Goal: Task Accomplishment & Management: Use online tool/utility

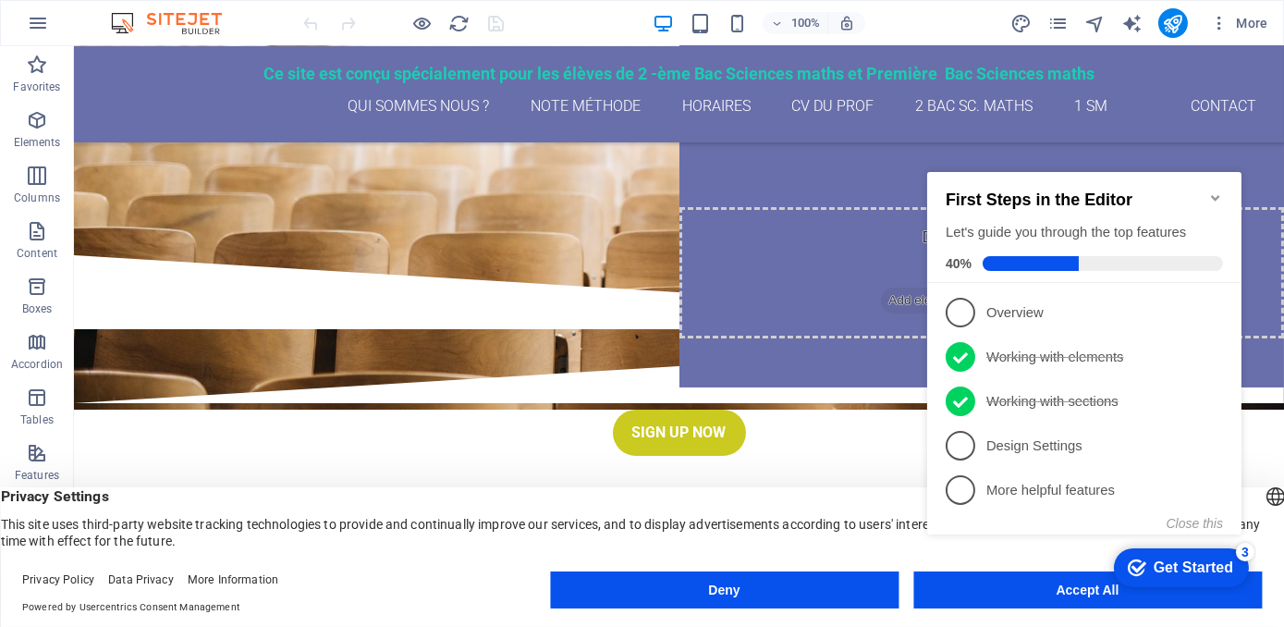
scroll to position [279, 0]
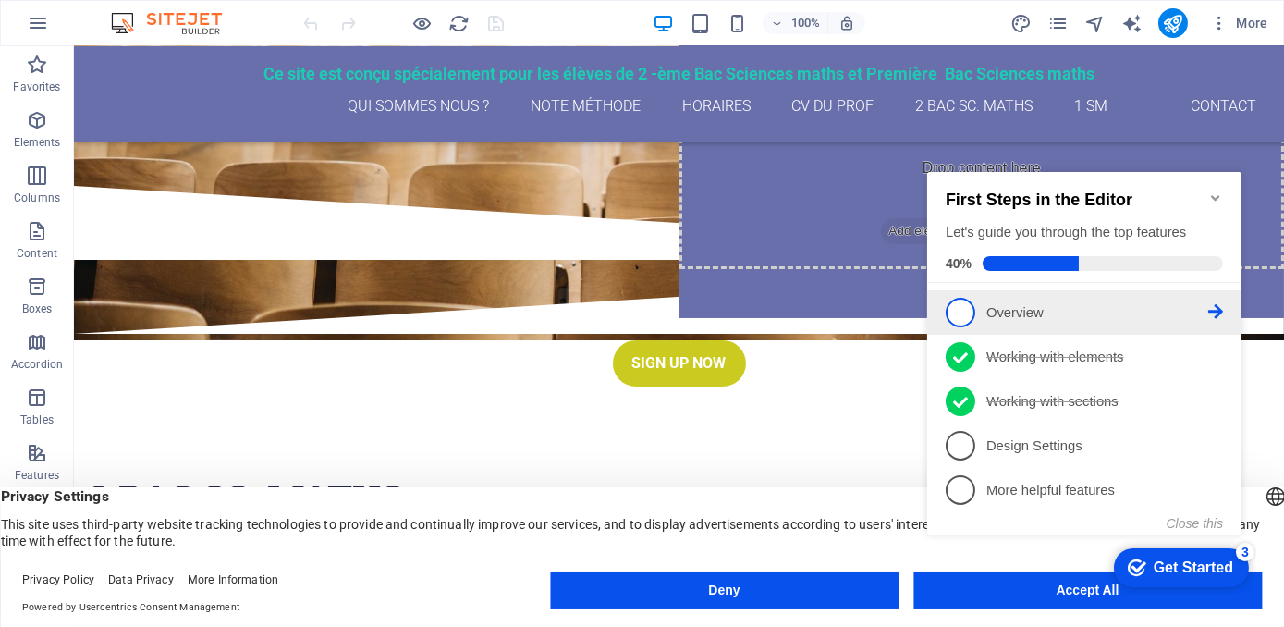
click at [964, 317] on span "1" at bounding box center [959, 312] width 30 height 30
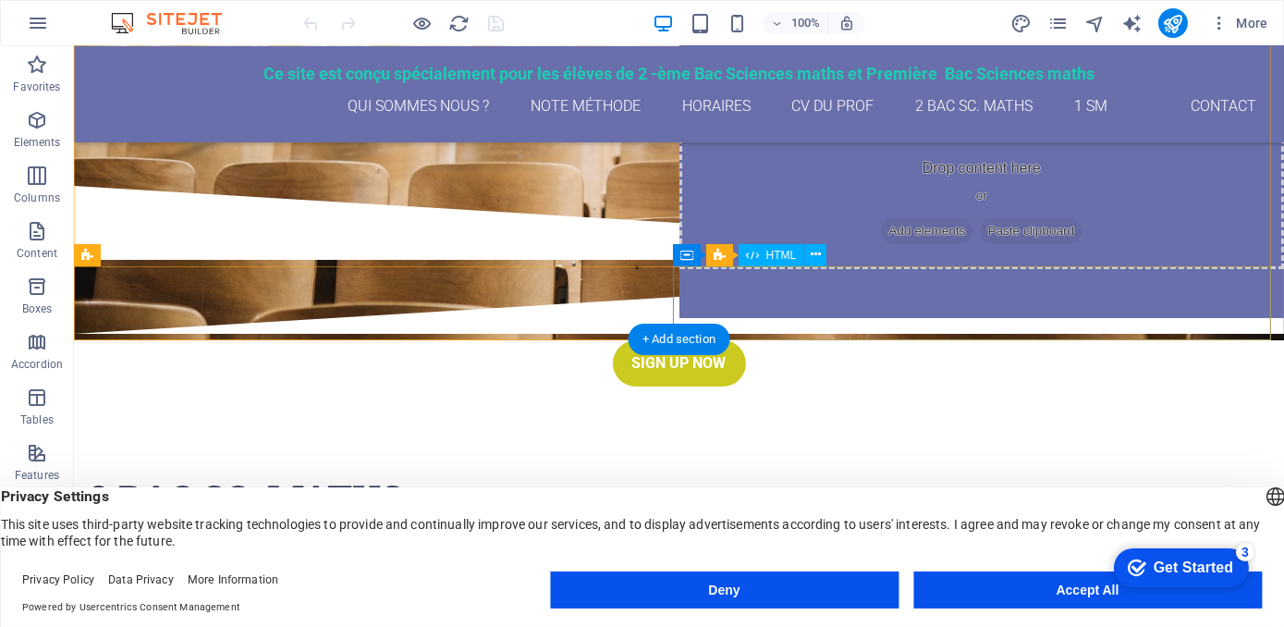
scroll to position [0, 0]
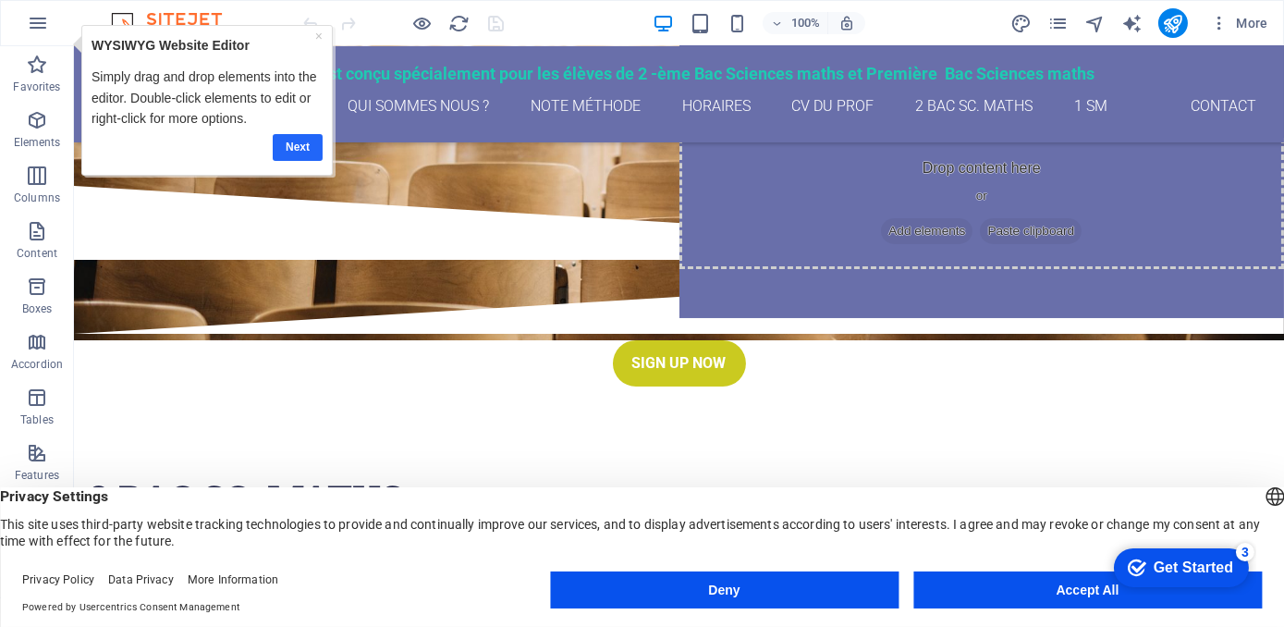
click at [305, 152] on link "Next" at bounding box center [298, 146] width 50 height 27
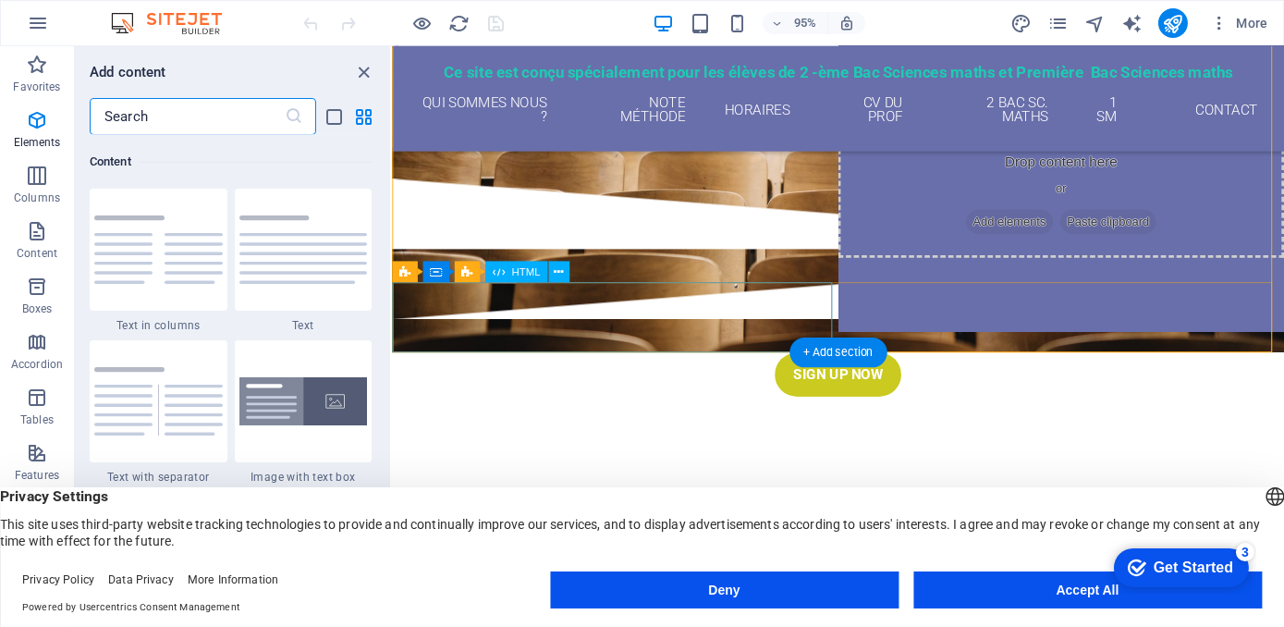
scroll to position [3232, 0]
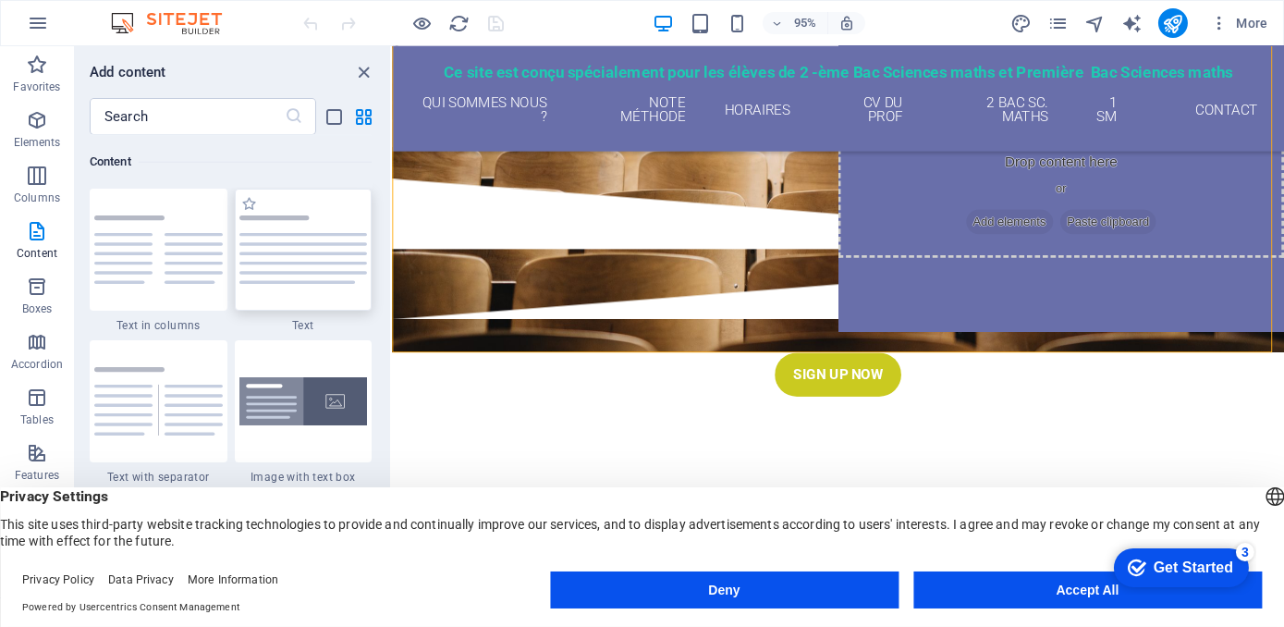
click at [290, 269] on img at bounding box center [303, 249] width 128 height 68
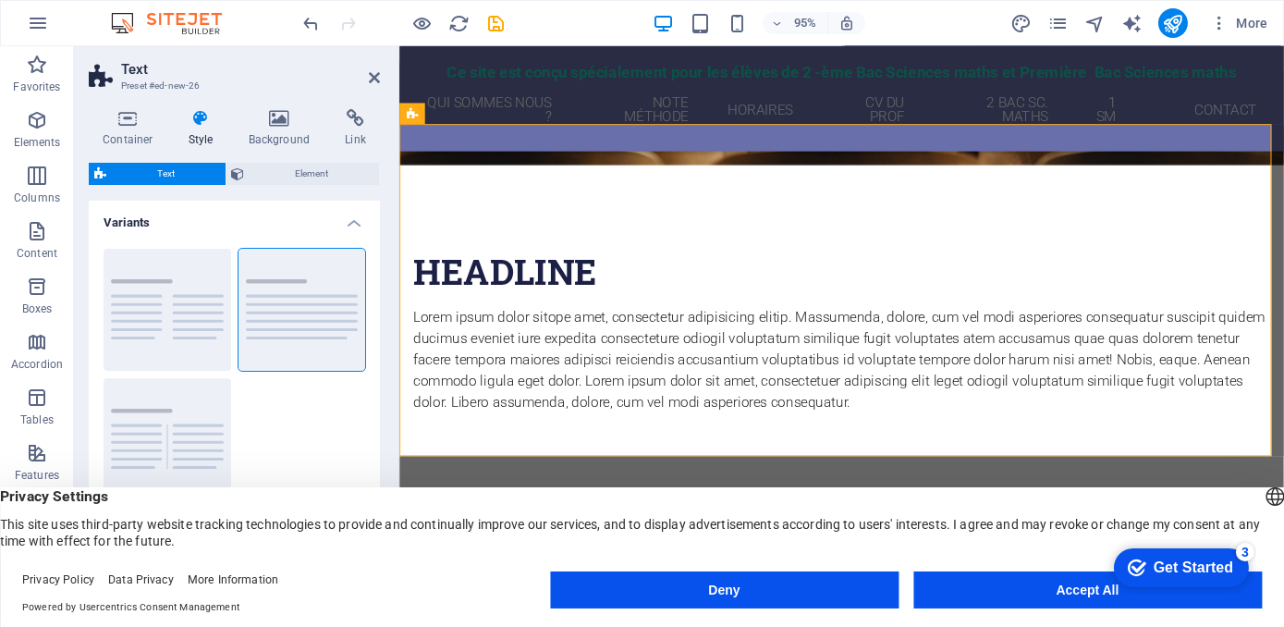
scroll to position [519, 0]
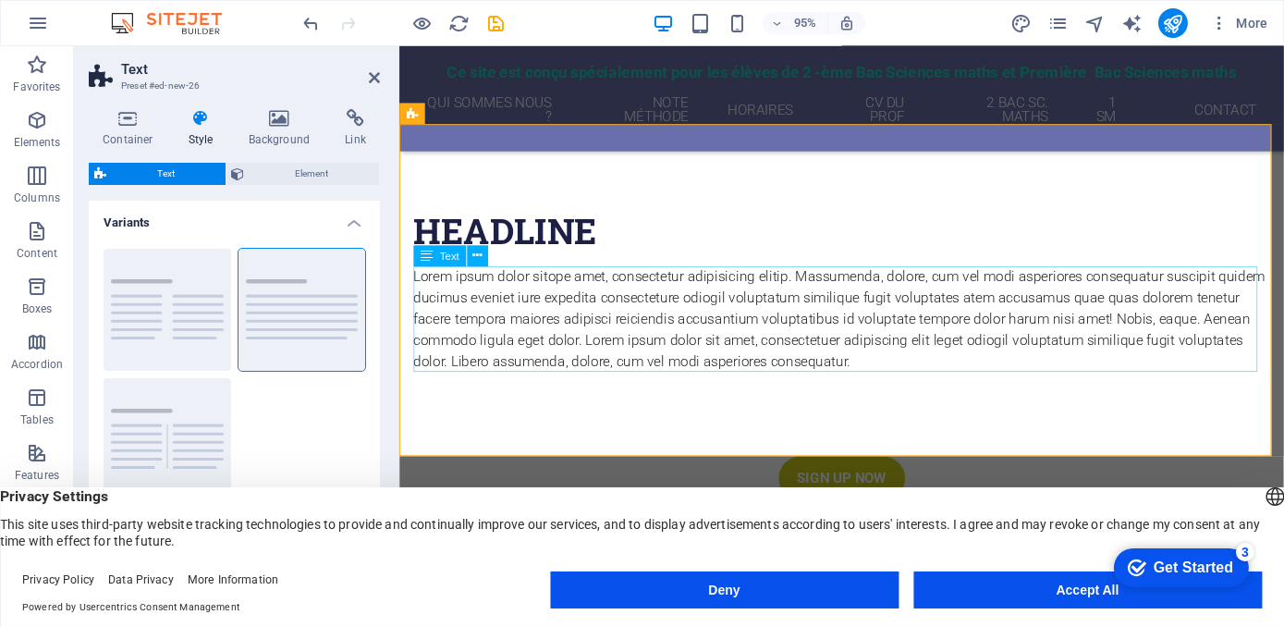
click at [428, 289] on div "Lorem ipsum dolor sitope amet, consectetur adipisicing elitip. Massumenda, dolo…" at bounding box center [863, 333] width 901 height 111
click at [446, 307] on div "Lorem ipsum dolor sitope amet, consectetur adipisicing elitip. Massumenda, dolo…" at bounding box center [863, 333] width 901 height 111
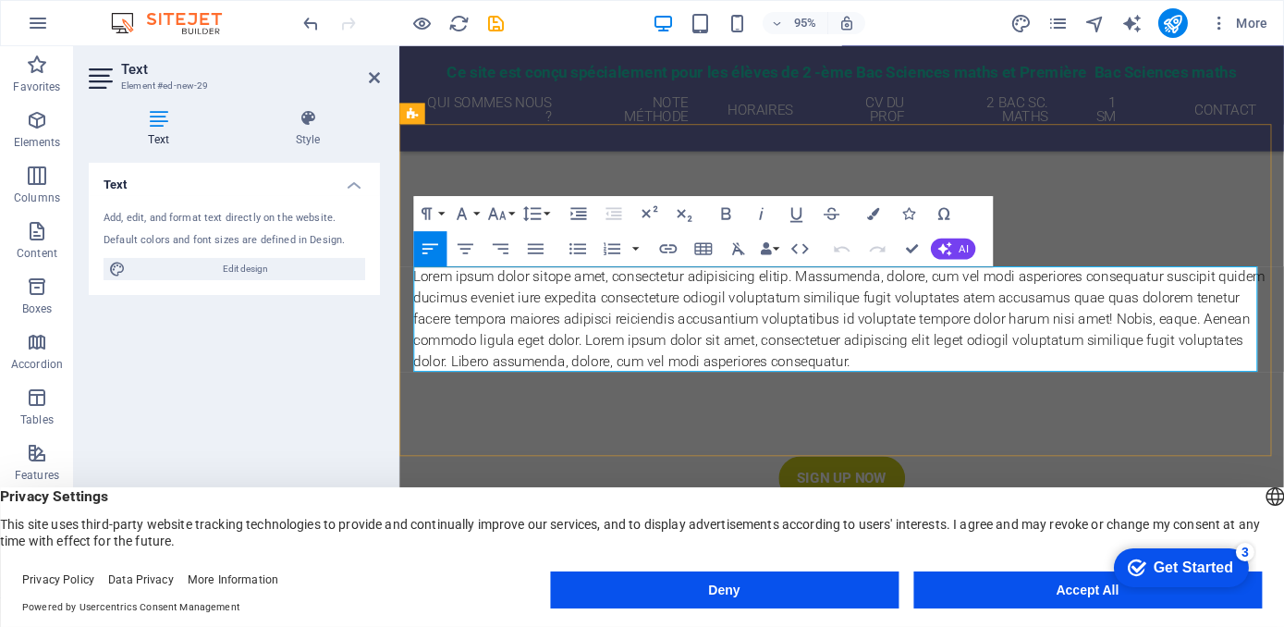
click at [413, 286] on p "Lorem ipsum dolor sitope amet, consectetur adipisicing elitip. Massumenda, dolo…" at bounding box center [863, 333] width 901 height 111
click at [437, 314] on p "Lorem ipsum dolor sitope amet, consectetur adipisicing elitip. Massumenda, dolo…" at bounding box center [863, 333] width 901 height 111
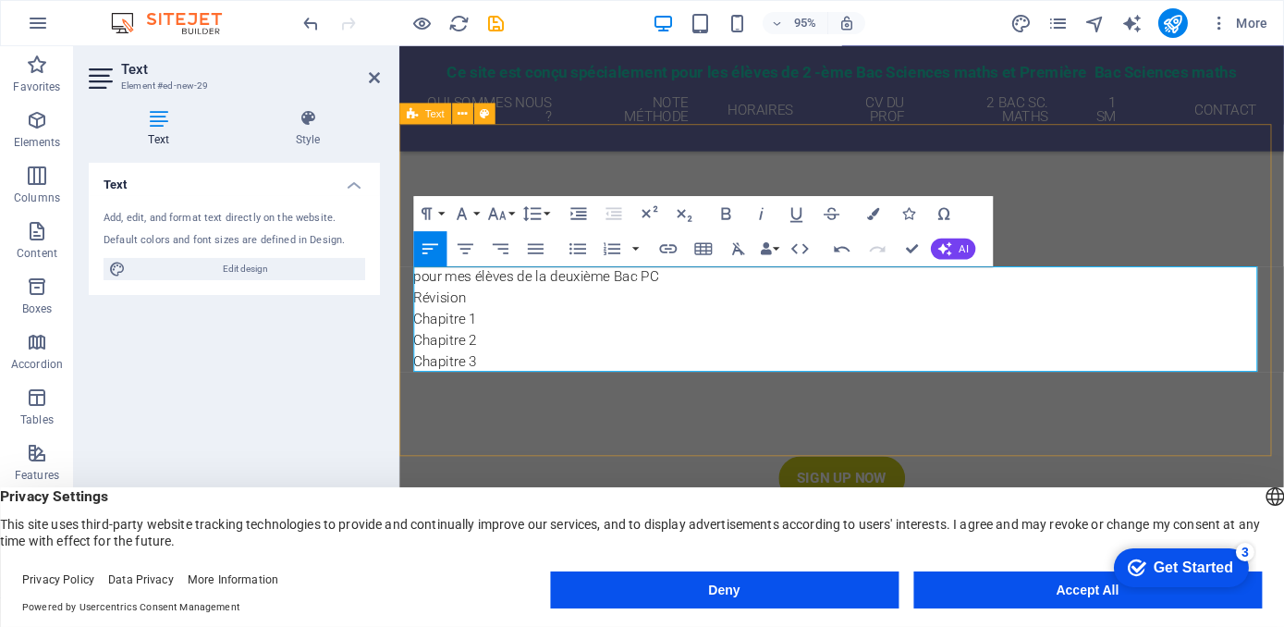
click at [712, 180] on div "Headline pour mes élèves de la deuxième Bac PC Révision Chapitre 1 Chapitre 2 C…" at bounding box center [863, 302] width 931 height 349
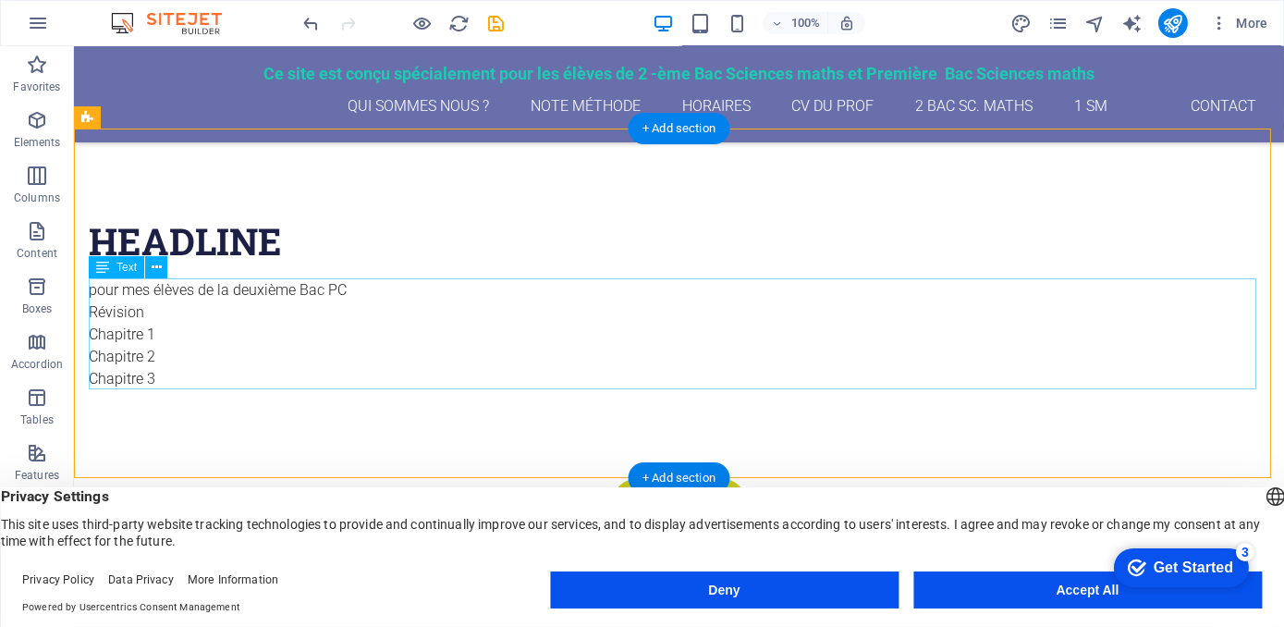
click at [392, 321] on div "pour mes élèves de la deuxième Bac PC Révision Chapitre 1 Chapitre 2 Chapitre 3" at bounding box center [679, 334] width 1180 height 111
click at [296, 235] on div "Headline" at bounding box center [679, 241] width 1180 height 46
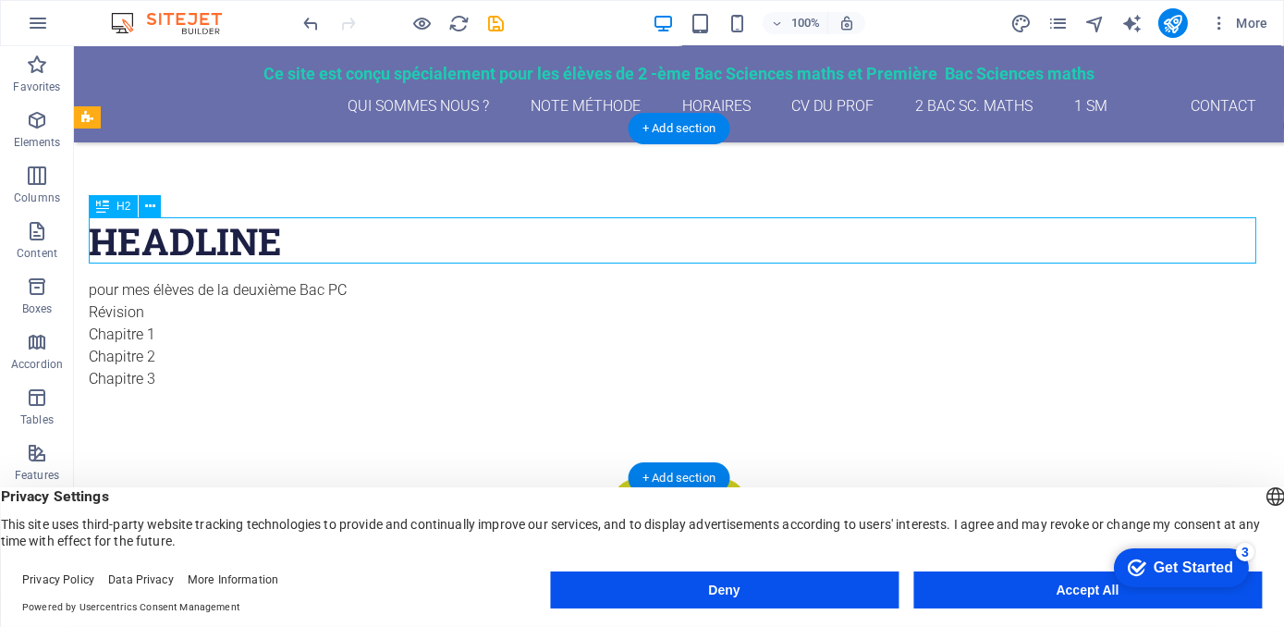
click at [296, 235] on div "Headline" at bounding box center [679, 241] width 1180 height 46
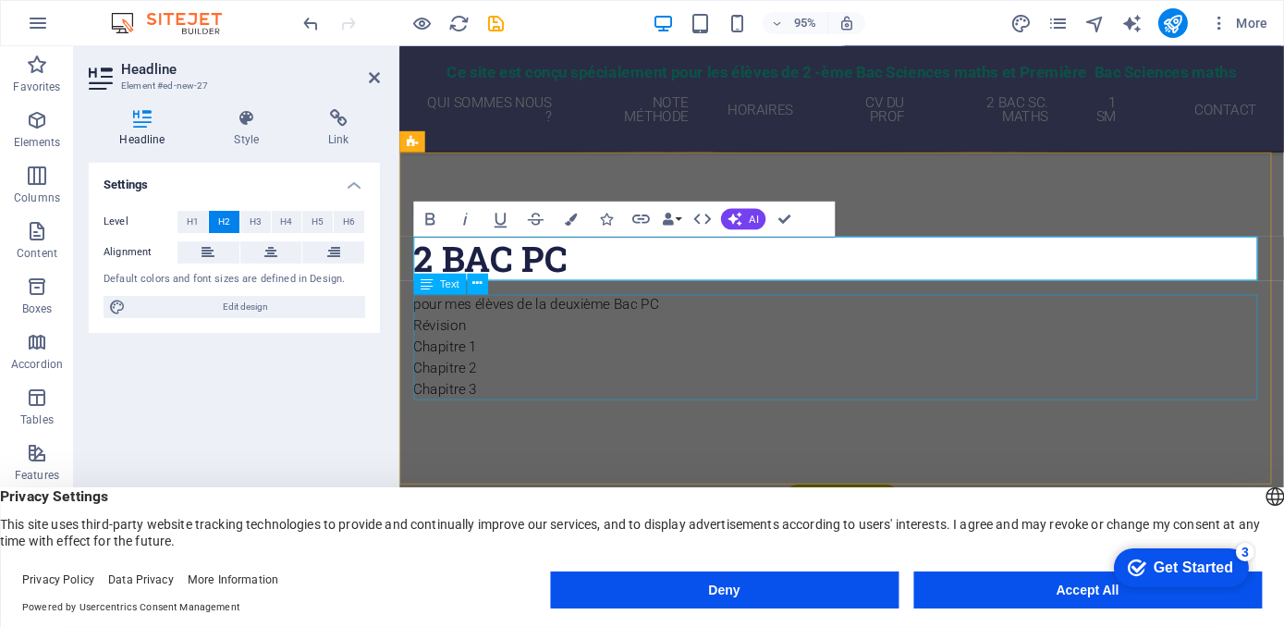
click at [689, 374] on div "pour mes élèves de la deuxième Bac PC Révision Chapitre 1 Chapitre 2 Chapitre 3" at bounding box center [863, 363] width 901 height 111
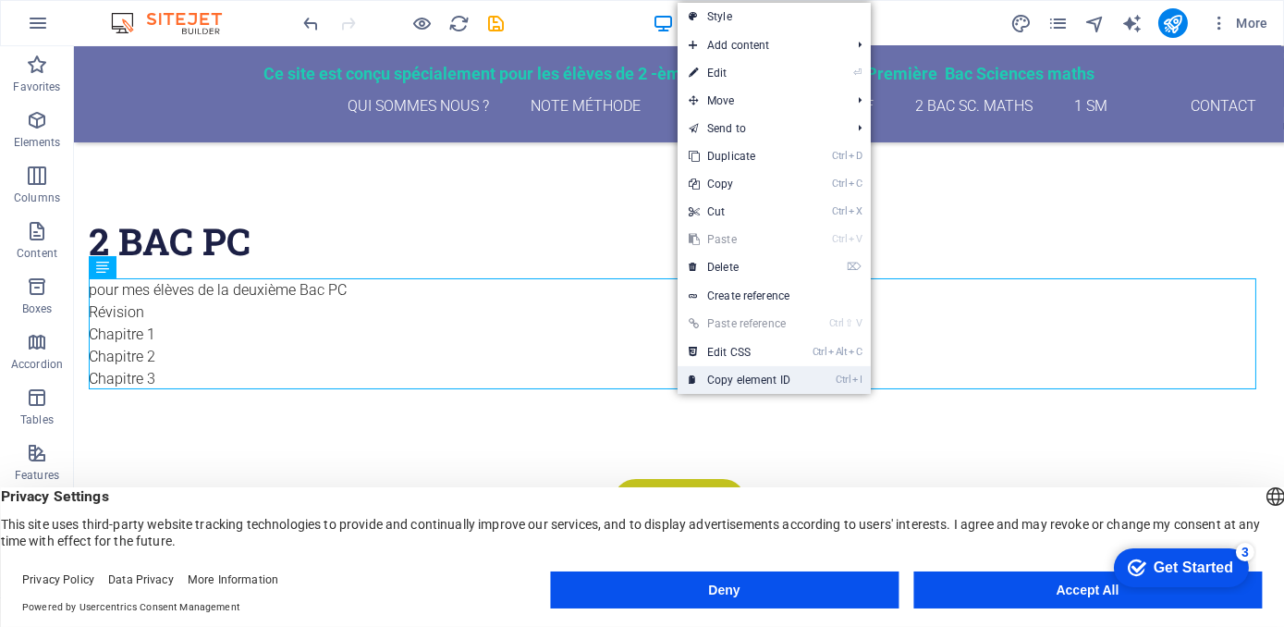
click at [721, 381] on link "Ctrl I Copy element ID" at bounding box center [739, 380] width 124 height 28
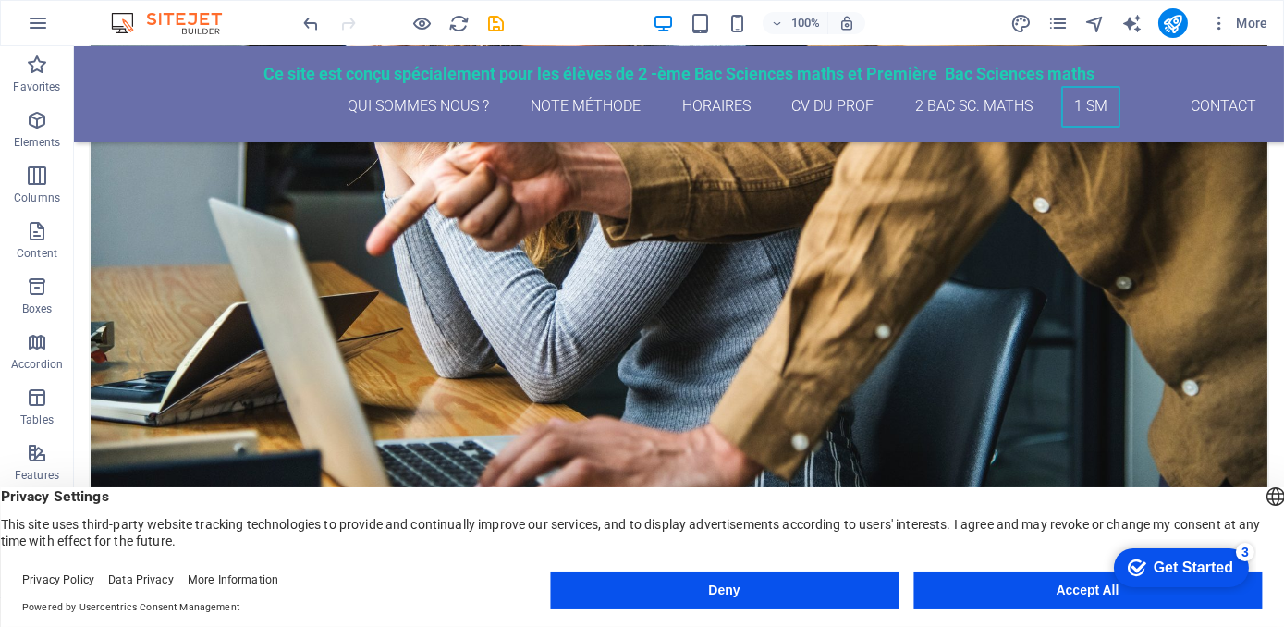
scroll to position [3115, 0]
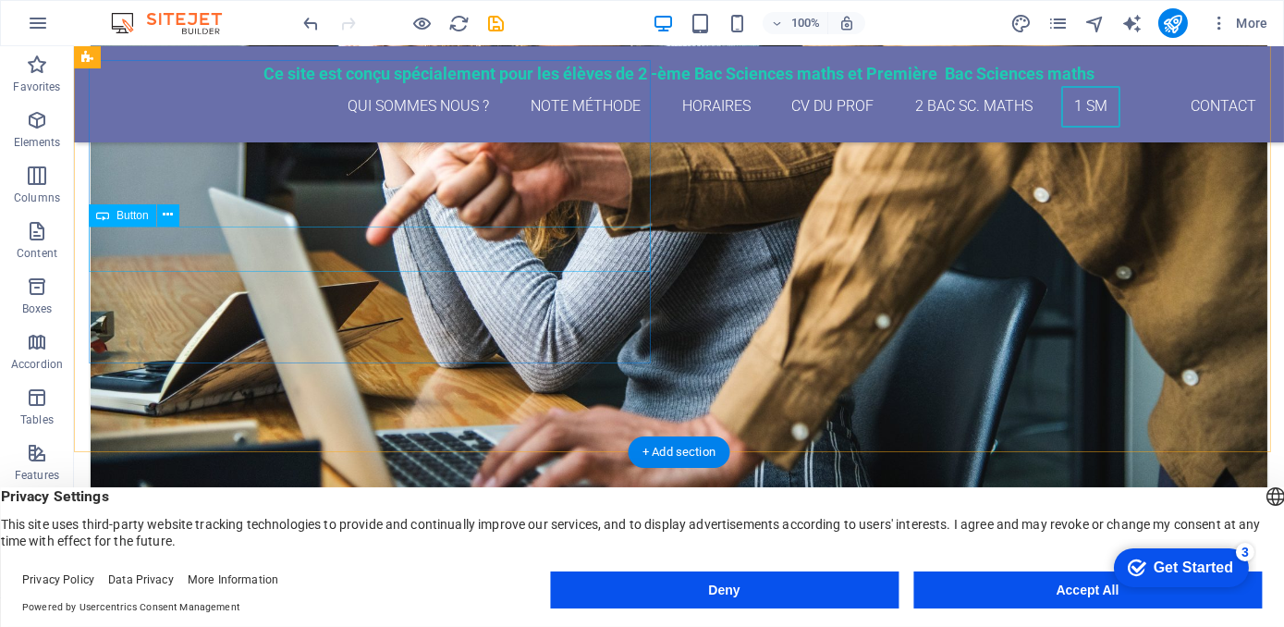
click at [172, 212] on icon at bounding box center [168, 214] width 10 height 19
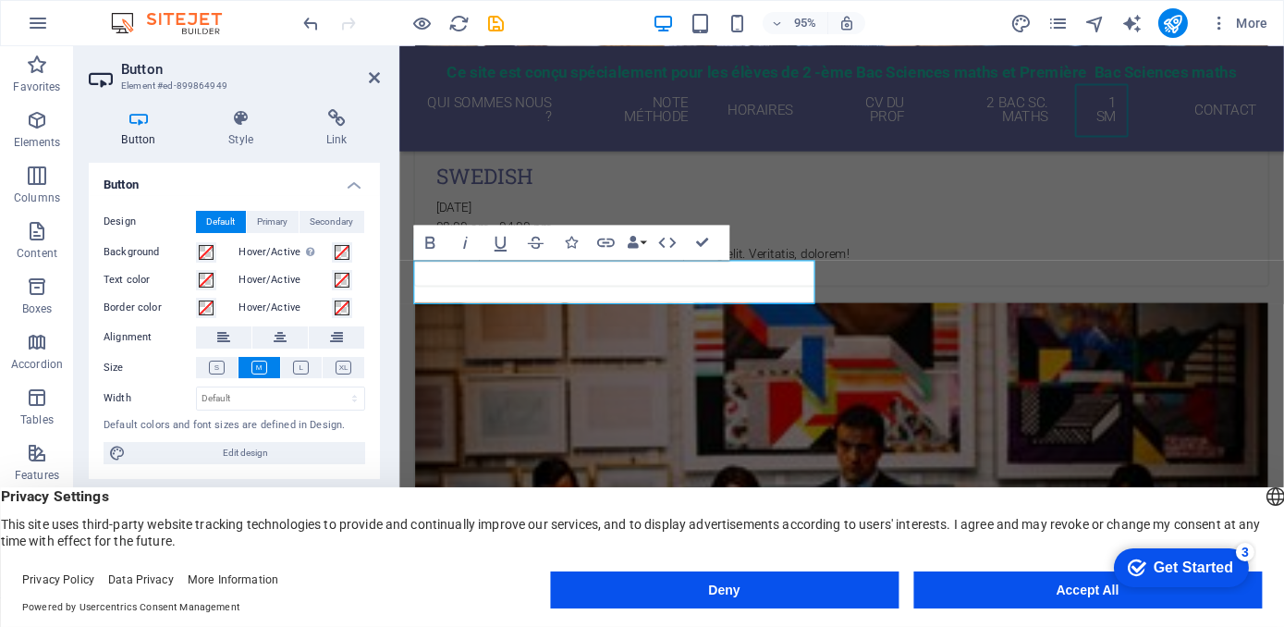
scroll to position [2999, 0]
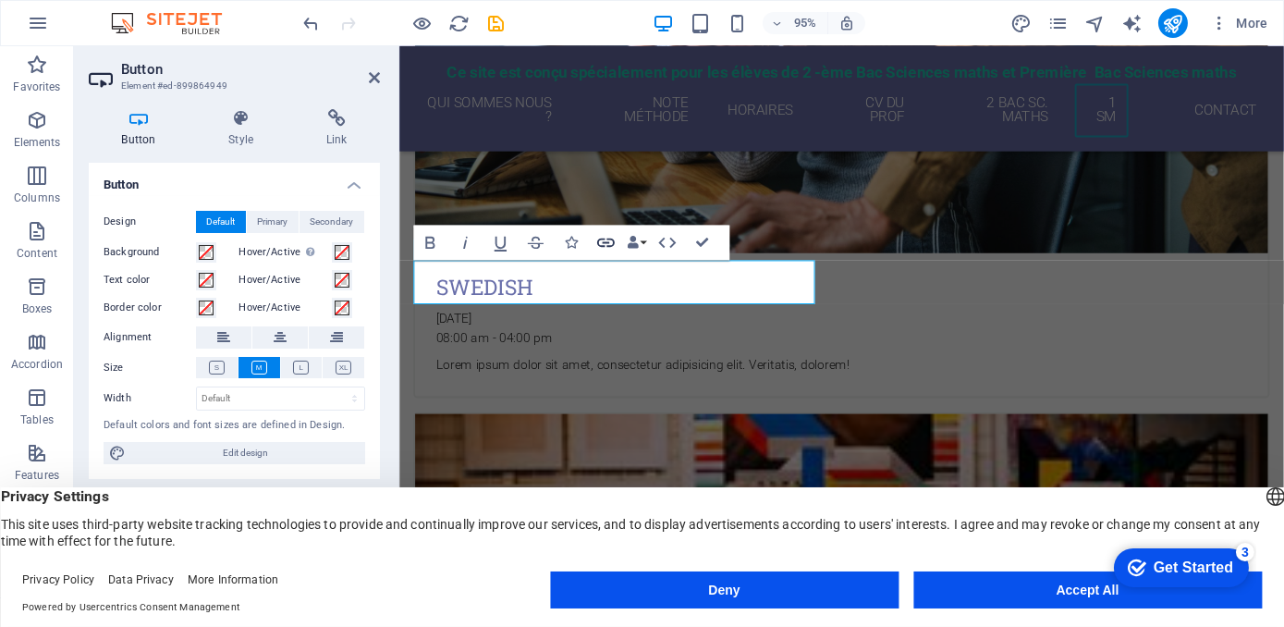
click at [608, 241] on icon "button" at bounding box center [605, 243] width 21 height 21
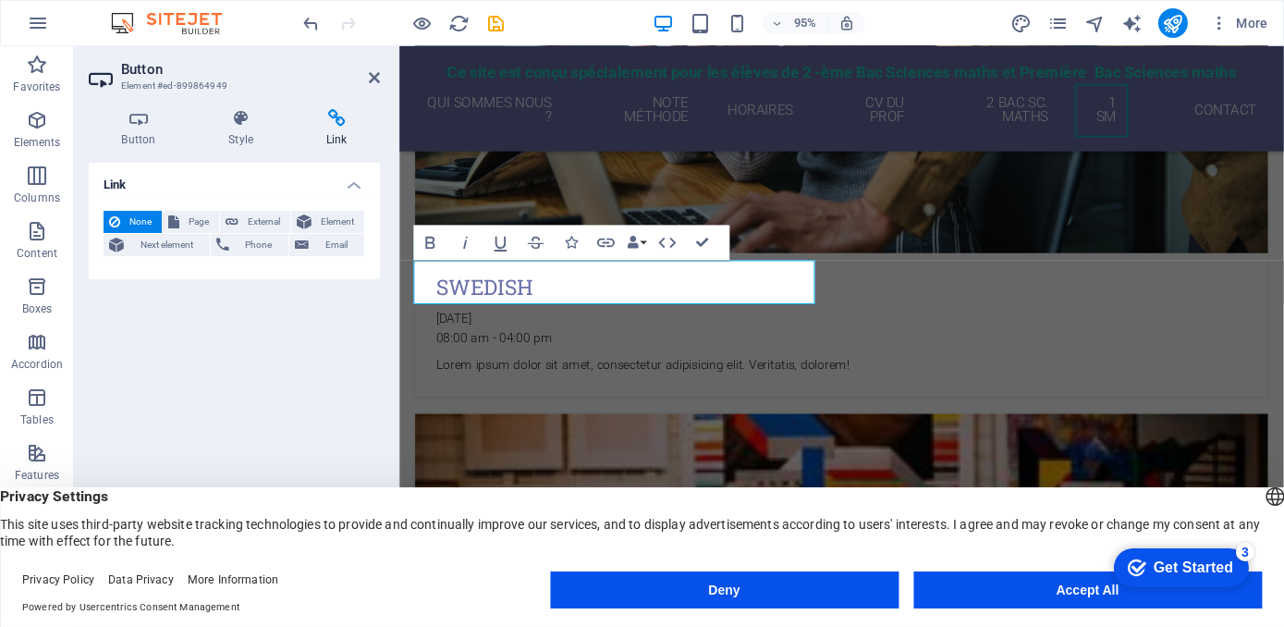
click at [137, 190] on h4 "Link" at bounding box center [234, 179] width 291 height 33
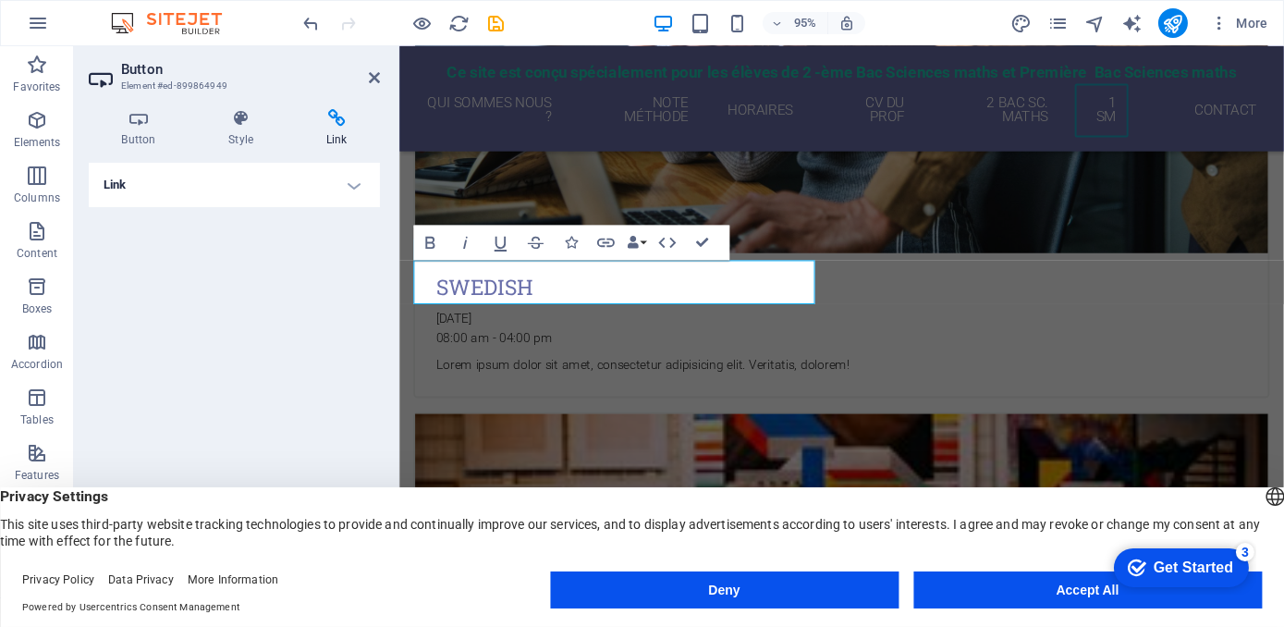
click at [347, 193] on h4 "Link" at bounding box center [234, 185] width 291 height 44
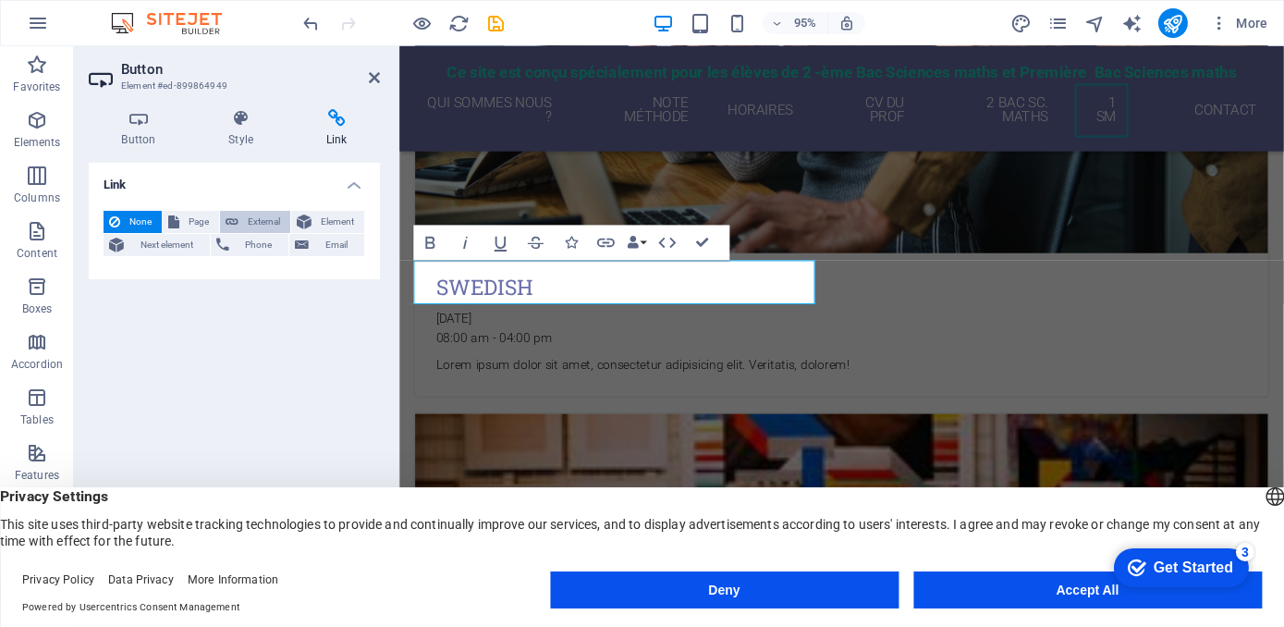
click at [268, 221] on span "External" at bounding box center [264, 222] width 41 height 22
select select "blank"
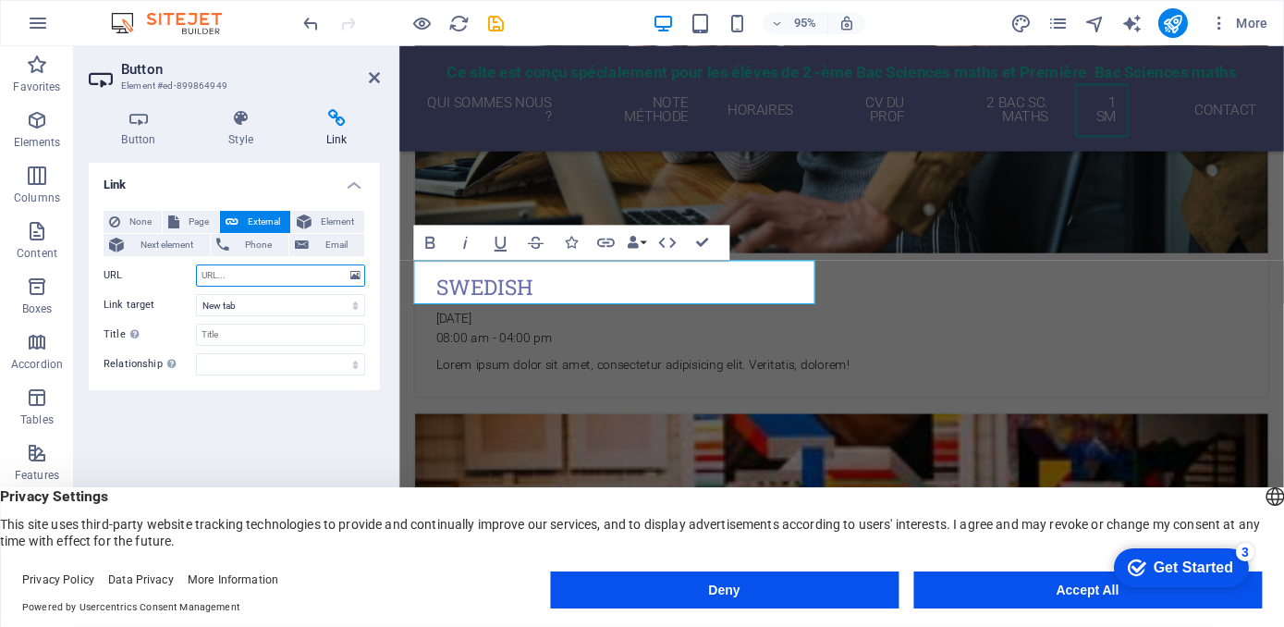
paste input "#ed-new-29"
type input "#ed-new-29"
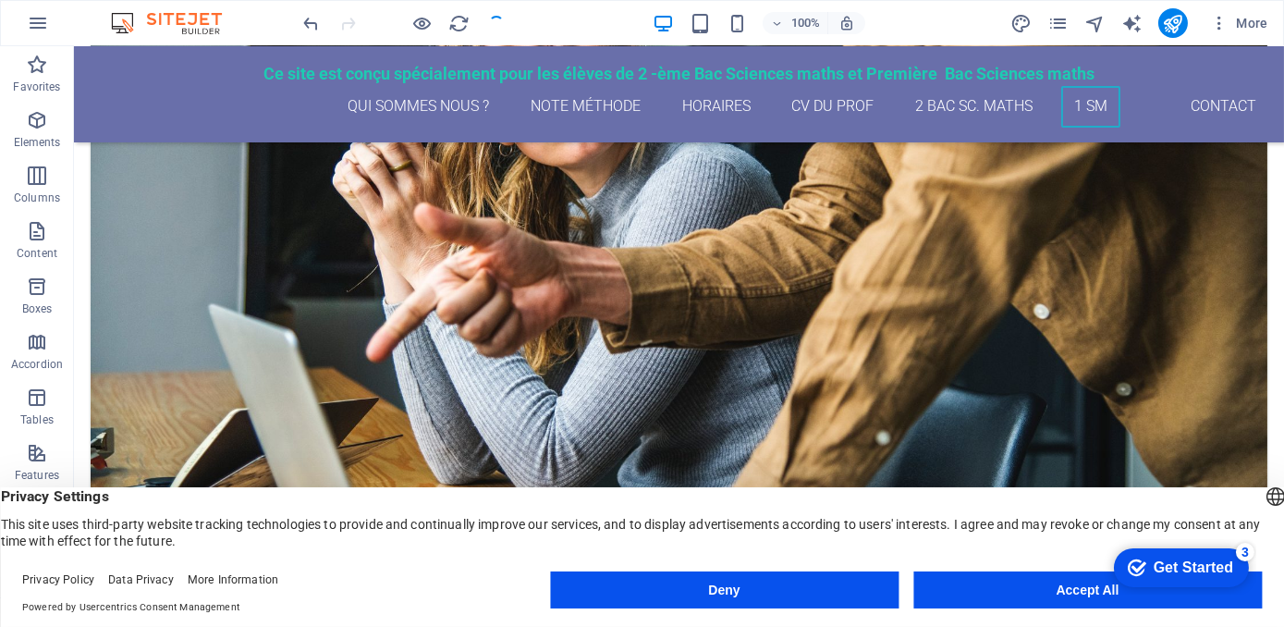
scroll to position [3115, 0]
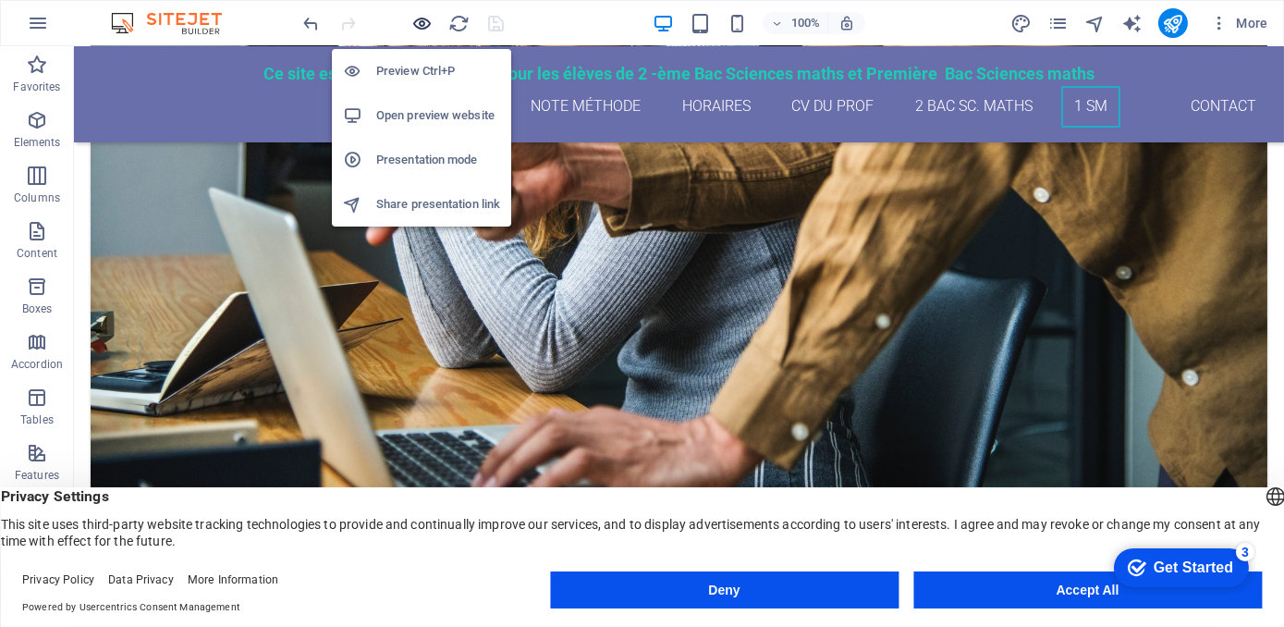
click at [421, 20] on icon "button" at bounding box center [422, 23] width 21 height 21
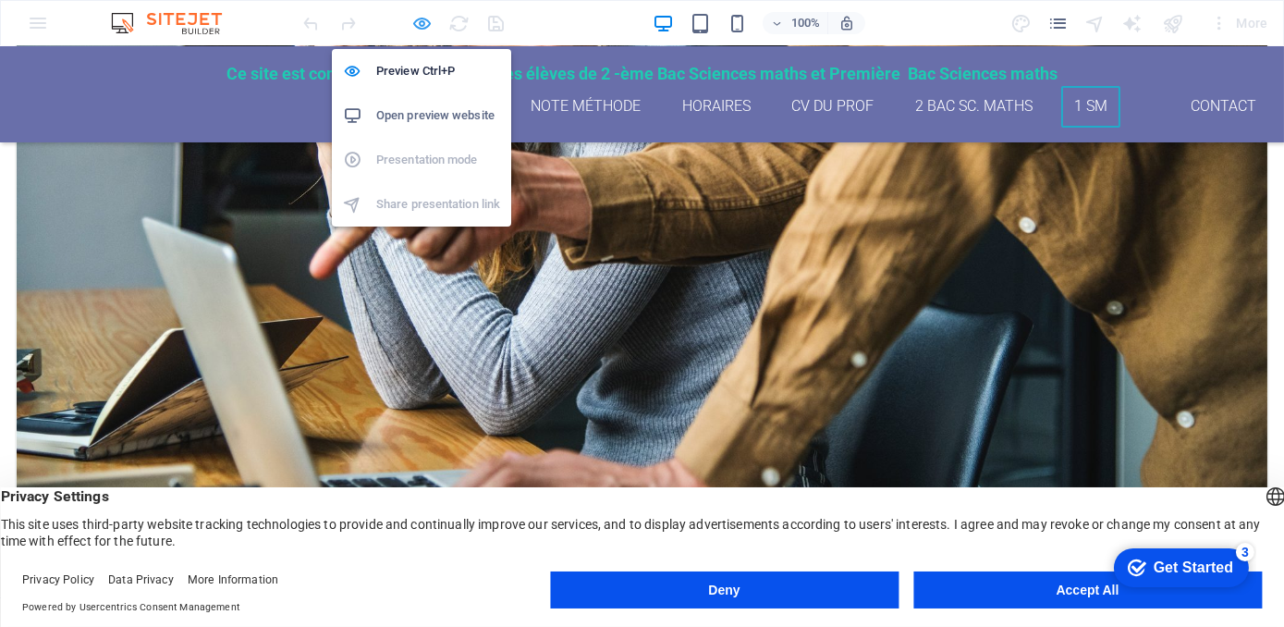
click at [418, 20] on icon "button" at bounding box center [422, 23] width 21 height 21
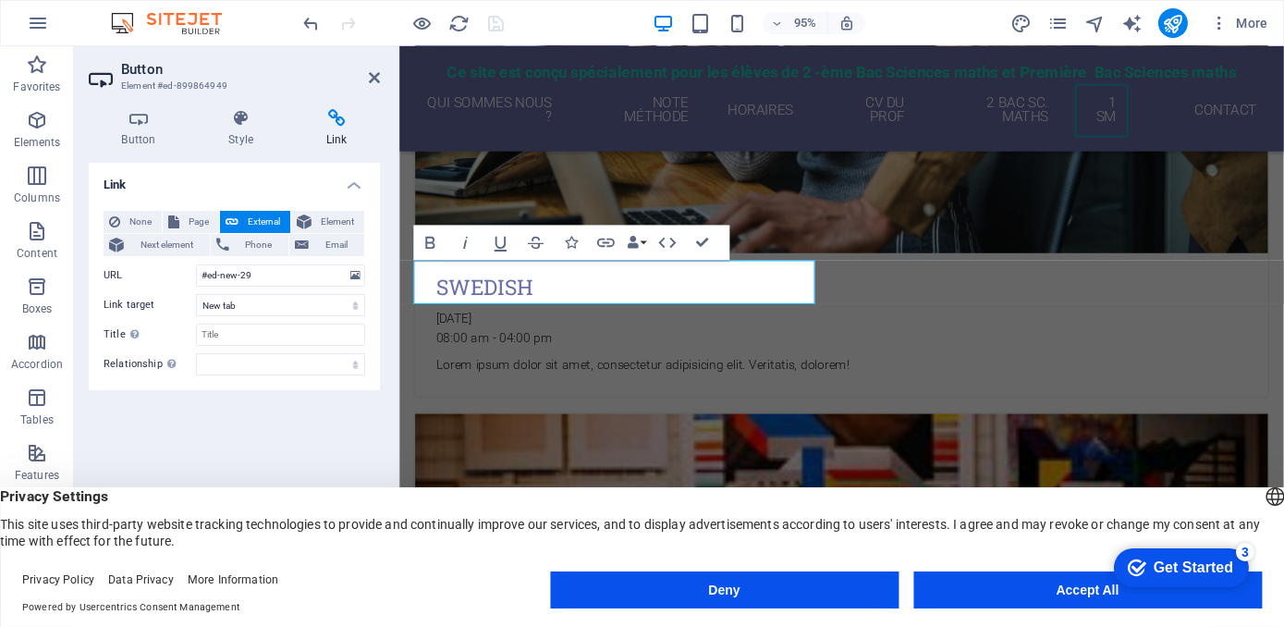
click at [339, 124] on icon at bounding box center [336, 118] width 87 height 18
click at [375, 78] on icon at bounding box center [374, 77] width 11 height 15
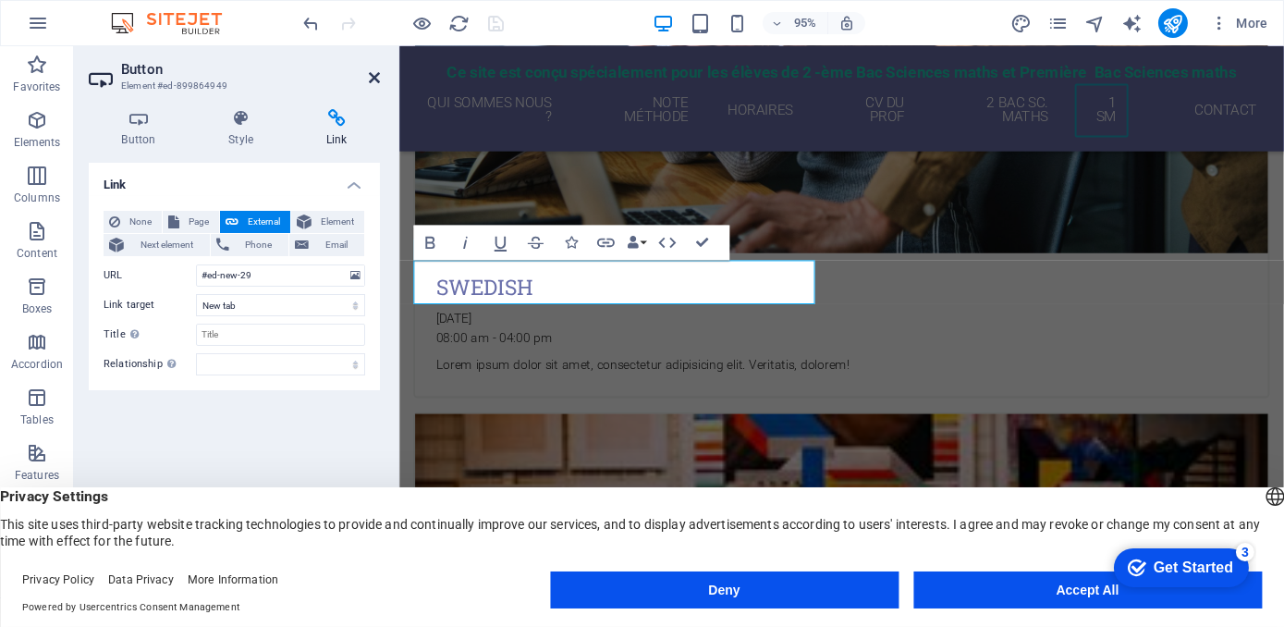
scroll to position [3115, 0]
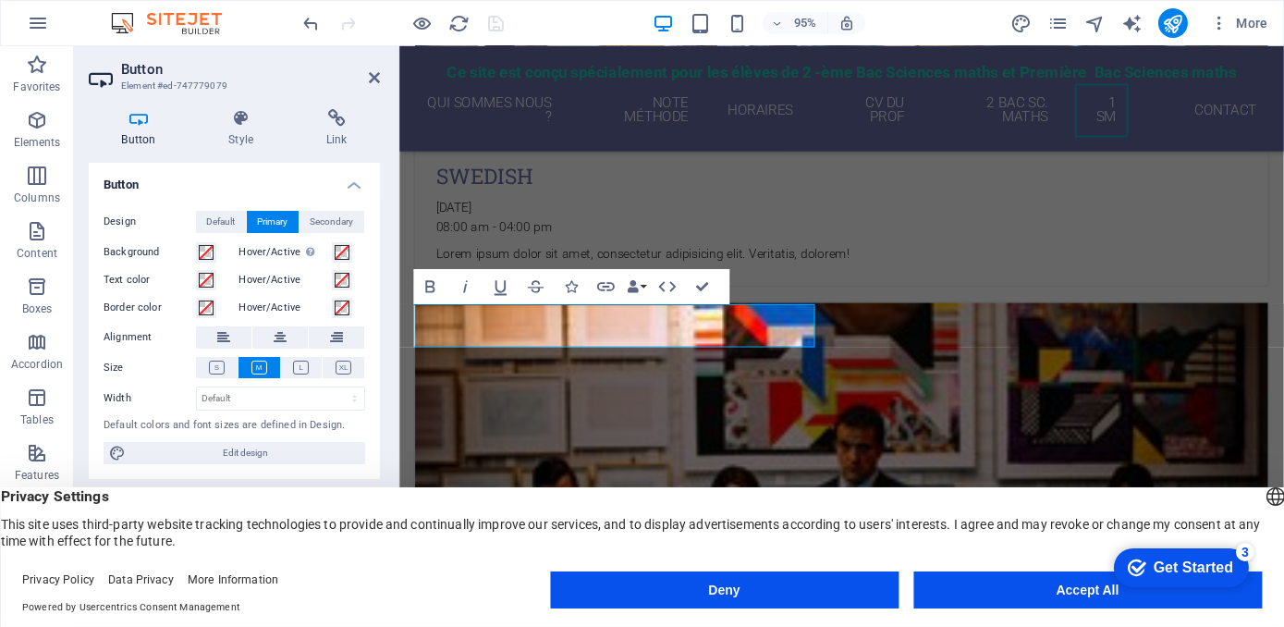
scroll to position [2999, 0]
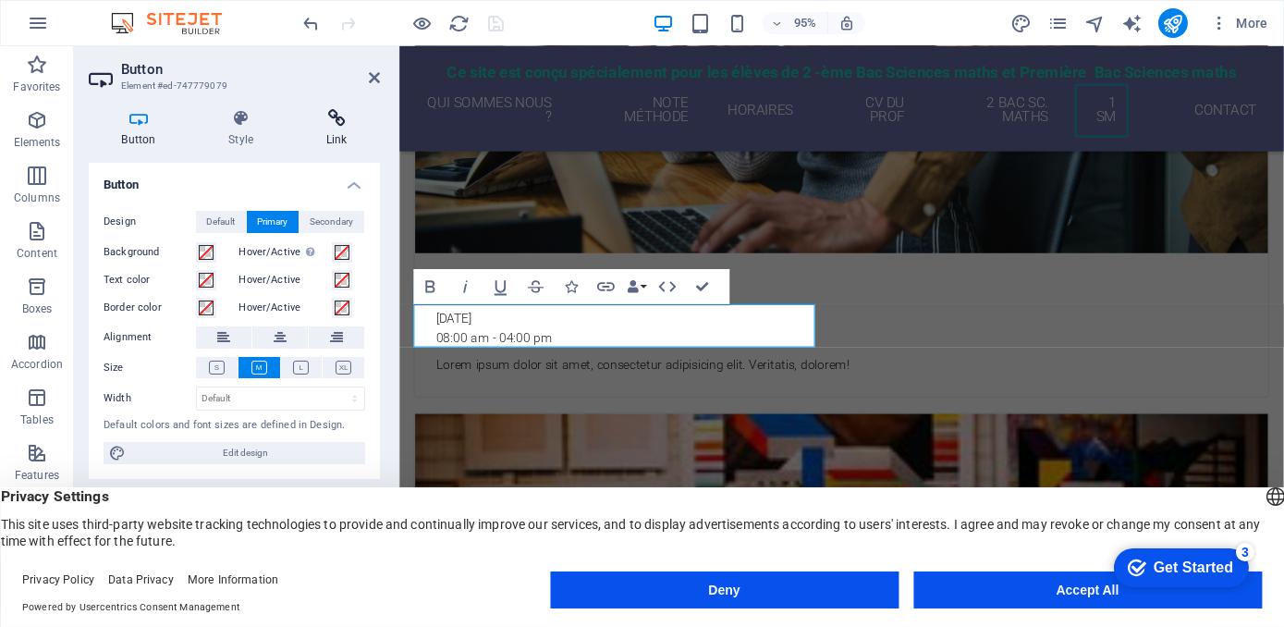
click at [340, 123] on icon at bounding box center [336, 118] width 87 height 18
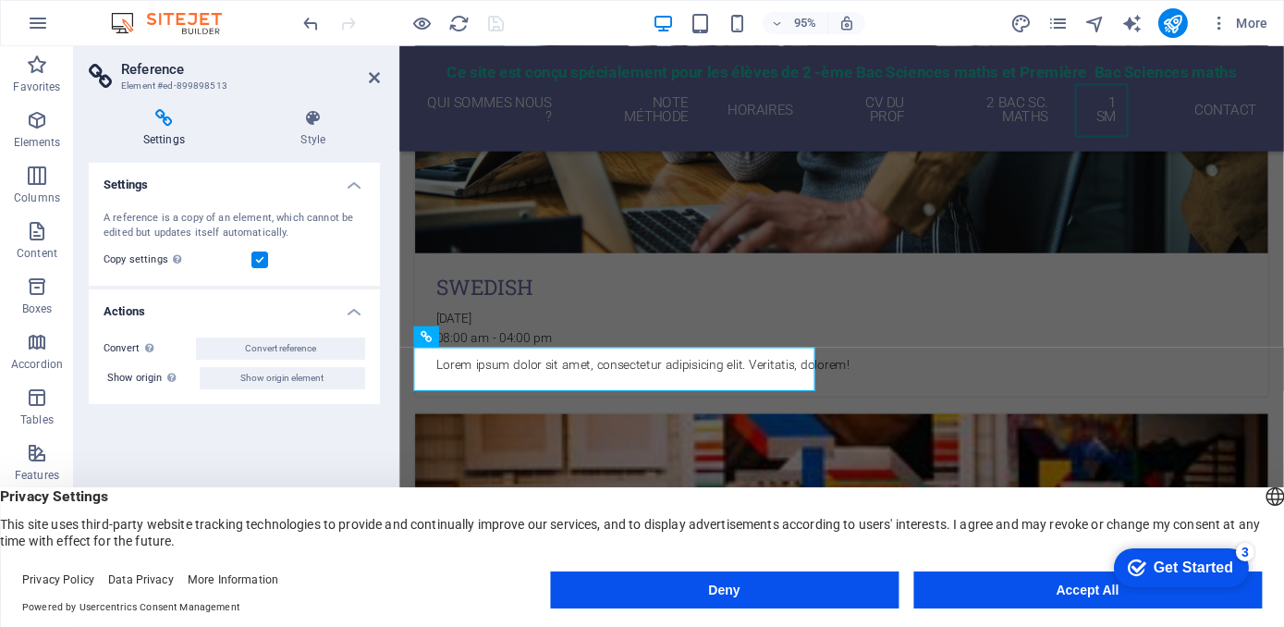
click at [167, 124] on icon at bounding box center [164, 118] width 151 height 18
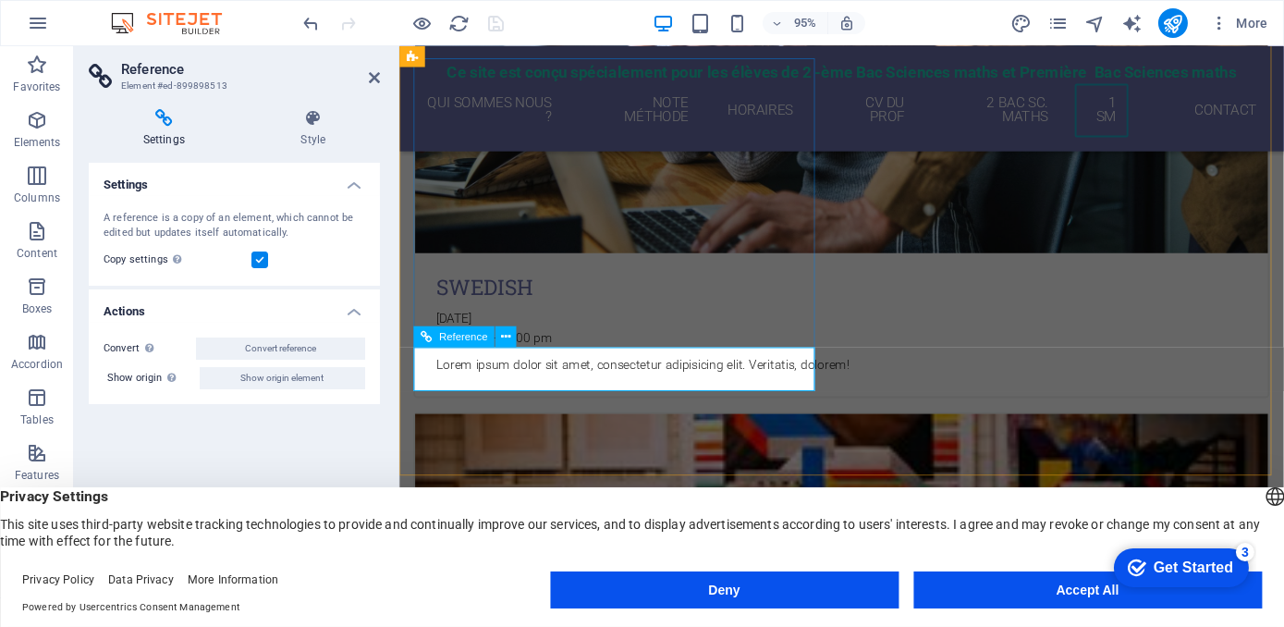
click at [507, 339] on icon at bounding box center [505, 337] width 9 height 18
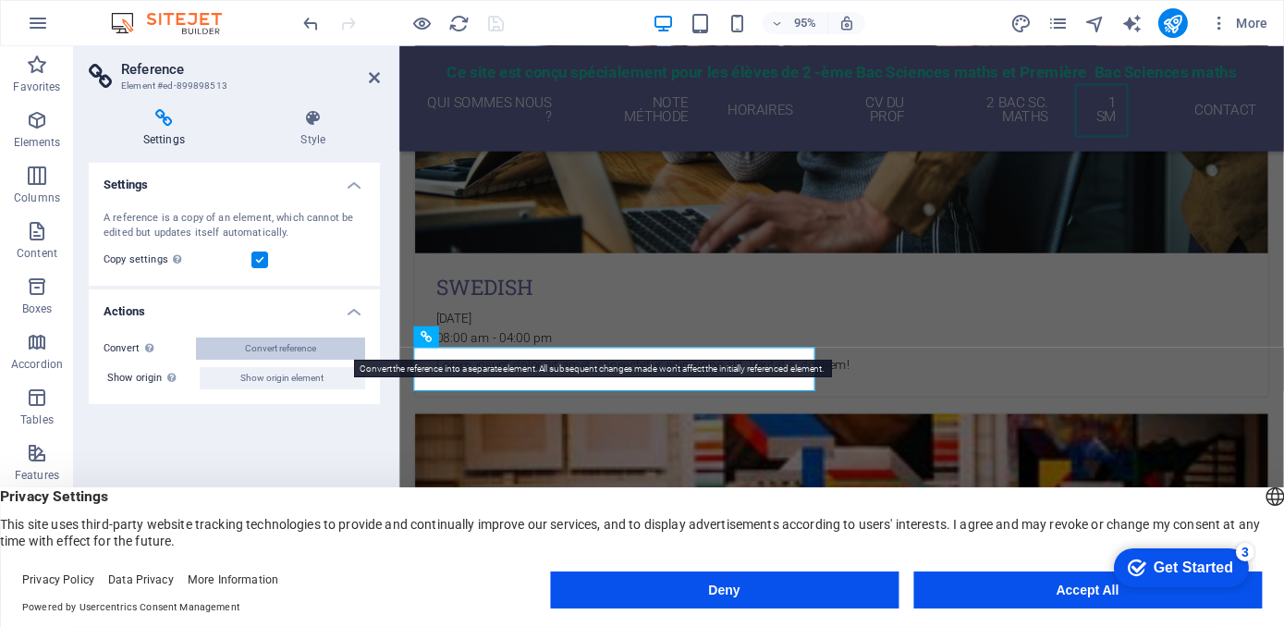
click at [335, 338] on button "Convert reference" at bounding box center [280, 348] width 169 height 22
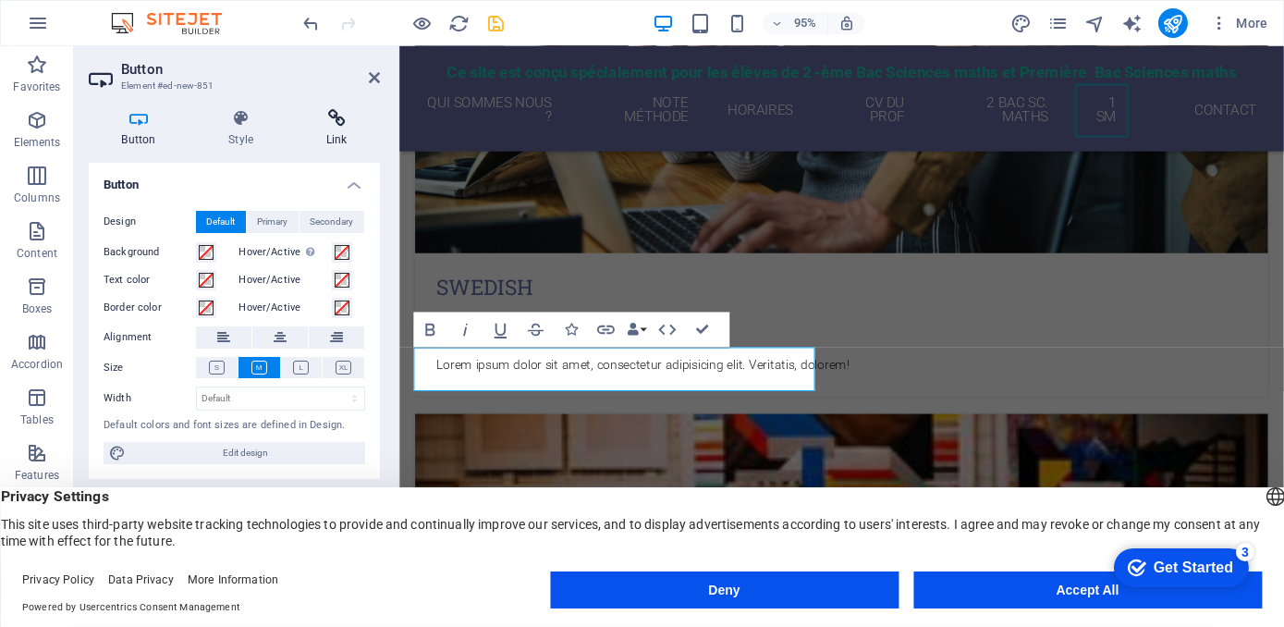
click at [341, 123] on icon at bounding box center [336, 118] width 87 height 18
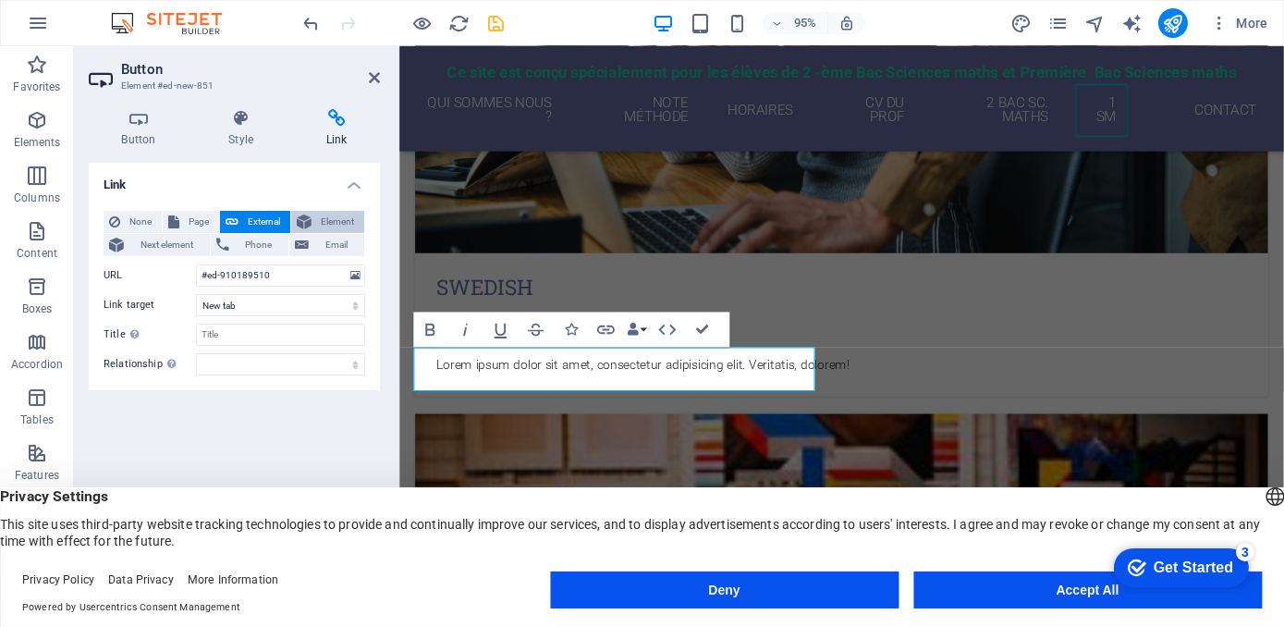
click at [330, 218] on span "Element" at bounding box center [338, 222] width 42 height 22
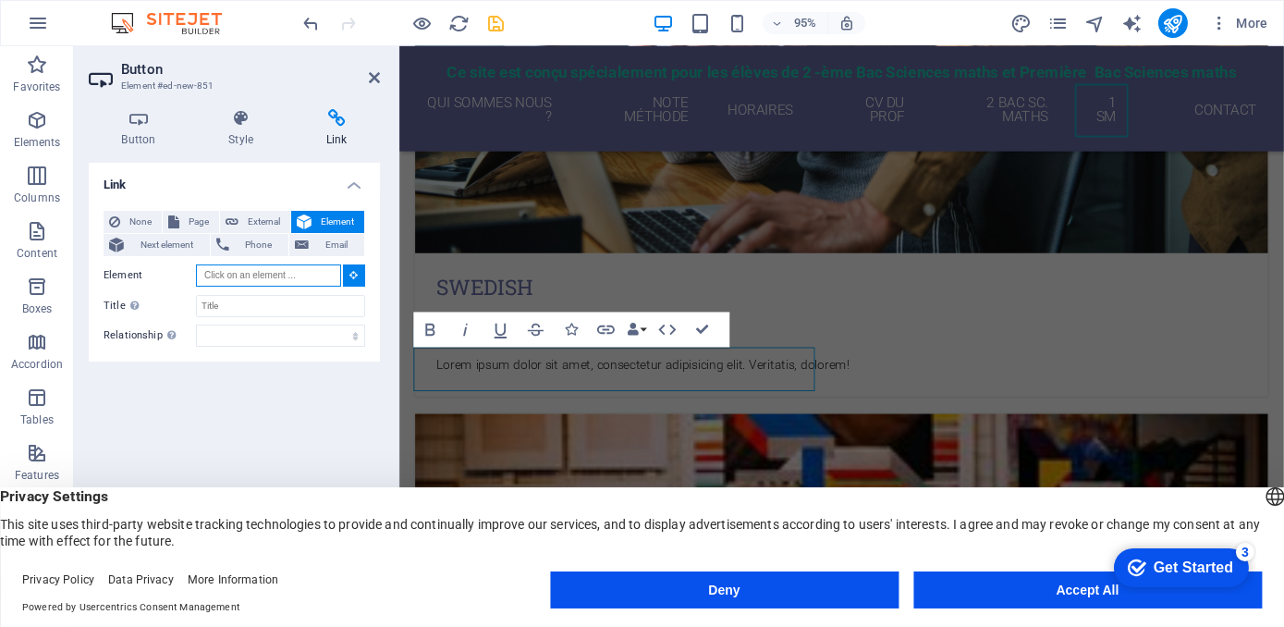
scroll to position [2902, 0]
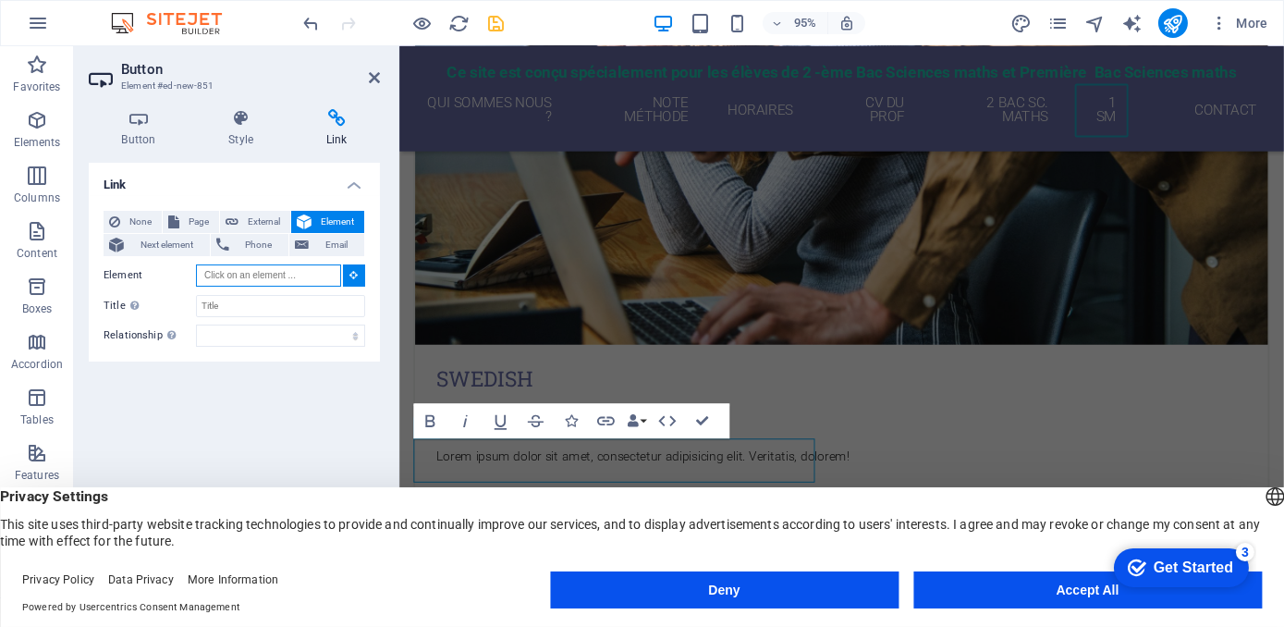
click at [290, 276] on input "Element" at bounding box center [268, 275] width 145 height 22
paste input "#ed-new-29"
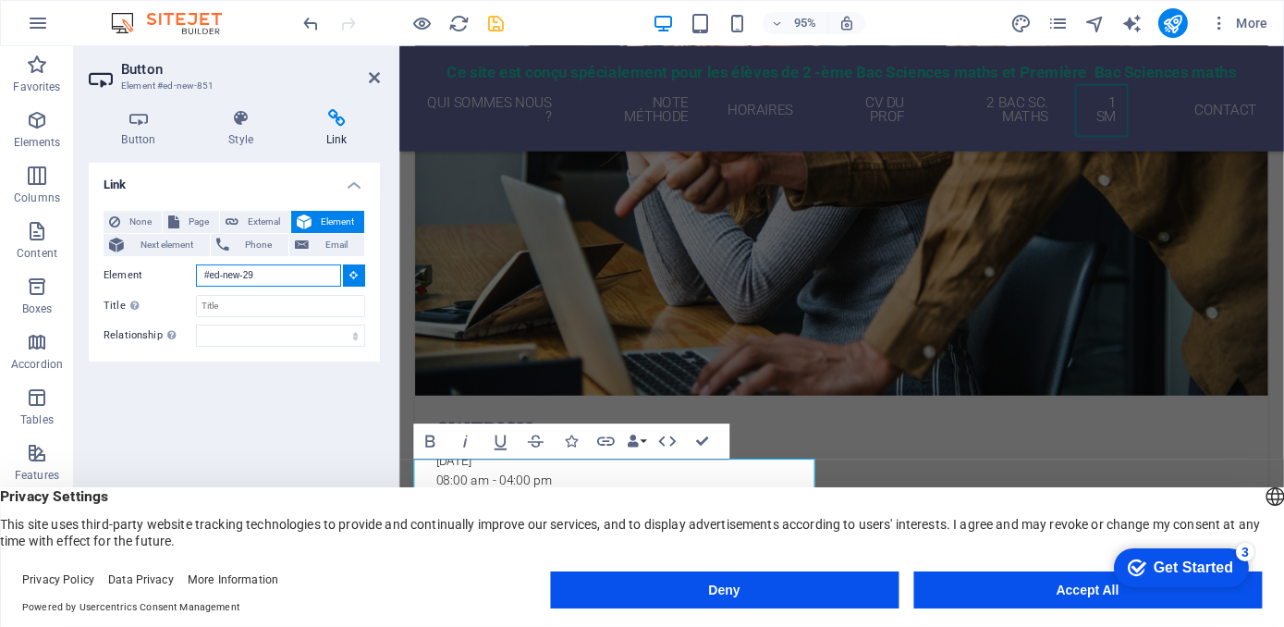
scroll to position [2806, 0]
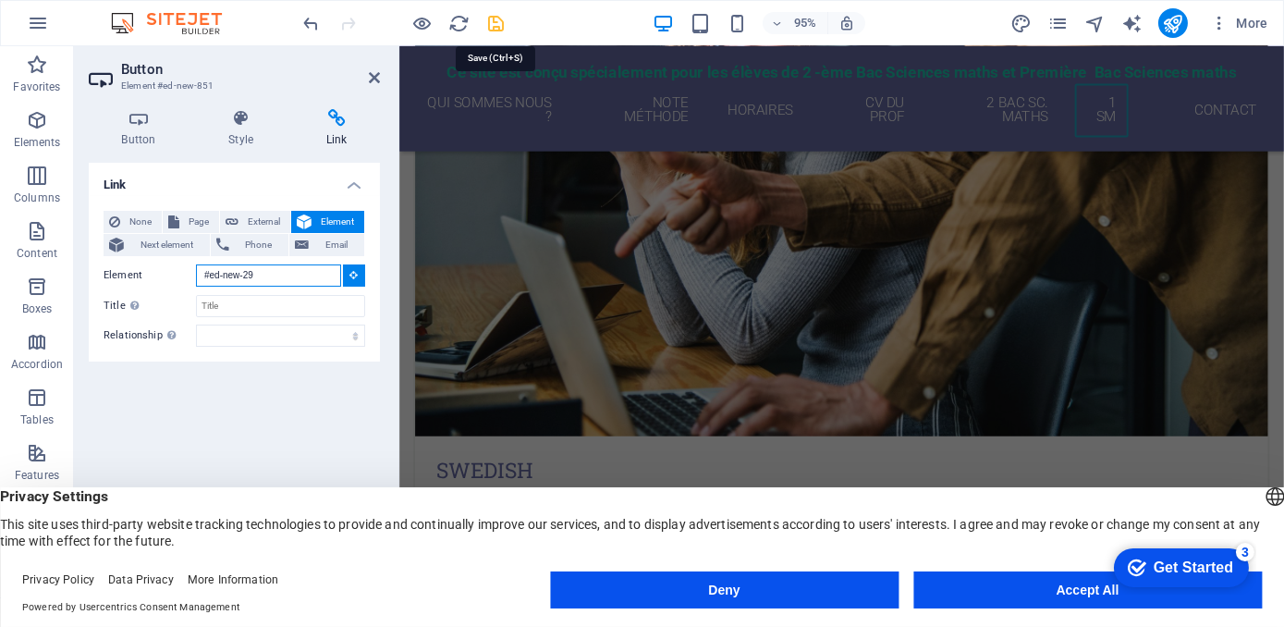
type input "#ed-new-29"
click at [503, 29] on icon "save" at bounding box center [496, 23] width 21 height 21
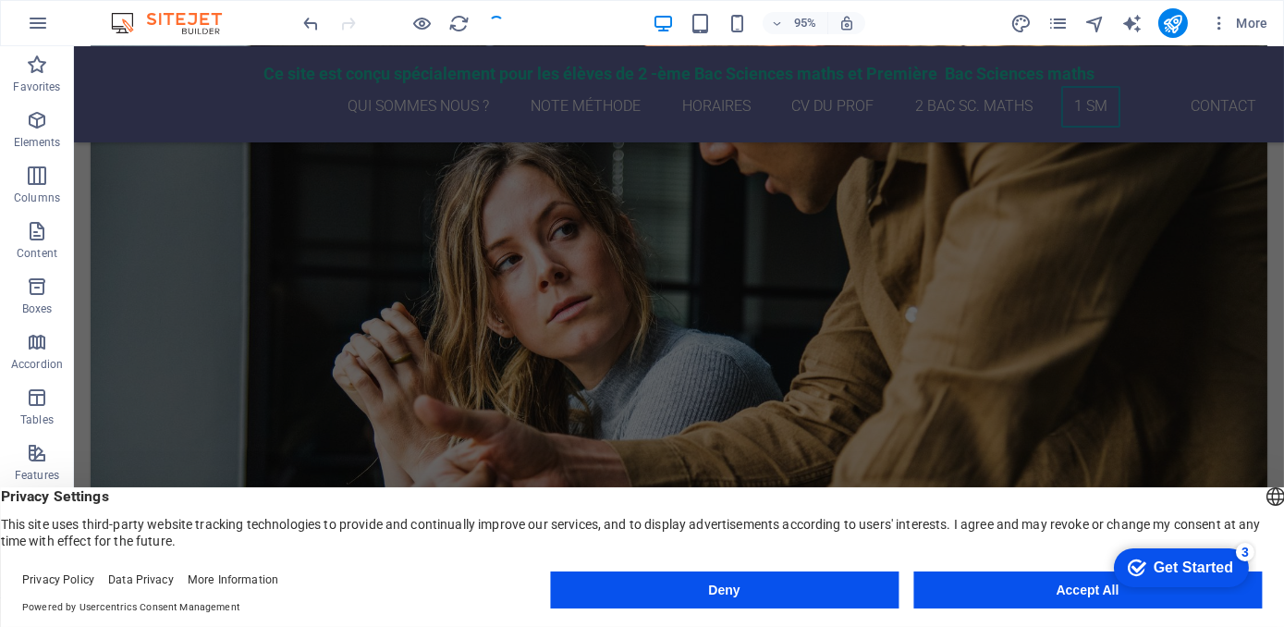
scroll to position [2943, 0]
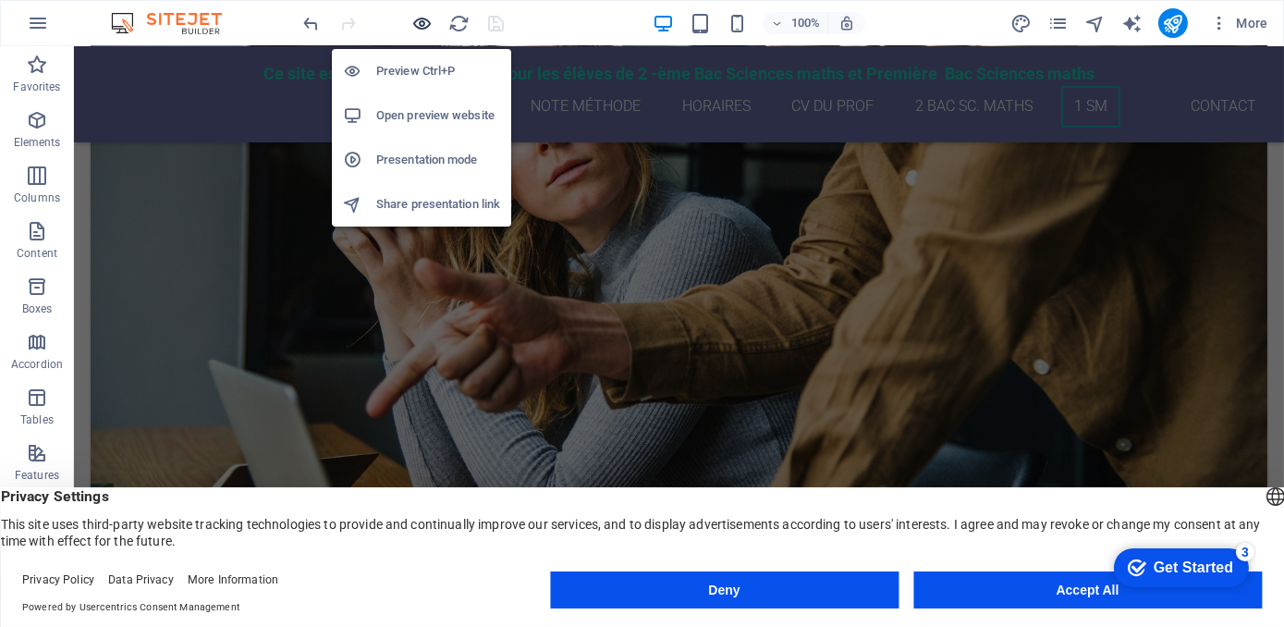
click at [428, 23] on icon "button" at bounding box center [422, 23] width 21 height 21
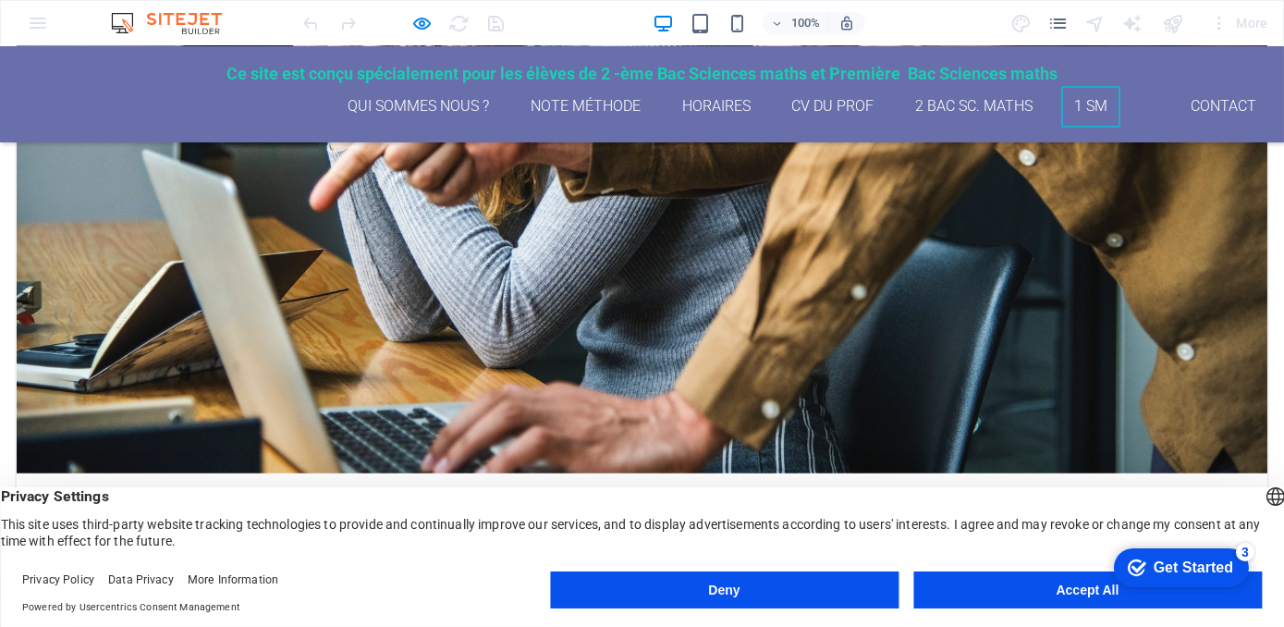
scroll to position [3250, 0]
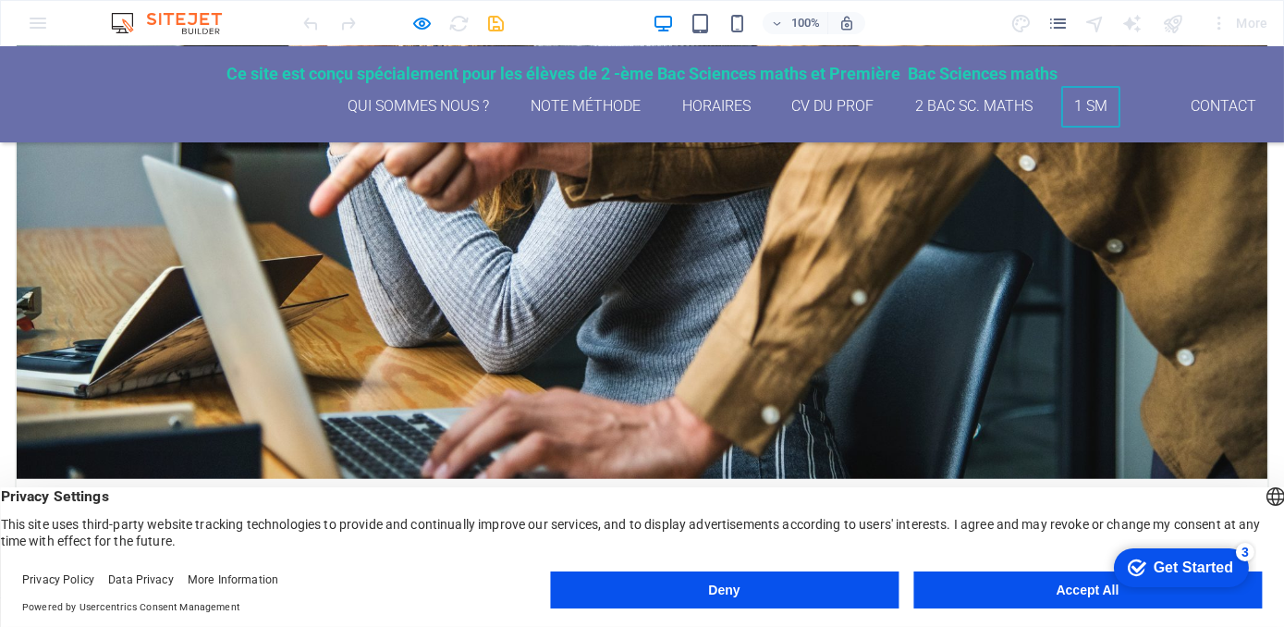
scroll to position [3208, 0]
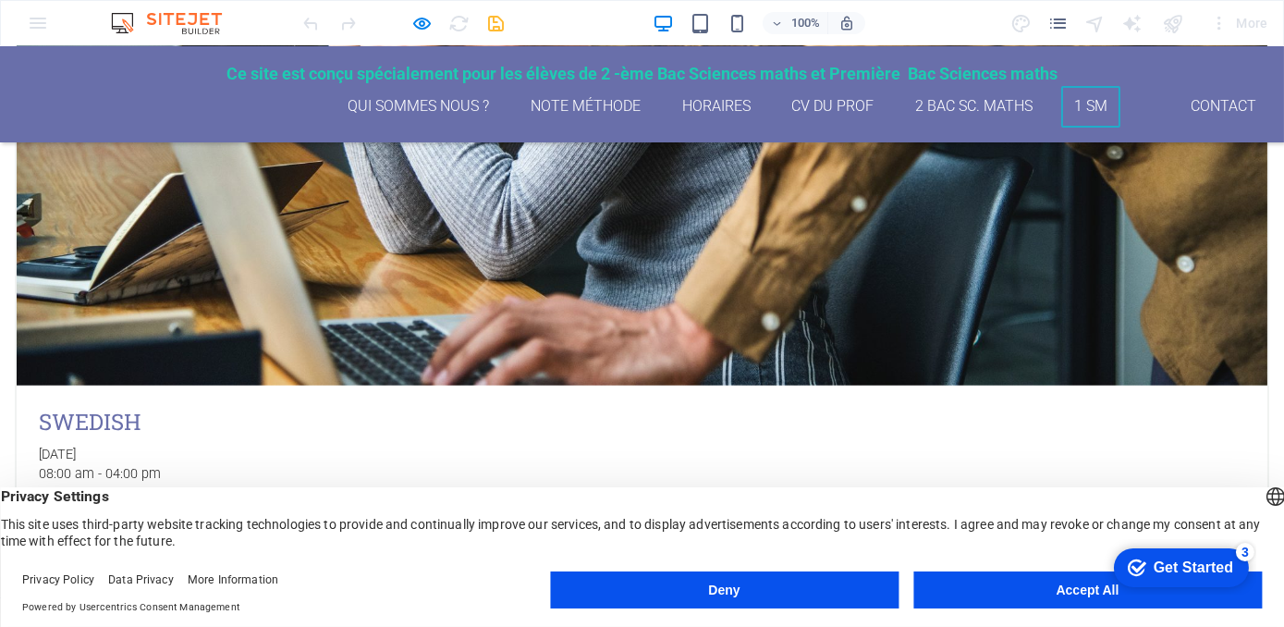
scroll to position [3340, 0]
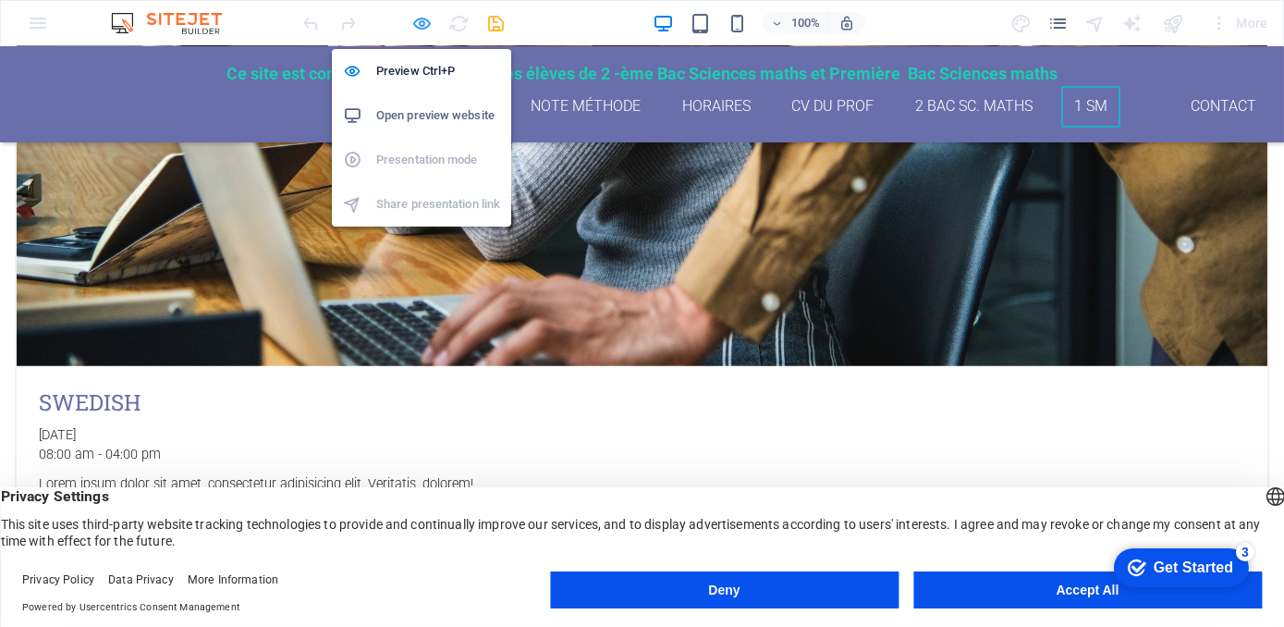
click at [416, 22] on icon "button" at bounding box center [422, 23] width 21 height 21
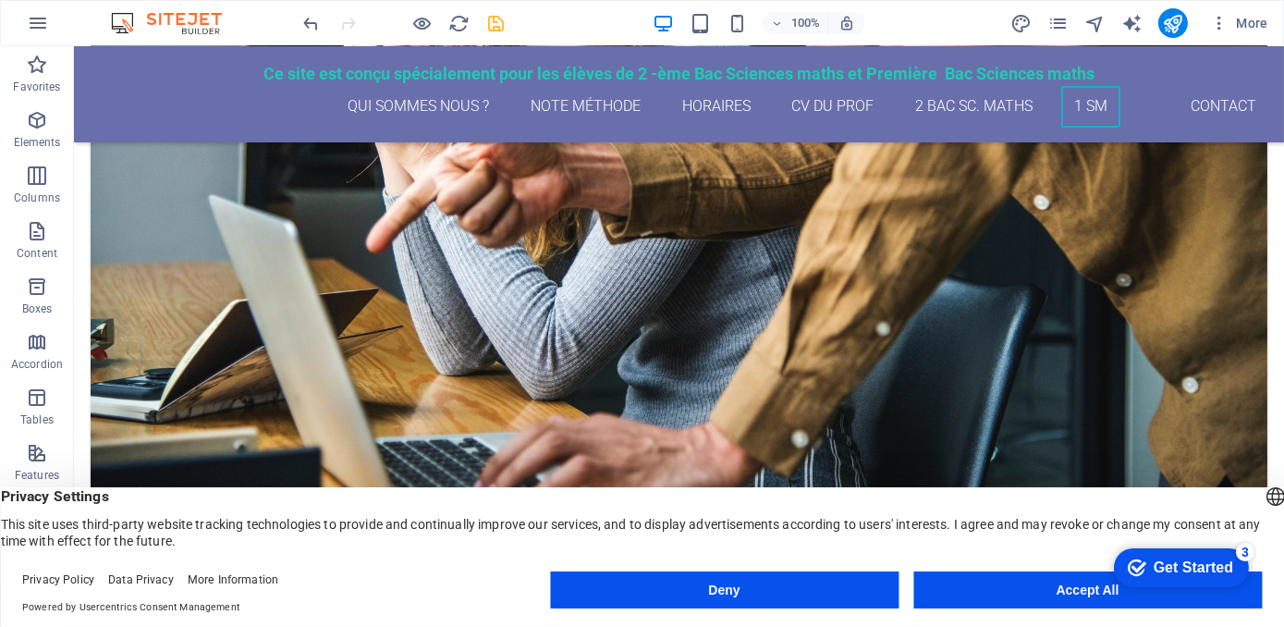
scroll to position [3055, 0]
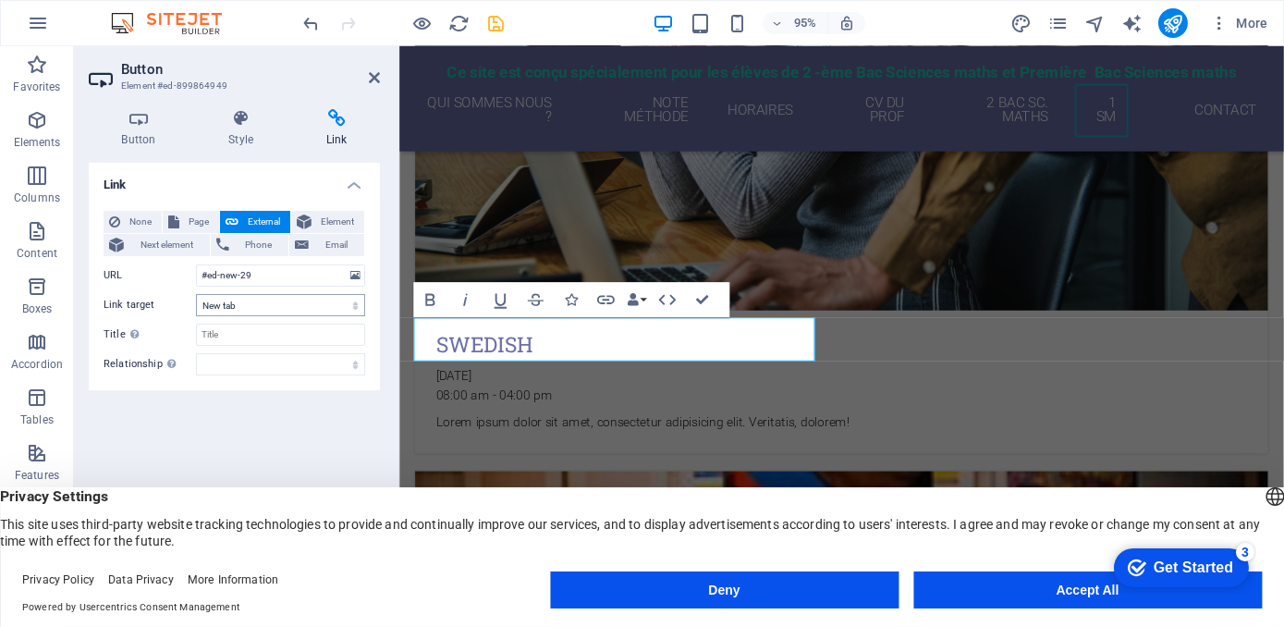
click at [207, 314] on select "New tab Same tab Overlay" at bounding box center [280, 305] width 169 height 22
click at [609, 301] on icon "button" at bounding box center [605, 299] width 21 height 21
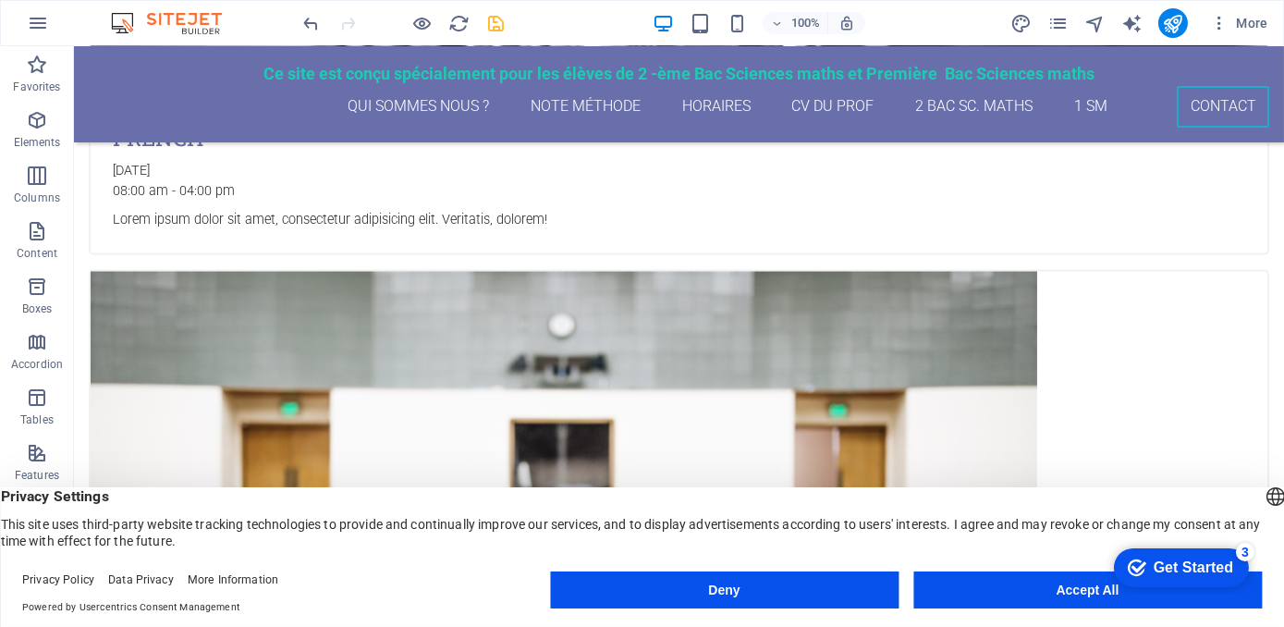
scroll to position [7412, 0]
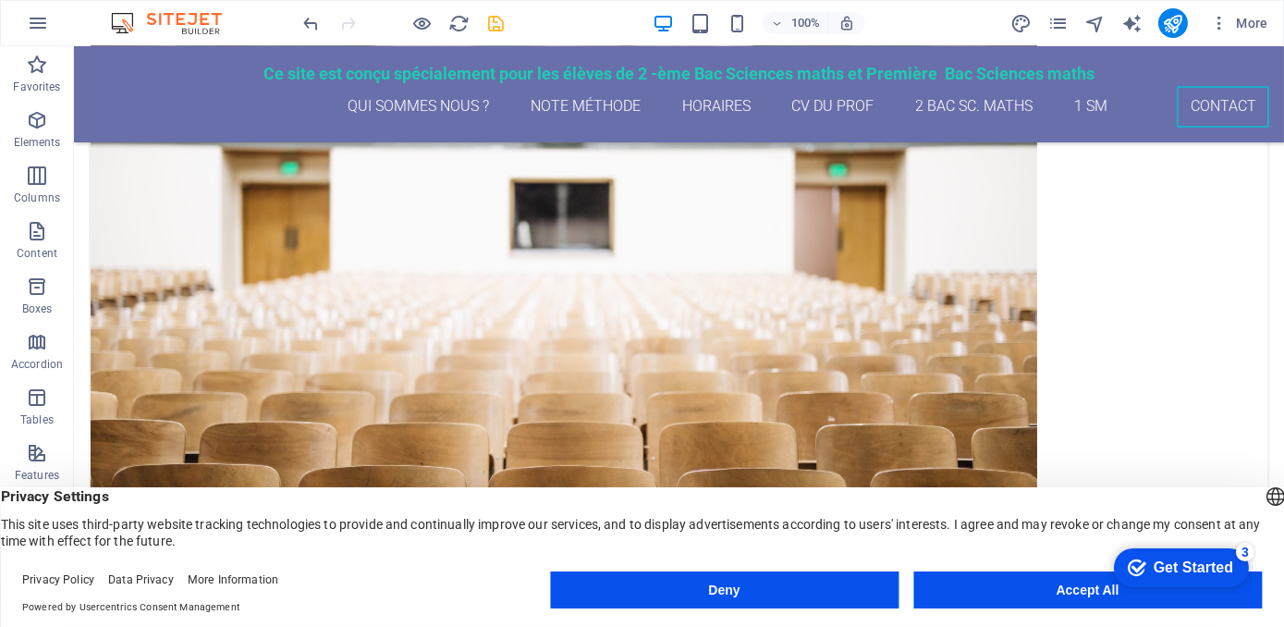
click at [1110, 584] on div "checkmark Get Started 3 First Steps in the Editor Let's guide you through the t…" at bounding box center [1176, 565] width 157 height 55
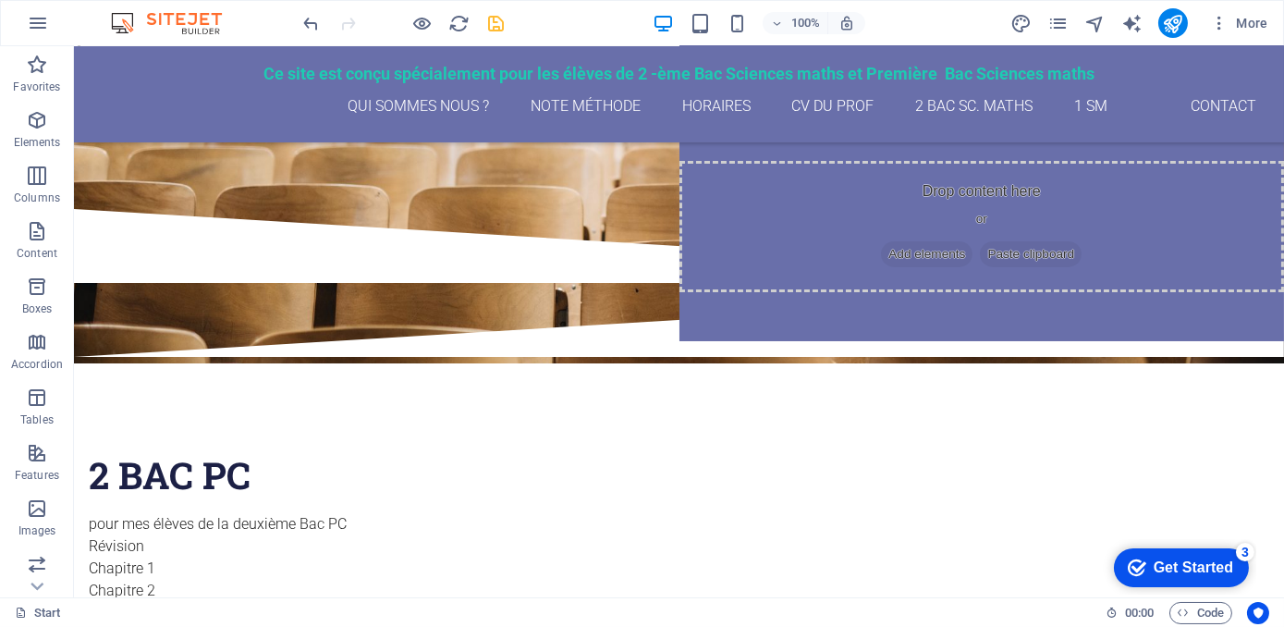
scroll to position [339, 0]
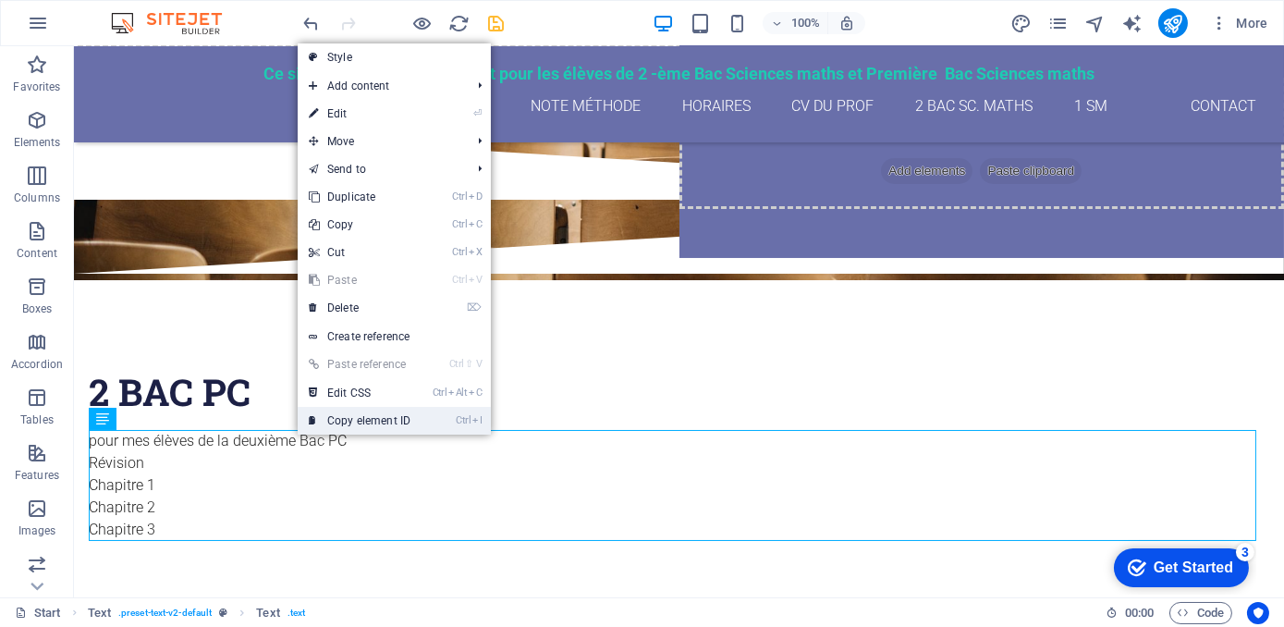
click at [352, 418] on link "Ctrl I Copy element ID" at bounding box center [360, 421] width 124 height 28
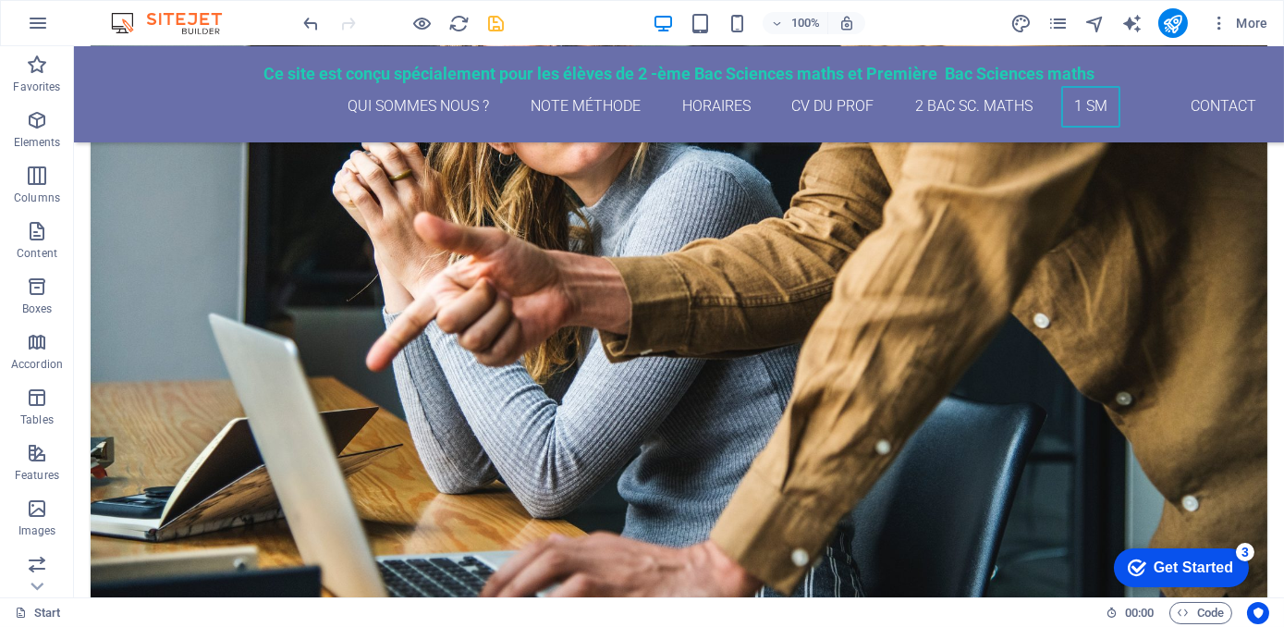
scroll to position [3011, 0]
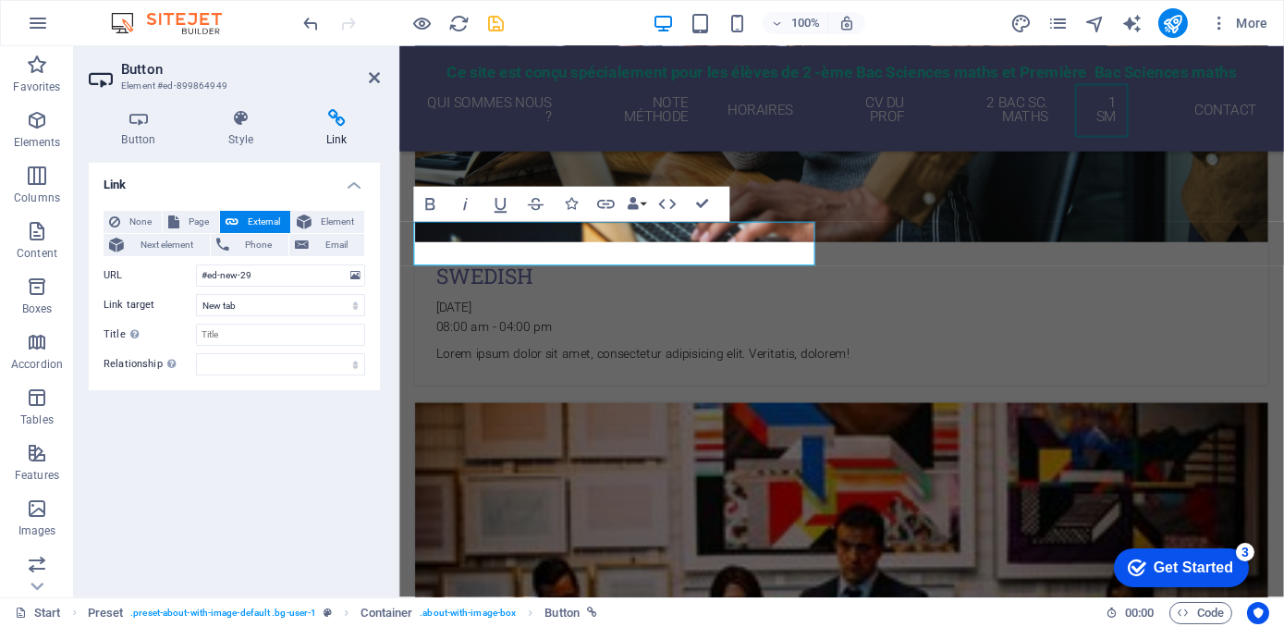
scroll to position [3039, 0]
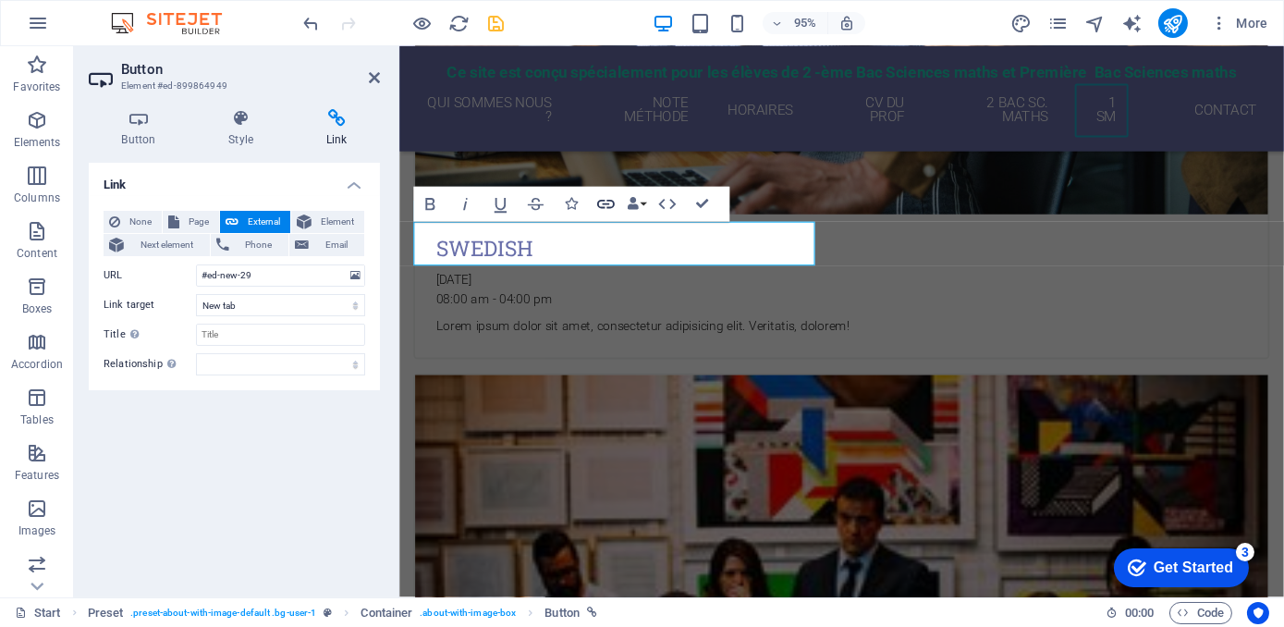
click at [603, 201] on icon "button" at bounding box center [606, 204] width 18 height 9
click at [324, 225] on span "Element" at bounding box center [338, 222] width 42 height 22
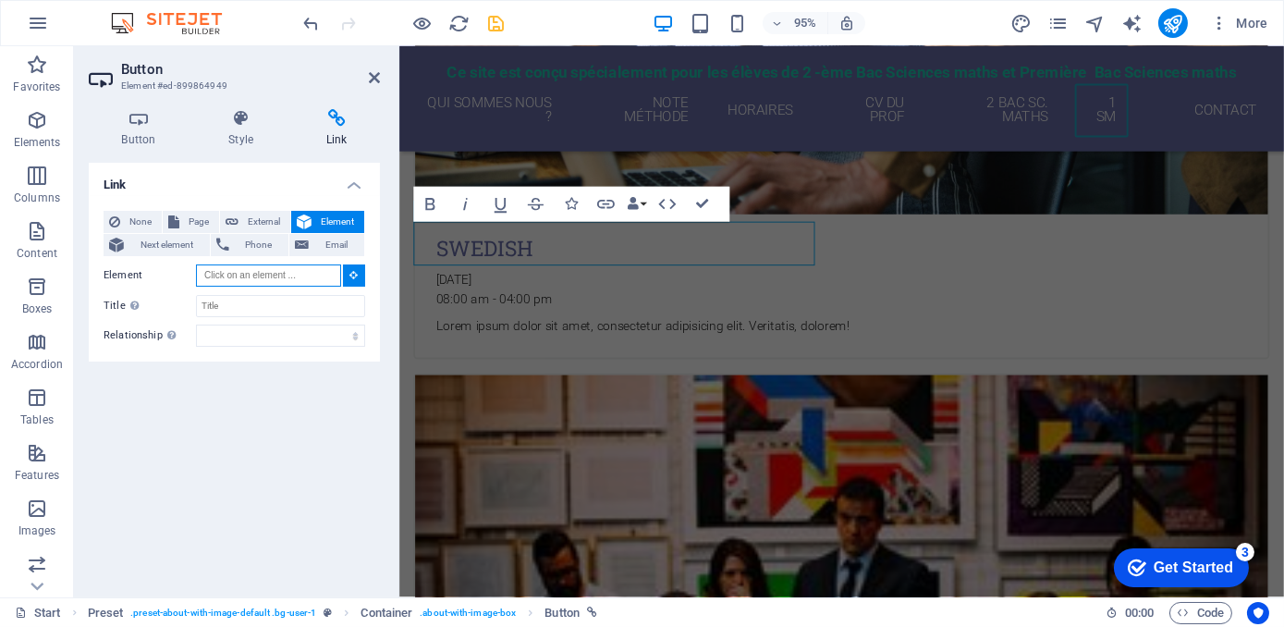
scroll to position [2943, 0]
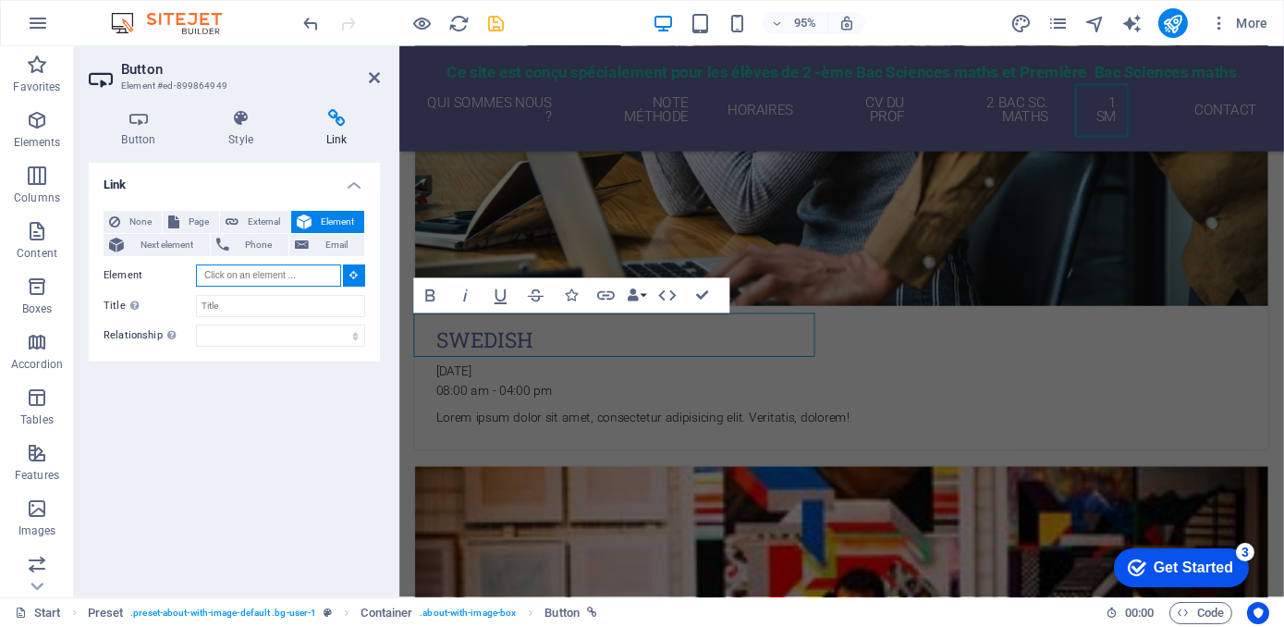
click at [242, 276] on input "Element" at bounding box center [268, 275] width 145 height 22
paste input "#ed-910189510"
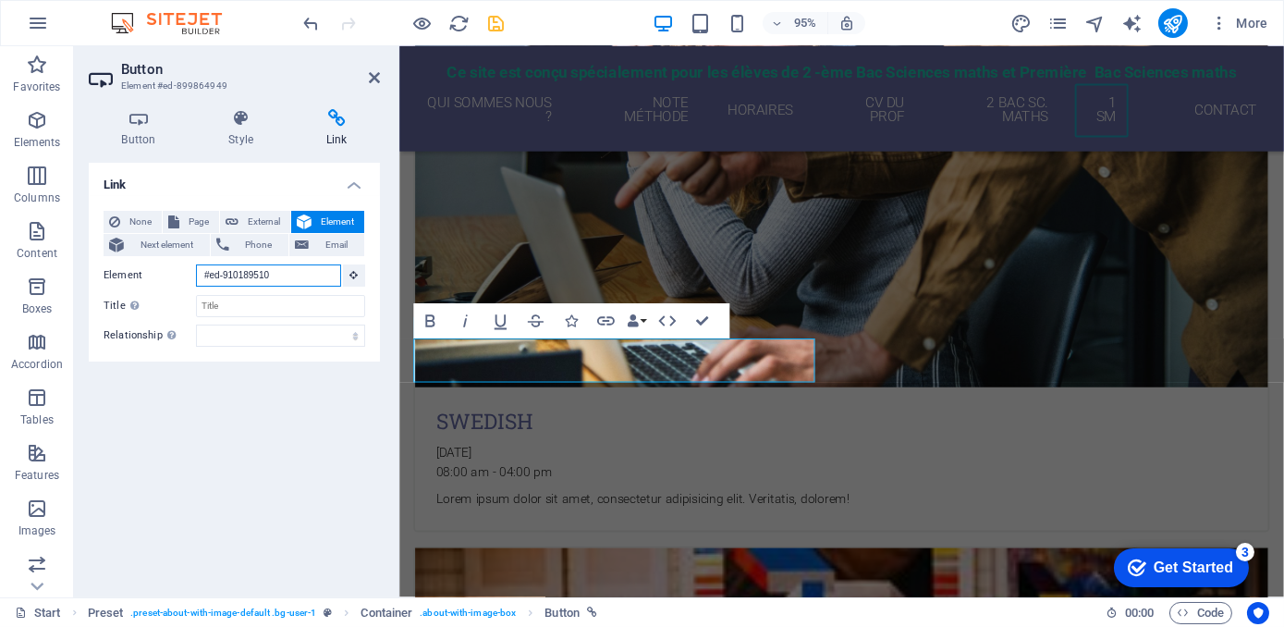
scroll to position [2848, 0]
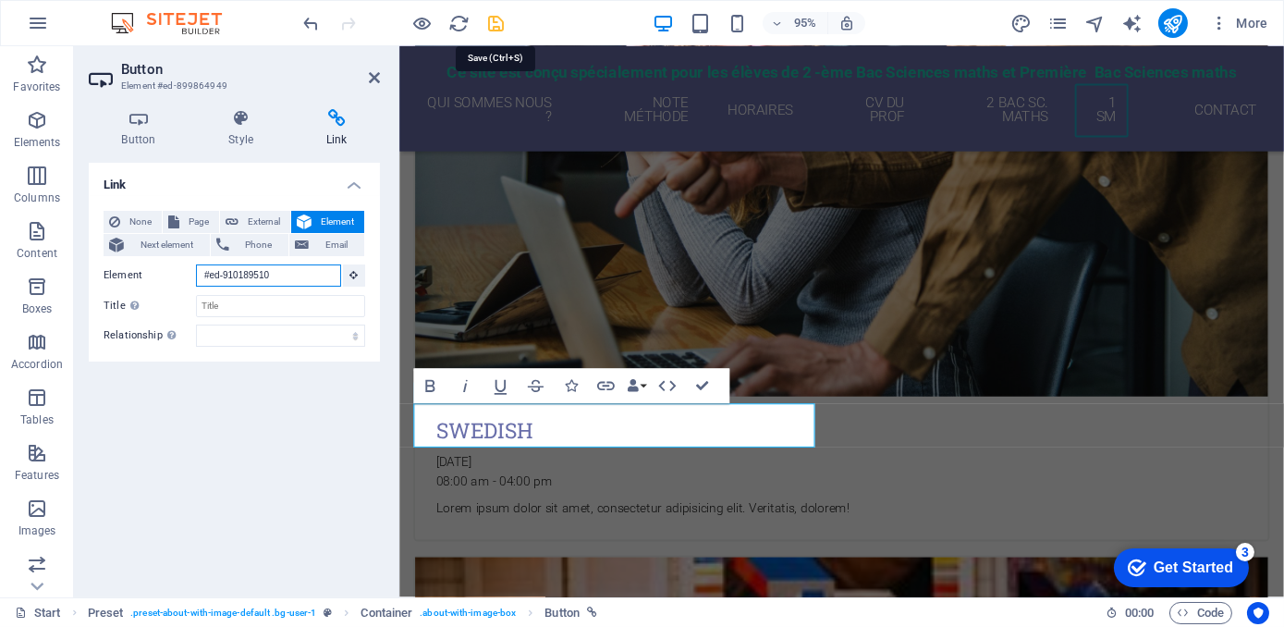
type input "#ed-910189510"
click at [497, 20] on icon "save" at bounding box center [496, 23] width 21 height 21
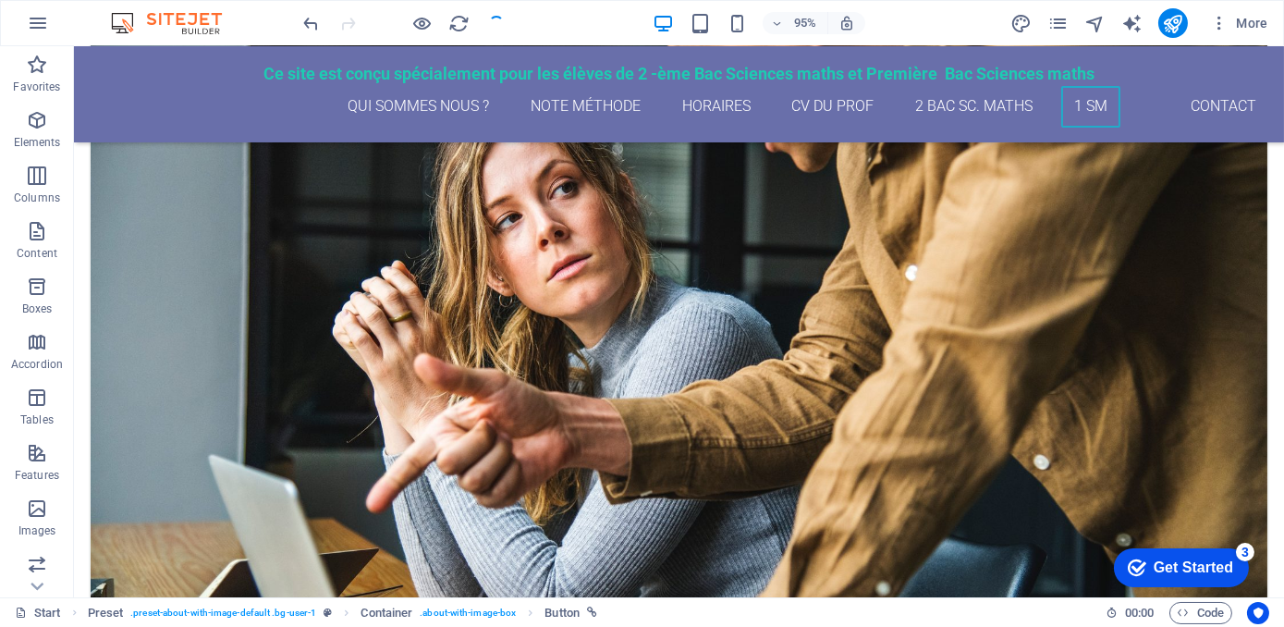
scroll to position [2818, 0]
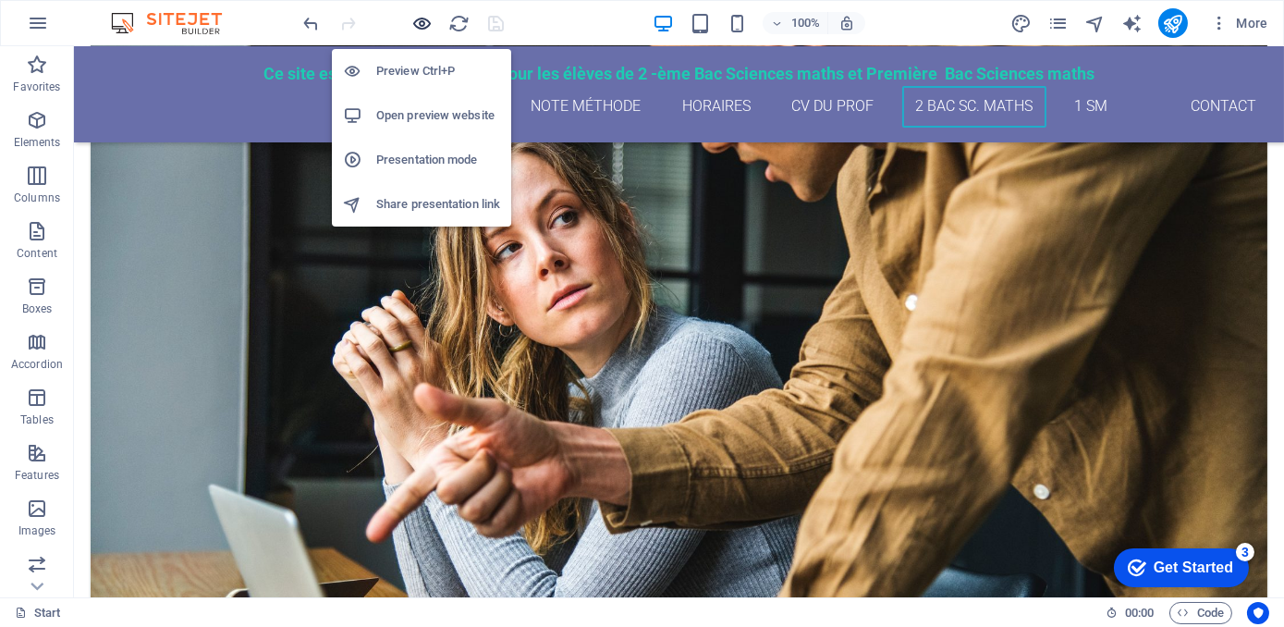
click at [423, 24] on icon "button" at bounding box center [422, 23] width 21 height 21
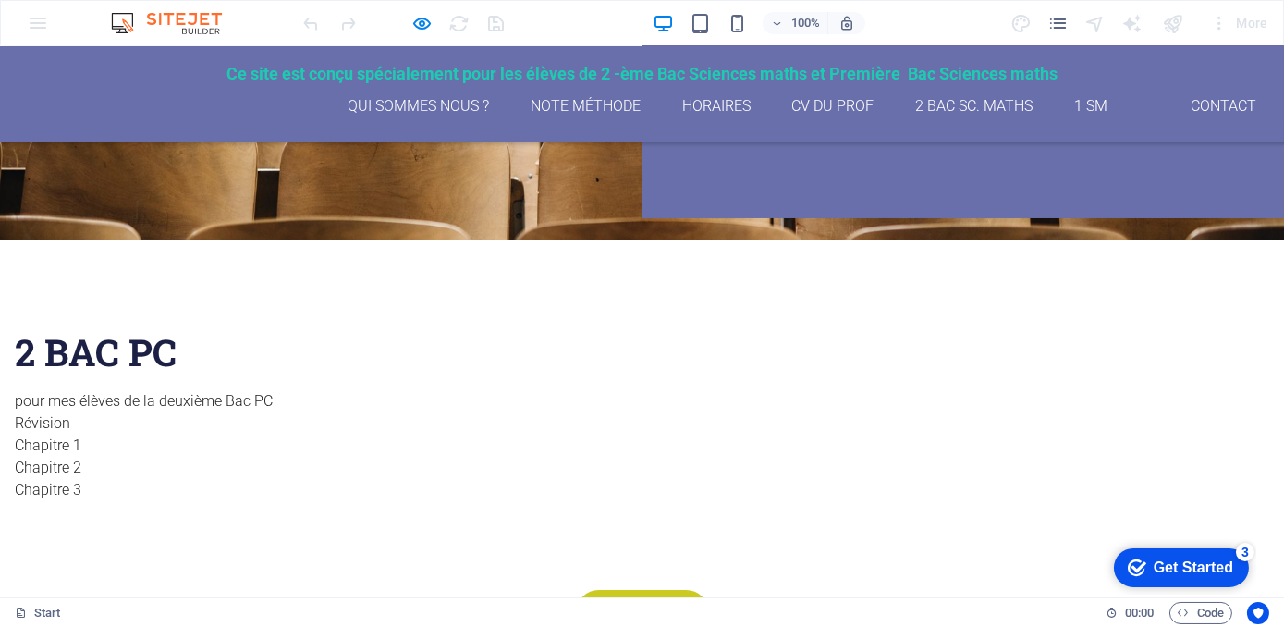
scroll to position [352, 0]
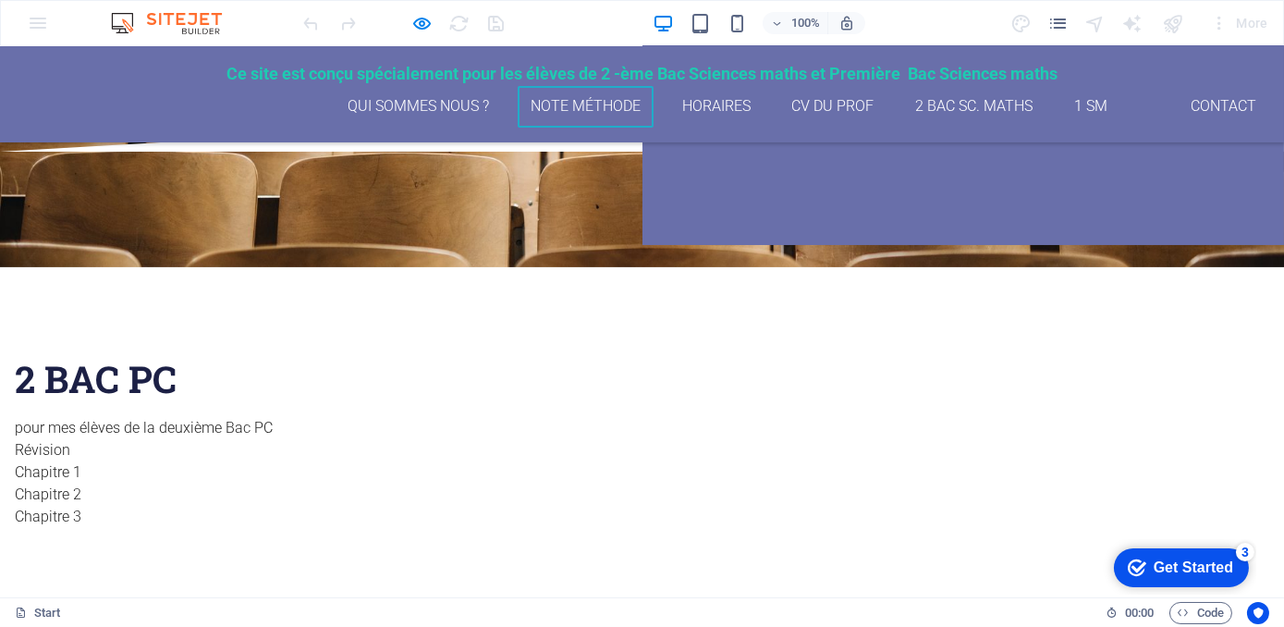
click at [564, 101] on link "Note méthode" at bounding box center [585, 107] width 137 height 42
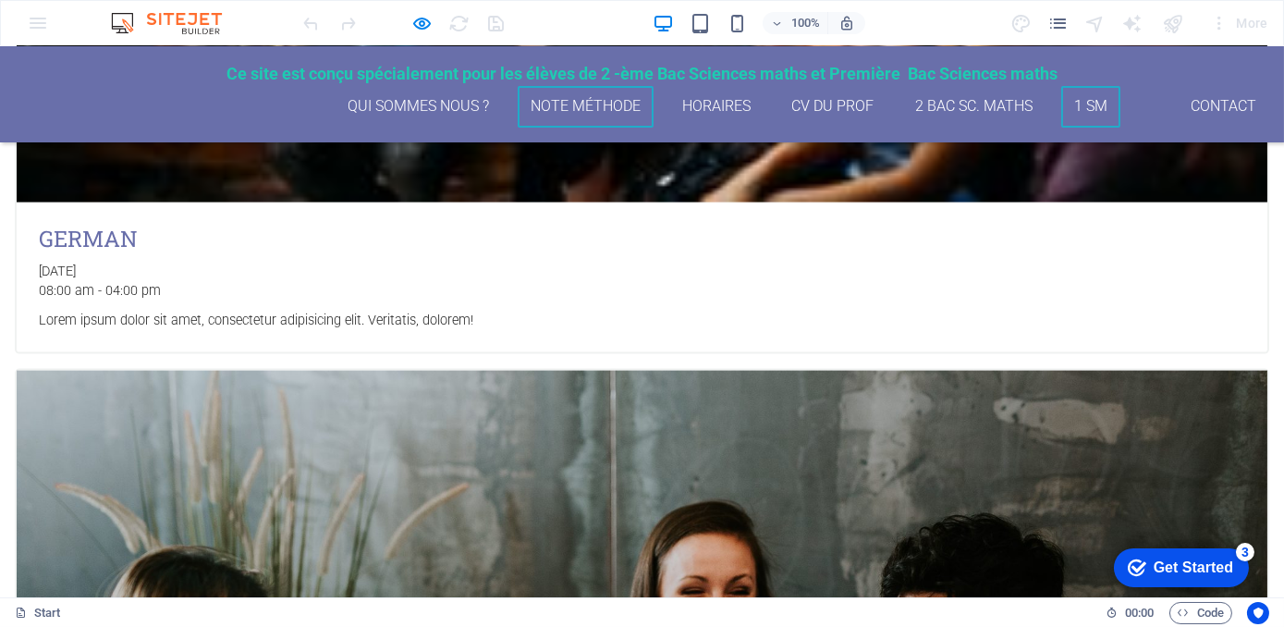
scroll to position [5613, 0]
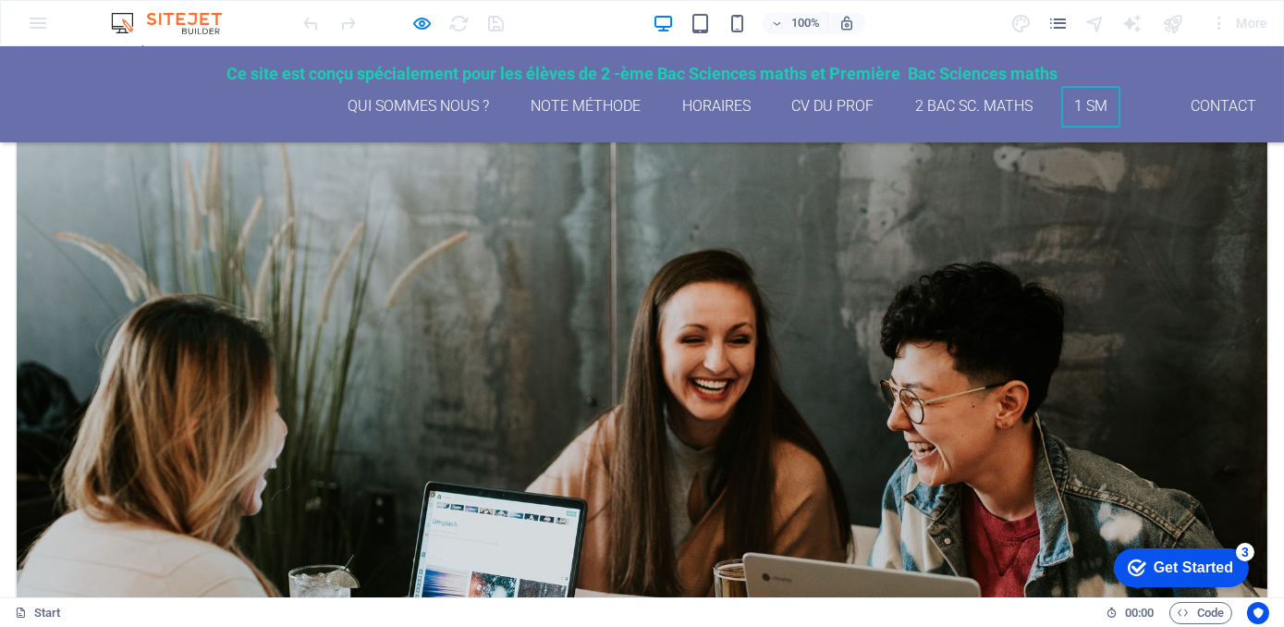
click at [1068, 107] on link "1 SM" at bounding box center [1091, 107] width 60 height 42
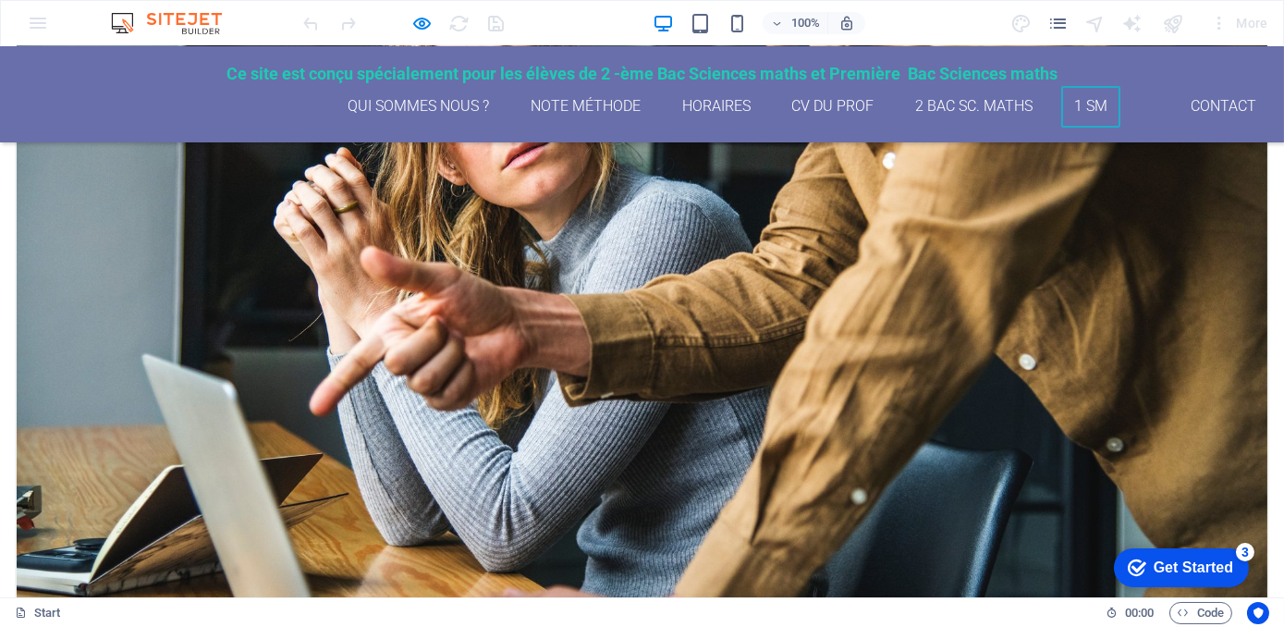
scroll to position [2994, 0]
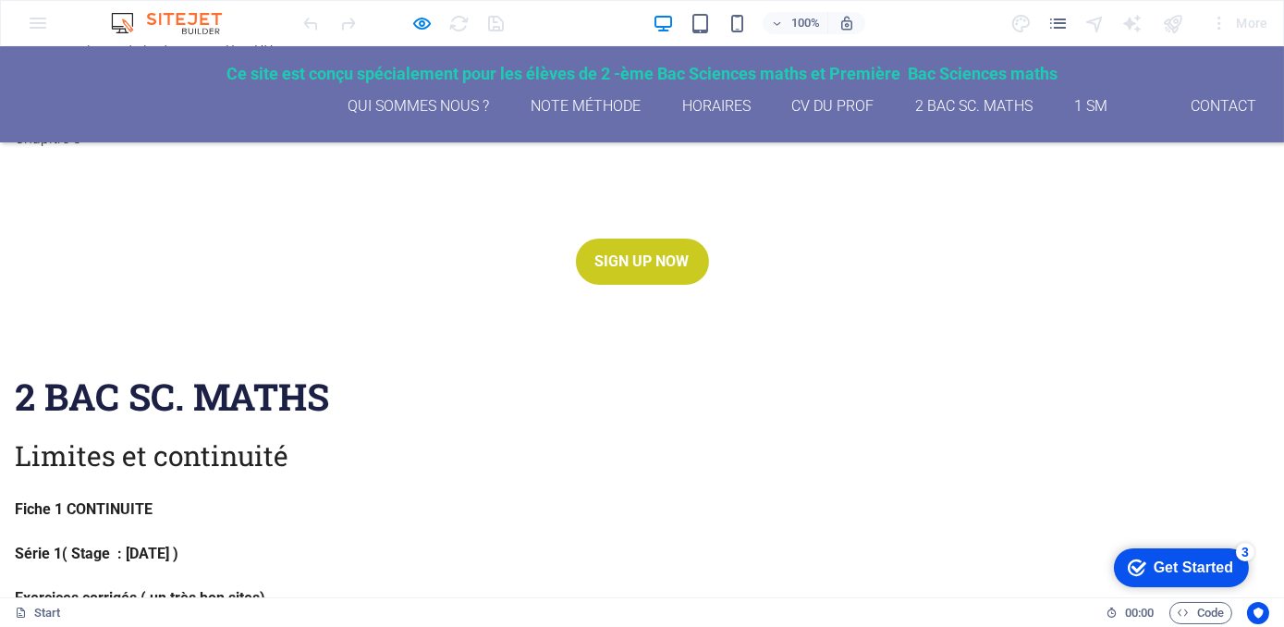
scroll to position [758, 0]
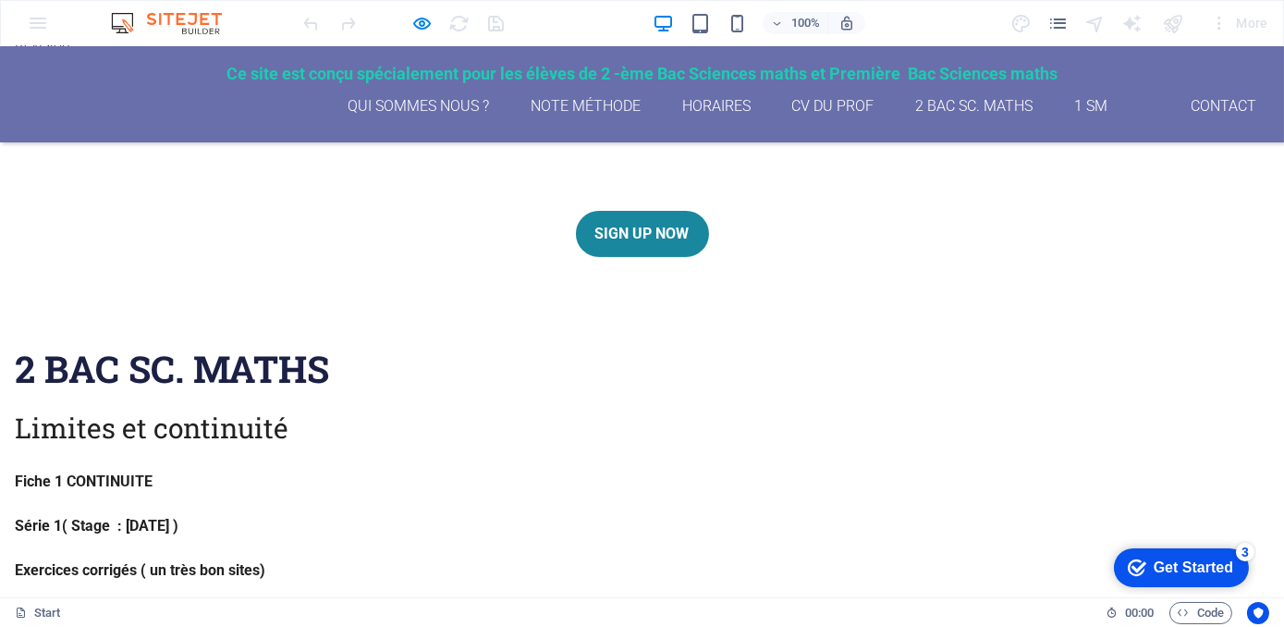
click at [636, 235] on link "Sign up now" at bounding box center [642, 234] width 133 height 46
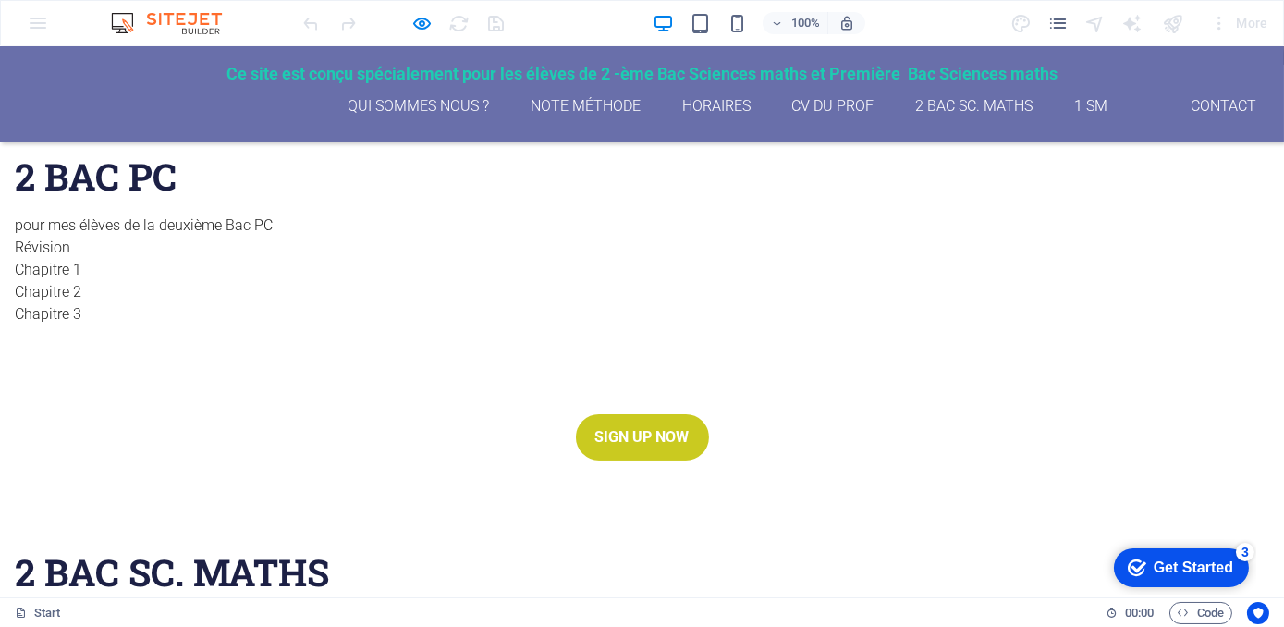
scroll to position [401, 0]
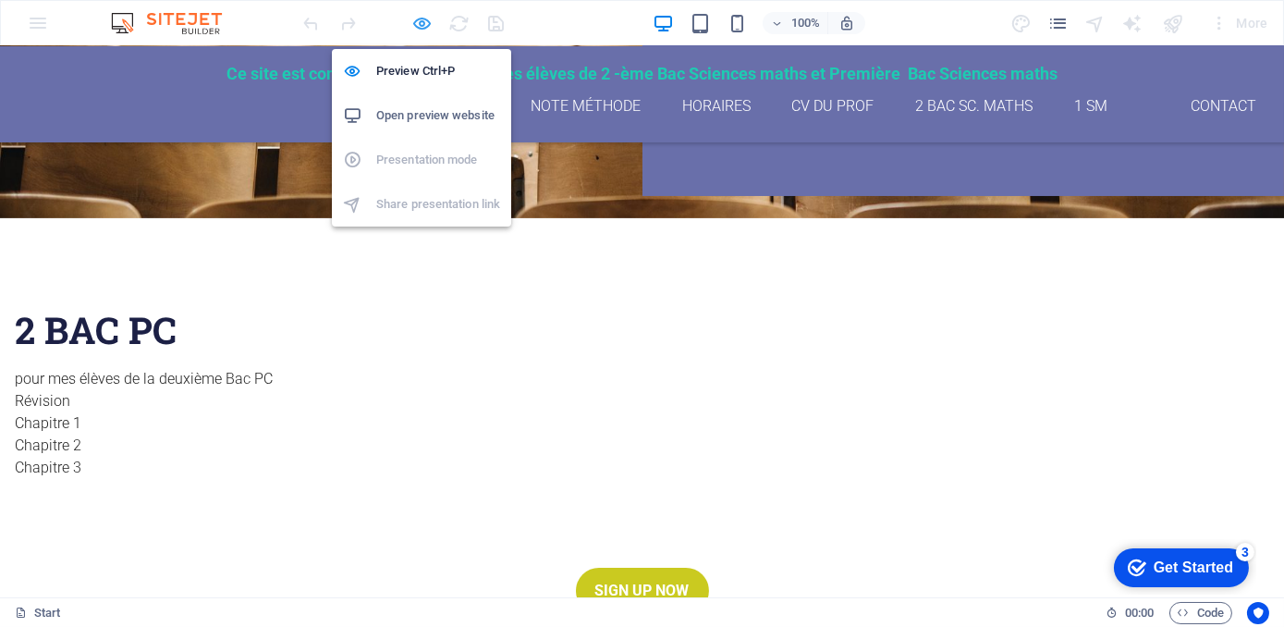
click at [421, 28] on icon "button" at bounding box center [422, 23] width 21 height 21
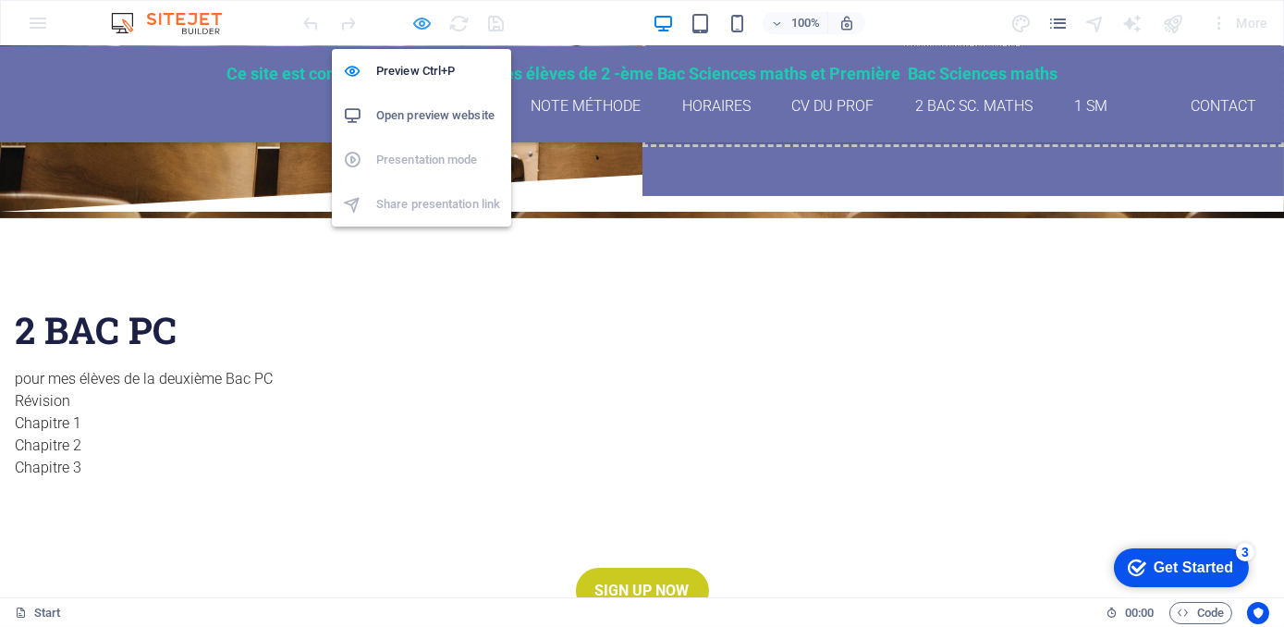
click at [421, 28] on icon "button" at bounding box center [422, 23] width 21 height 21
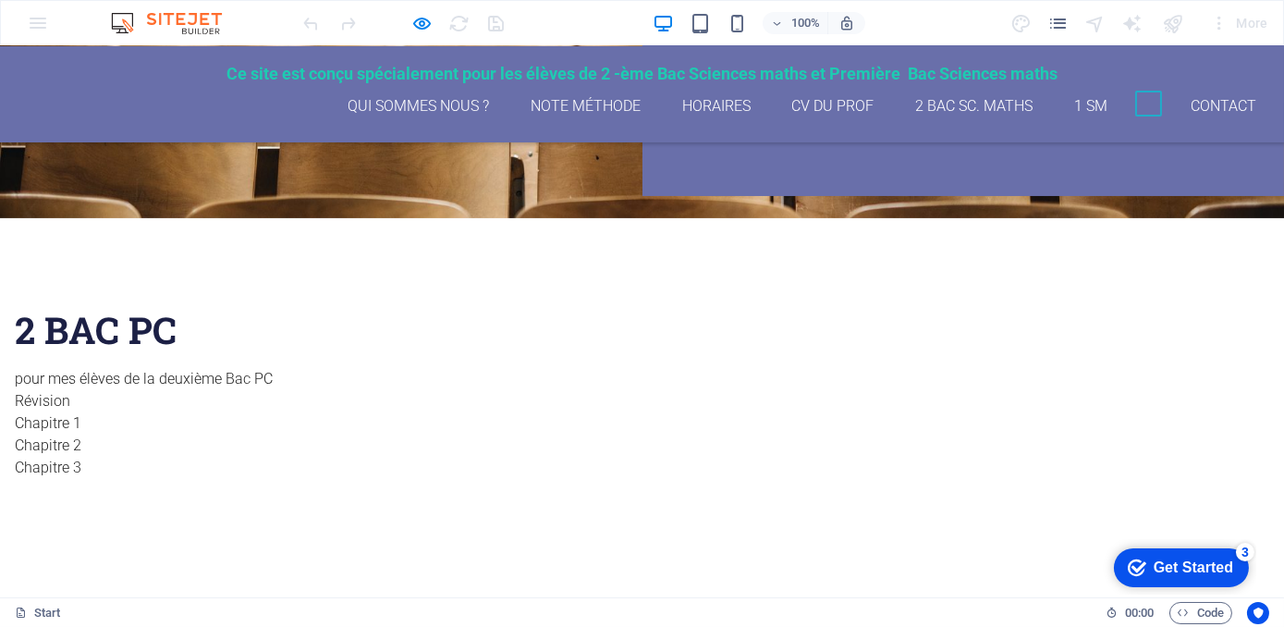
click at [1138, 104] on link at bounding box center [1148, 104] width 27 height 27
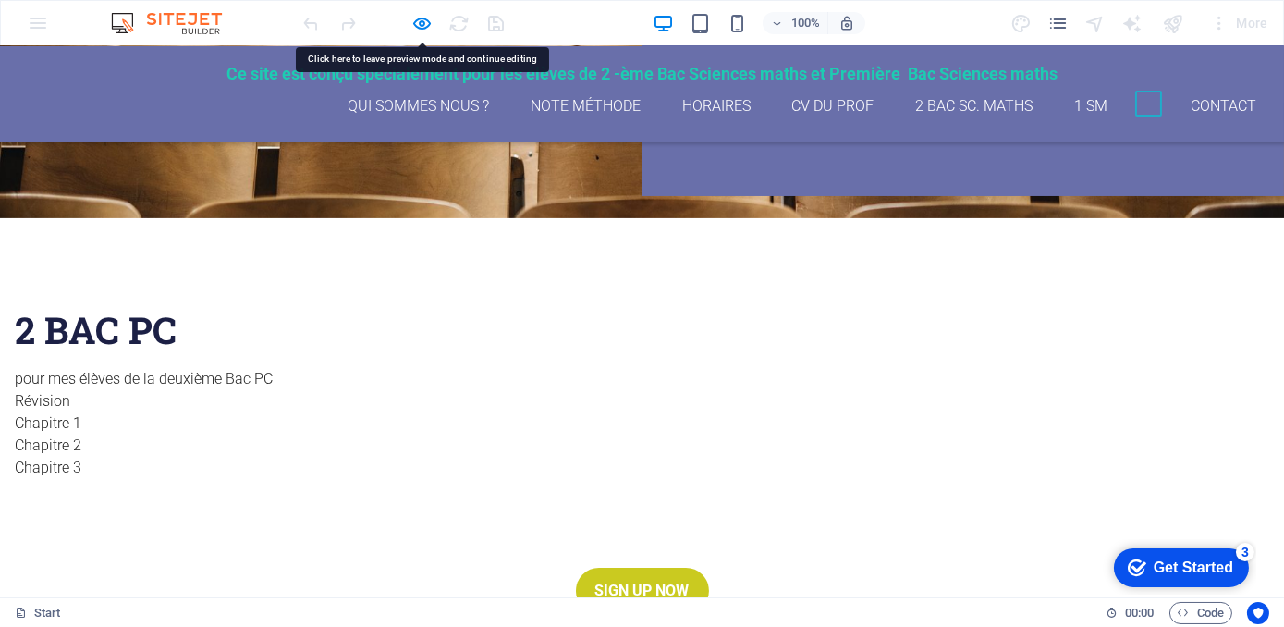
click at [1138, 104] on link at bounding box center [1148, 104] width 27 height 27
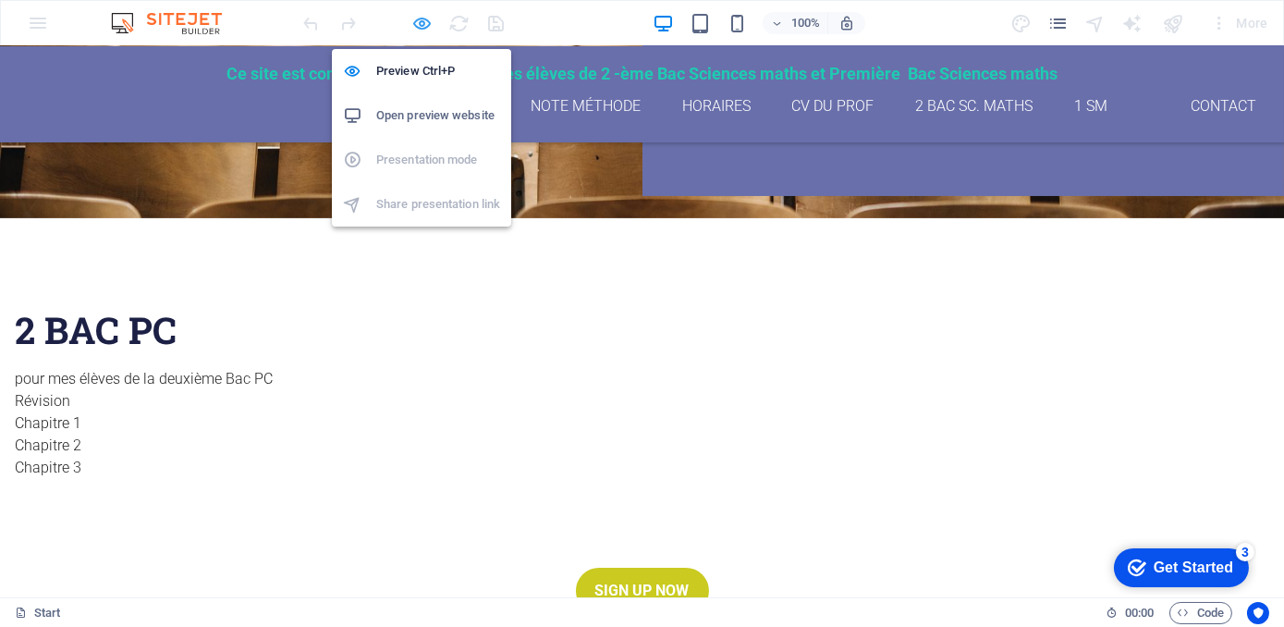
click at [431, 22] on icon "button" at bounding box center [422, 23] width 21 height 21
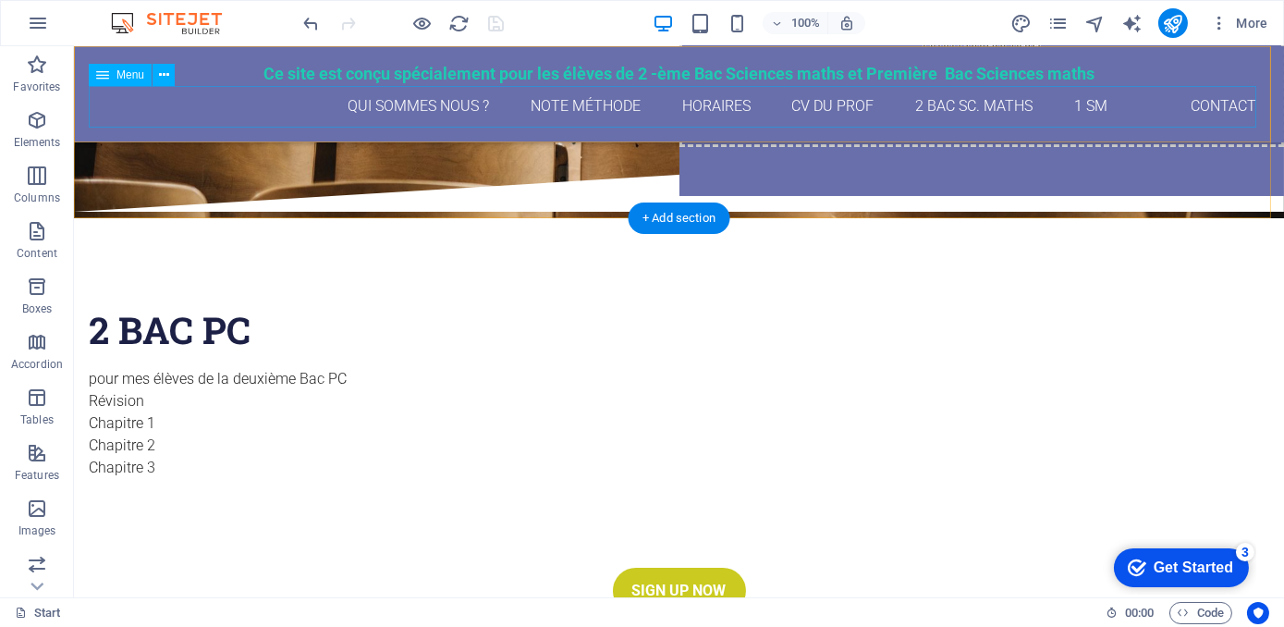
click at [1128, 115] on nav "qui sommes nous ? Note méthode Horaires CV du Prof 2 Bac Sc. maths 1 SM Contact" at bounding box center [679, 107] width 1180 height 42
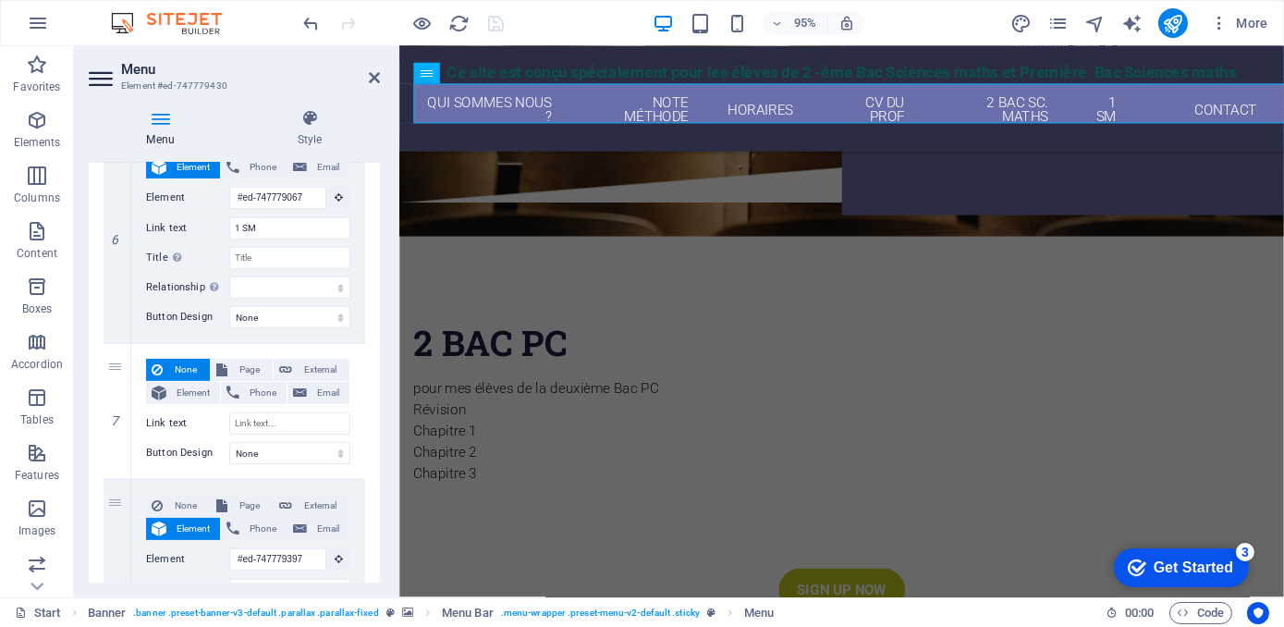
scroll to position [1341, 0]
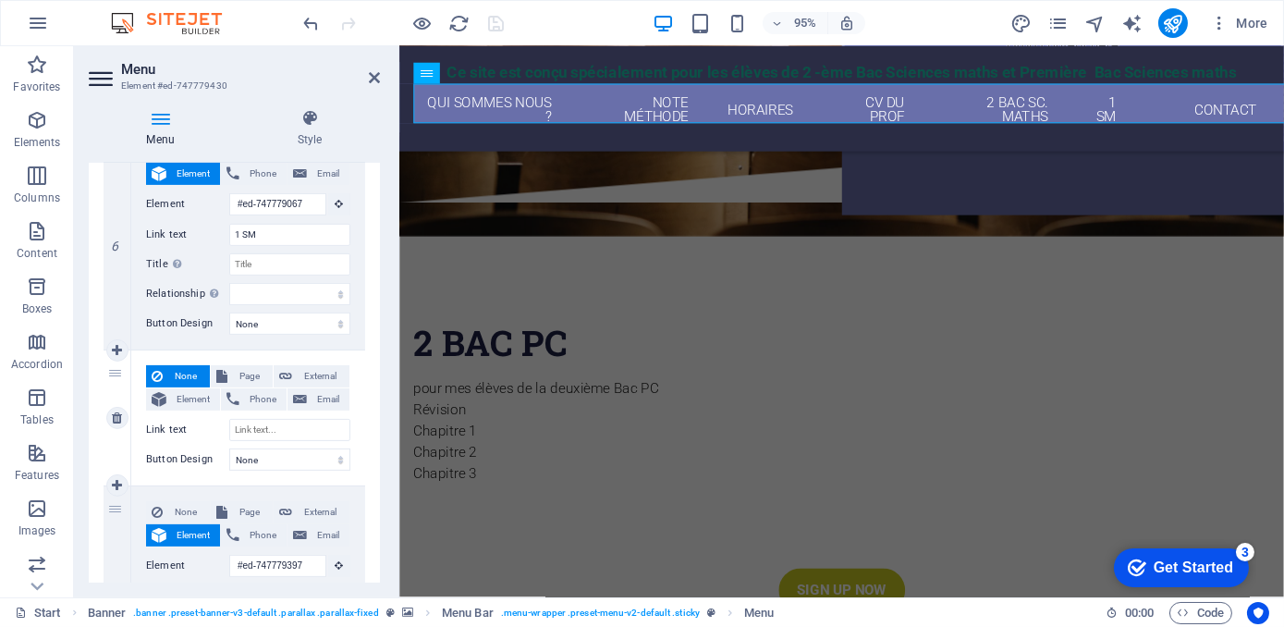
click at [188, 373] on span "None" at bounding box center [186, 376] width 36 height 22
click at [252, 372] on span "Page" at bounding box center [250, 376] width 34 height 22
select select
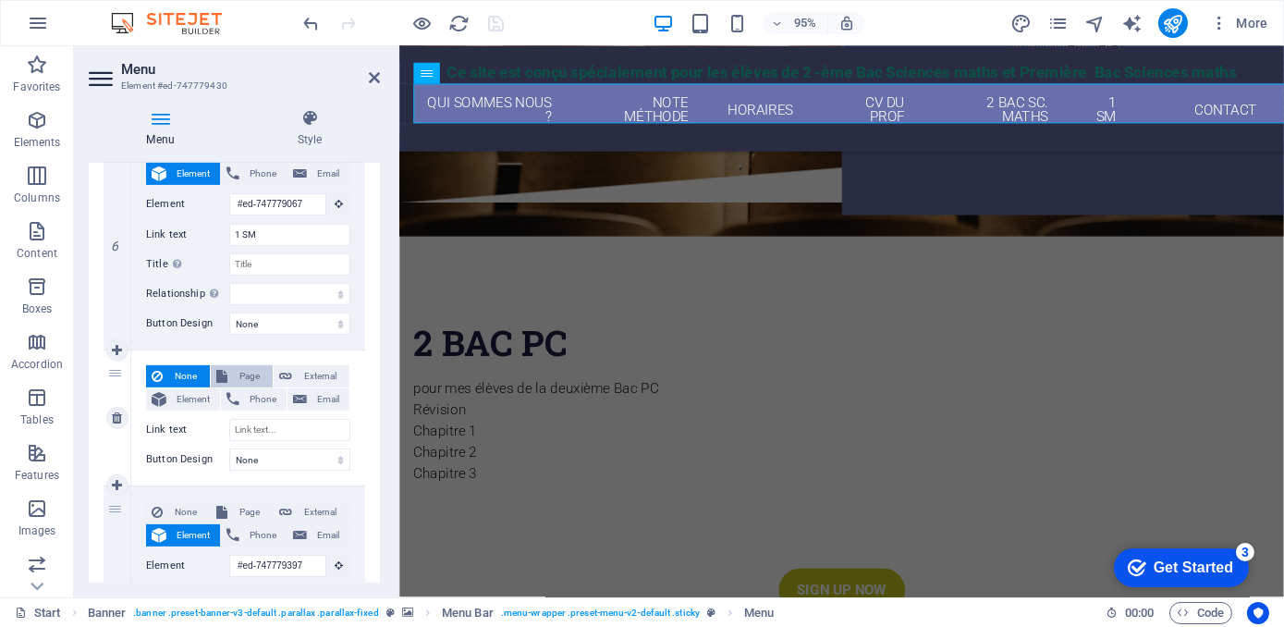
select select
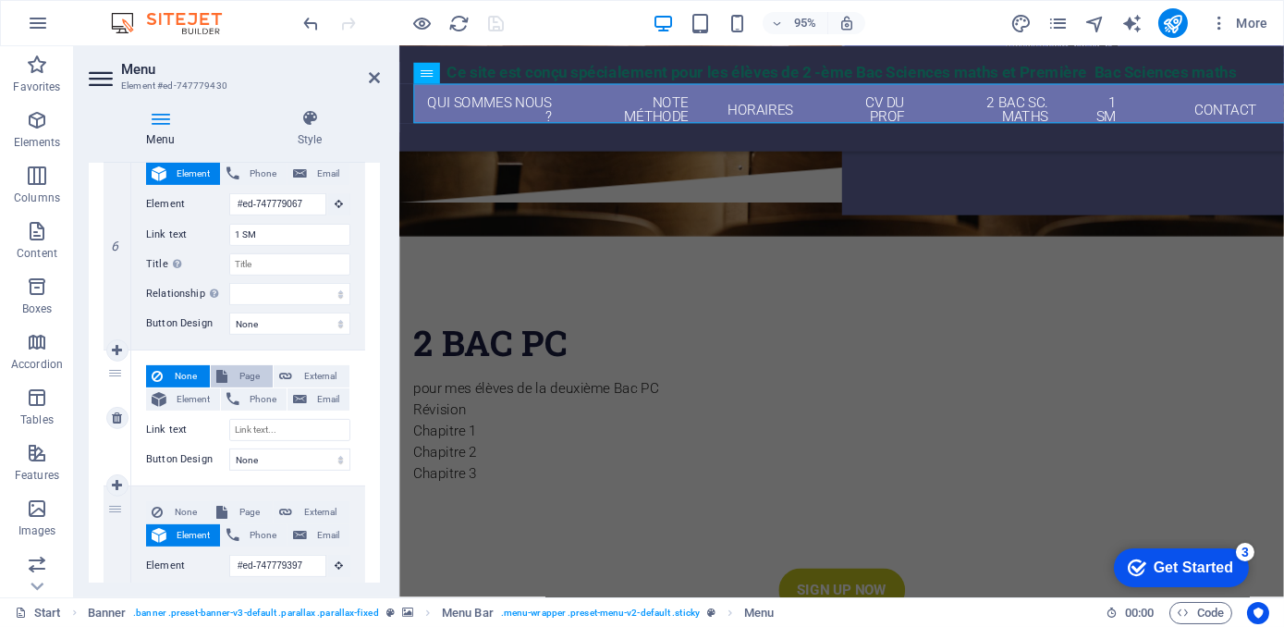
select select
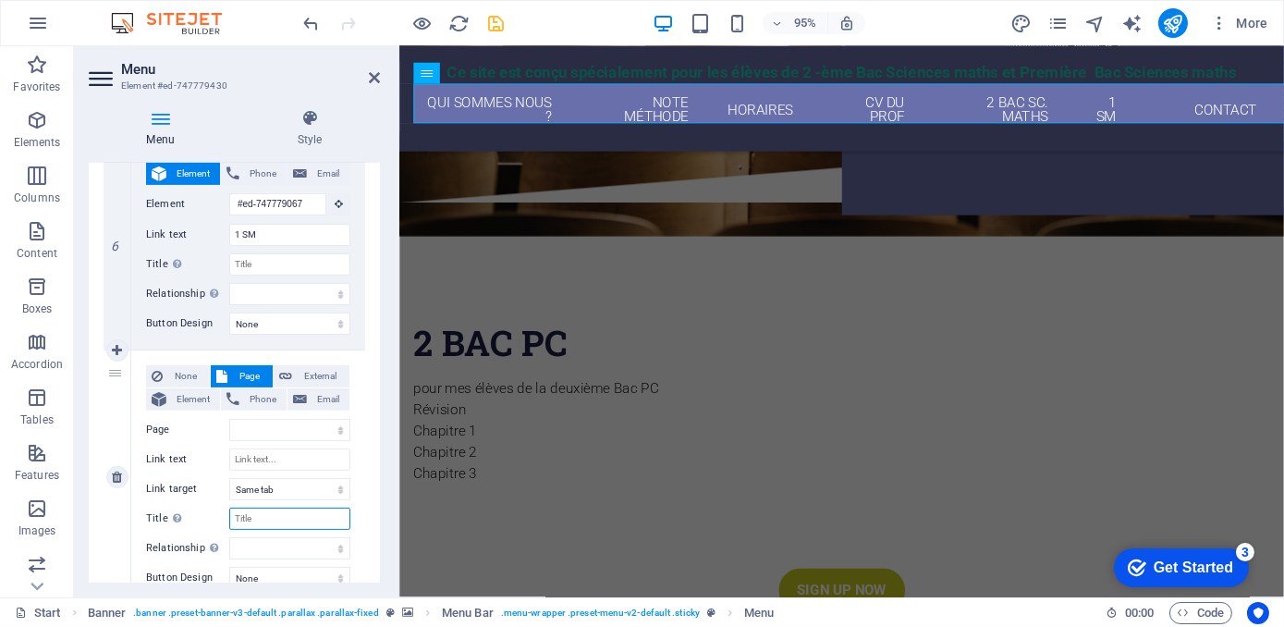
click at [259, 512] on input "Title Additional link description, should not be the same as the link text. The…" at bounding box center [289, 518] width 121 height 22
type input "P"
select select
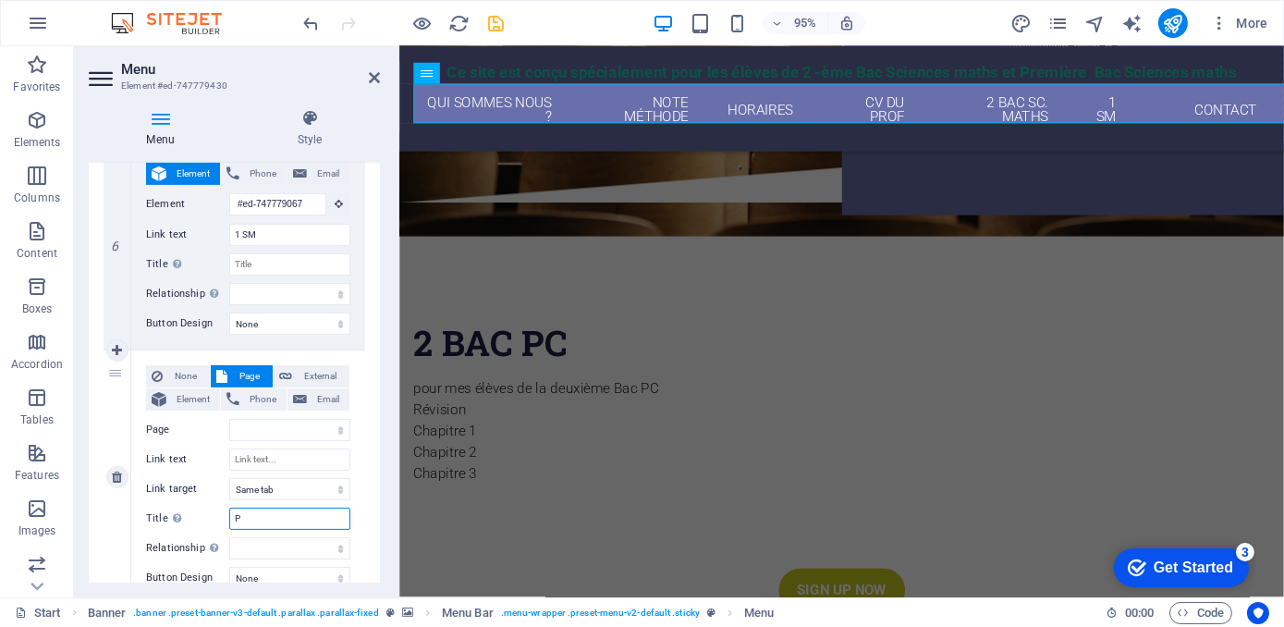
select select
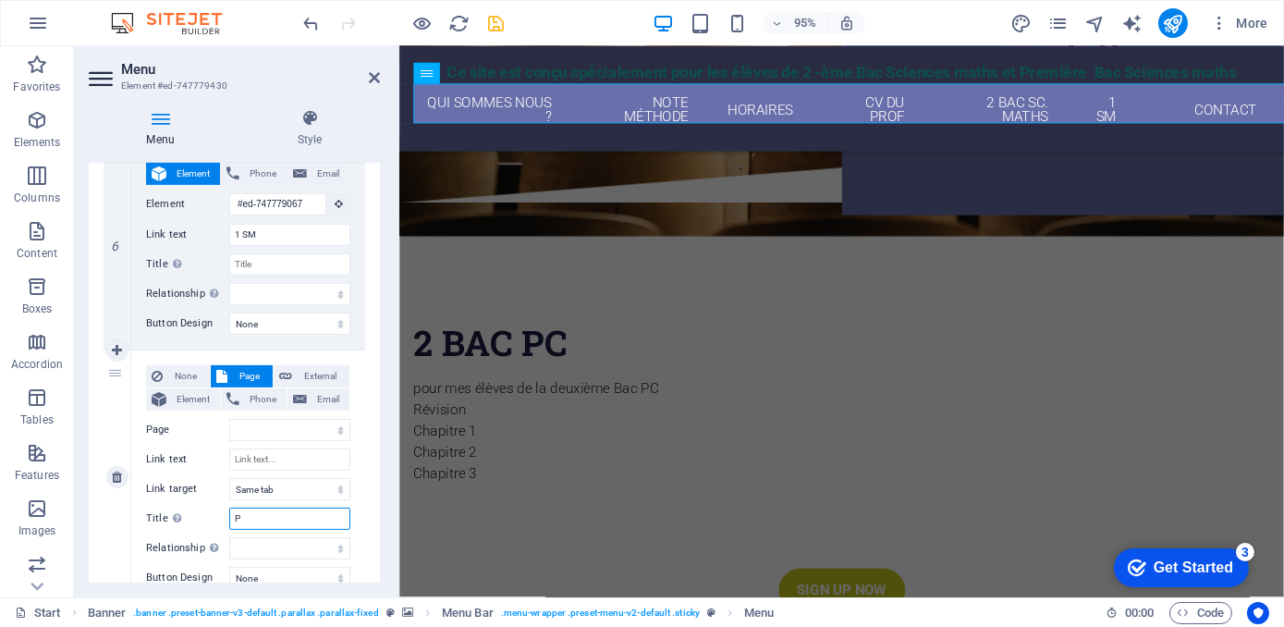
select select
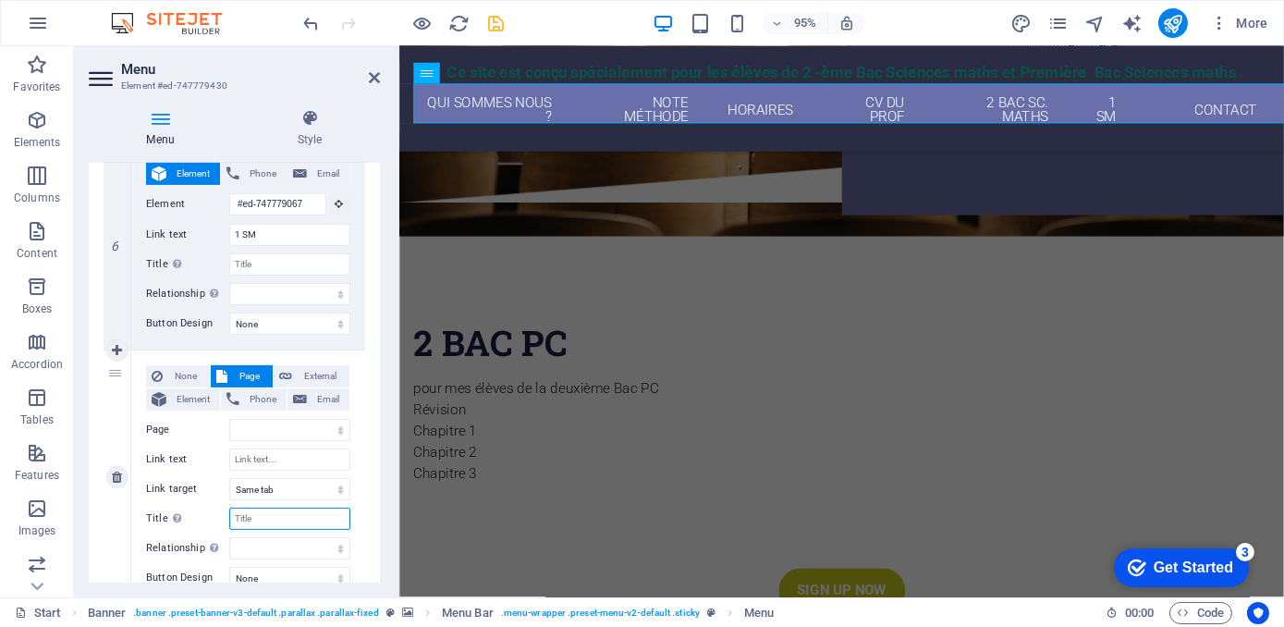
select select
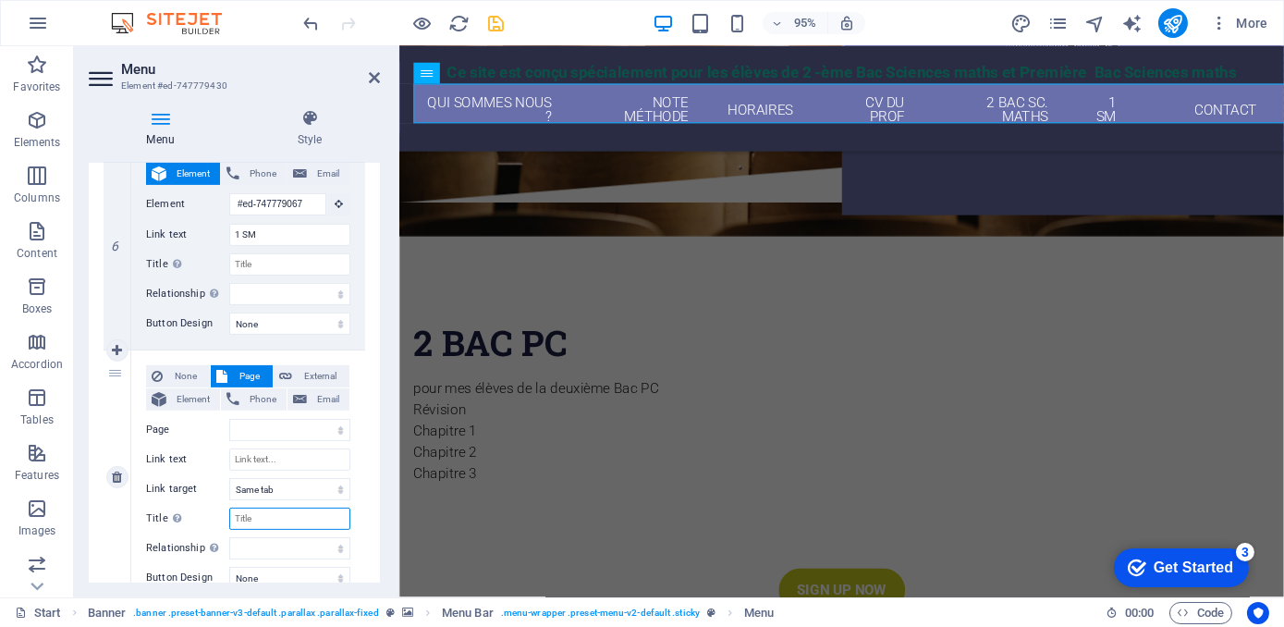
type input "2"
select select
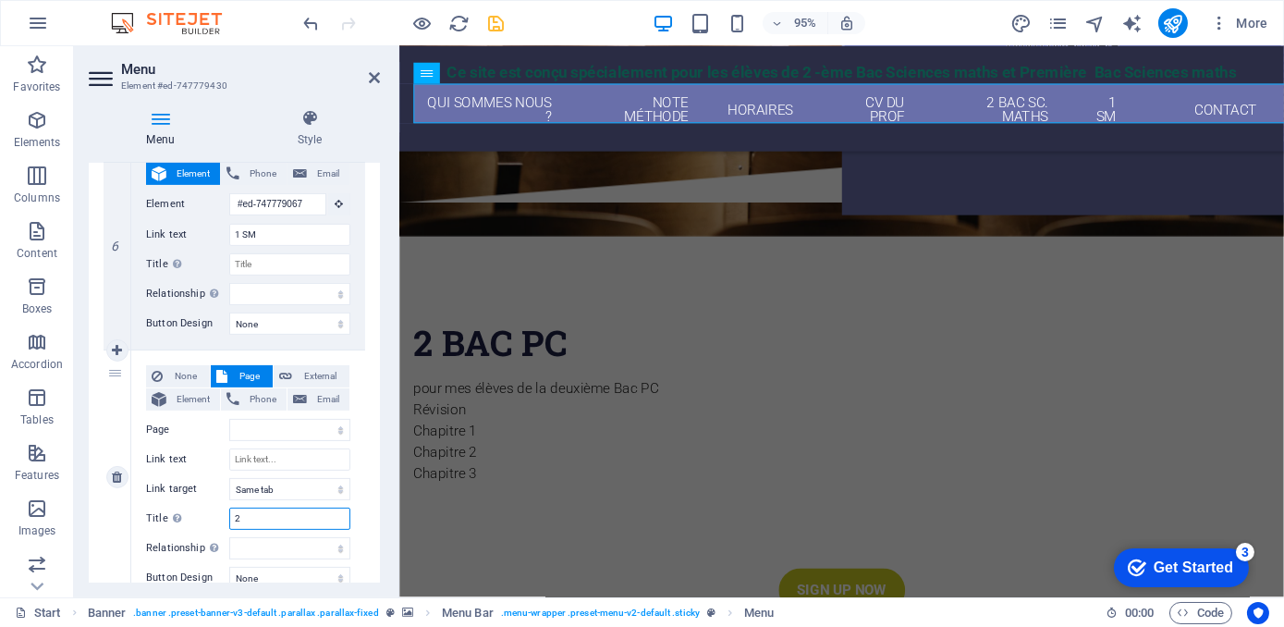
select select
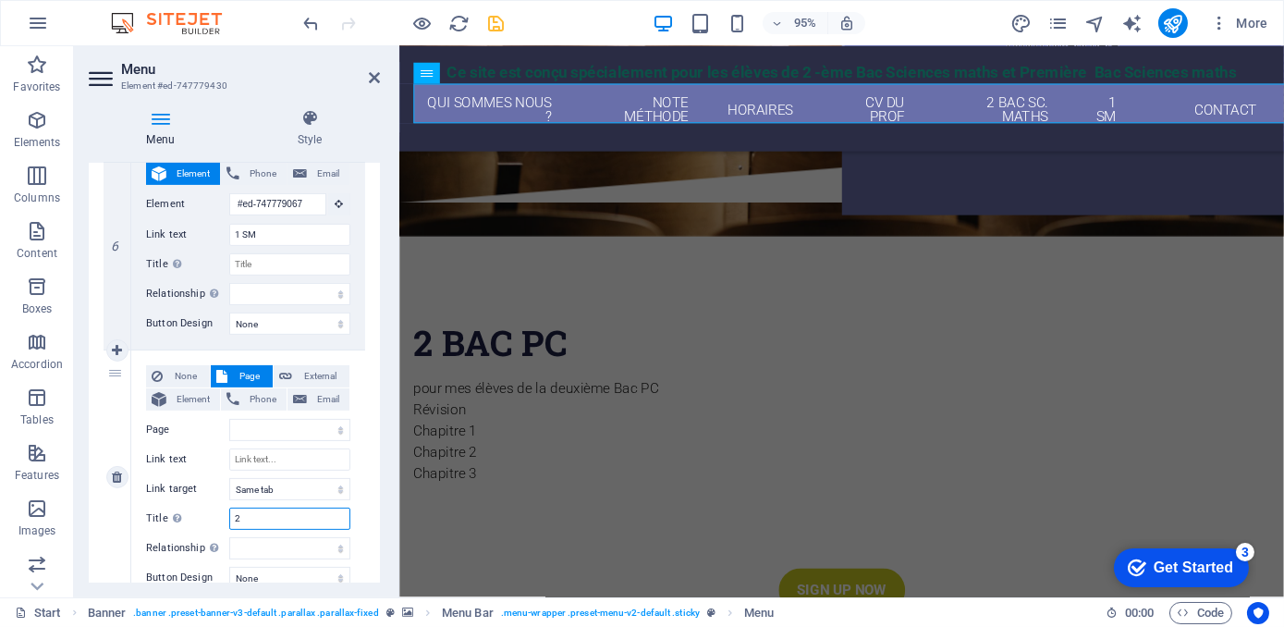
type input "2"
select select
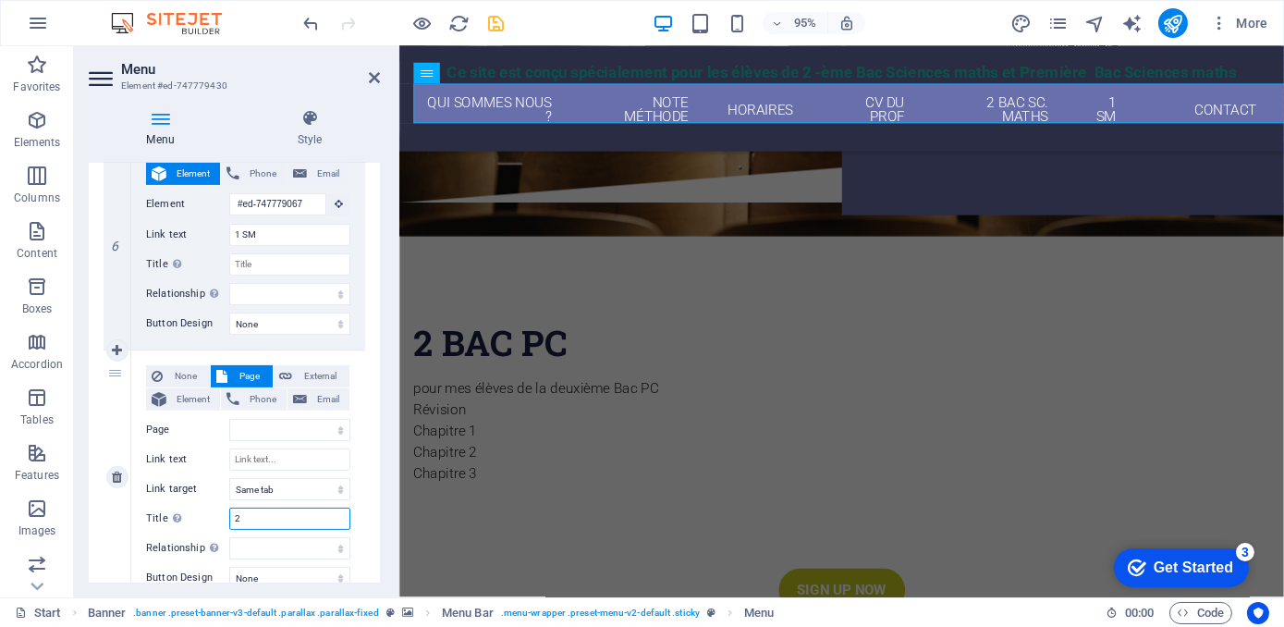
select select
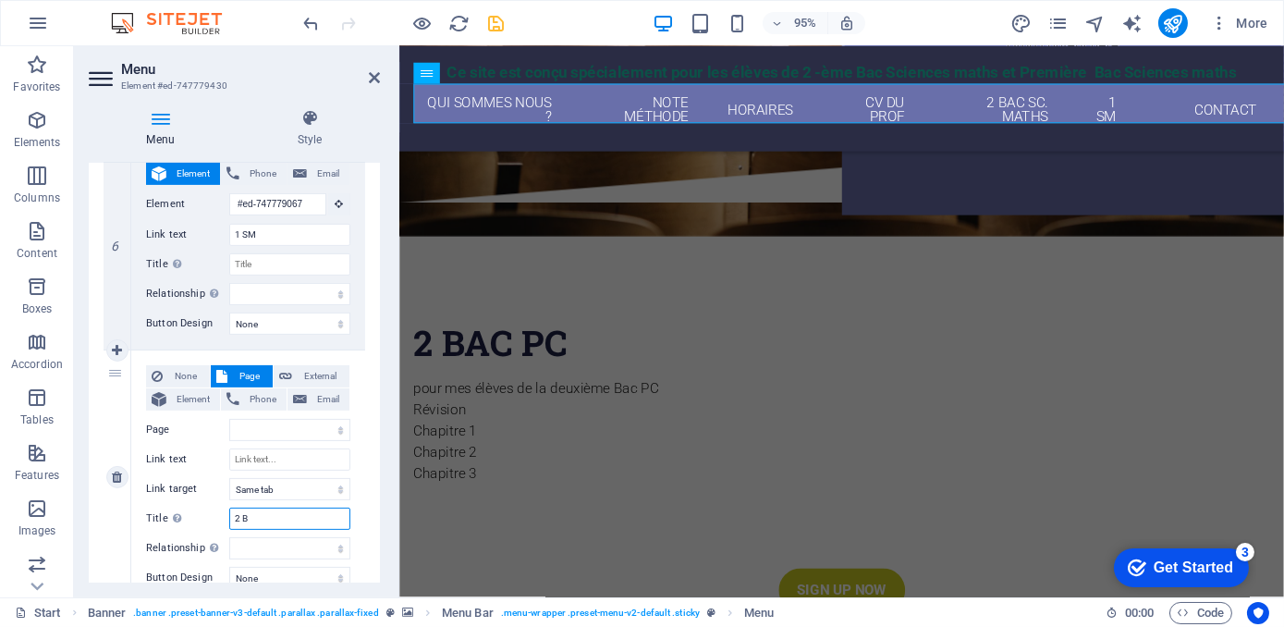
type input "2 Ba"
select select
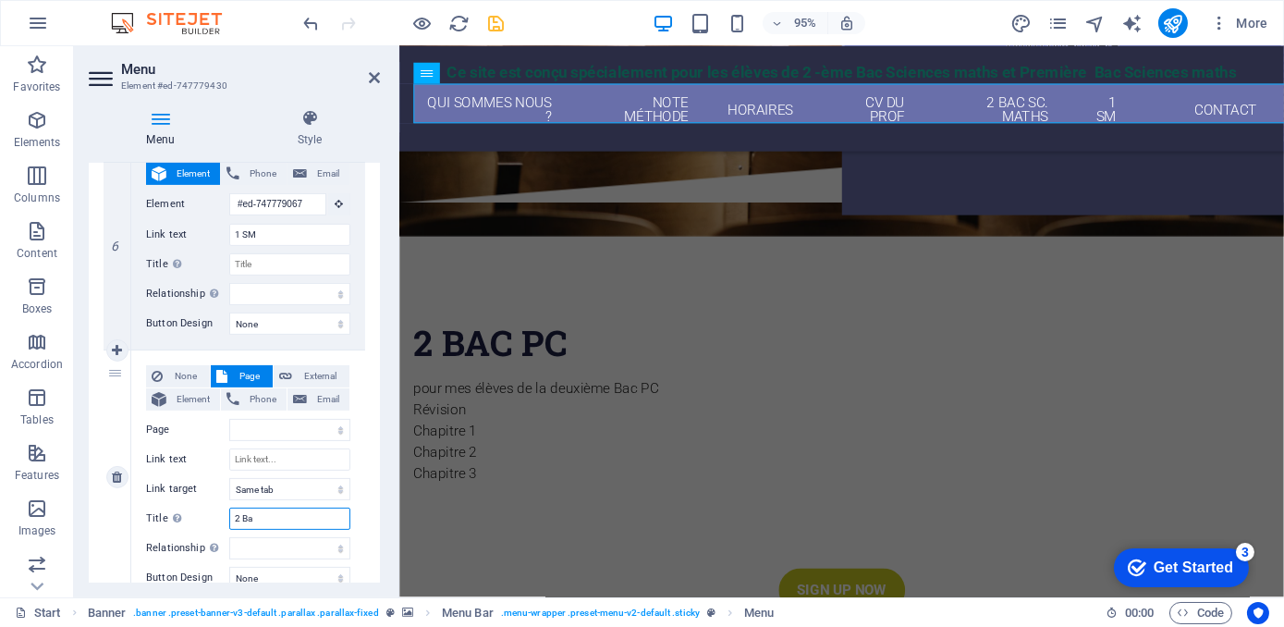
select select
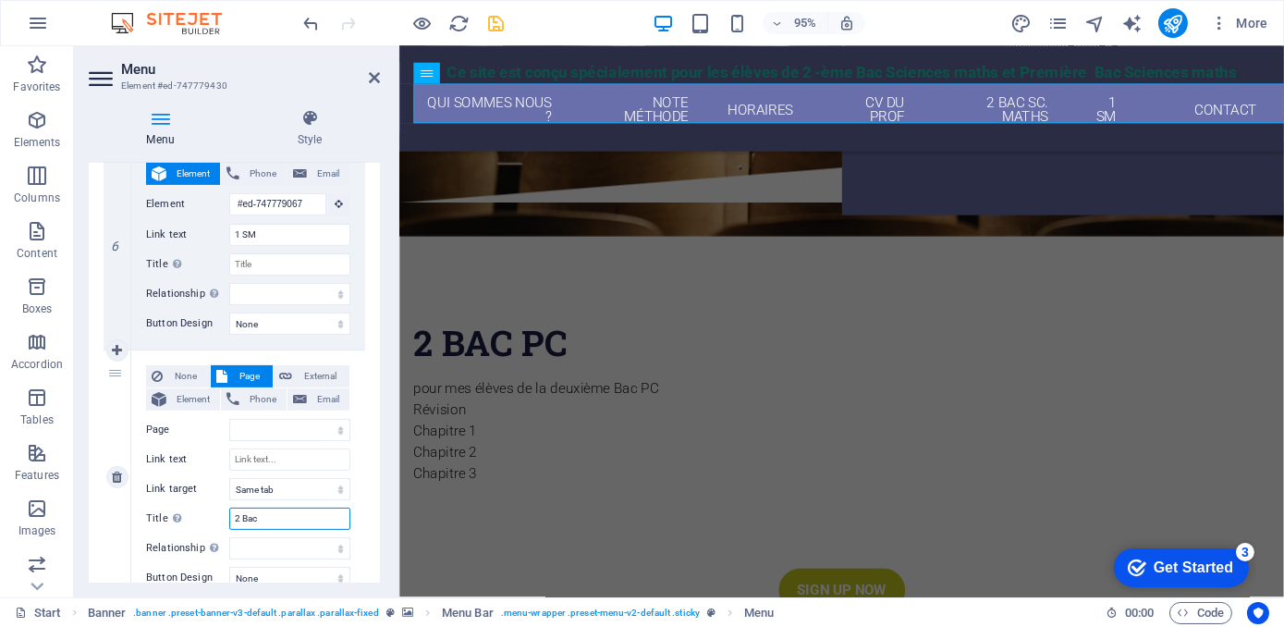
type input "2 Bac"
select select
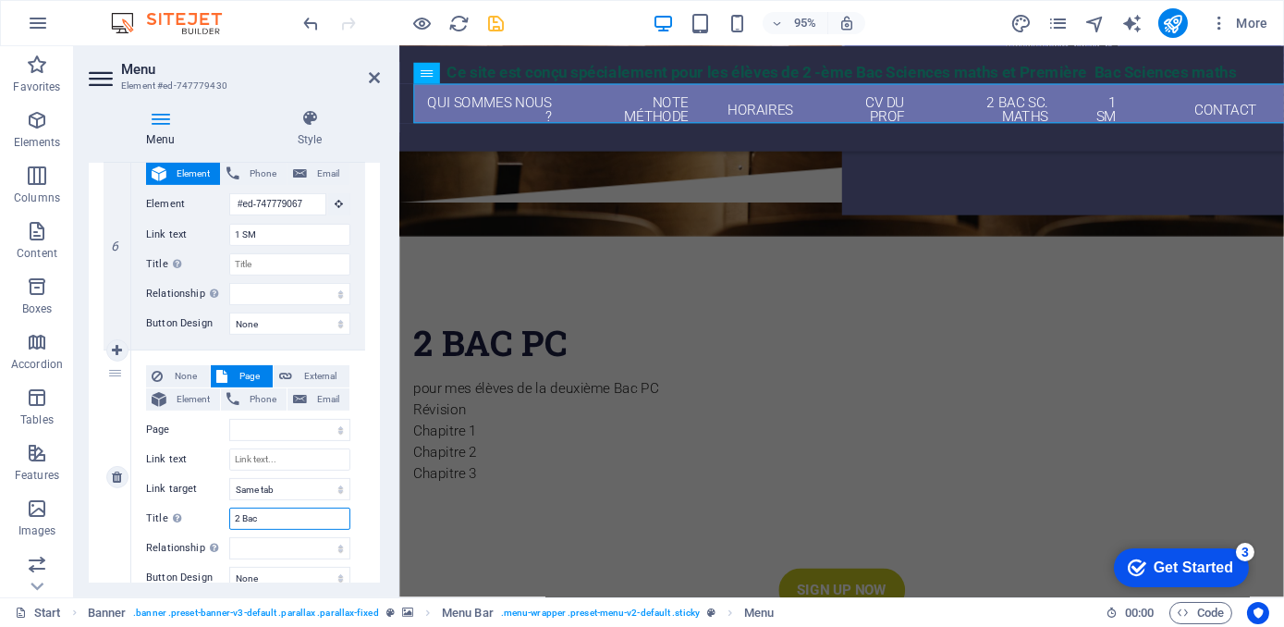
select select
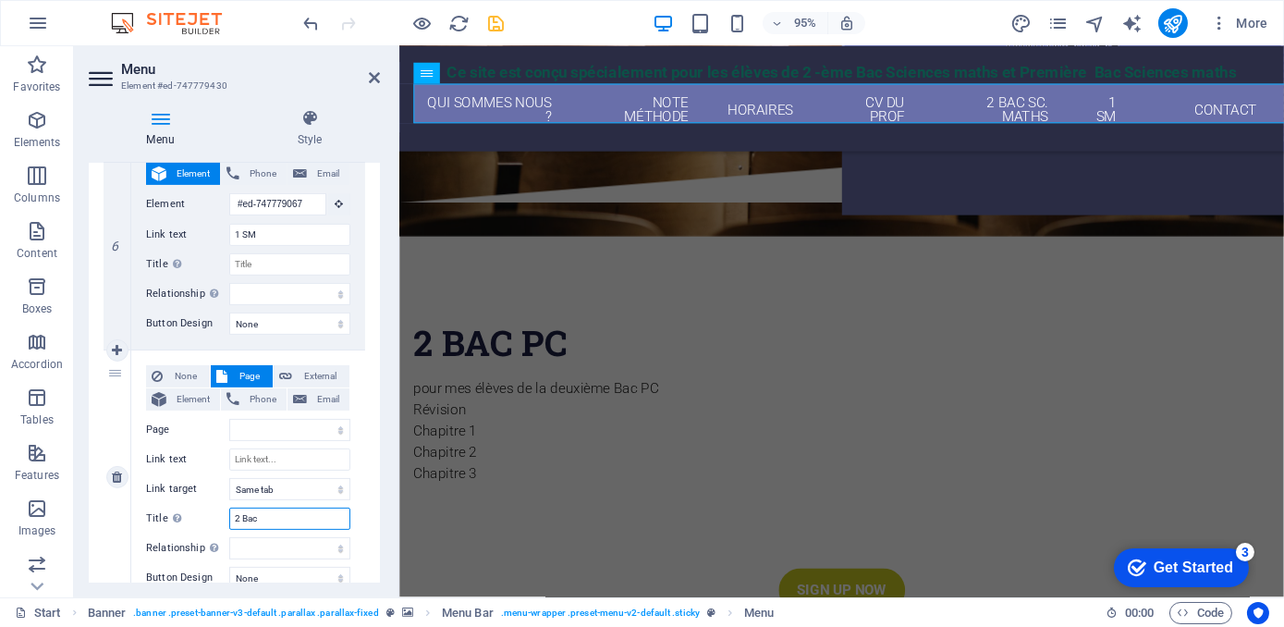
type input "2 Bac P"
select select
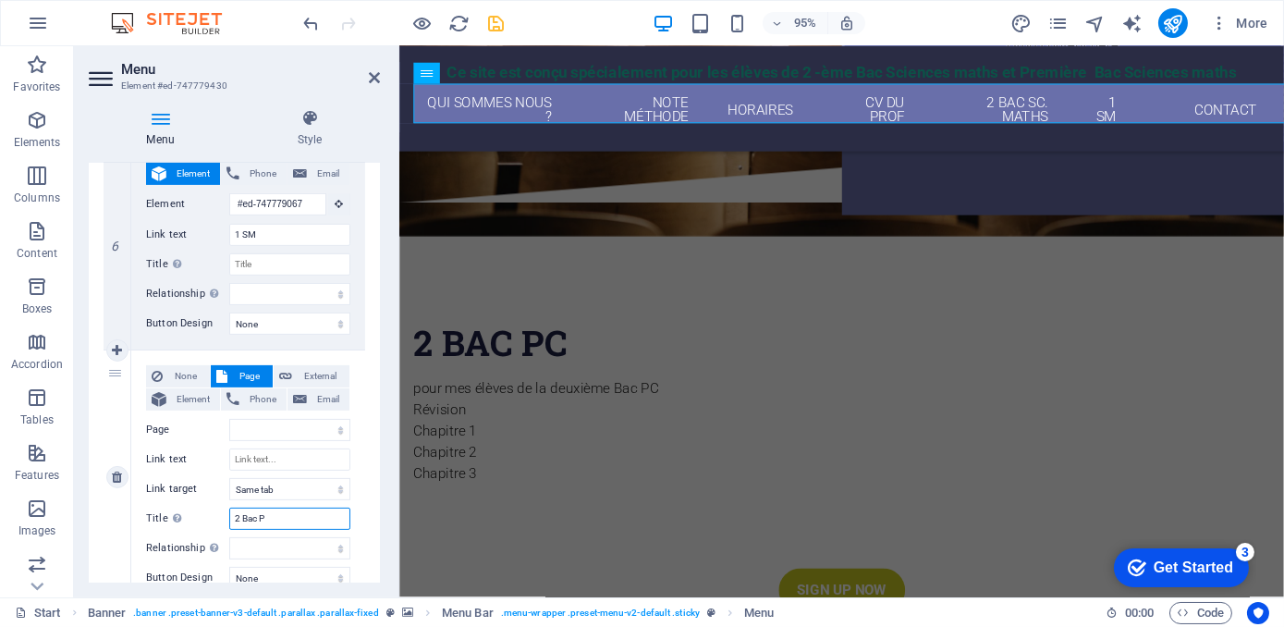
select select
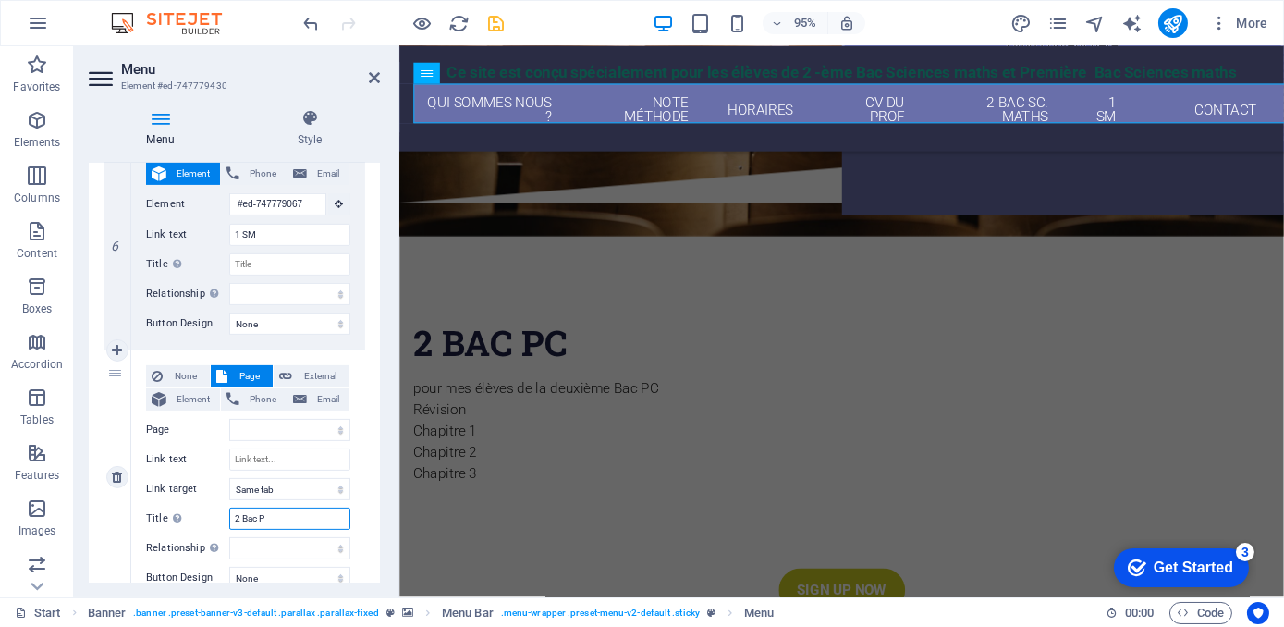
type input "2 Bac PC"
select select
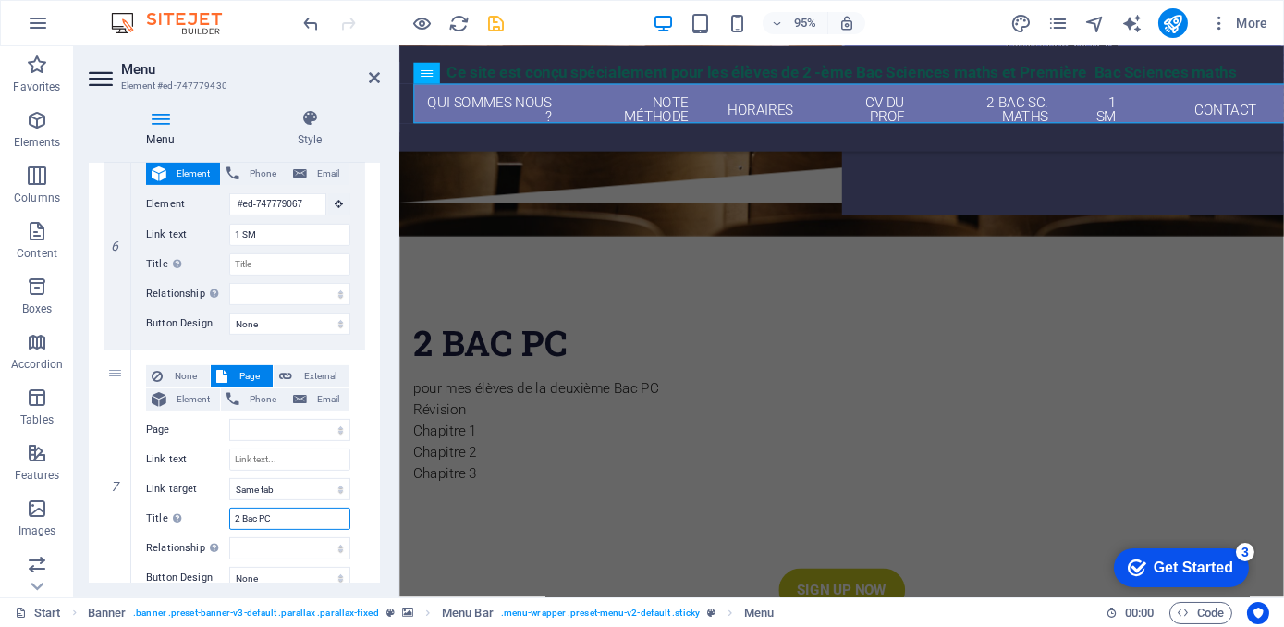
select select
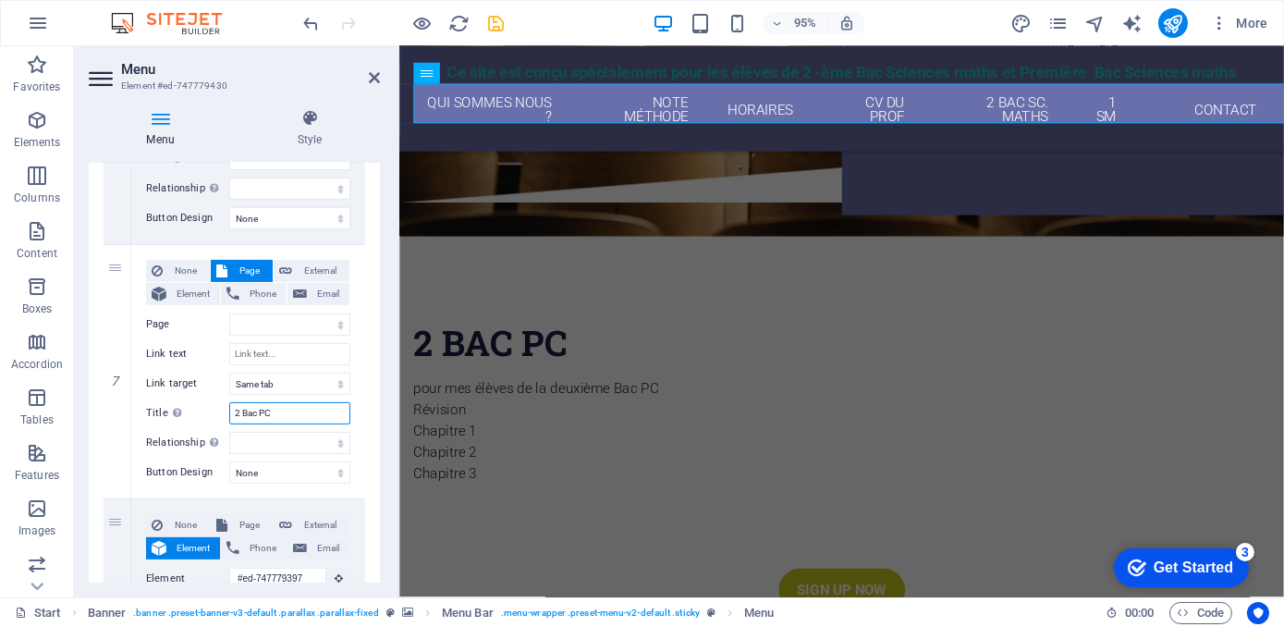
scroll to position [1452, 0]
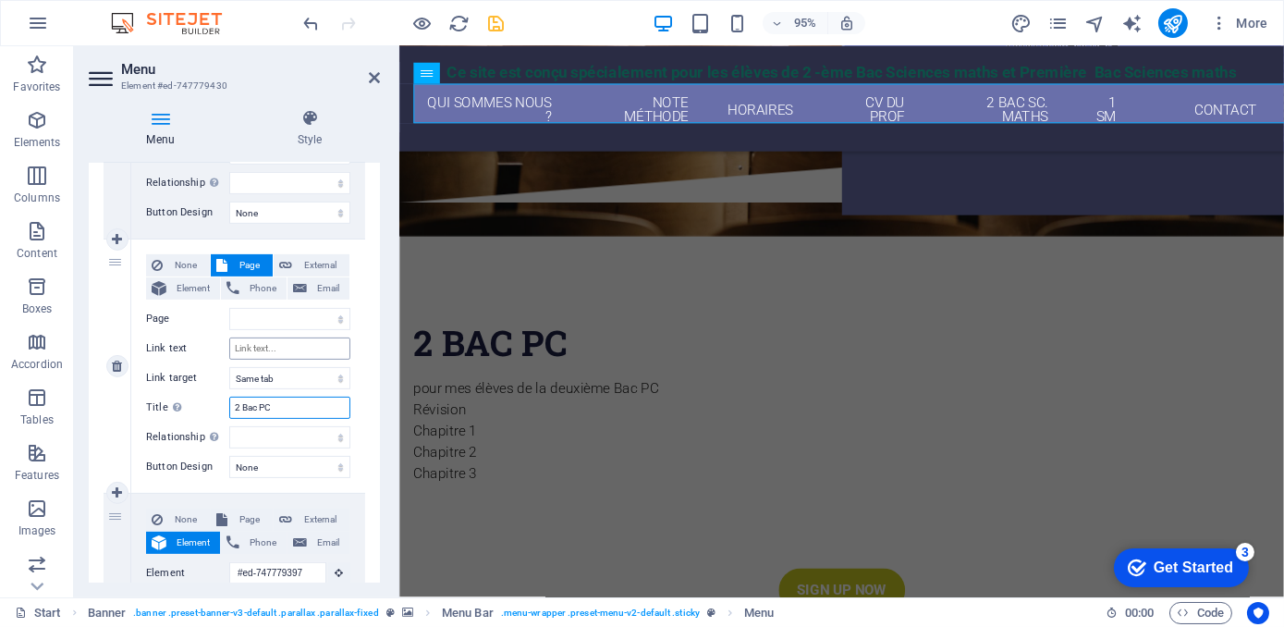
type input "2 Bac PC"
click at [283, 340] on input "Link text" at bounding box center [289, 348] width 121 height 22
type input "2"
select select
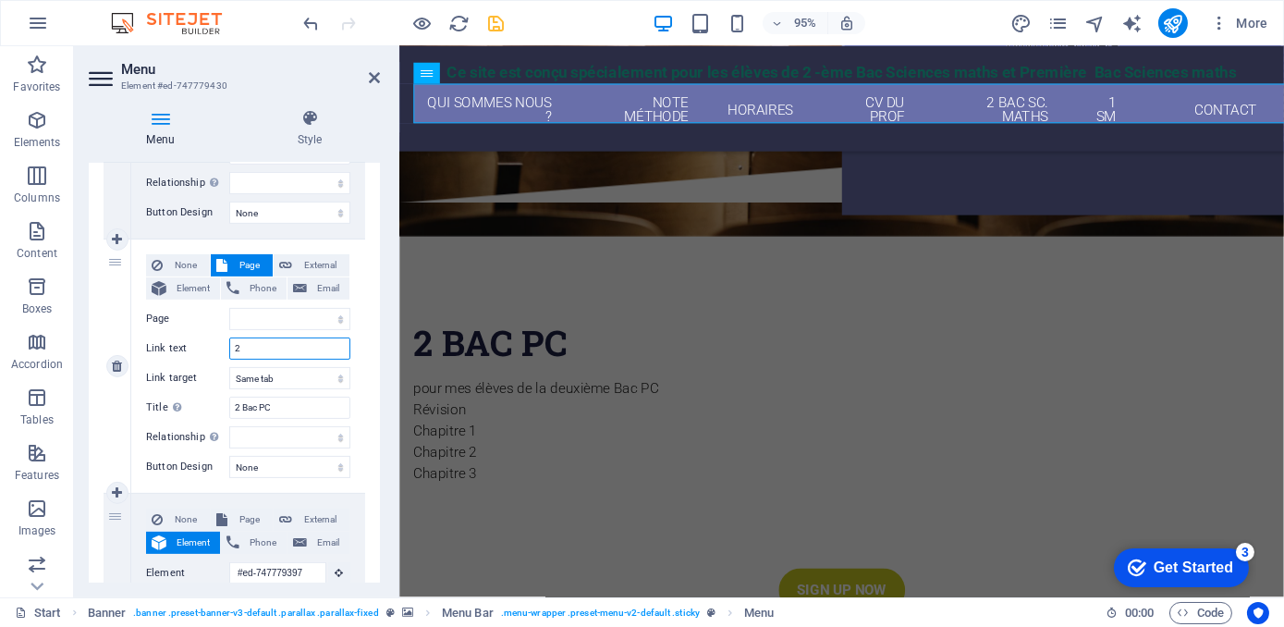
select select
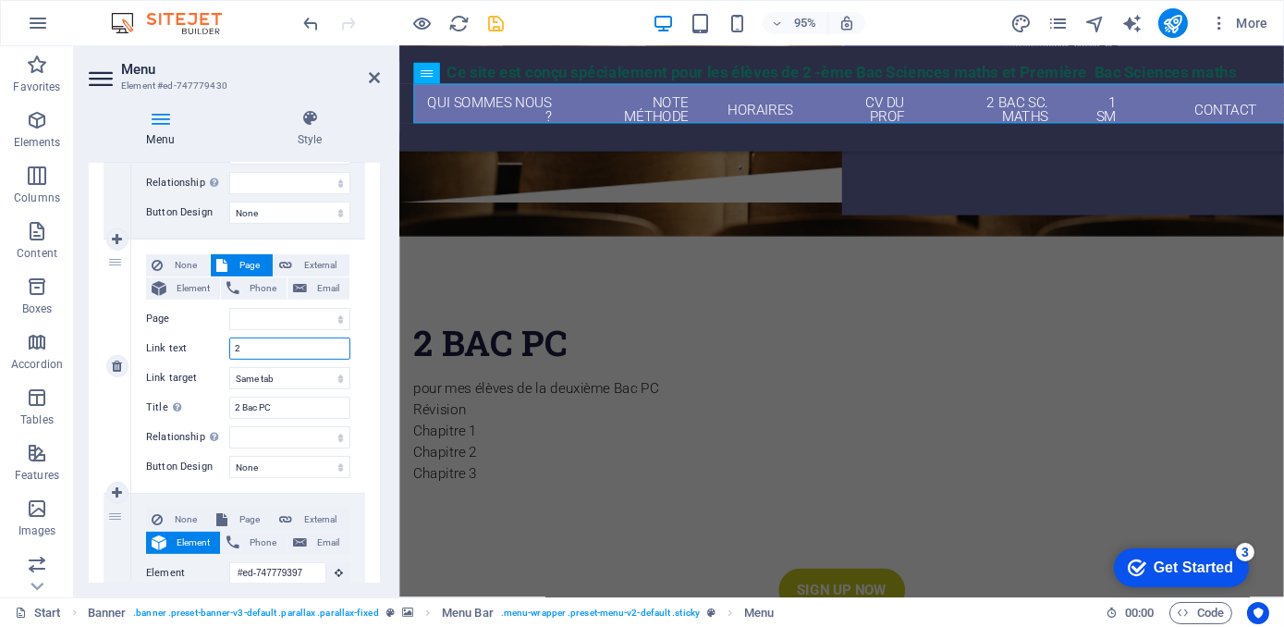
select select
type input "2 B"
select select
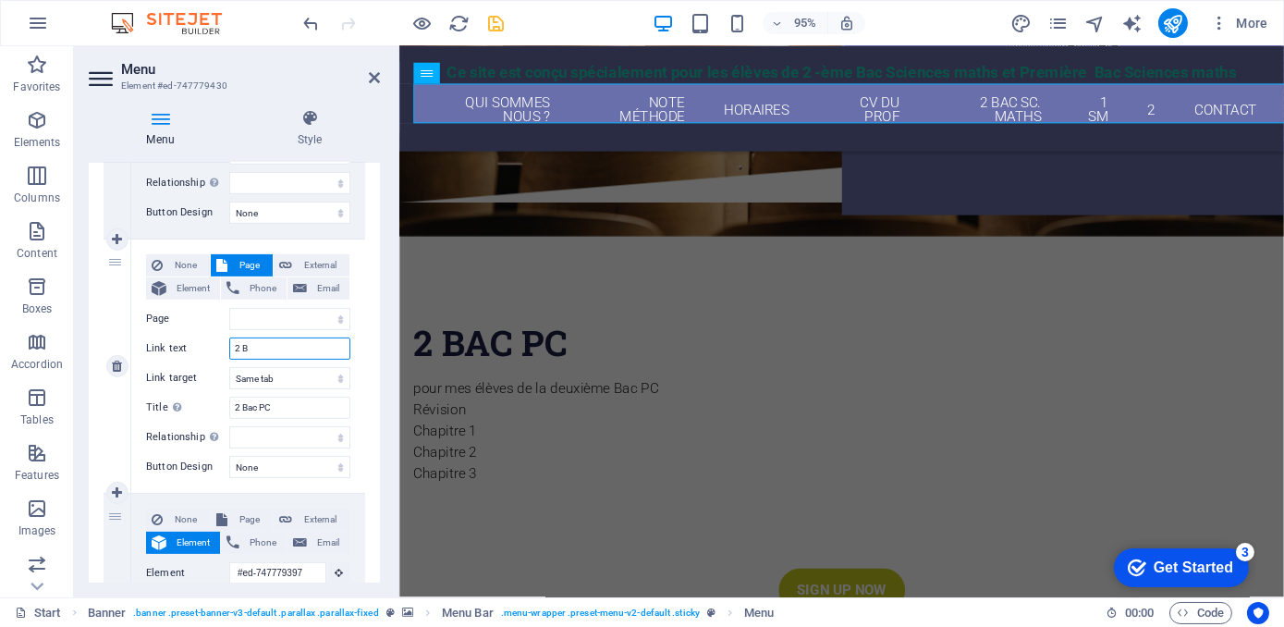
select select
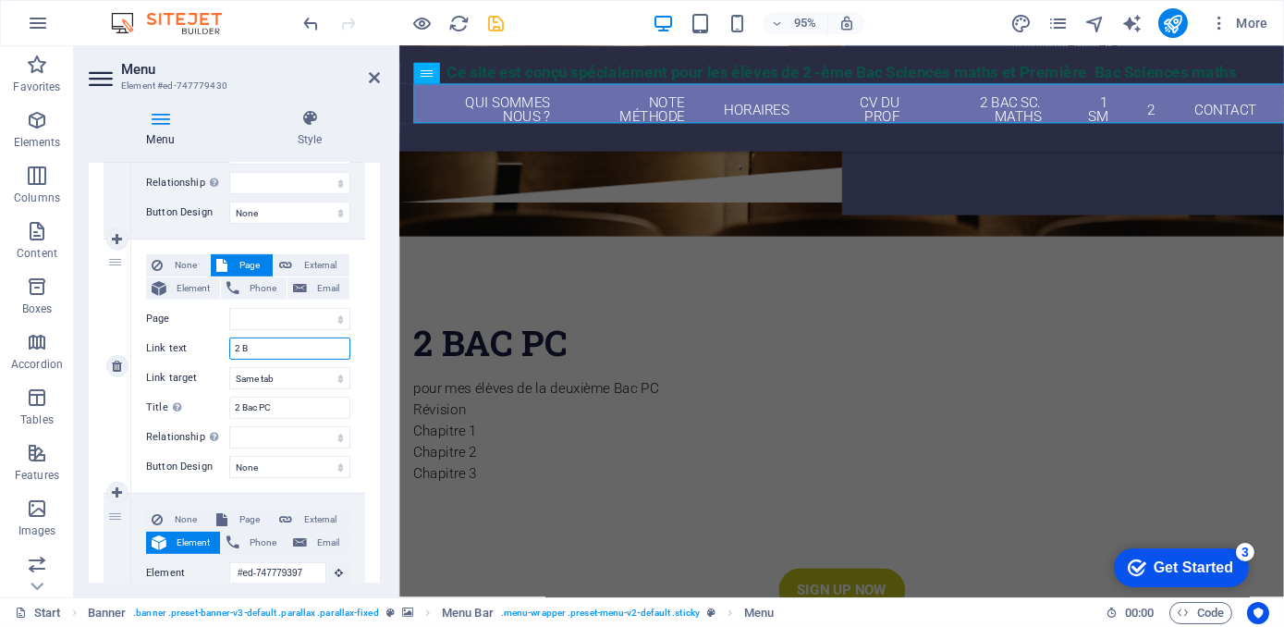
select select
type input "2 Bac"
select select
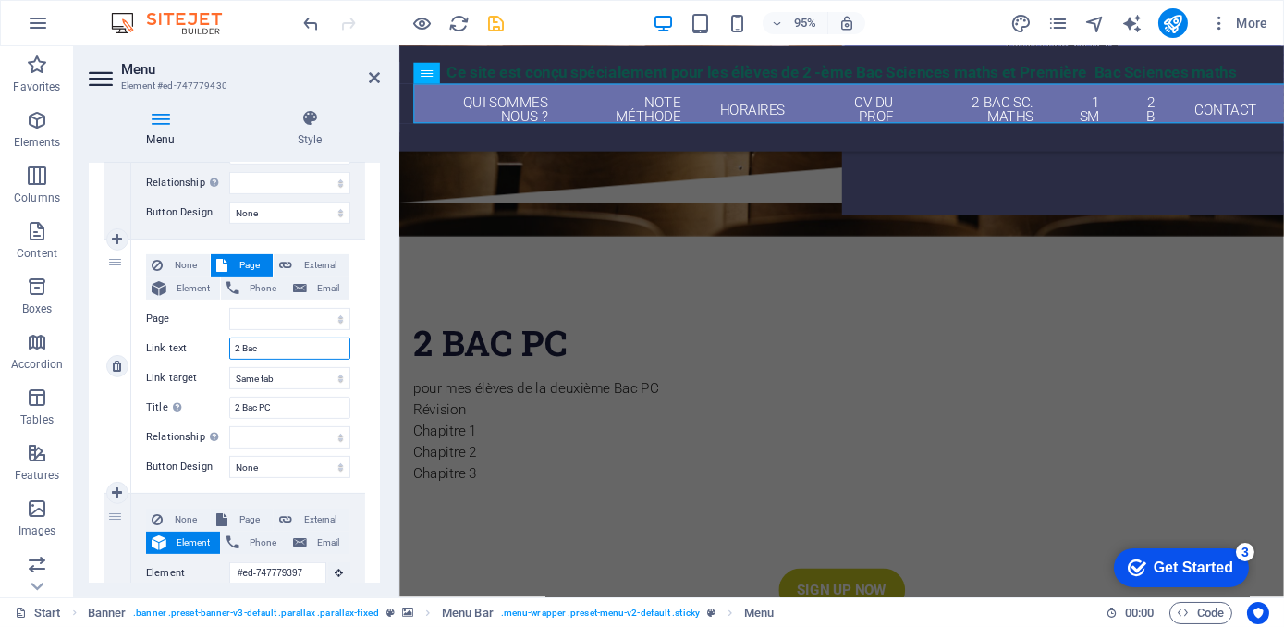
select select
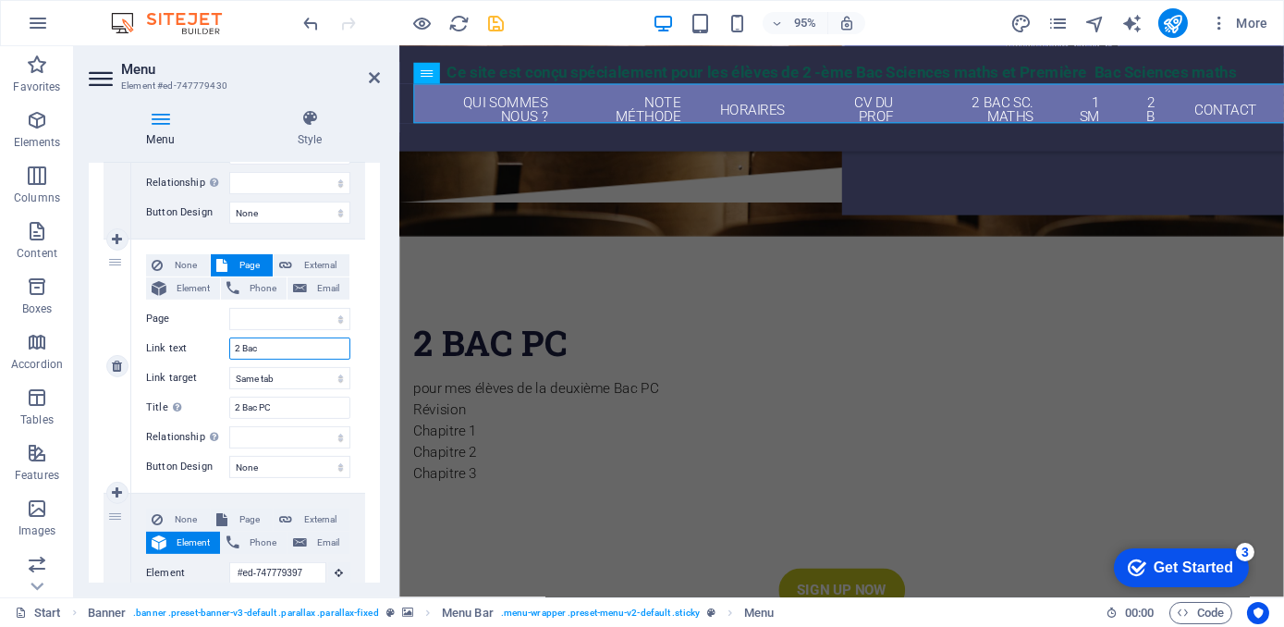
select select
type input "2 Bac P"
select select
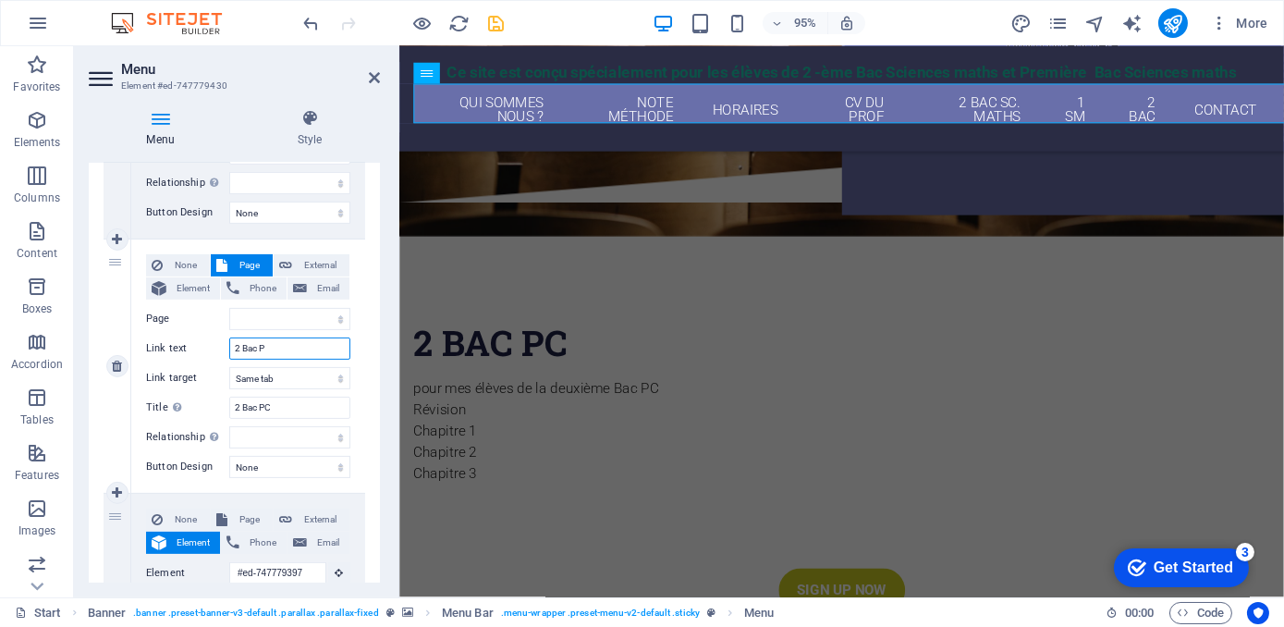
select select
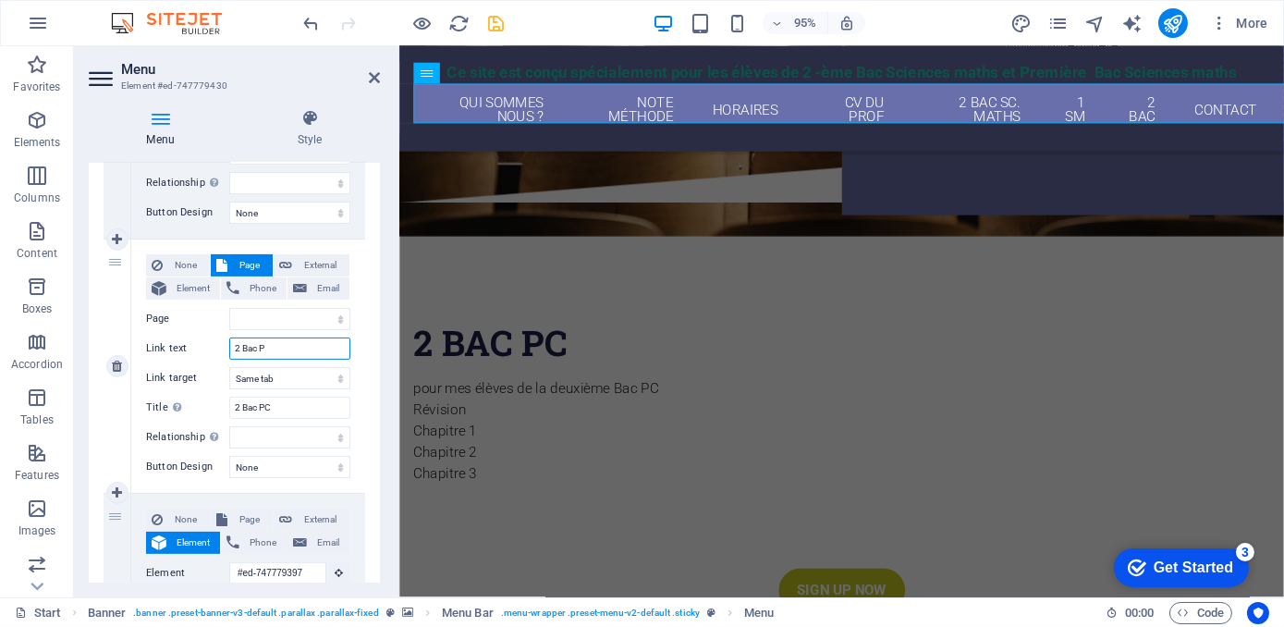
select select
type input "2 Bac PC"
select select
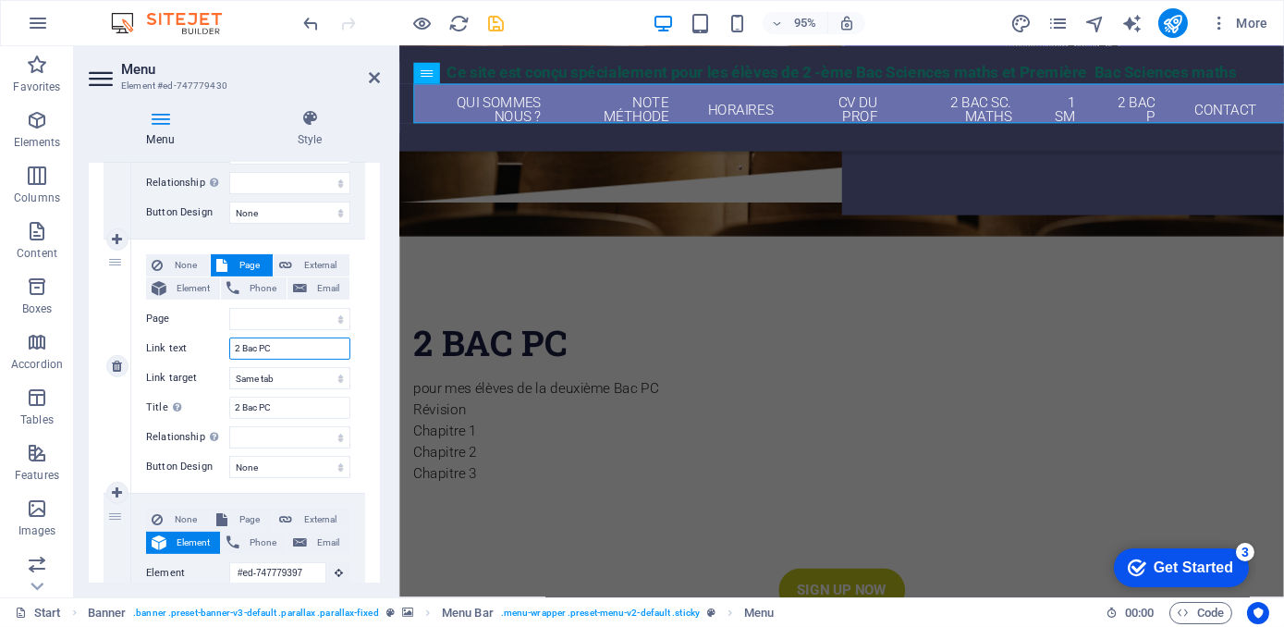
select select
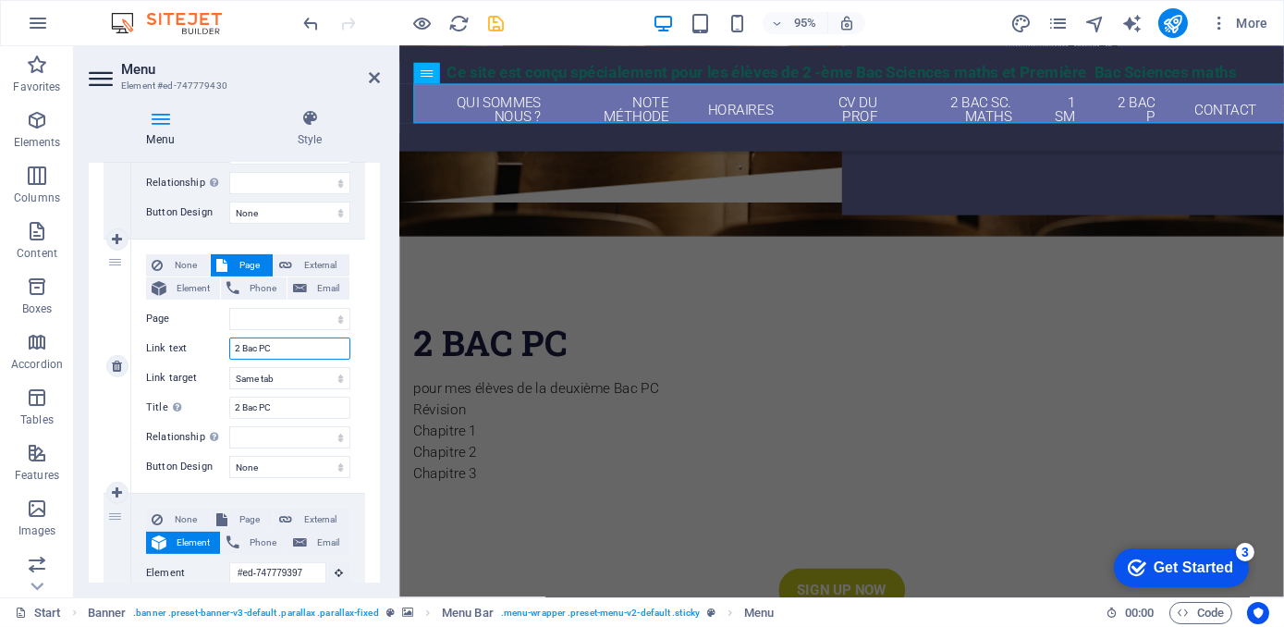
select select
type input "2 Bac PC"
click at [285, 261] on icon at bounding box center [285, 265] width 13 height 22
select select
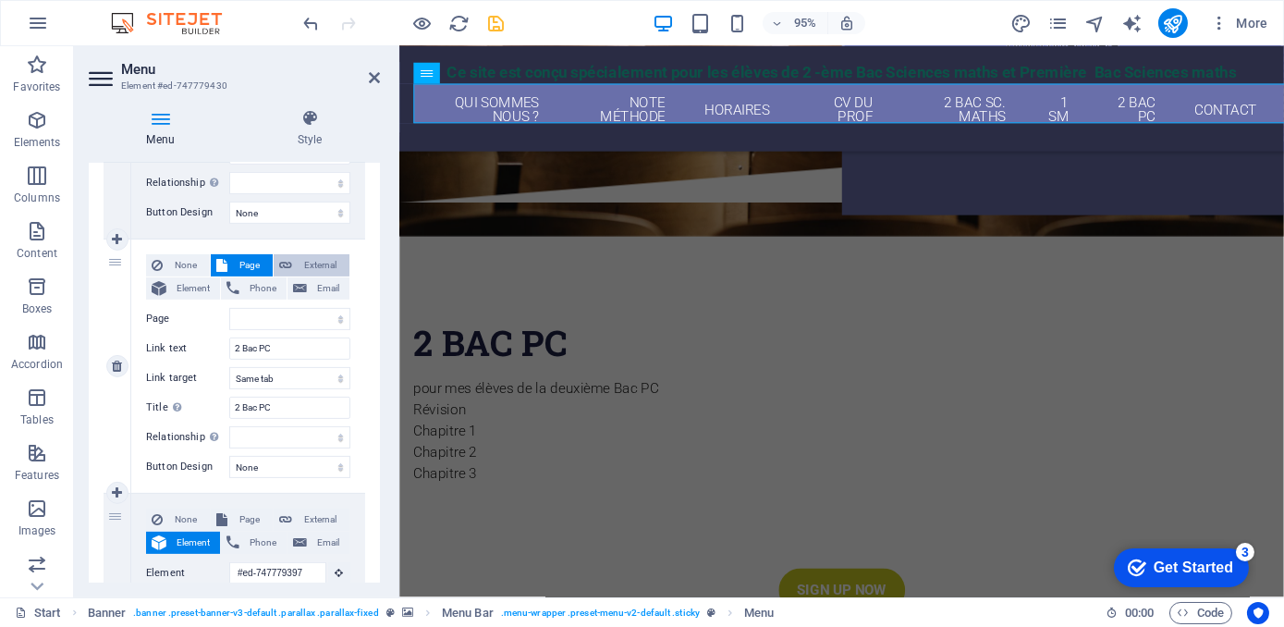
select select
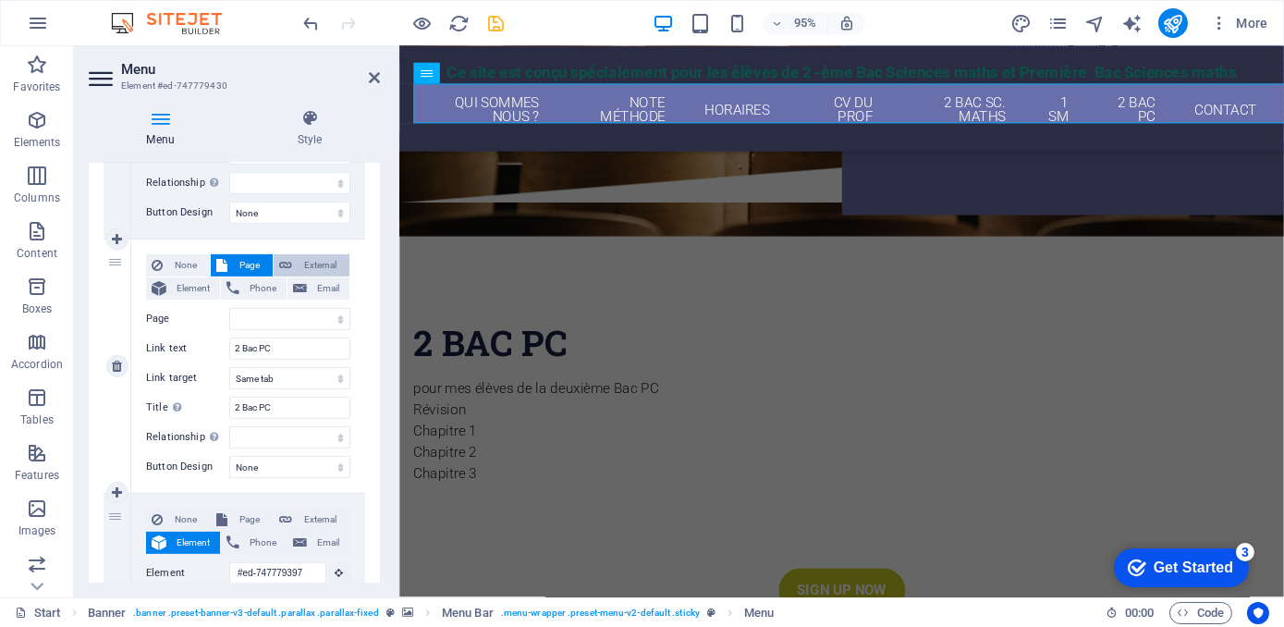
select select "blank"
select select
click at [310, 262] on span "External" at bounding box center [321, 265] width 46 height 22
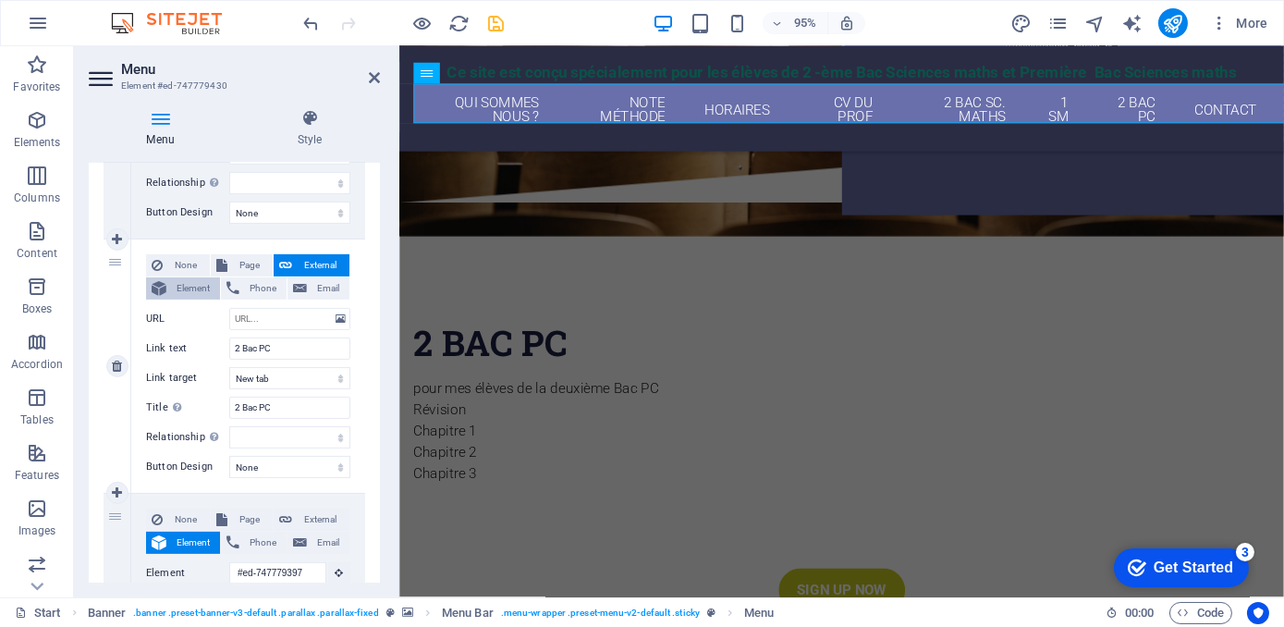
click at [187, 290] on span "Element" at bounding box center [193, 288] width 43 height 22
select select
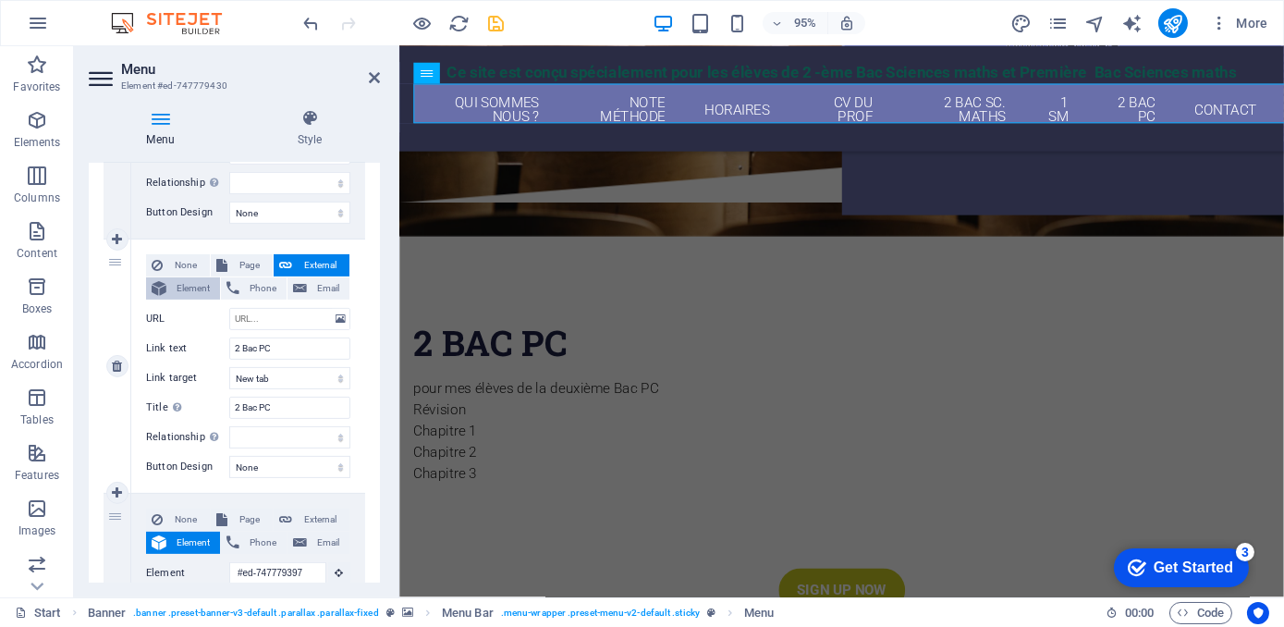
select select
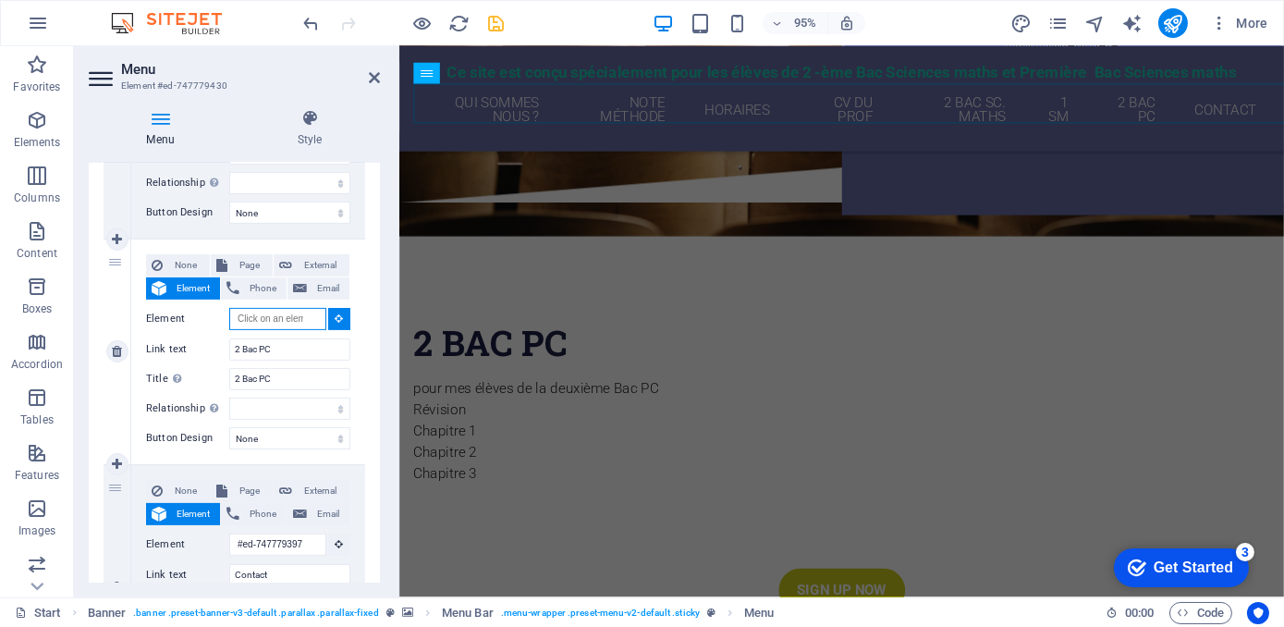
click at [262, 317] on input "Element" at bounding box center [277, 319] width 97 height 22
paste input "#ed-910189510"
type input "#ed-910189510"
select select
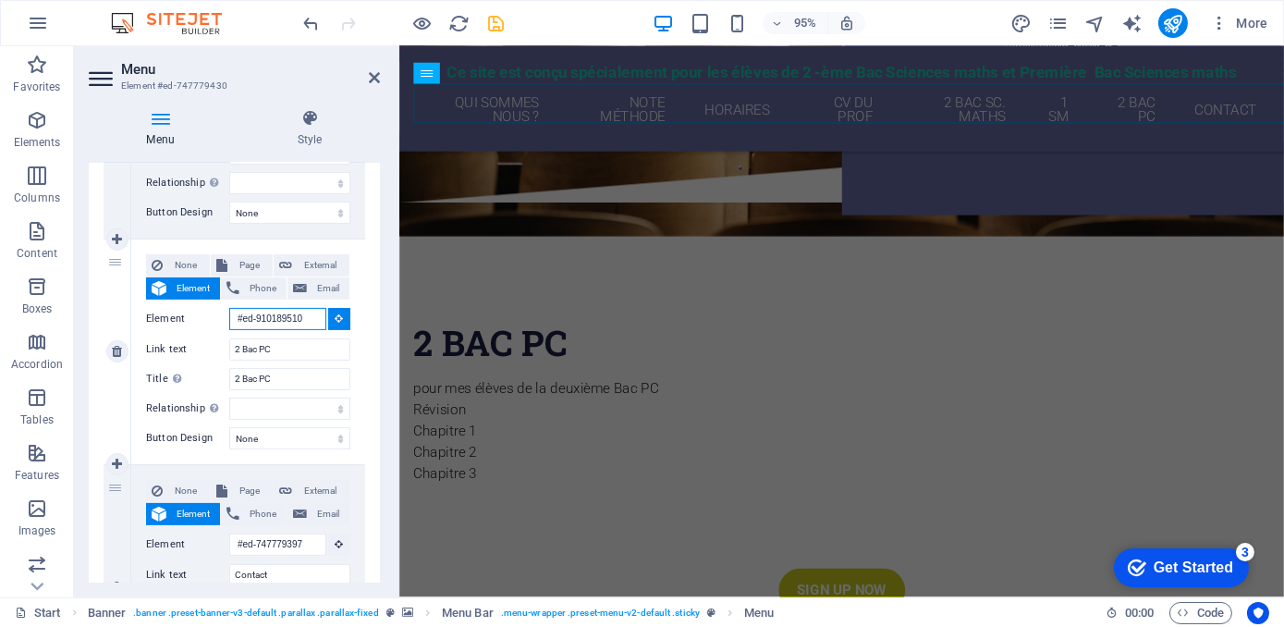
select select
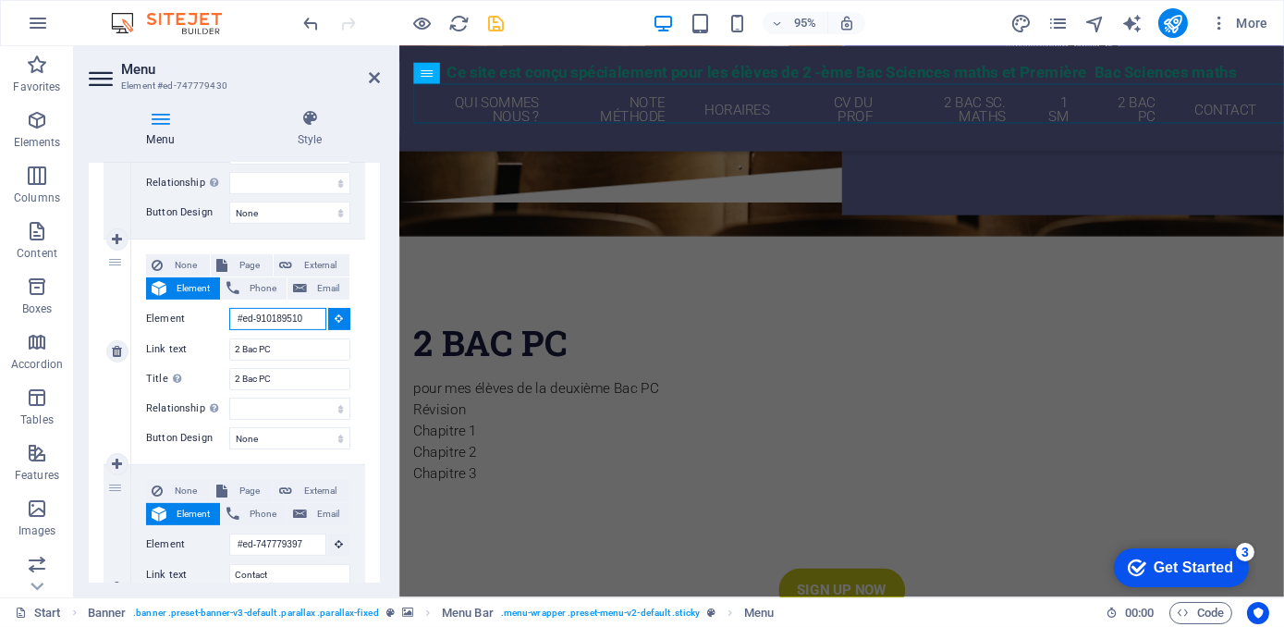
type input "#ed-910189510"
select select
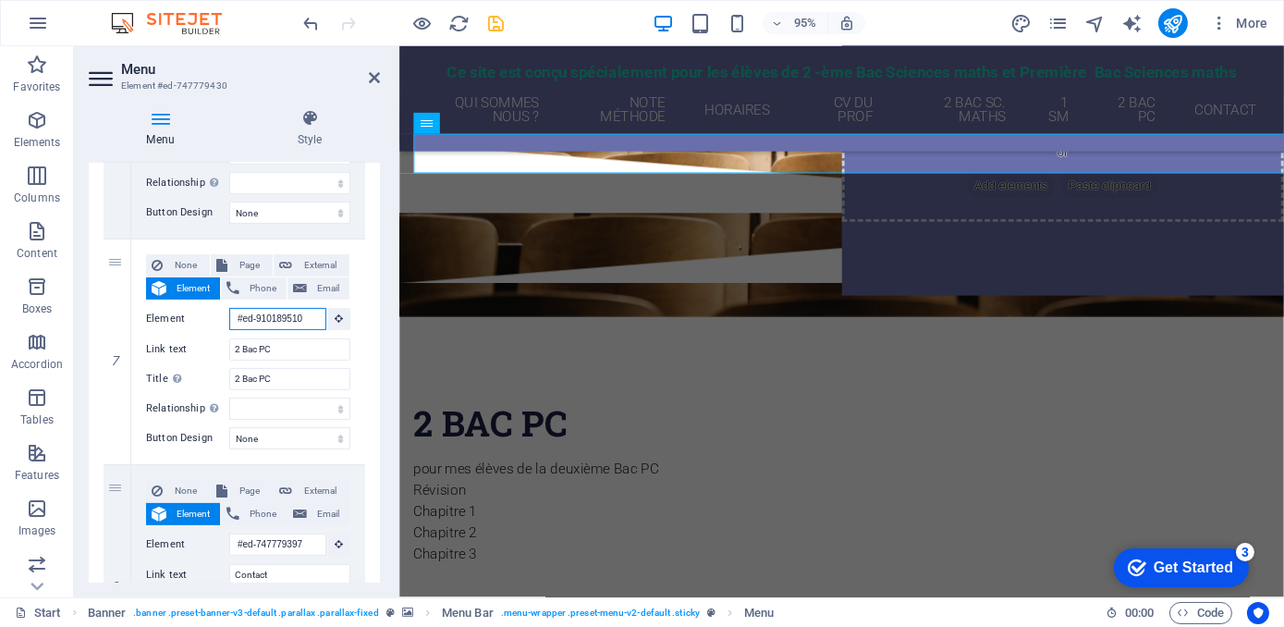
scroll to position [305, 0]
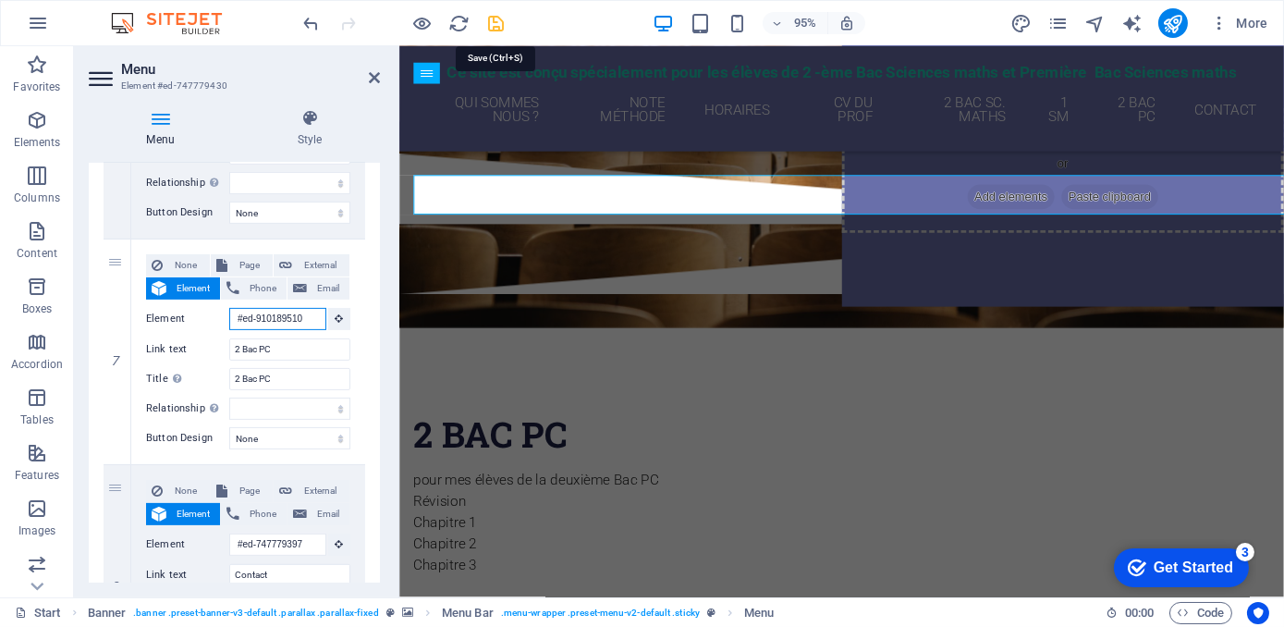
type input "#ed-910189510"
click at [500, 27] on icon "save" at bounding box center [496, 23] width 21 height 21
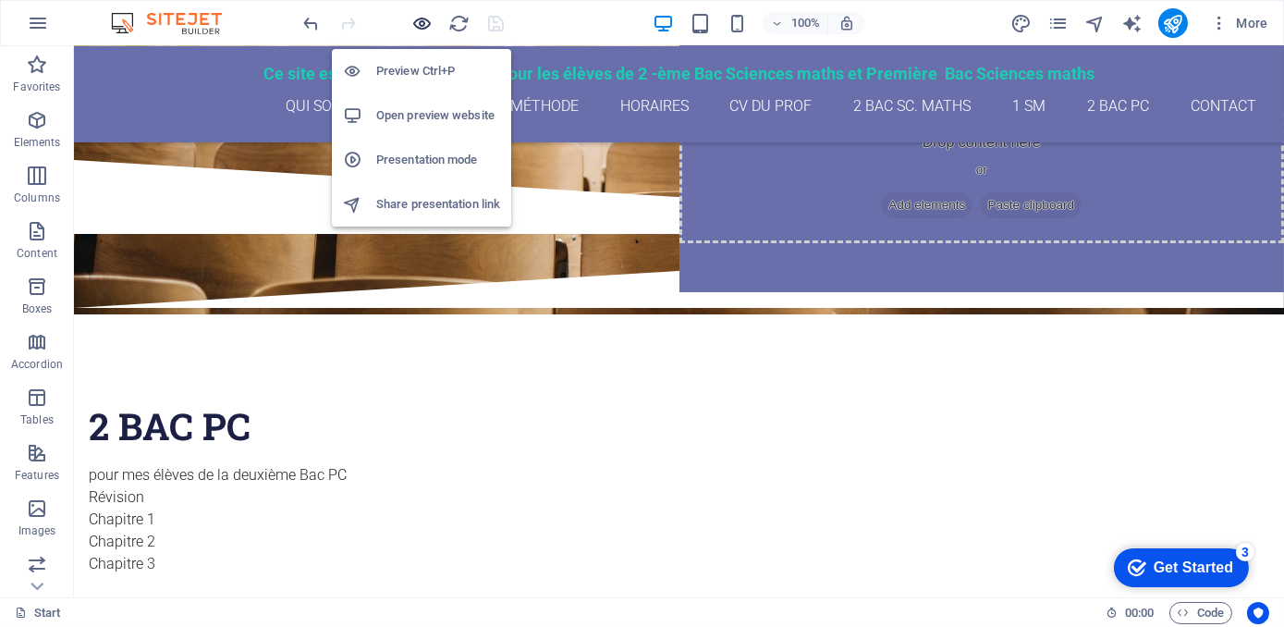
click at [426, 23] on icon "button" at bounding box center [422, 23] width 21 height 21
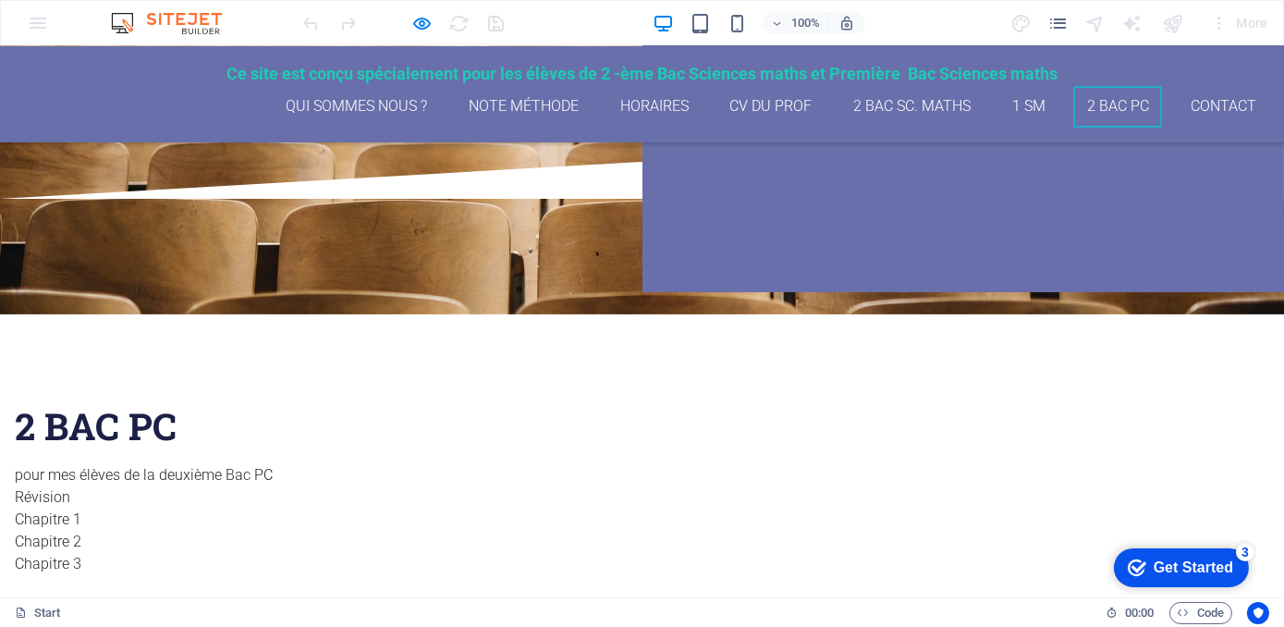
click at [1108, 109] on link "2 Bac PC" at bounding box center [1117, 107] width 89 height 42
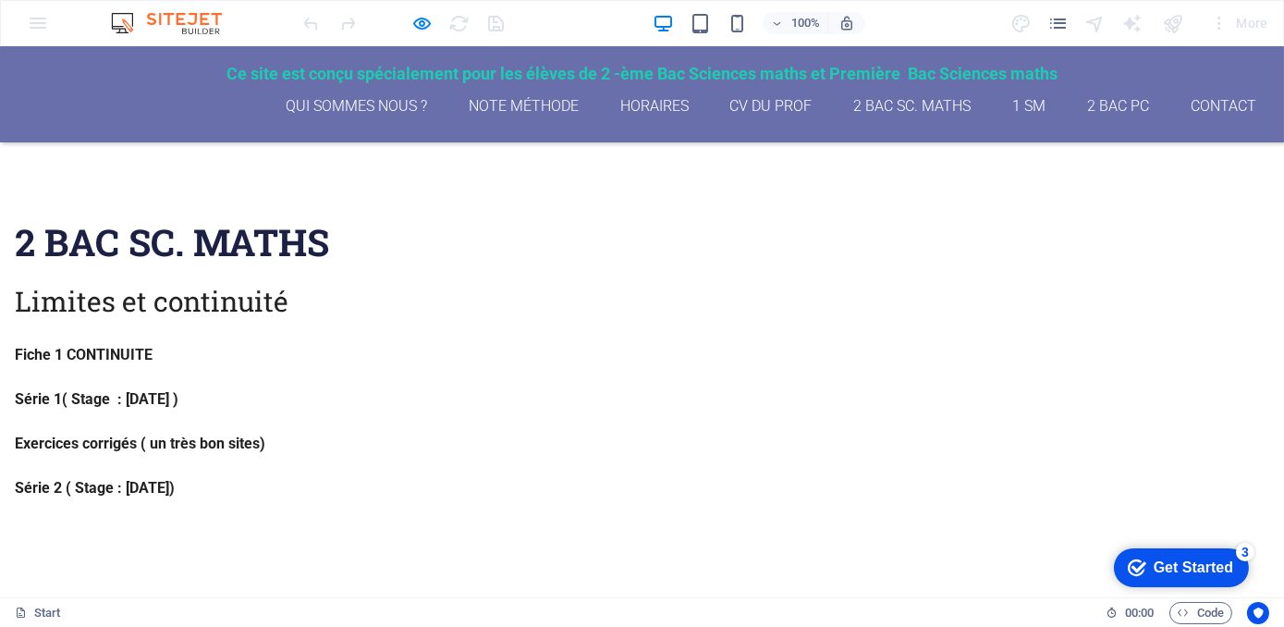
scroll to position [695, 0]
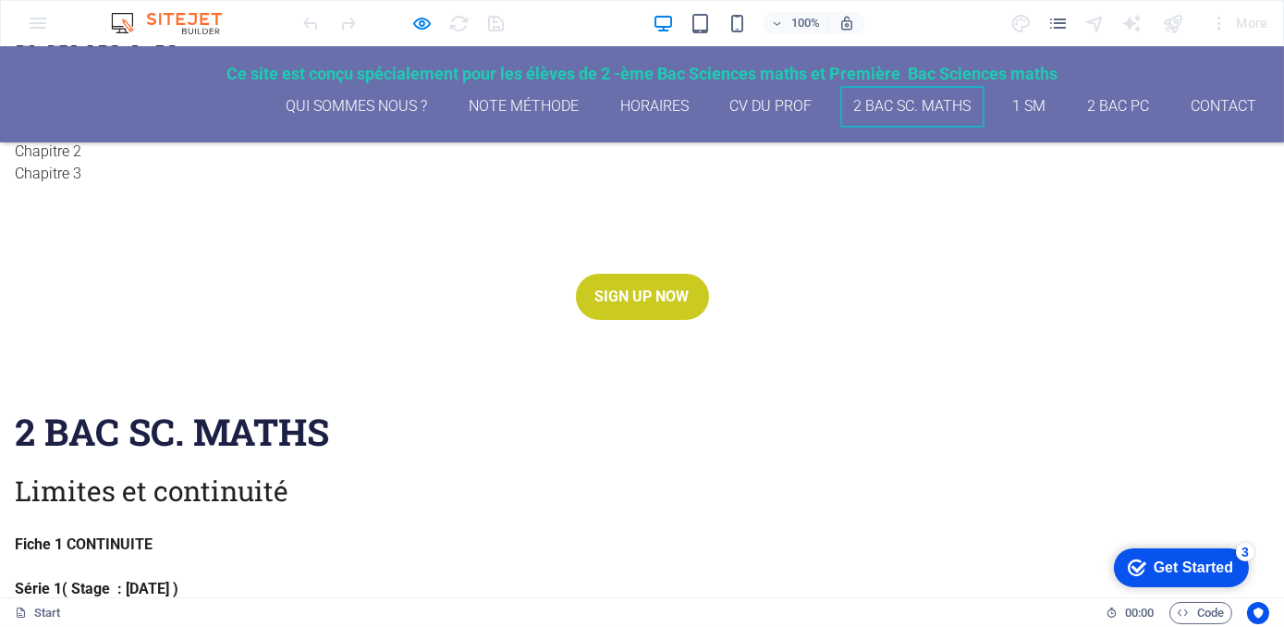
click at [896, 102] on link "2 Bac Sc. maths" at bounding box center [912, 107] width 144 height 42
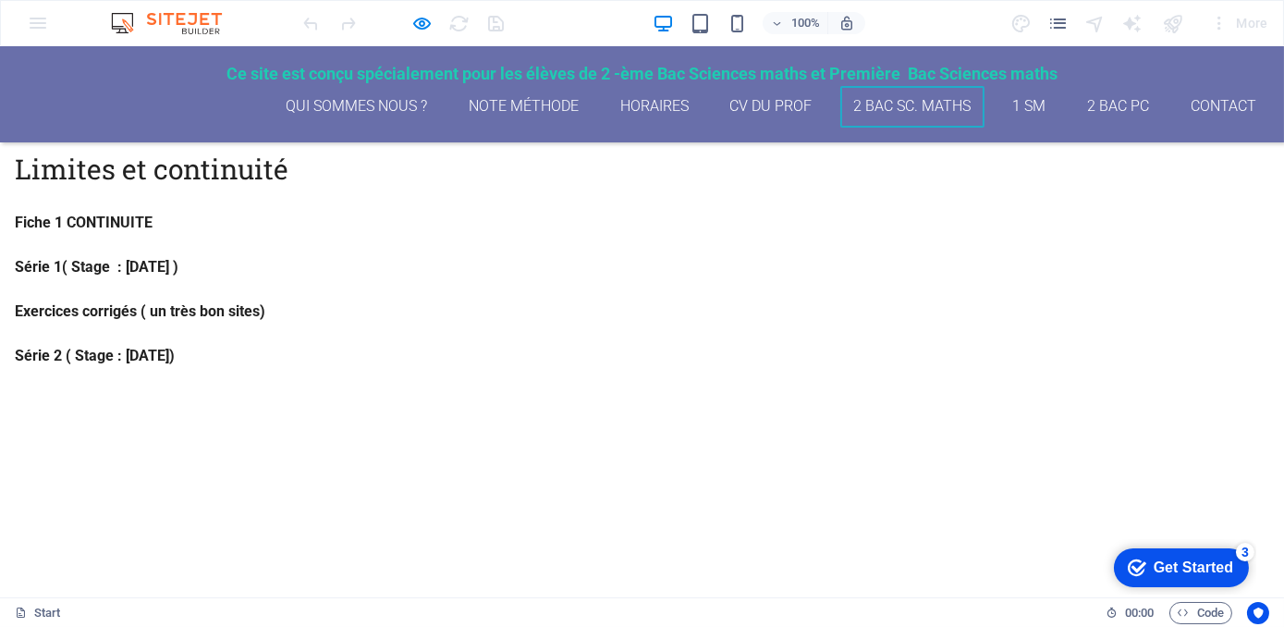
scroll to position [1021, 0]
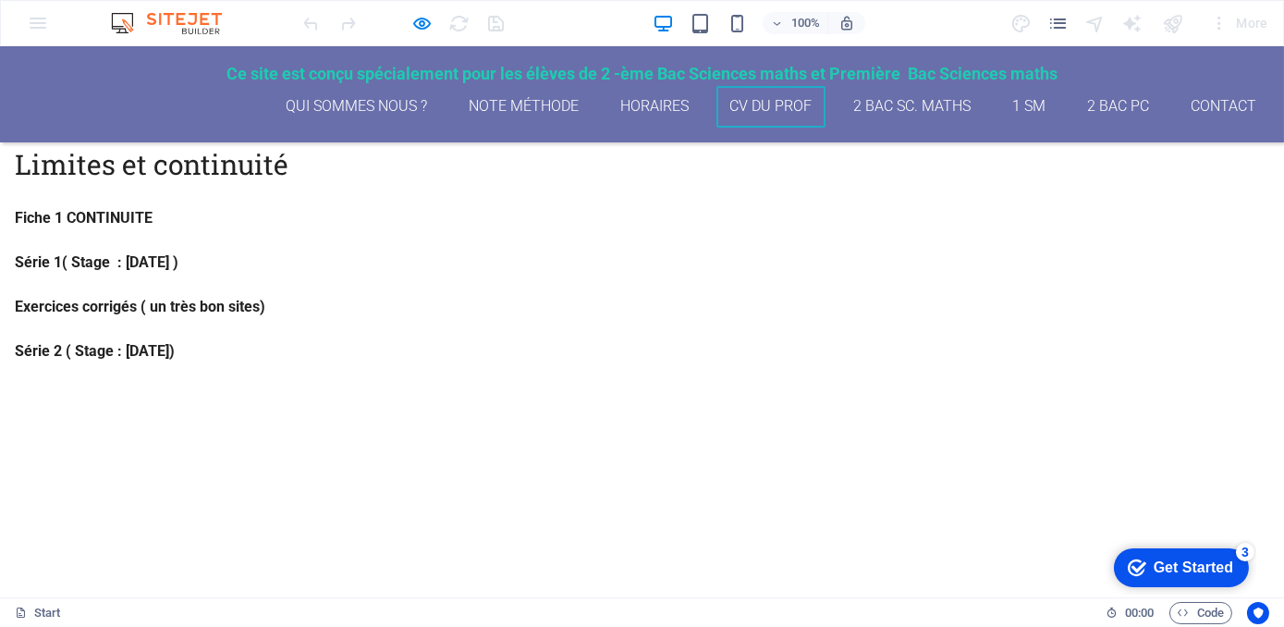
click at [769, 112] on link "CV du Prof" at bounding box center [770, 107] width 109 height 42
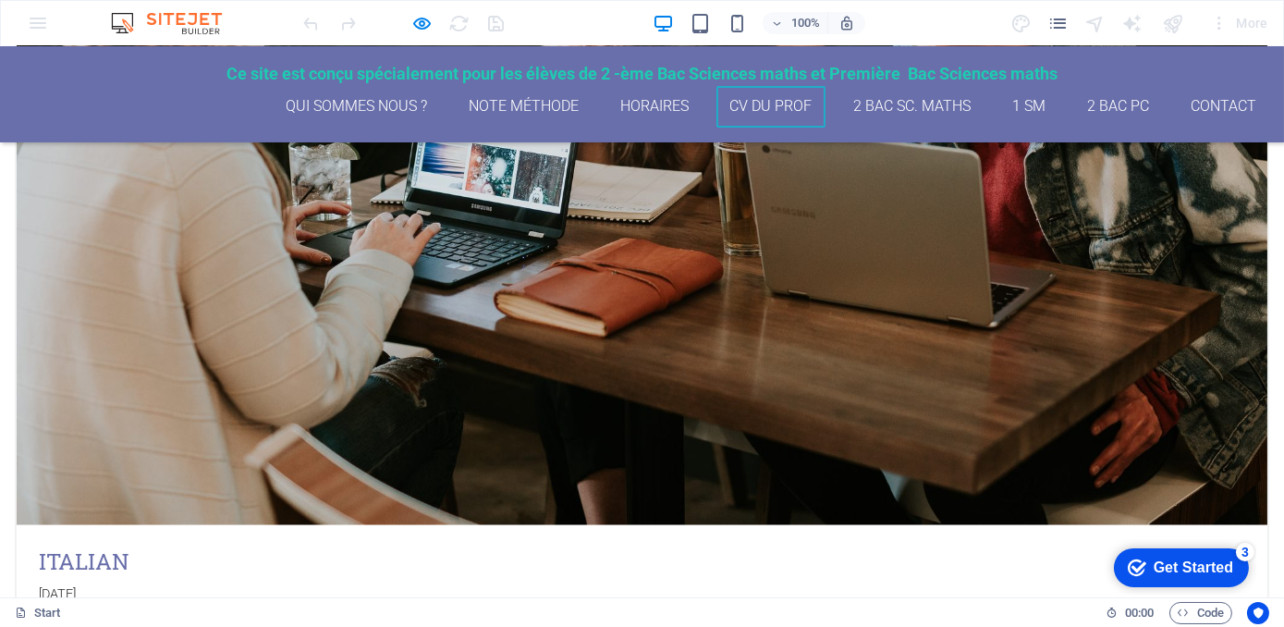
scroll to position [6041, 0]
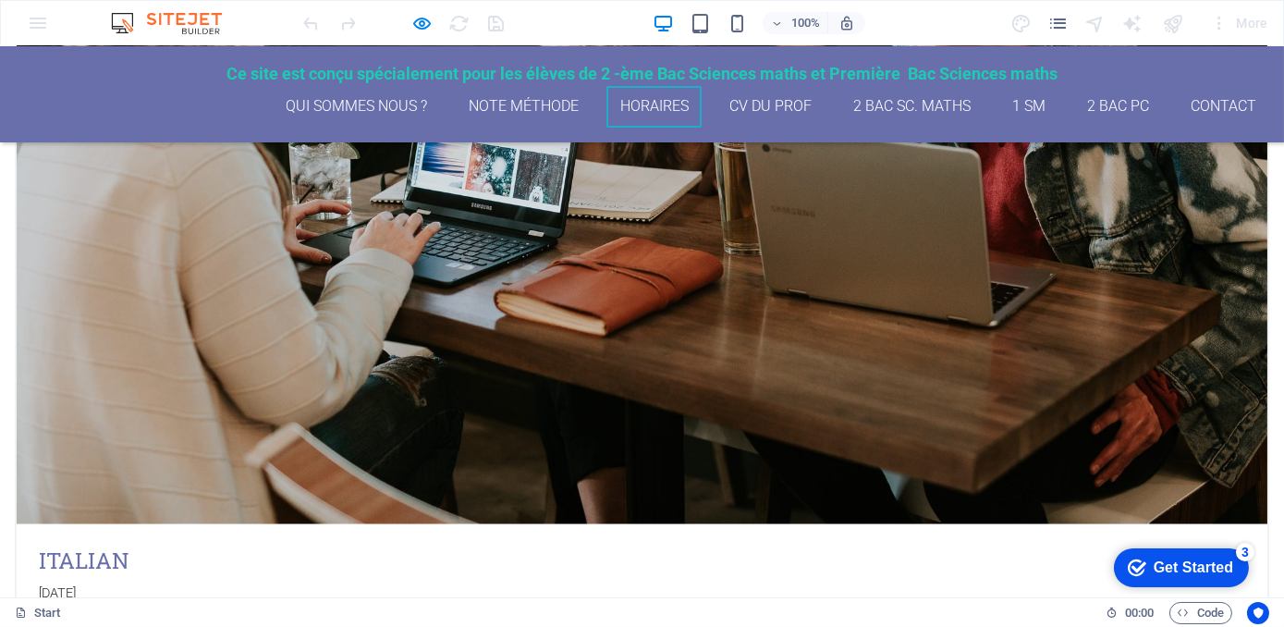
click at [664, 109] on link "Horaires" at bounding box center [653, 107] width 95 height 42
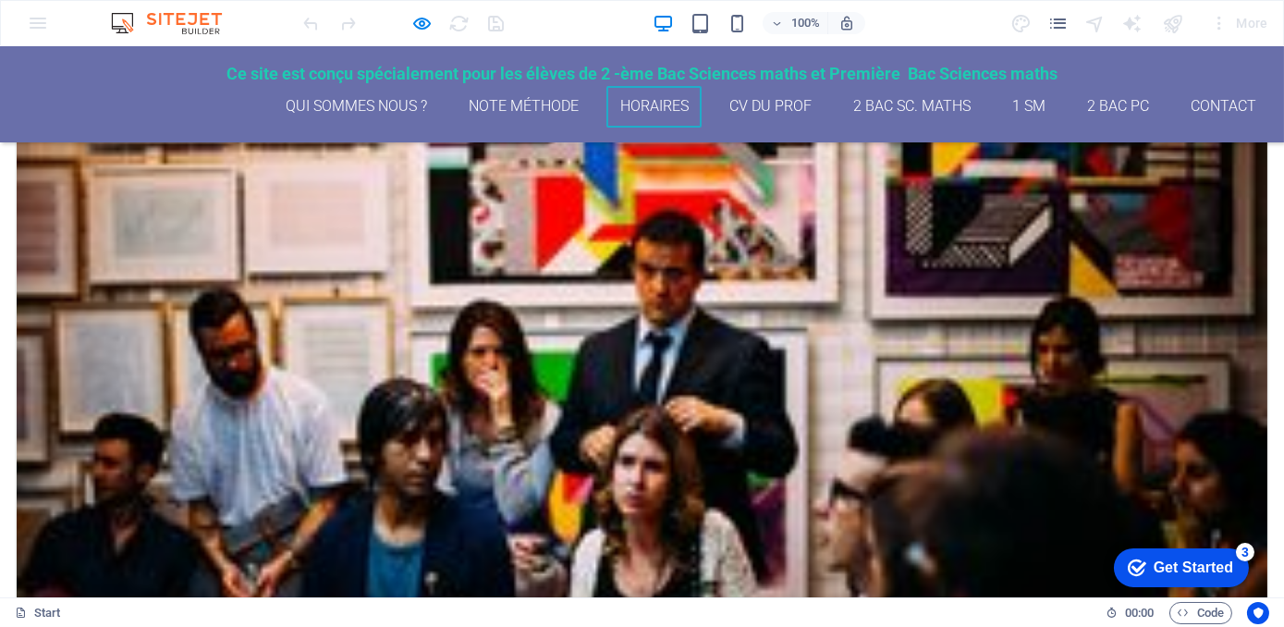
scroll to position [3646, 0]
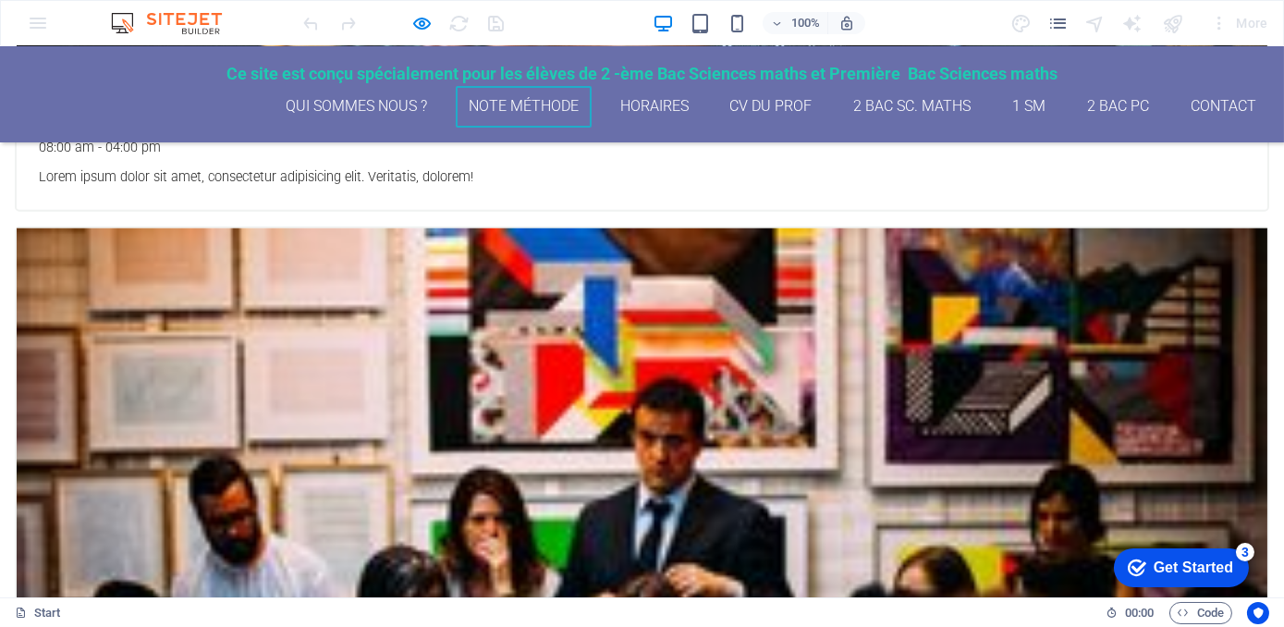
click at [547, 110] on link "Note méthode" at bounding box center [524, 107] width 137 height 42
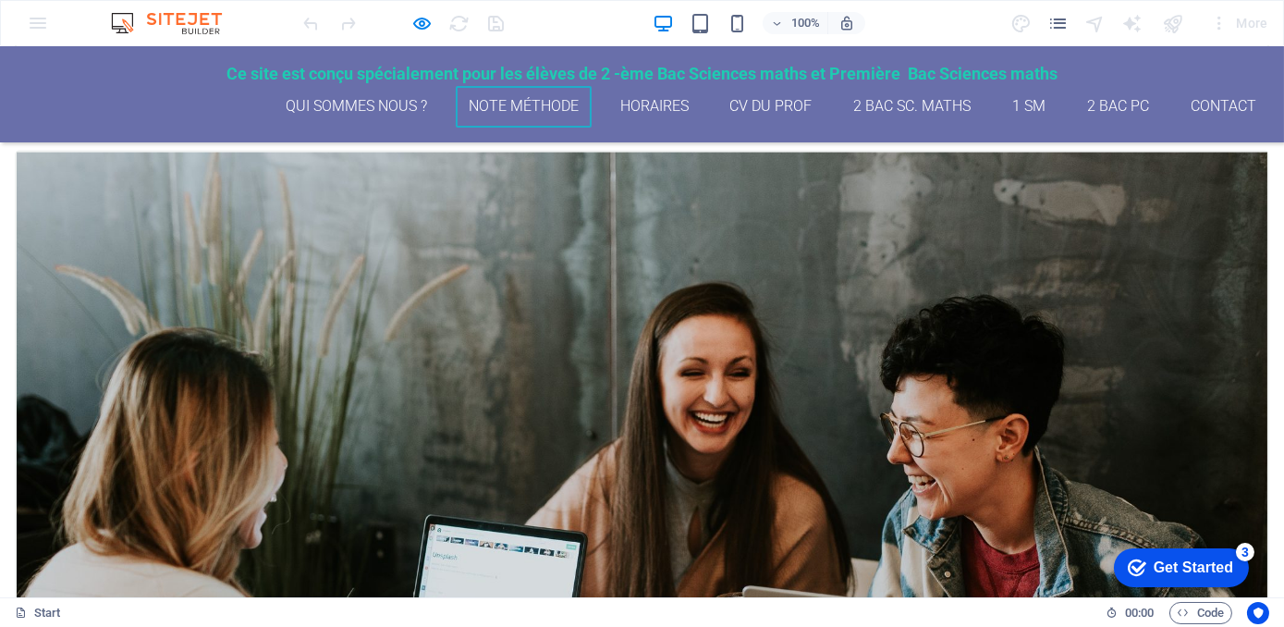
scroll to position [5613, 0]
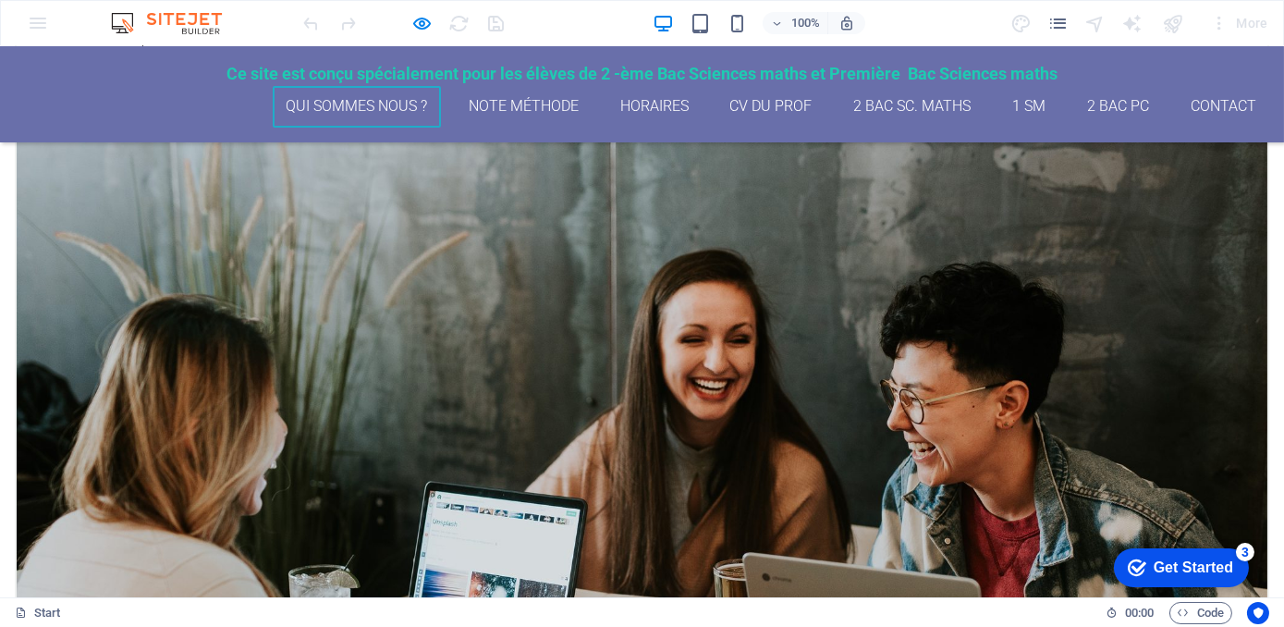
click at [312, 107] on link "qui sommes nous ?" at bounding box center [357, 107] width 168 height 42
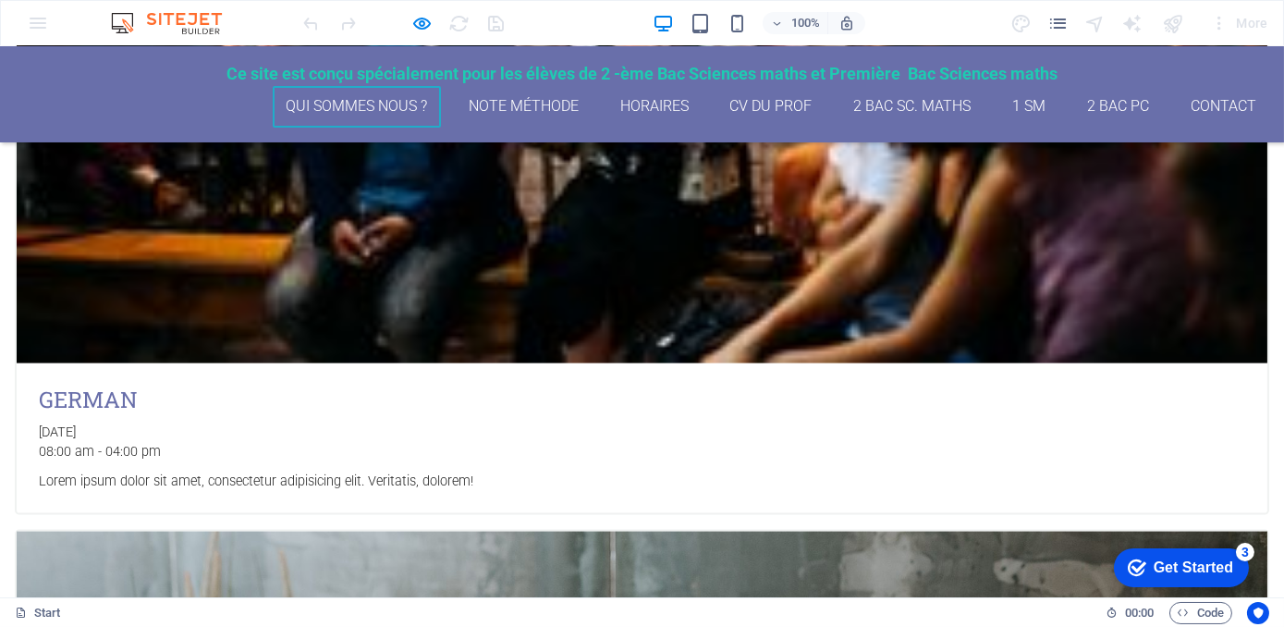
scroll to position [5182, 0]
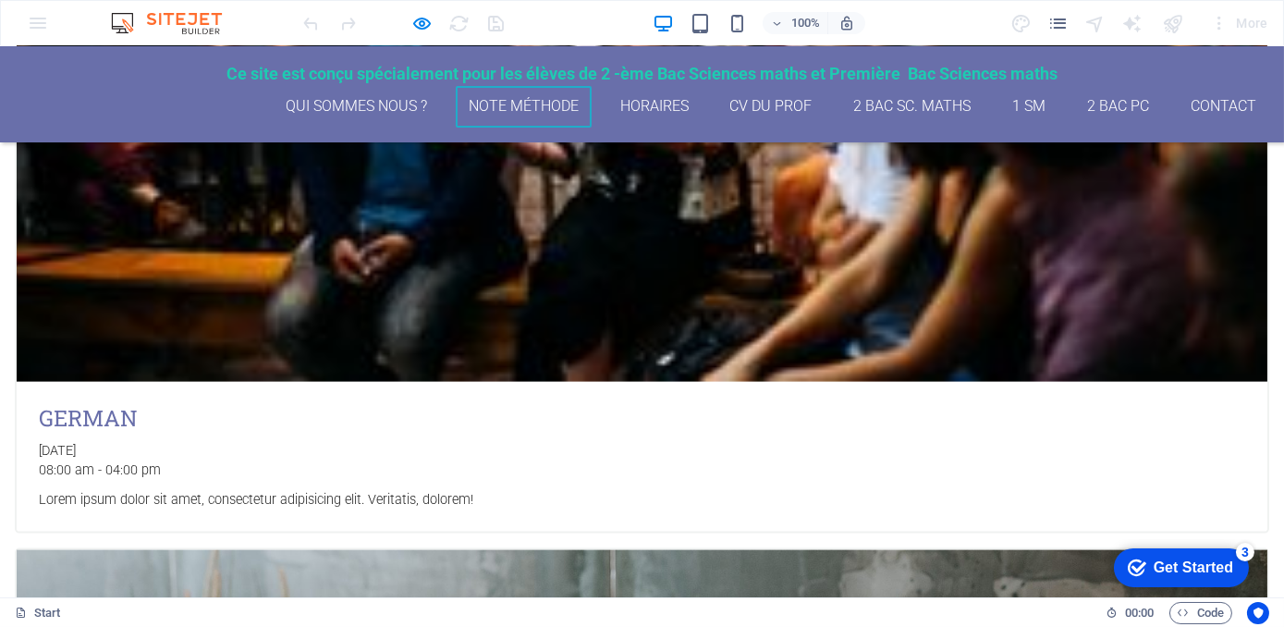
click at [497, 109] on link "Note méthode" at bounding box center [524, 107] width 137 height 42
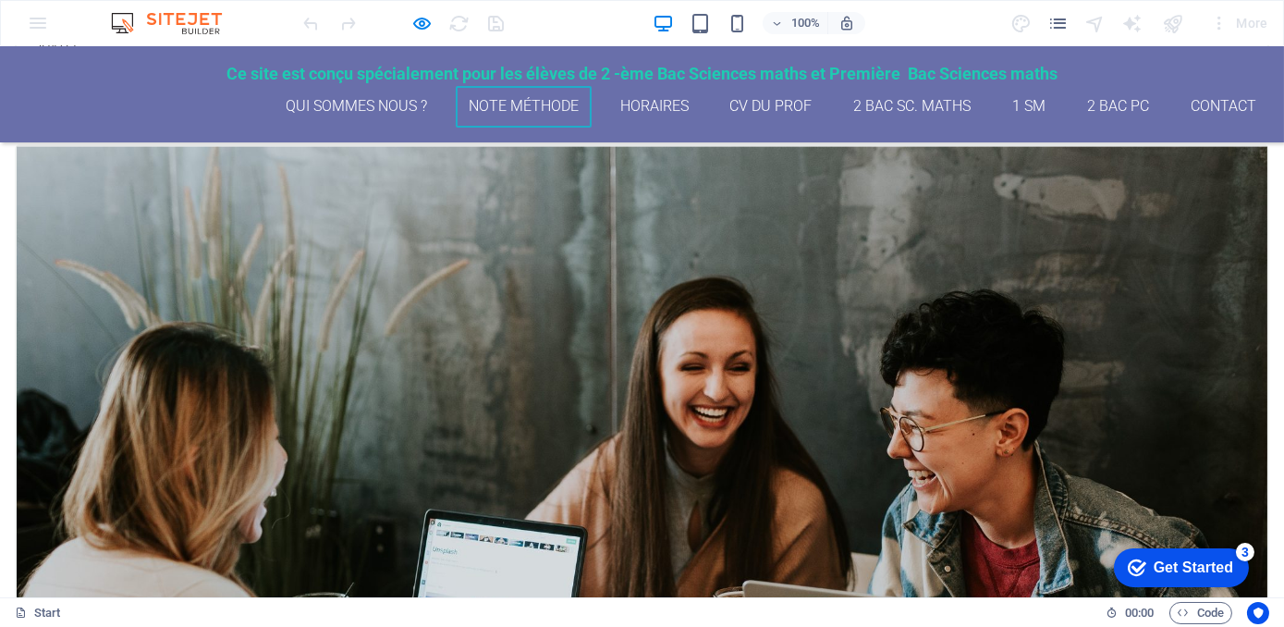
scroll to position [5613, 0]
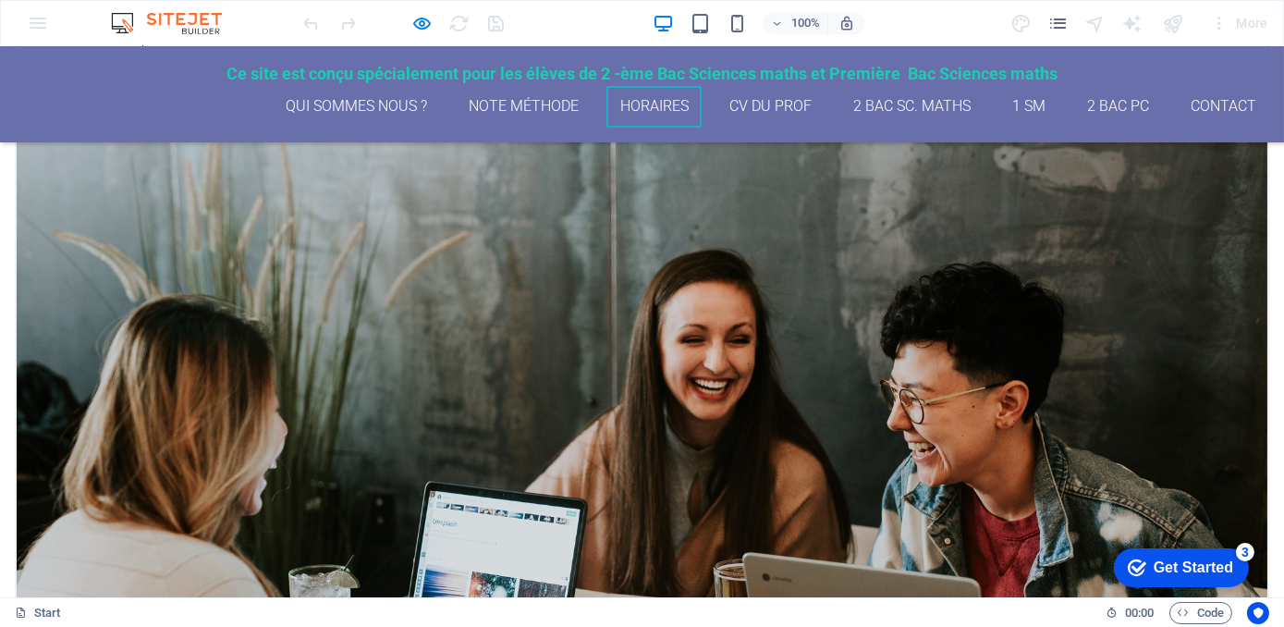
click at [627, 107] on link "Horaires" at bounding box center [653, 107] width 95 height 42
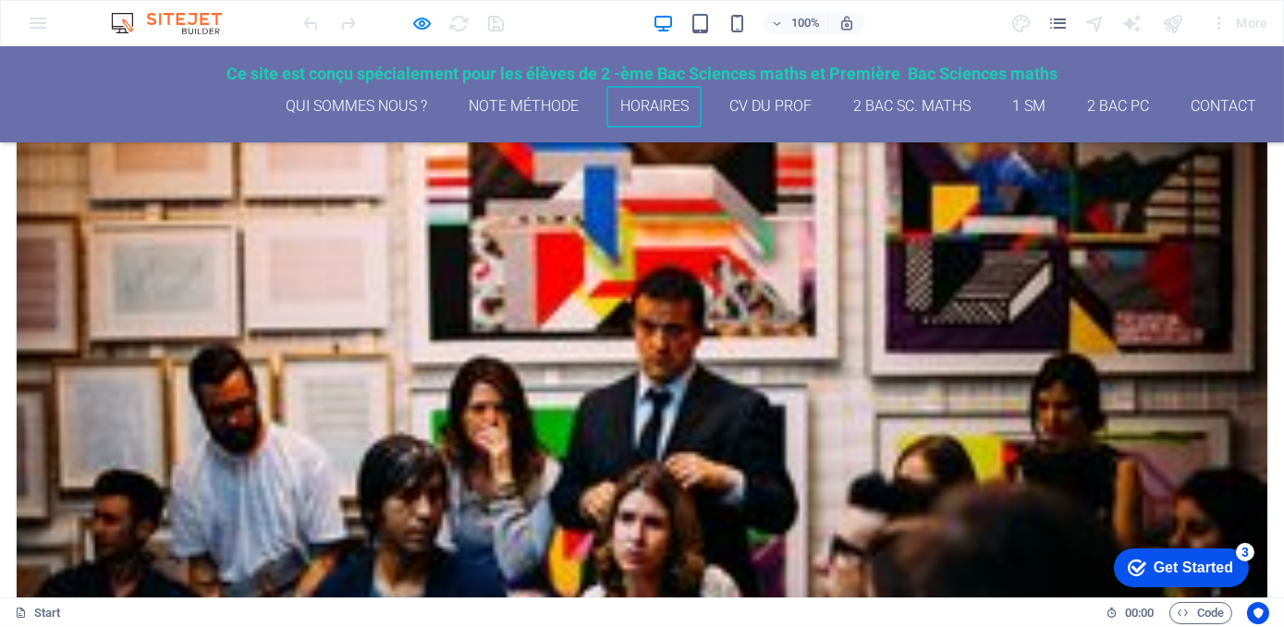
scroll to position [3646, 0]
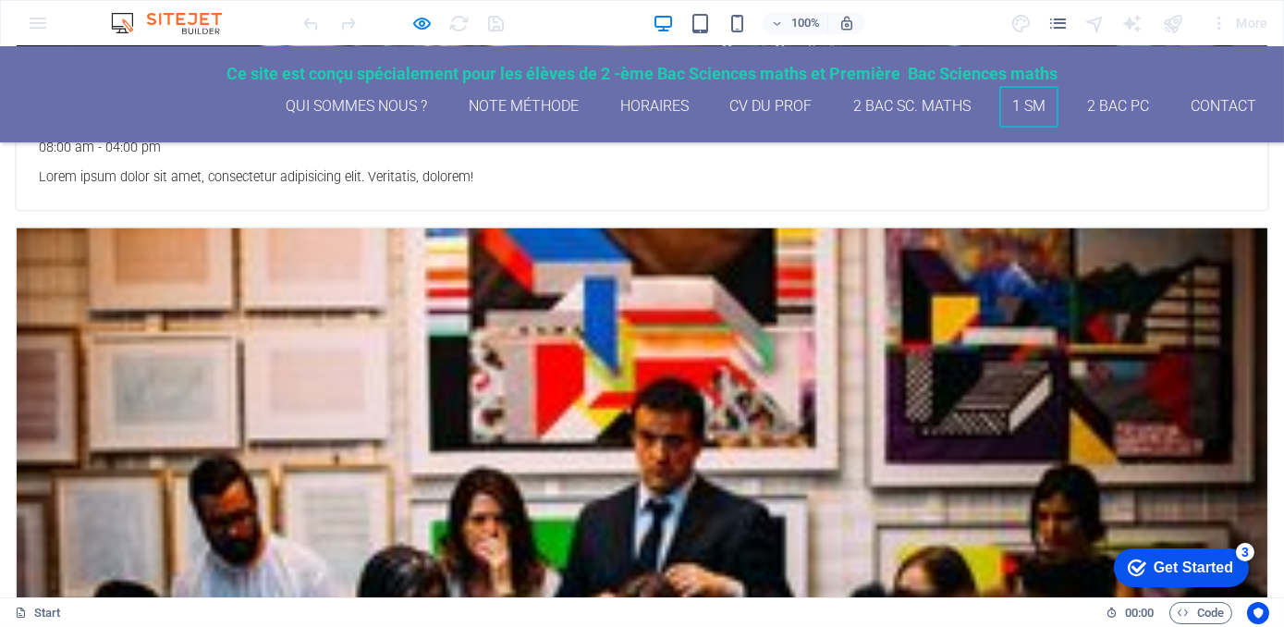
click at [1010, 103] on link "1 SM" at bounding box center [1029, 107] width 60 height 42
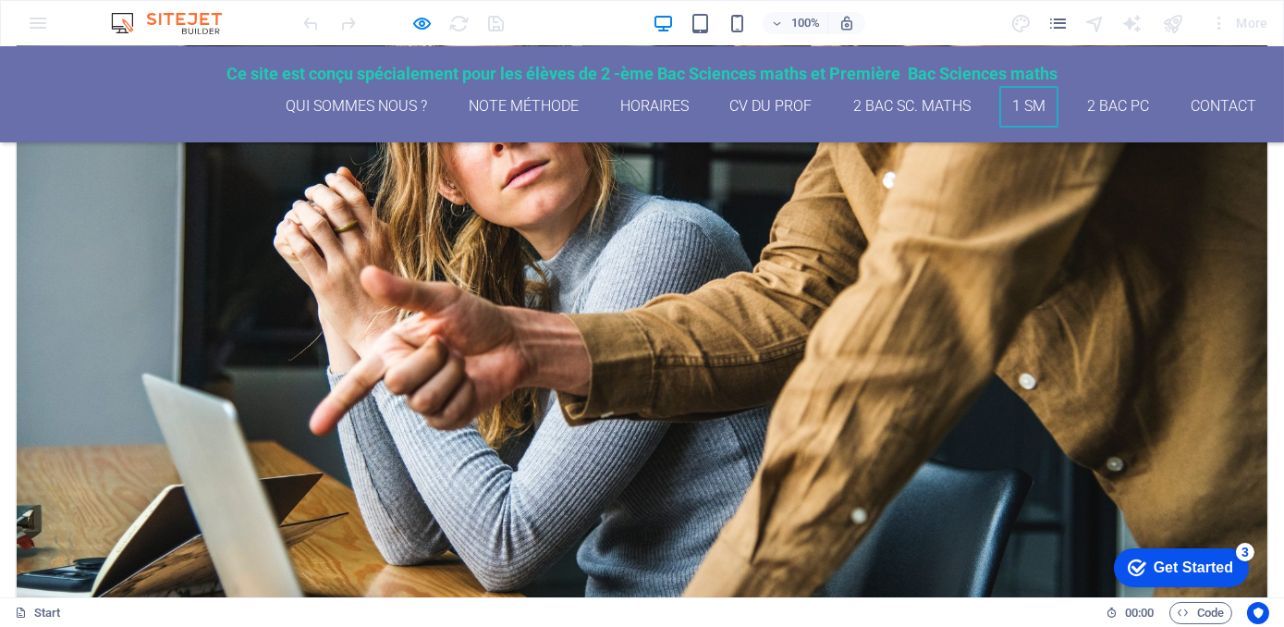
scroll to position [2994, 0]
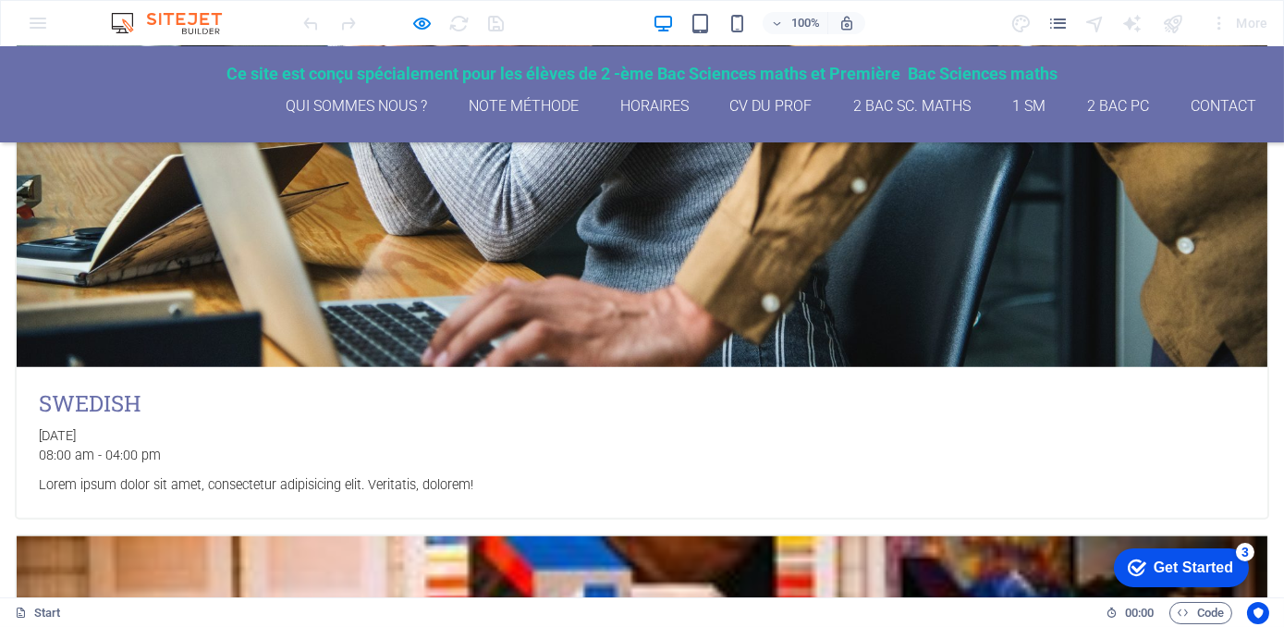
scroll to position [2481, 0]
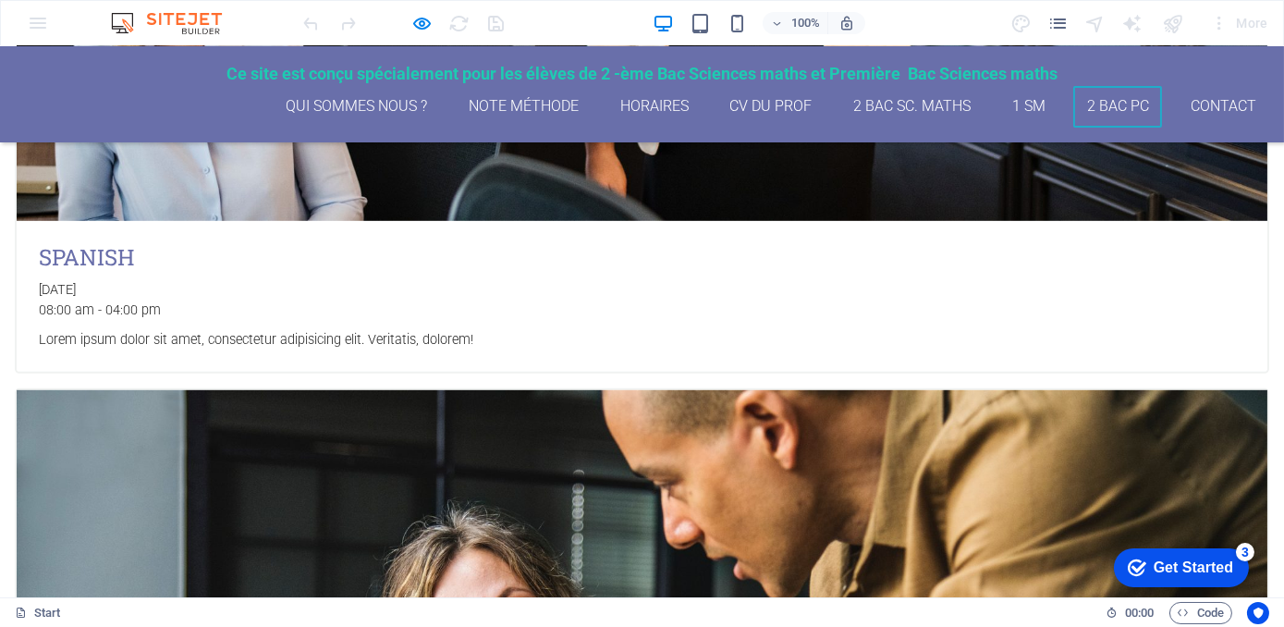
click at [1112, 103] on link "2 Bac PC" at bounding box center [1117, 107] width 89 height 42
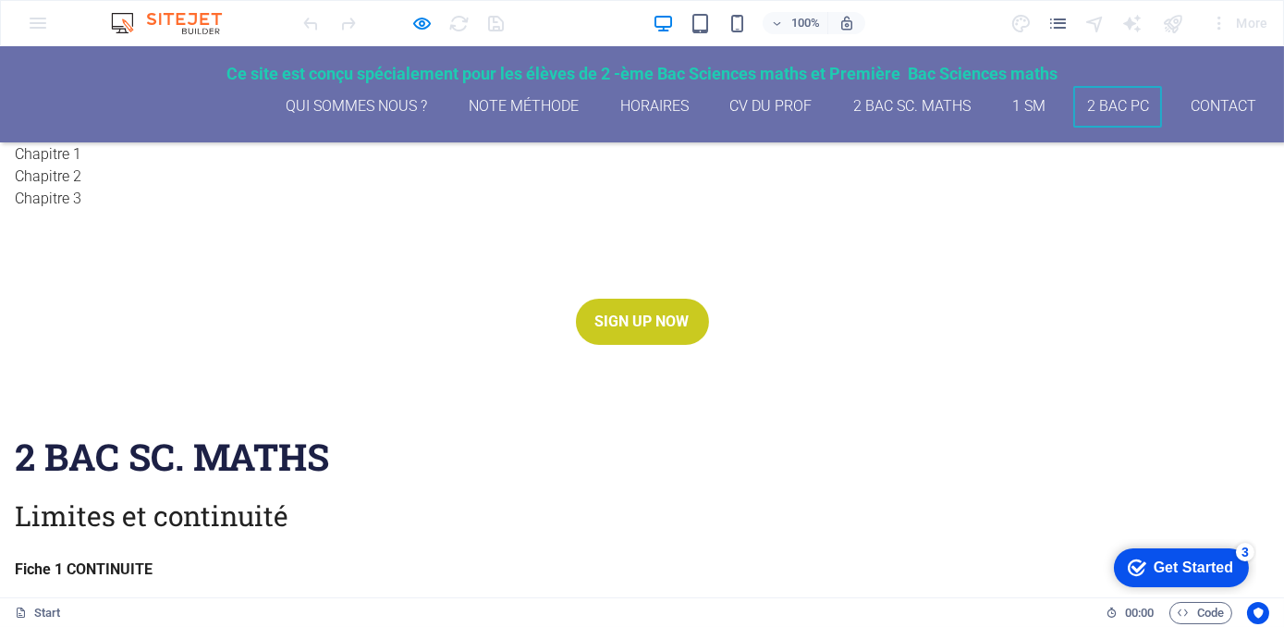
scroll to position [627, 0]
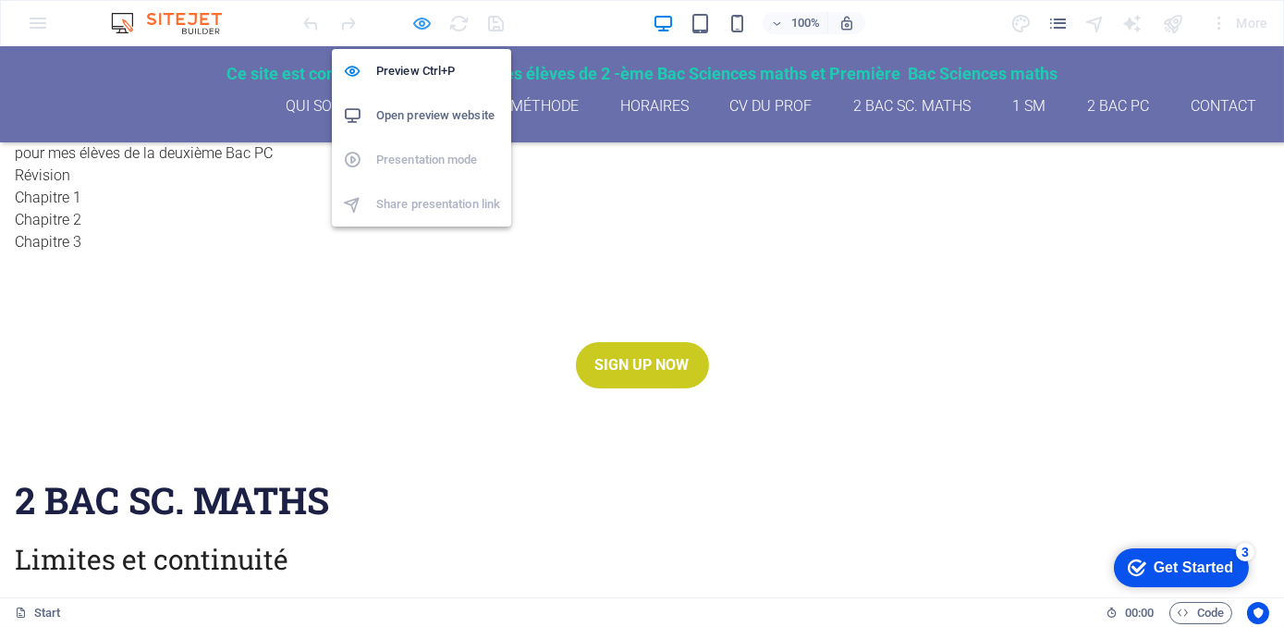
click at [426, 20] on icon "button" at bounding box center [422, 23] width 21 height 21
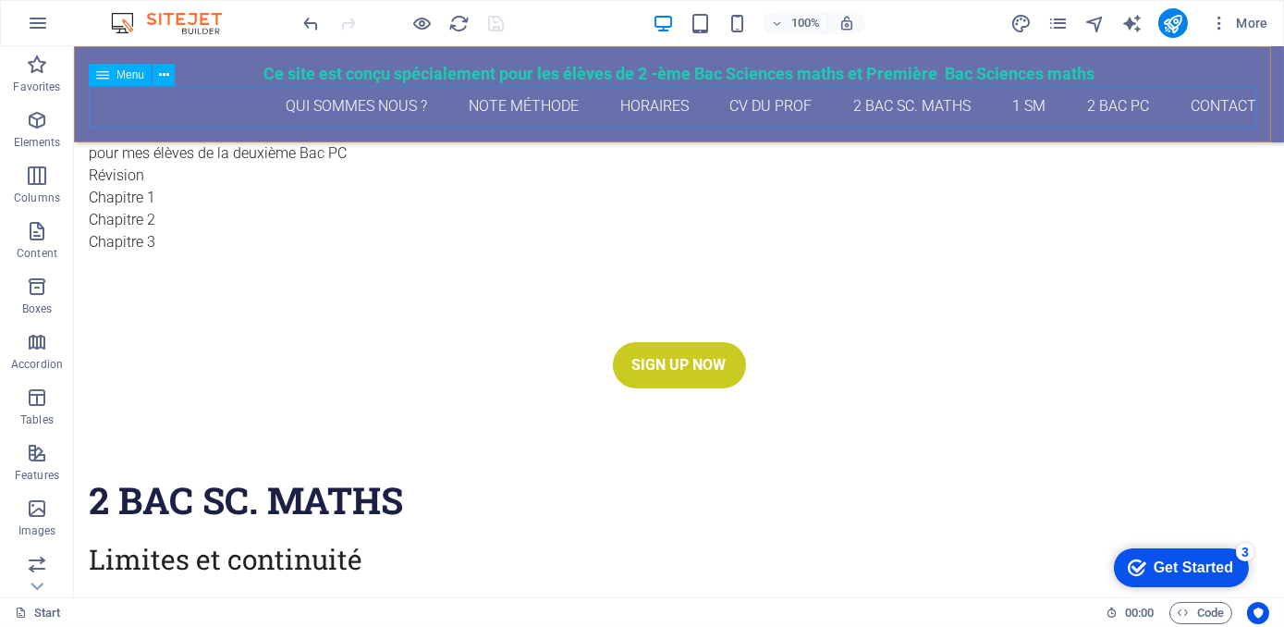
click at [1105, 108] on nav "qui sommes nous ? Note méthode Horaires CV du Prof 2 Bac Sc. maths 1 SM 2 Bac P…" at bounding box center [679, 107] width 1180 height 42
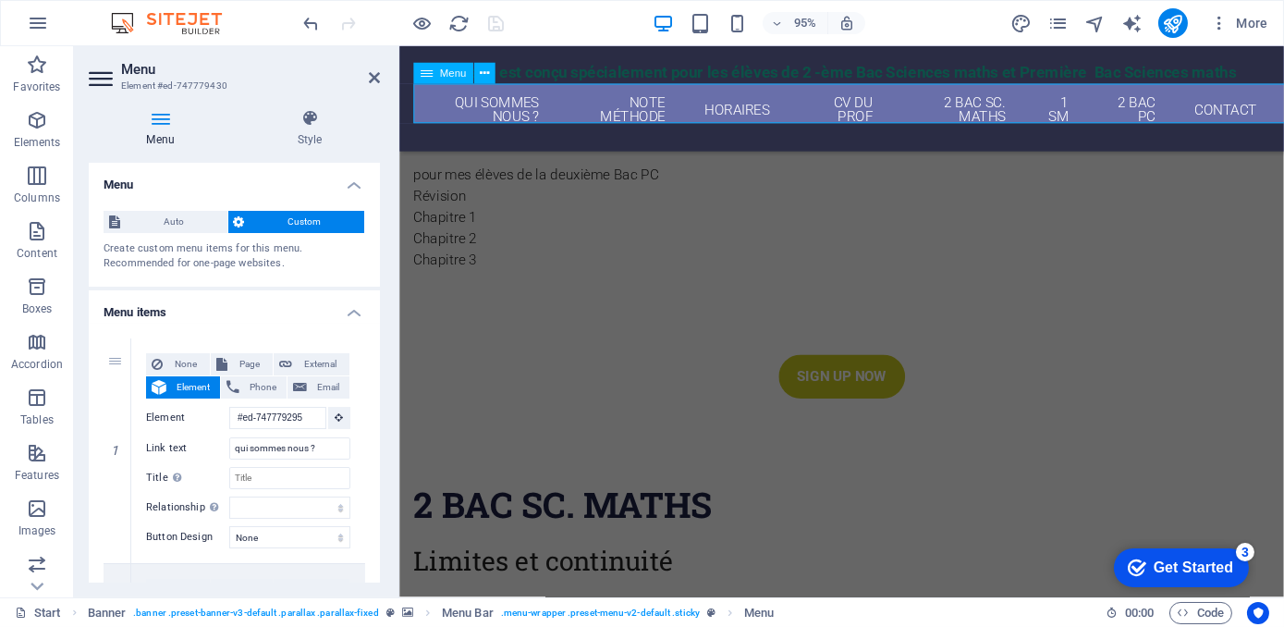
scroll to position [655, 0]
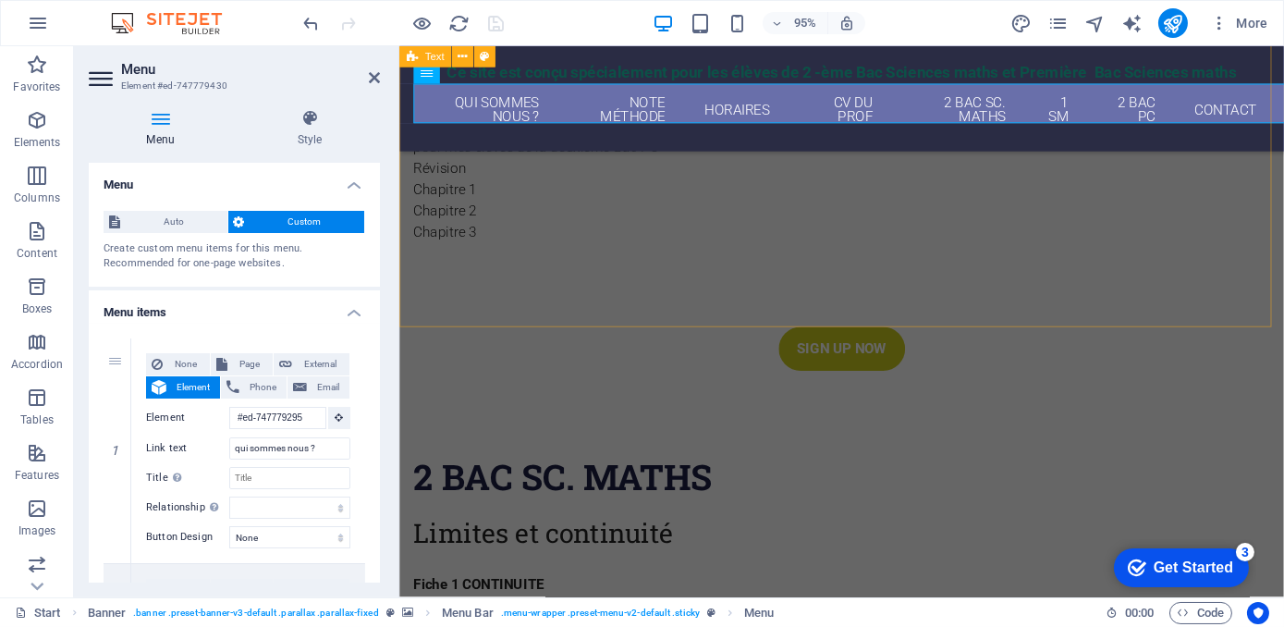
click at [642, 298] on div "2 Bac pc pour mes élèves de la deuxième Bac PC Révision Chapitre 1 Chapitre 2 C…" at bounding box center [863, 167] width 931 height 349
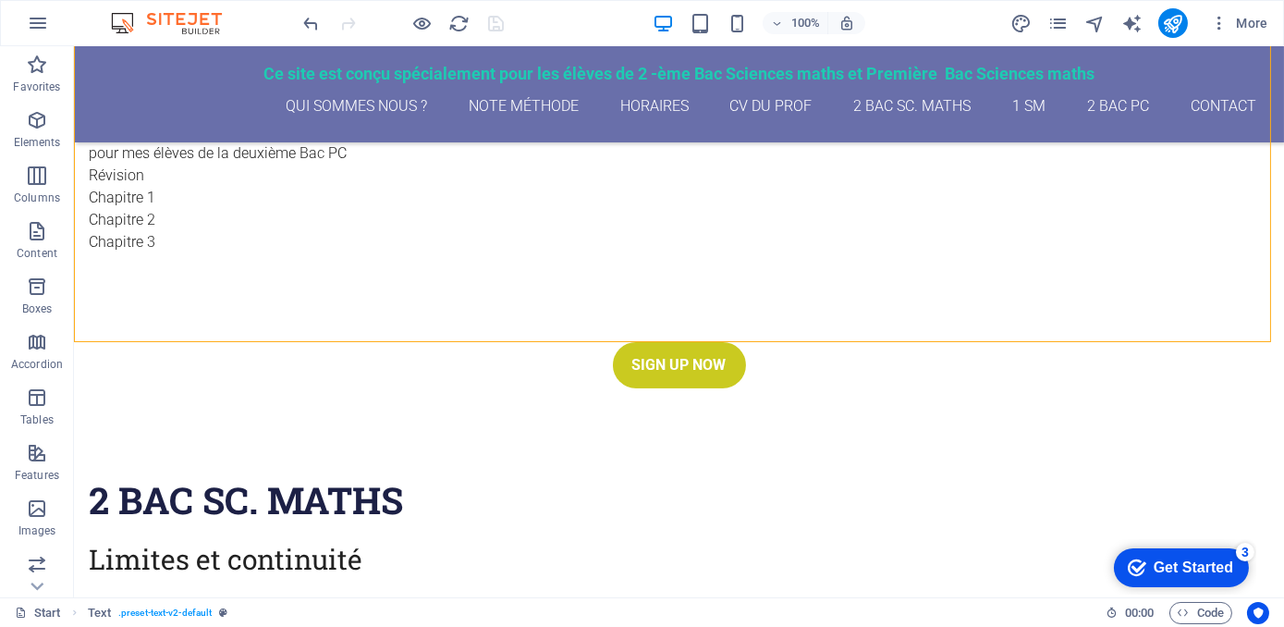
scroll to position [454, 0]
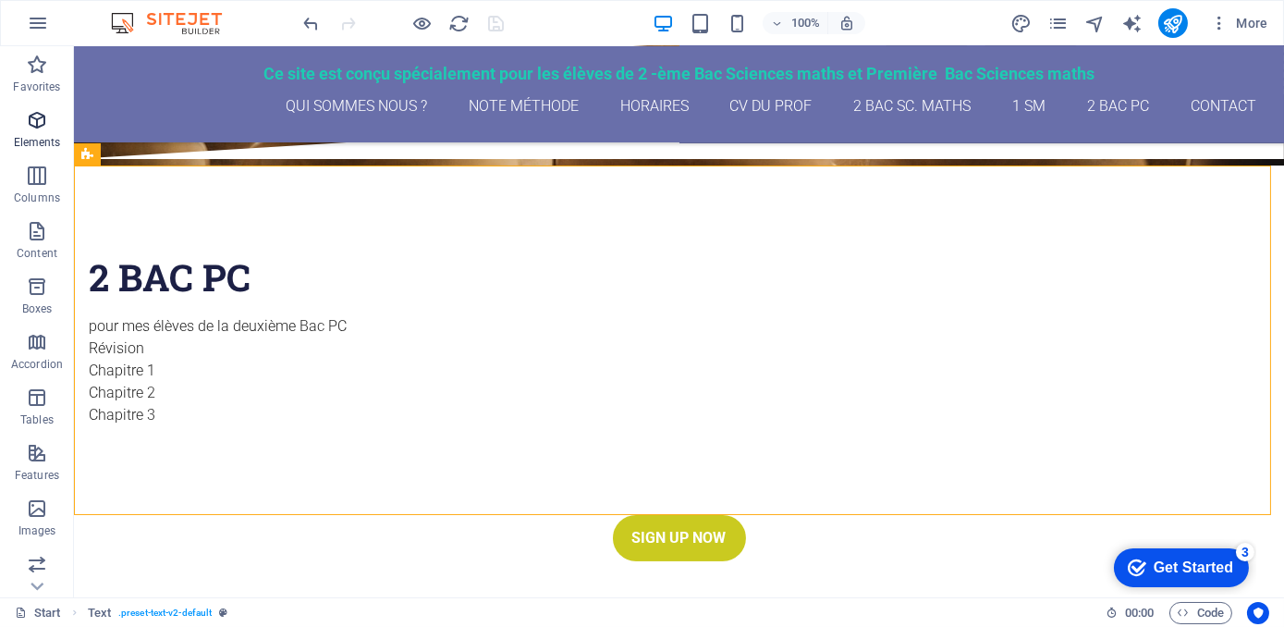
click at [37, 140] on p "Elements" at bounding box center [37, 142] width 47 height 15
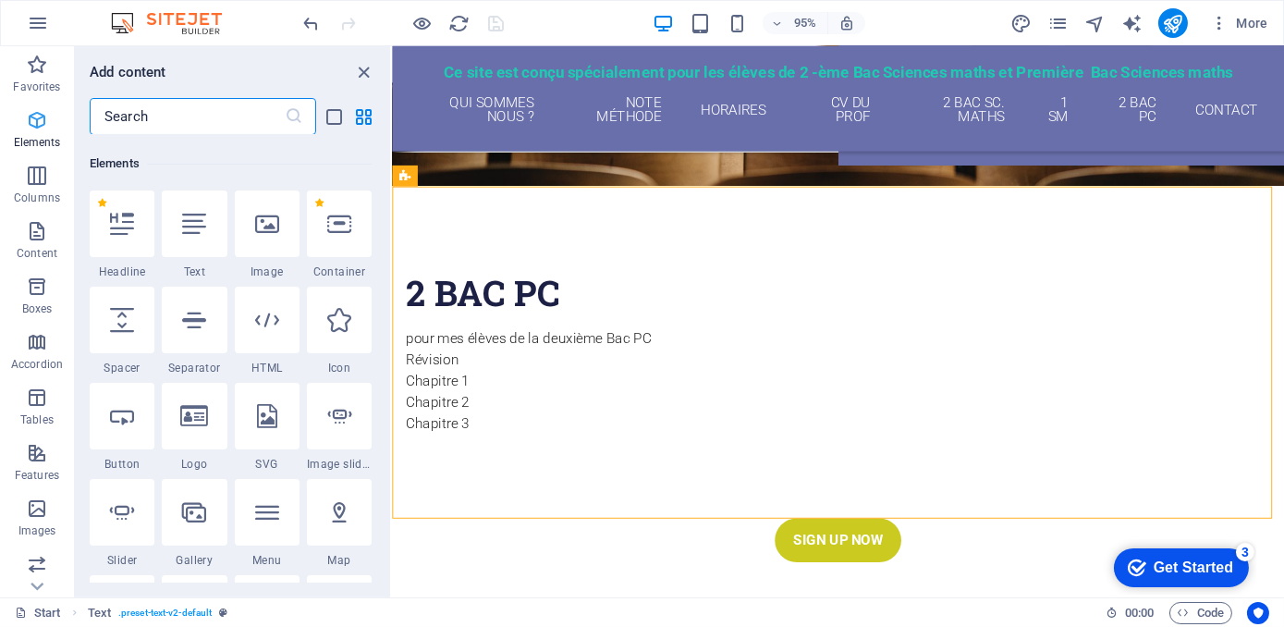
scroll to position [197, 0]
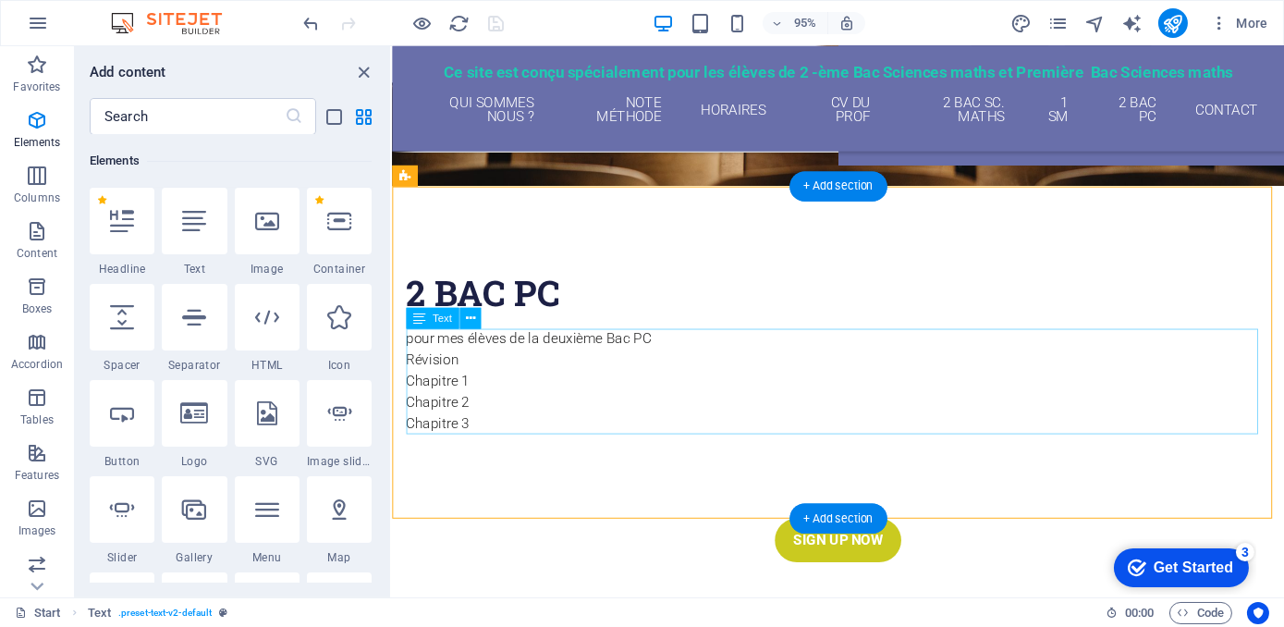
click at [659, 365] on div "pour mes élèves de la deuxième Bac PC Révision Chapitre 1 Chapitre 2 Chapitre 3" at bounding box center [860, 399] width 909 height 111
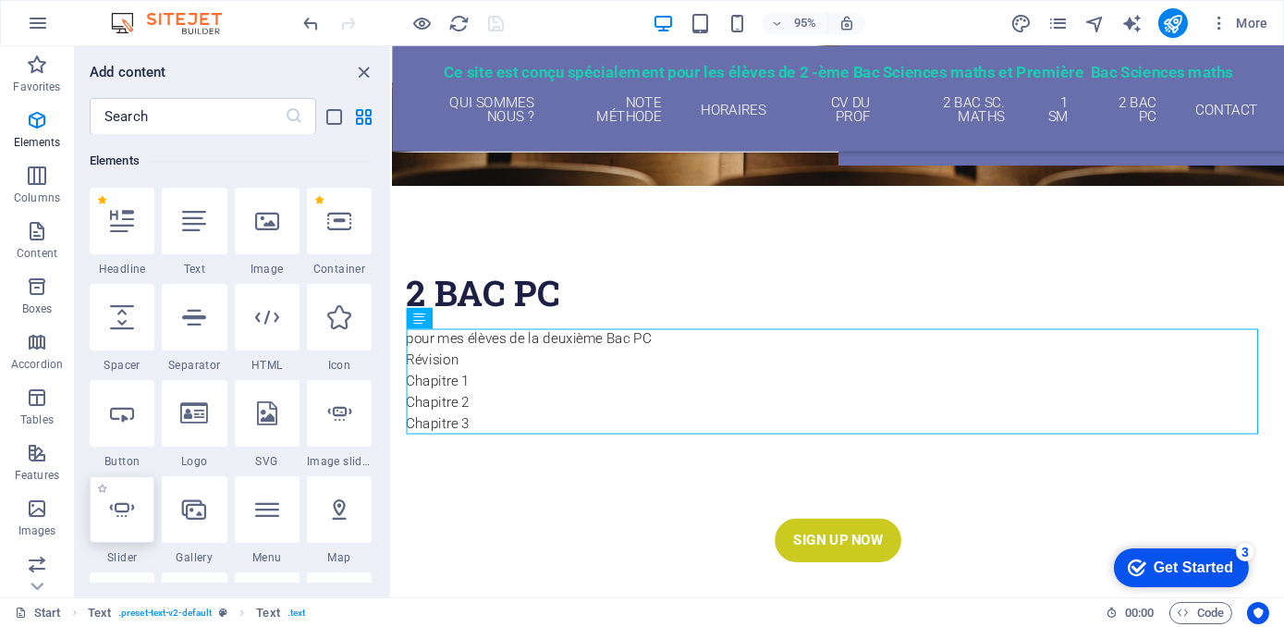
click at [122, 502] on icon at bounding box center [122, 509] width 24 height 24
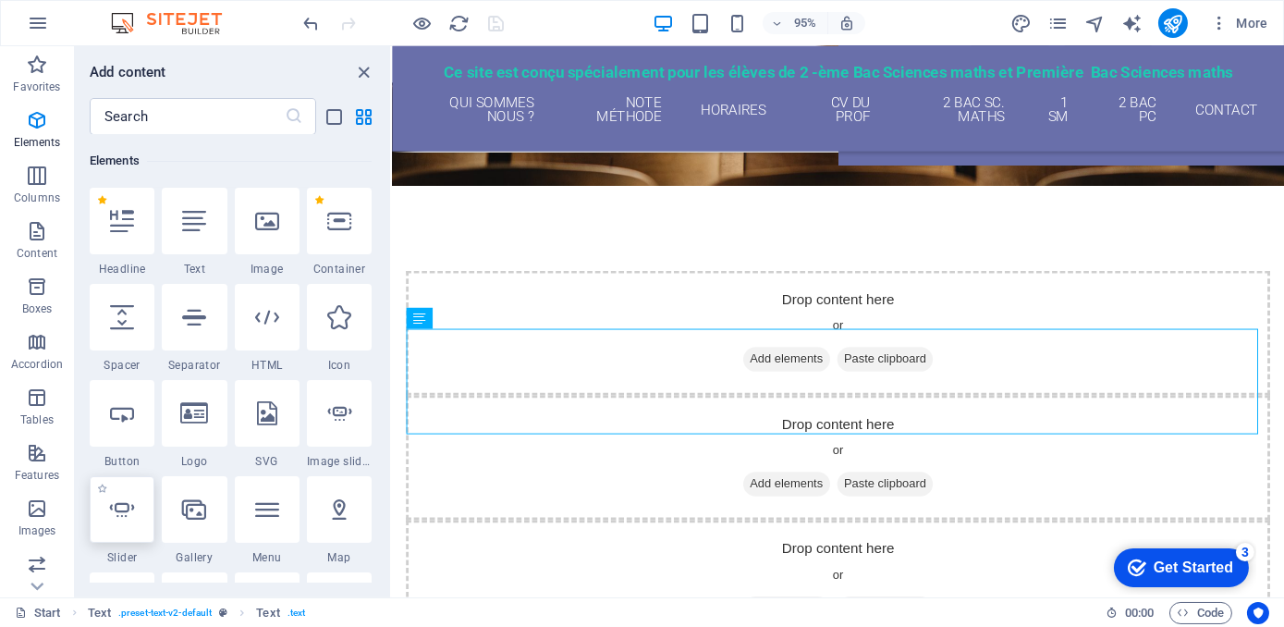
select select "ms"
select select "s"
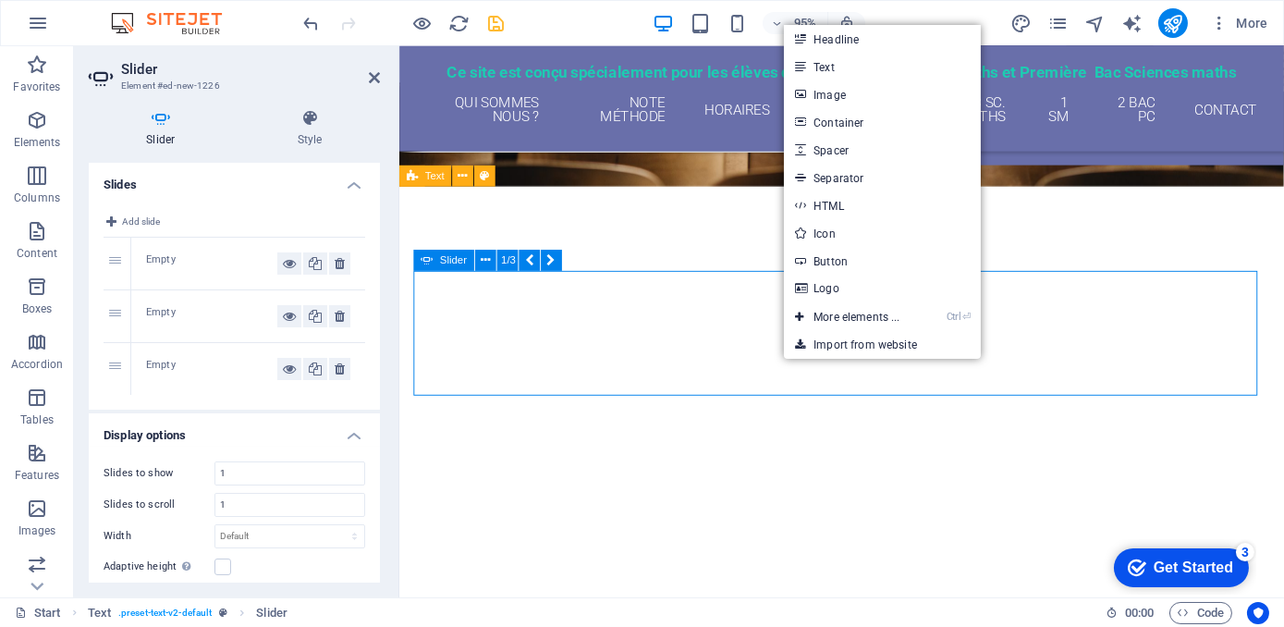
drag, startPoint x: 801, startPoint y: 377, endPoint x: 874, endPoint y: 411, distance: 80.6
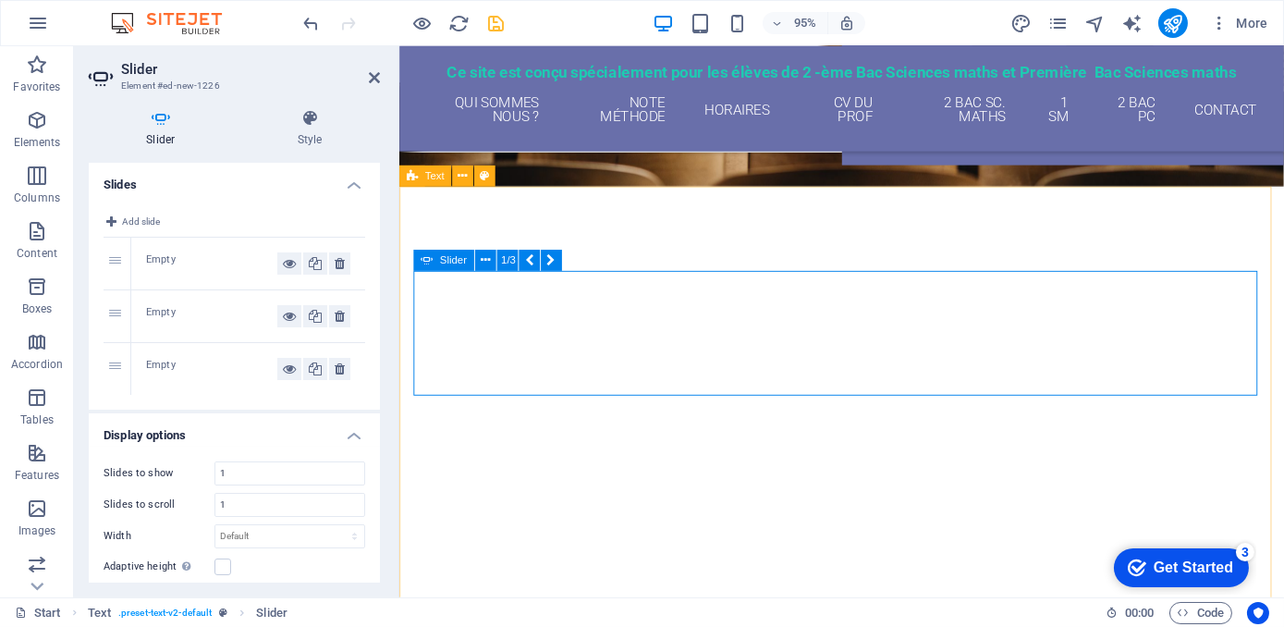
click at [69, 517] on span "Paste clipboard" at bounding box center [19, 530] width 102 height 26
click at [413, 298] on button "button" at bounding box center [413, 298] width 0 height 0
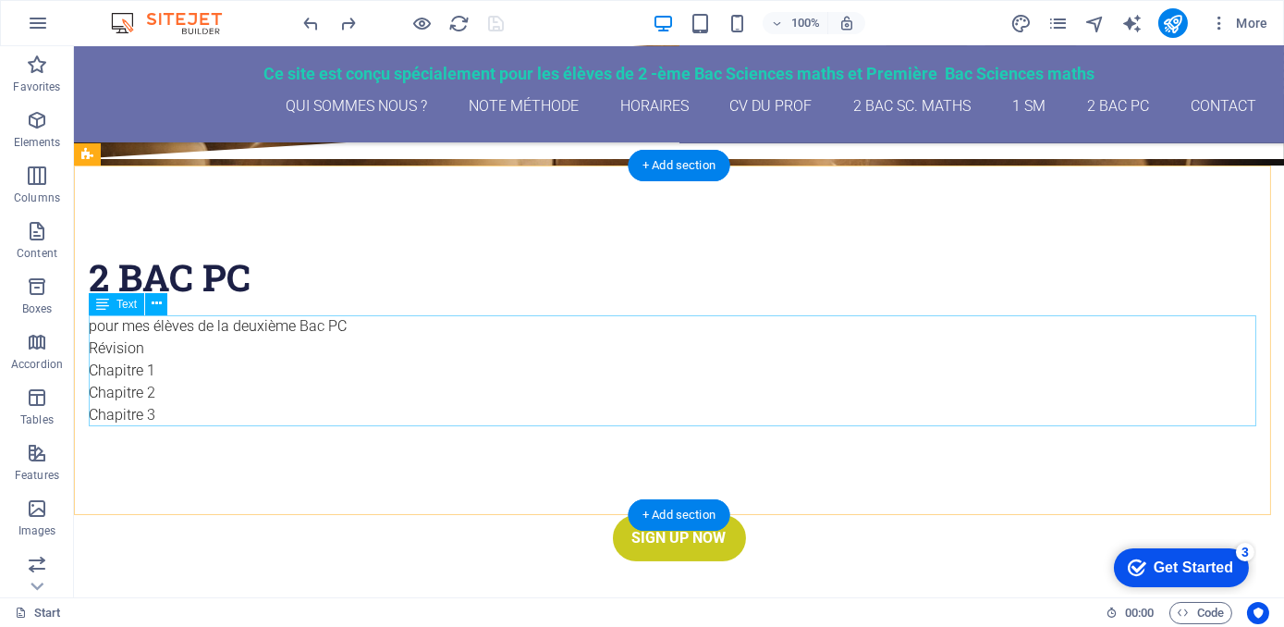
click at [362, 376] on div "pour mes élèves de la deuxième Bac PC Révision Chapitre 1 Chapitre 2 Chapitre 3" at bounding box center [679, 370] width 1180 height 111
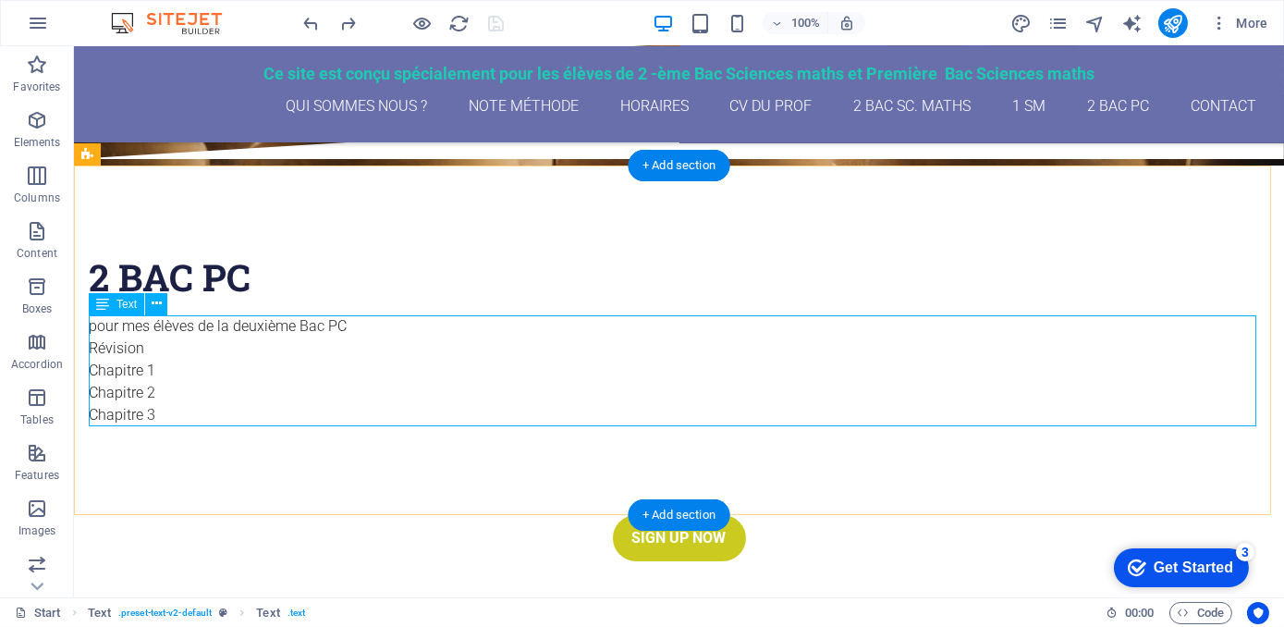
click at [201, 356] on div "pour mes élèves de la deuxième Bac PC Révision Chapitre 1 Chapitre 2 Chapitre 3" at bounding box center [679, 370] width 1180 height 111
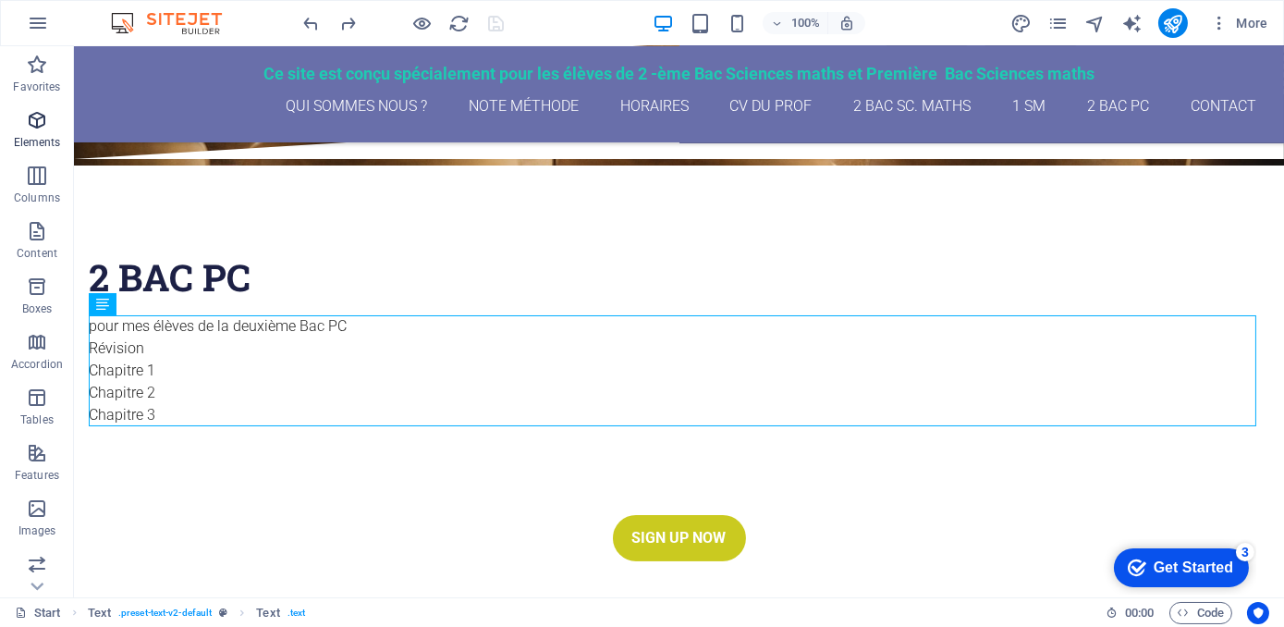
click at [44, 124] on icon "button" at bounding box center [37, 120] width 22 height 22
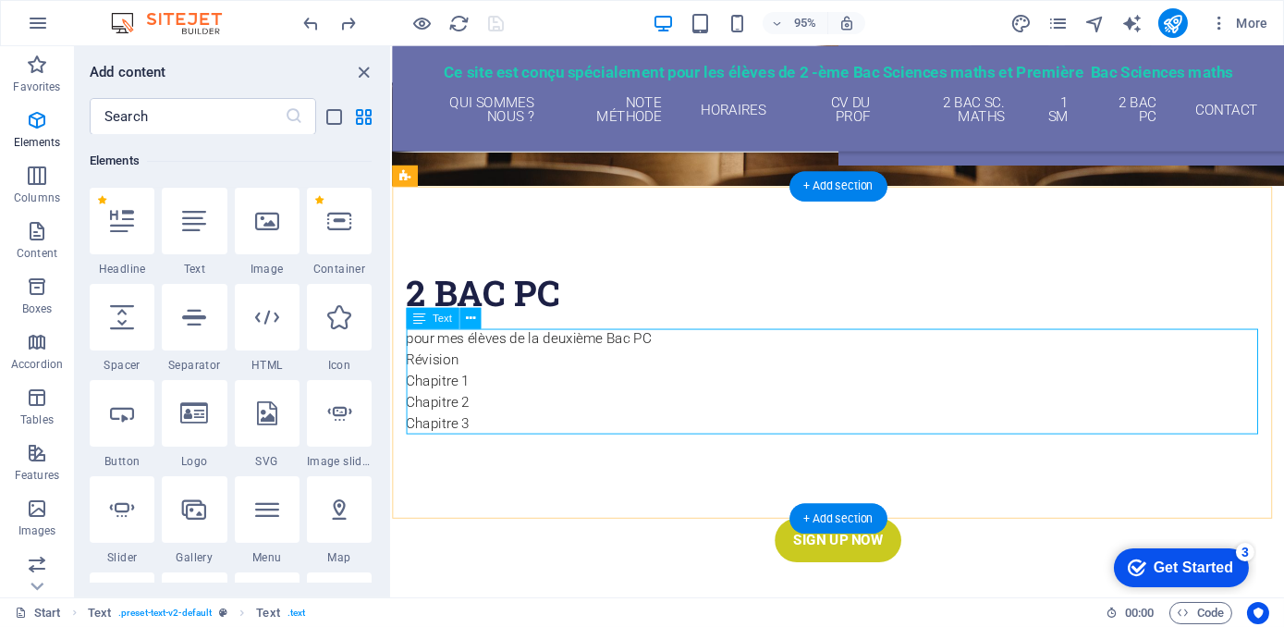
click at [538, 381] on div "pour mes élèves de la deuxième Bac PC Révision Chapitre 1 Chapitre 2 Chapitre 3" at bounding box center [860, 399] width 909 height 111
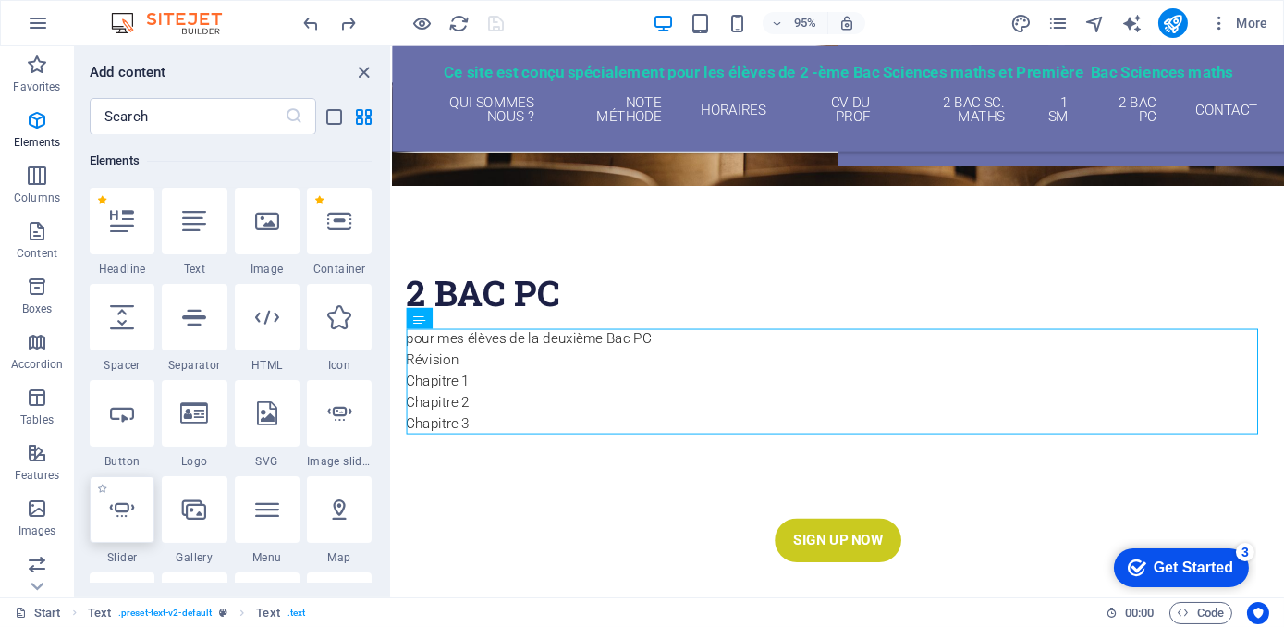
click at [118, 502] on icon at bounding box center [122, 509] width 24 height 24
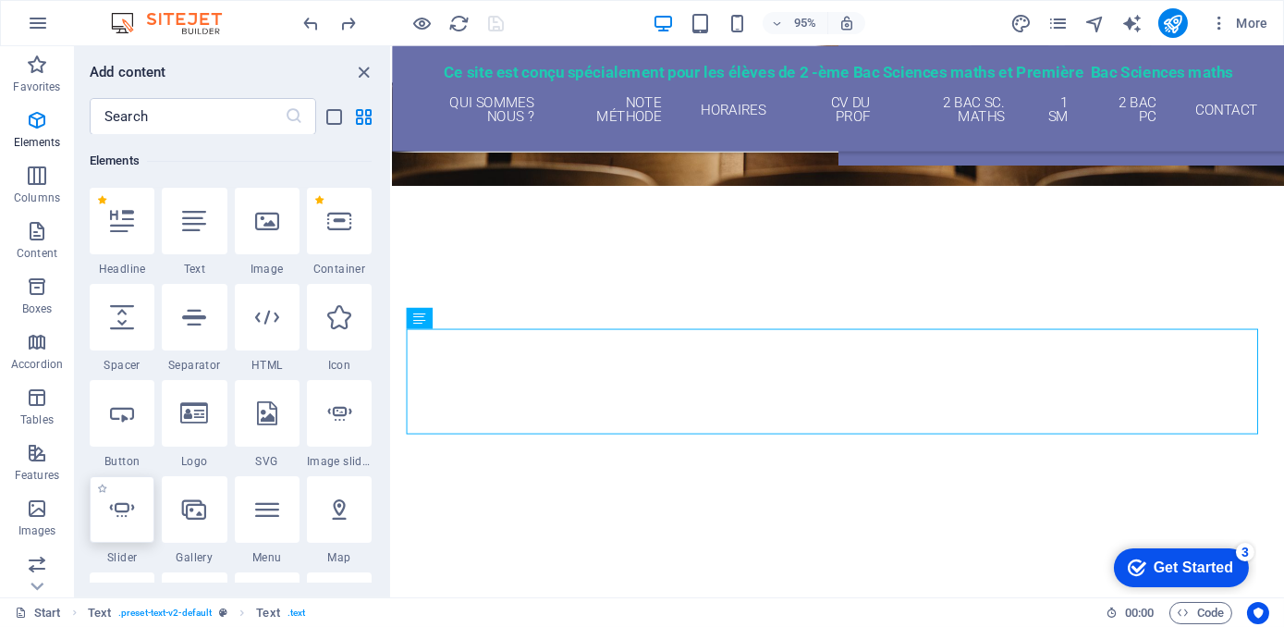
select select "ms"
select select "s"
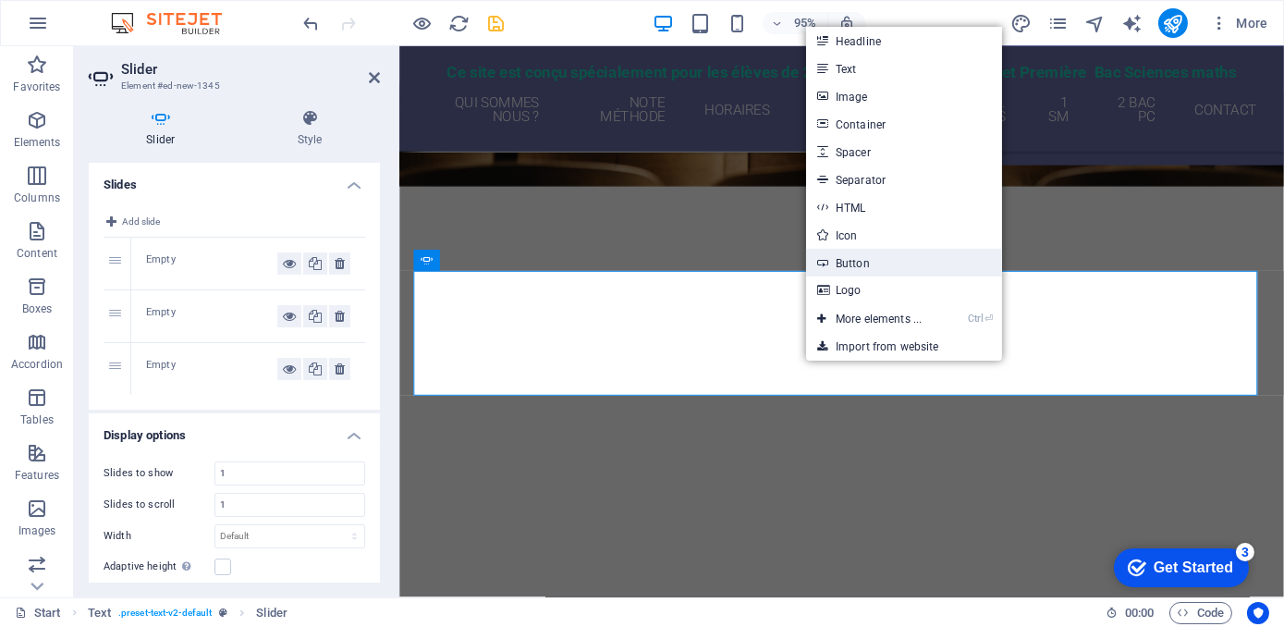
click at [852, 263] on link "Button" at bounding box center [904, 263] width 196 height 28
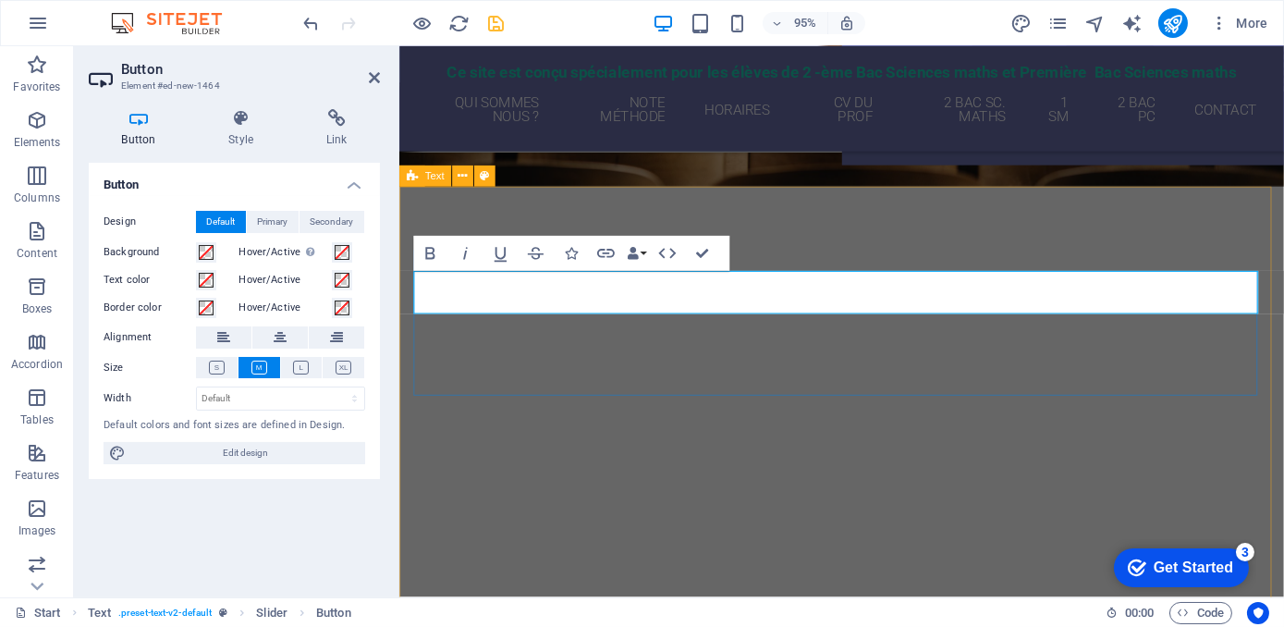
click at [519, 344] on div "Drop content here or Add elements Paste clipboard Révision Drop content here or…" at bounding box center [863, 548] width 901 height 530
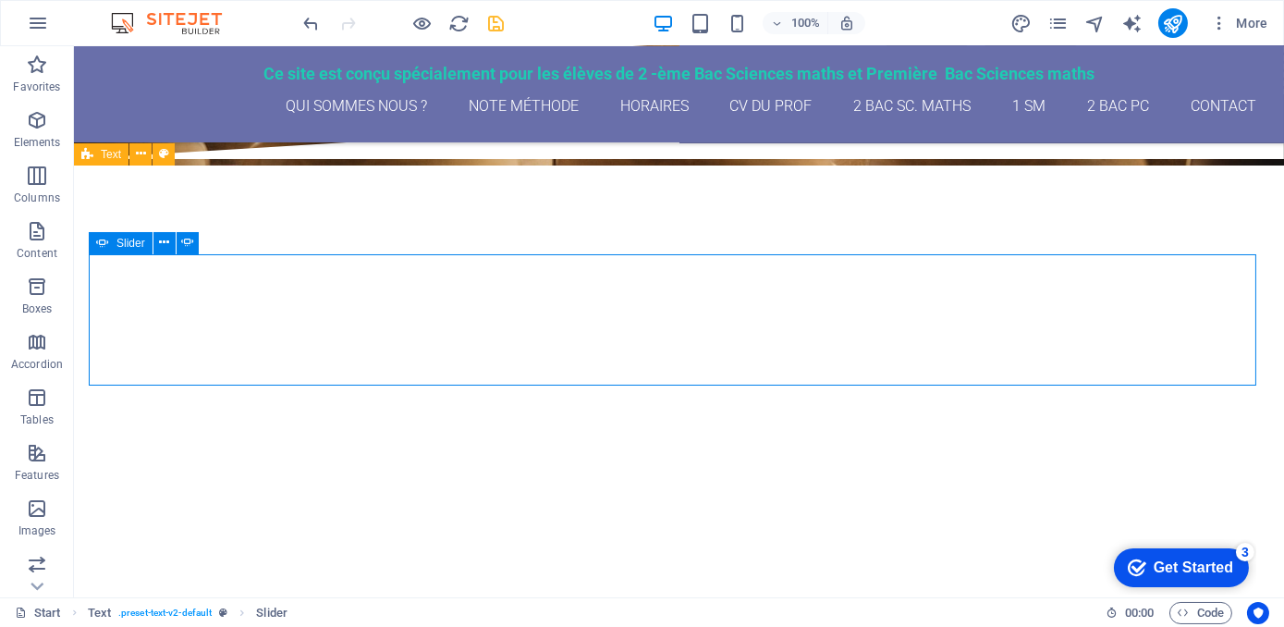
click at [89, 270] on button "button" at bounding box center [89, 270] width 0 height 0
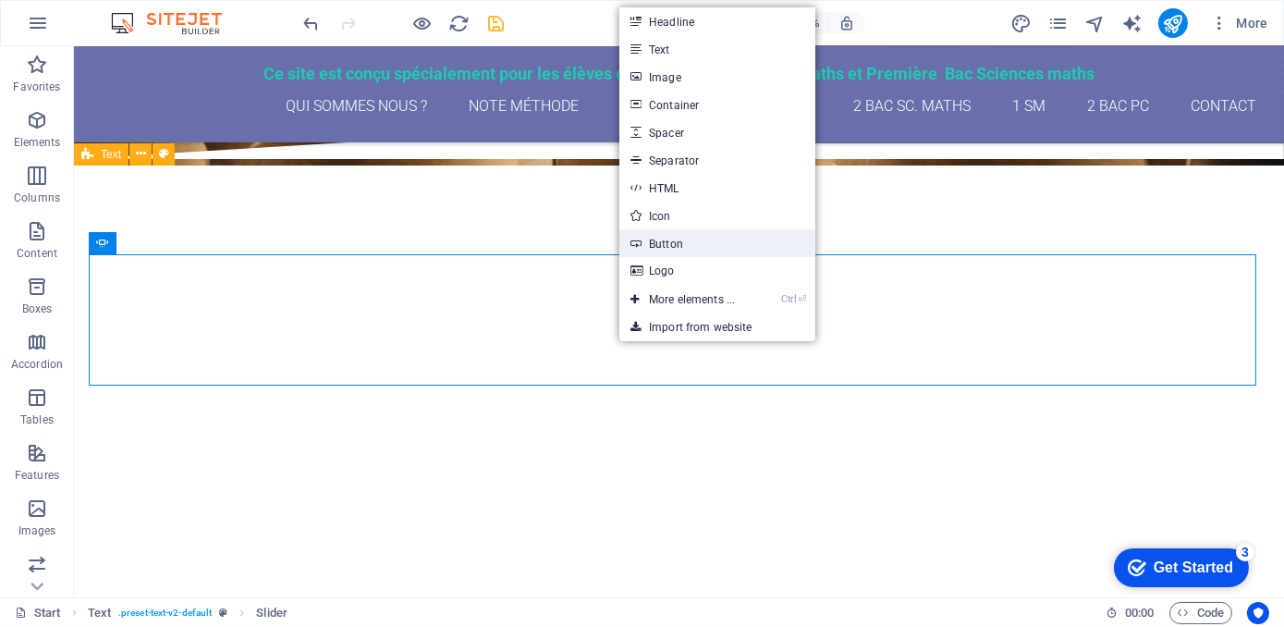
click at [664, 245] on link "Button" at bounding box center [717, 243] width 196 height 28
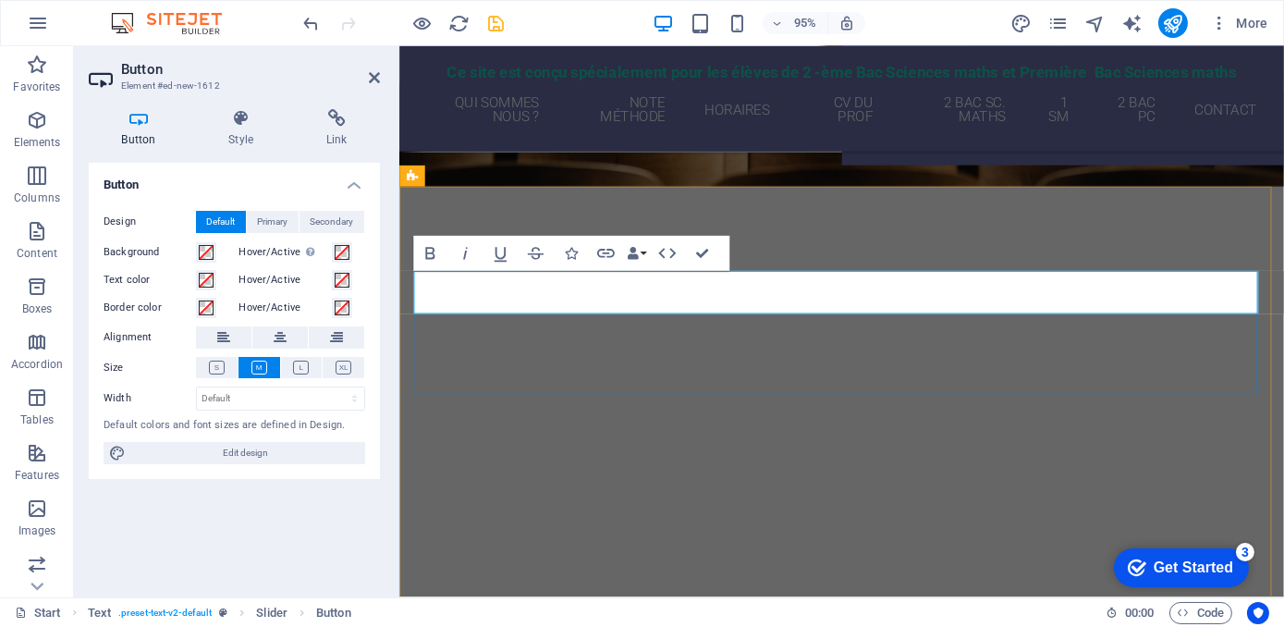
click at [627, 374] on div "Button label Révision Drop content here or Add elements Paste clipboard Button …" at bounding box center [863, 463] width 901 height 360
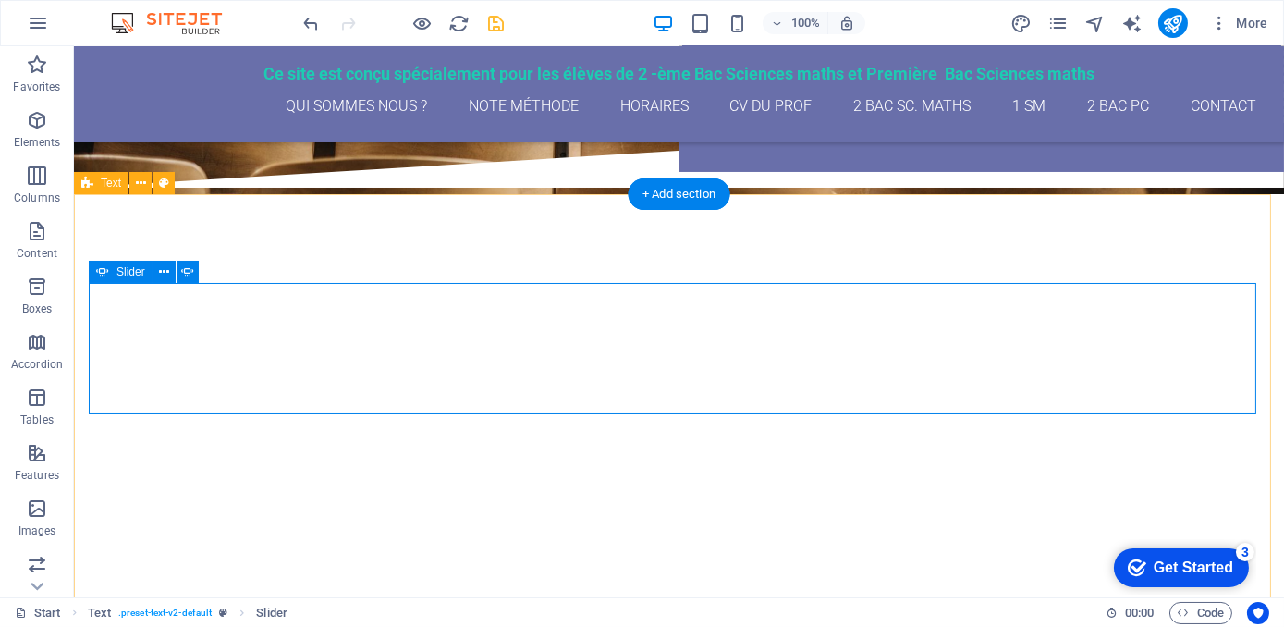
click at [89, 626] on button "button" at bounding box center [89, 637] width 0 height 0
click at [89, 298] on button "button" at bounding box center [89, 298] width 0 height 0
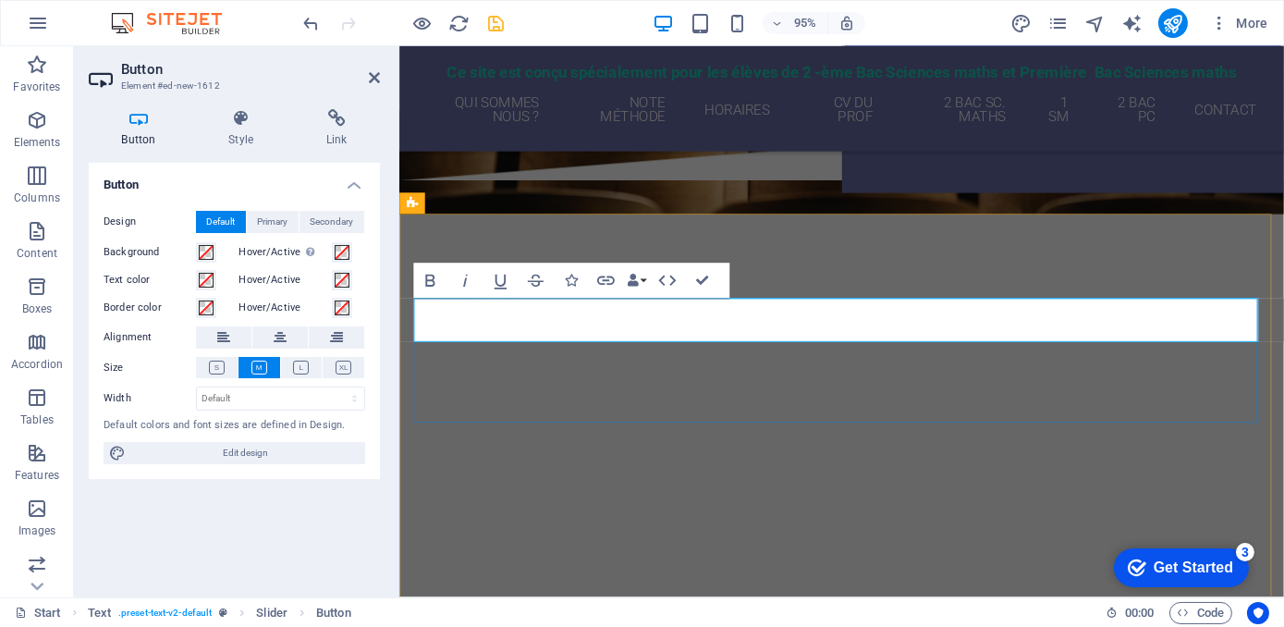
click at [668, 370] on div "Button label Révision Drop content here or Add elements Paste clipboard chapitr…" at bounding box center [863, 491] width 901 height 360
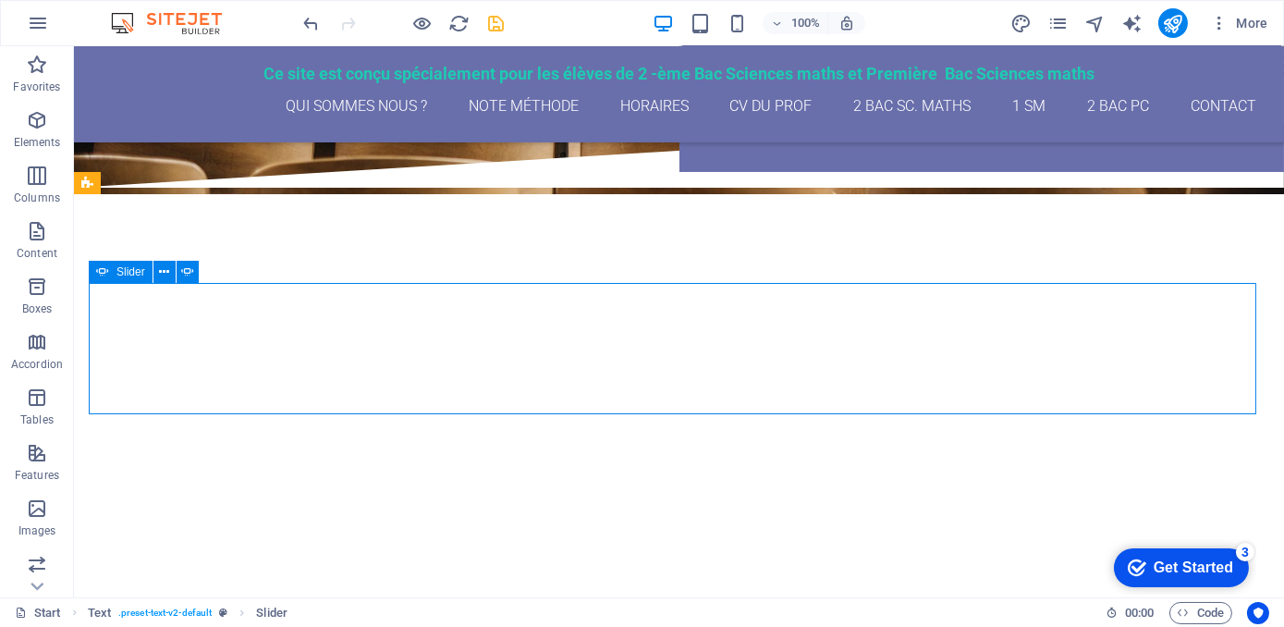
click at [89, 626] on button "button" at bounding box center [89, 637] width 0 height 0
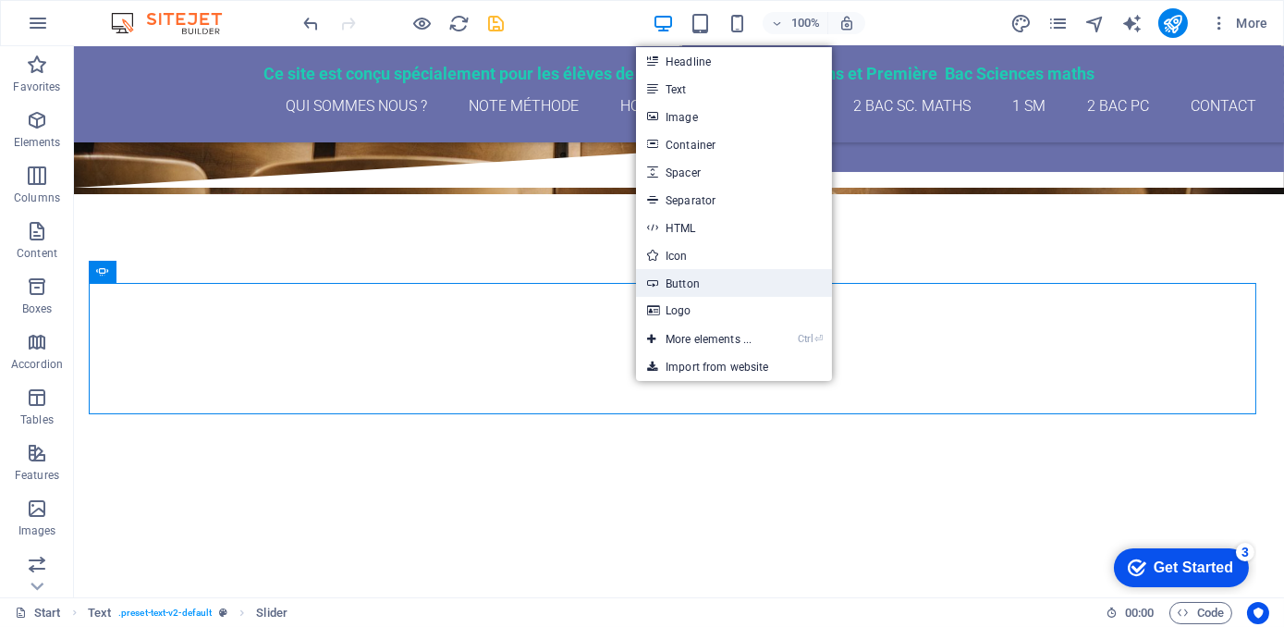
click at [692, 274] on link "Button" at bounding box center [734, 283] width 196 height 28
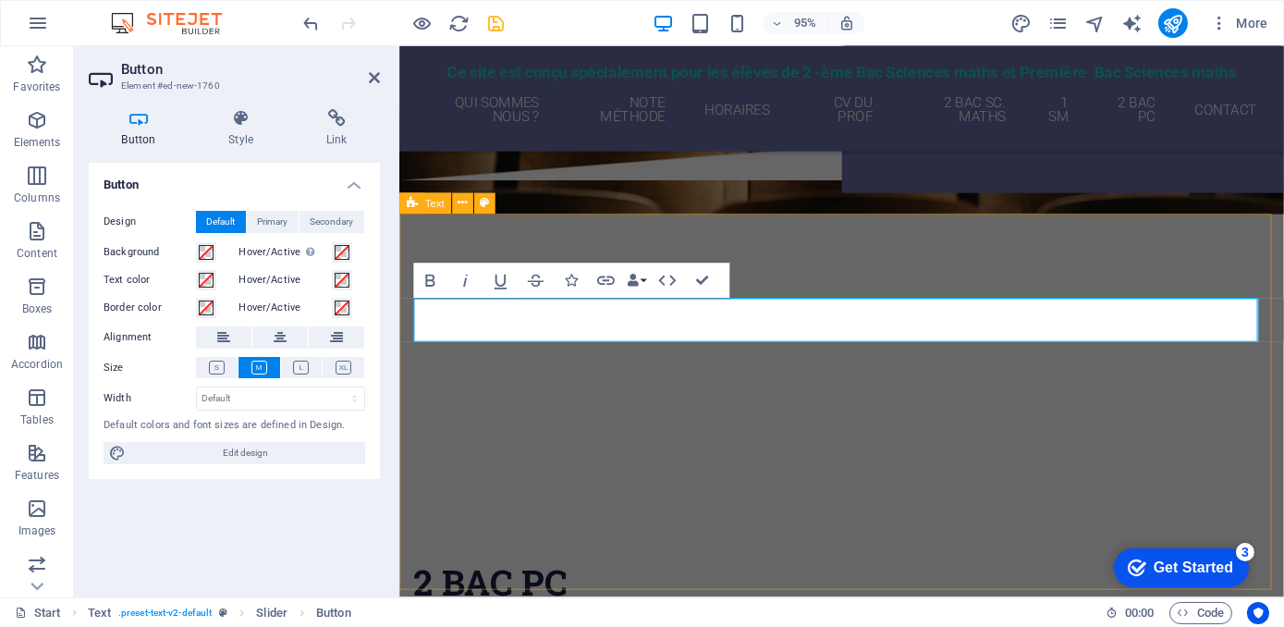
click at [413, 580] on button "button" at bounding box center [413, 580] width 0 height 0
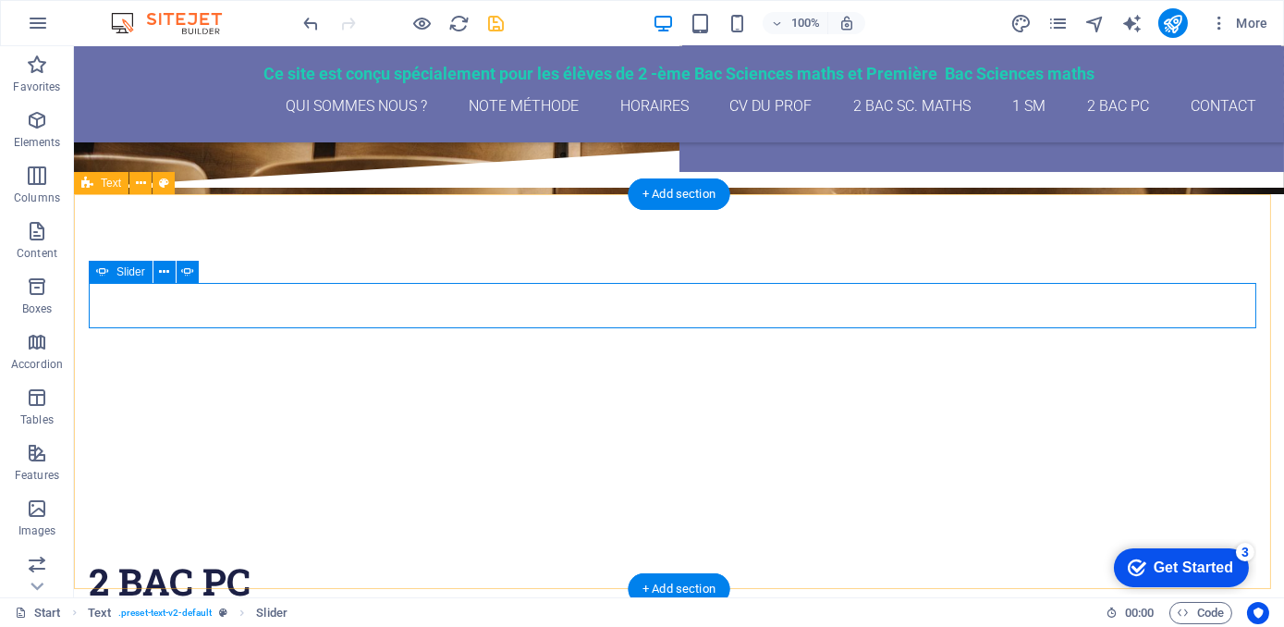
click at [89, 552] on button "button" at bounding box center [89, 552] width 0 height 0
click at [89, 298] on button "button" at bounding box center [89, 298] width 0 height 0
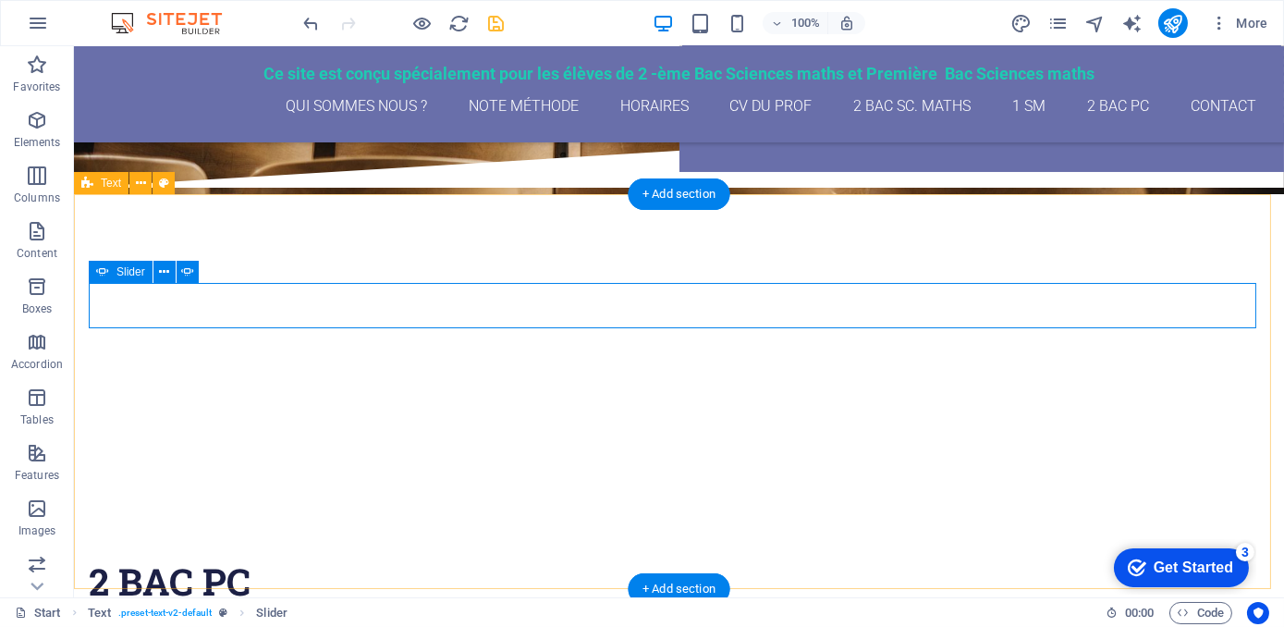
click at [89, 298] on button "button" at bounding box center [89, 298] width 0 height 0
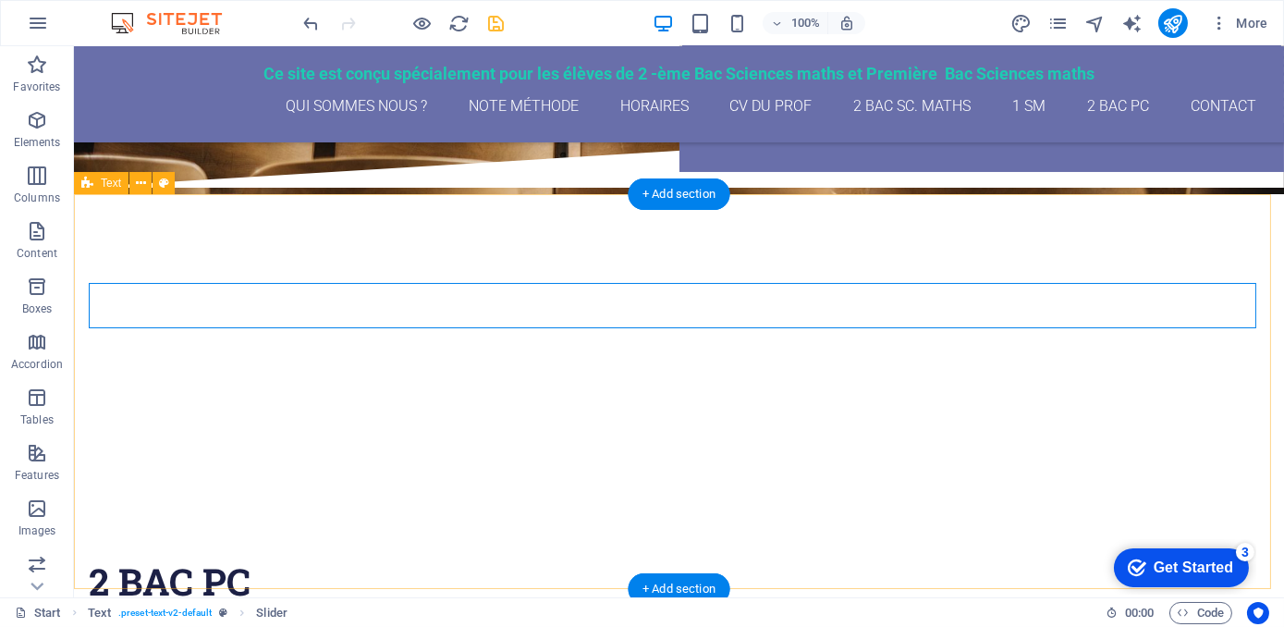
click at [471, 248] on div "chapitre 1 Révision chapitre 2 chapitre 1 Révision 2 Bac pc pour mes élèves de …" at bounding box center [679, 506] width 1210 height 625
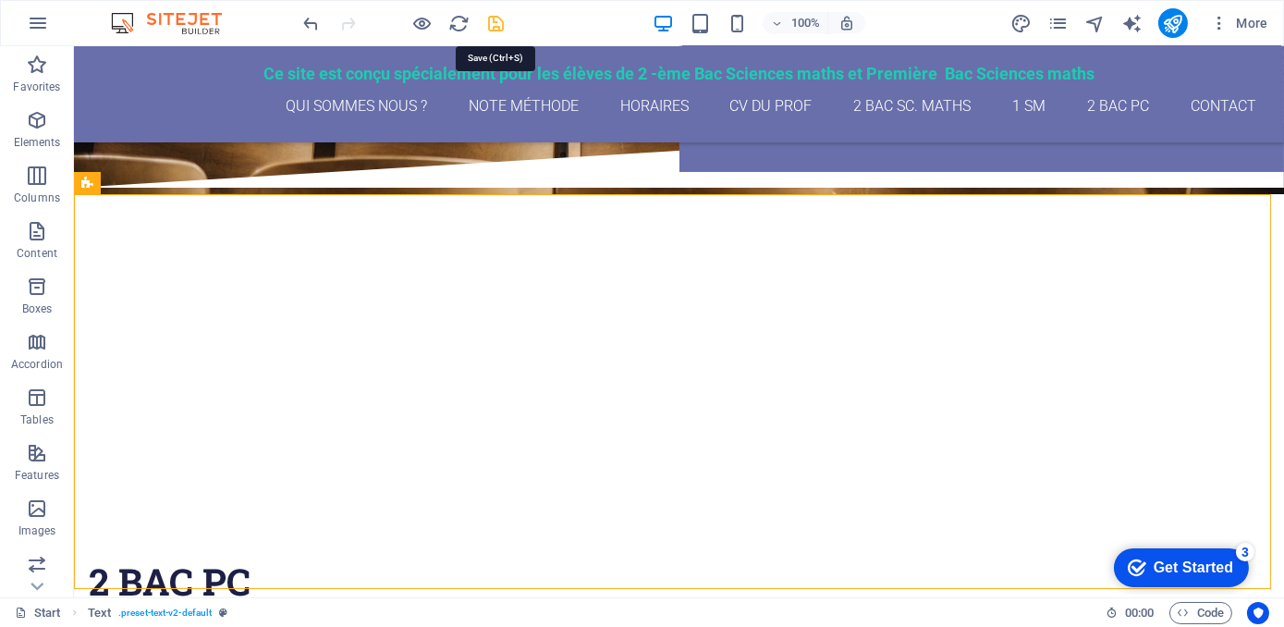
click at [495, 16] on icon "save" at bounding box center [496, 23] width 21 height 21
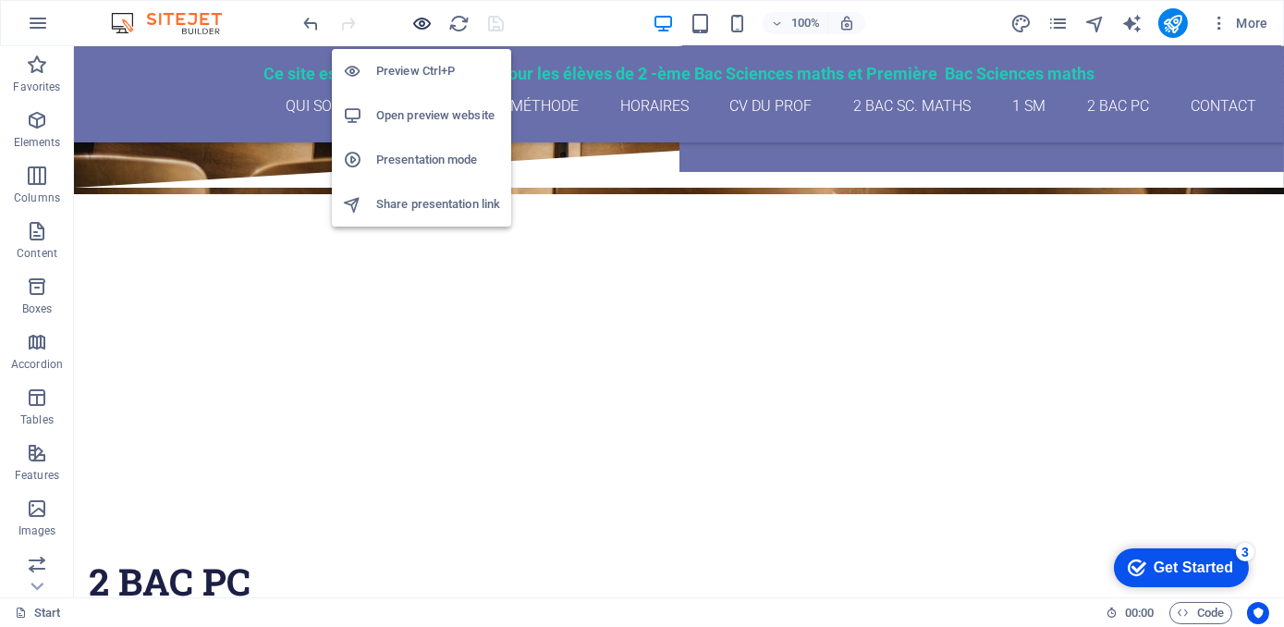
click at [424, 20] on icon "button" at bounding box center [422, 23] width 21 height 21
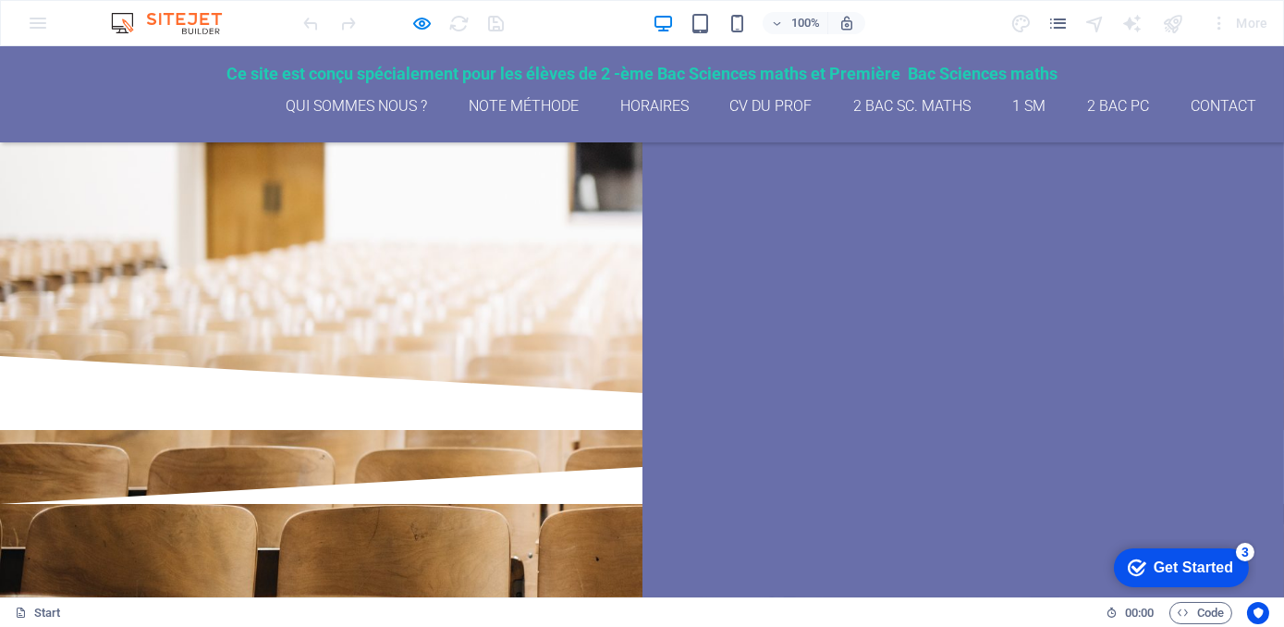
scroll to position [411, 0]
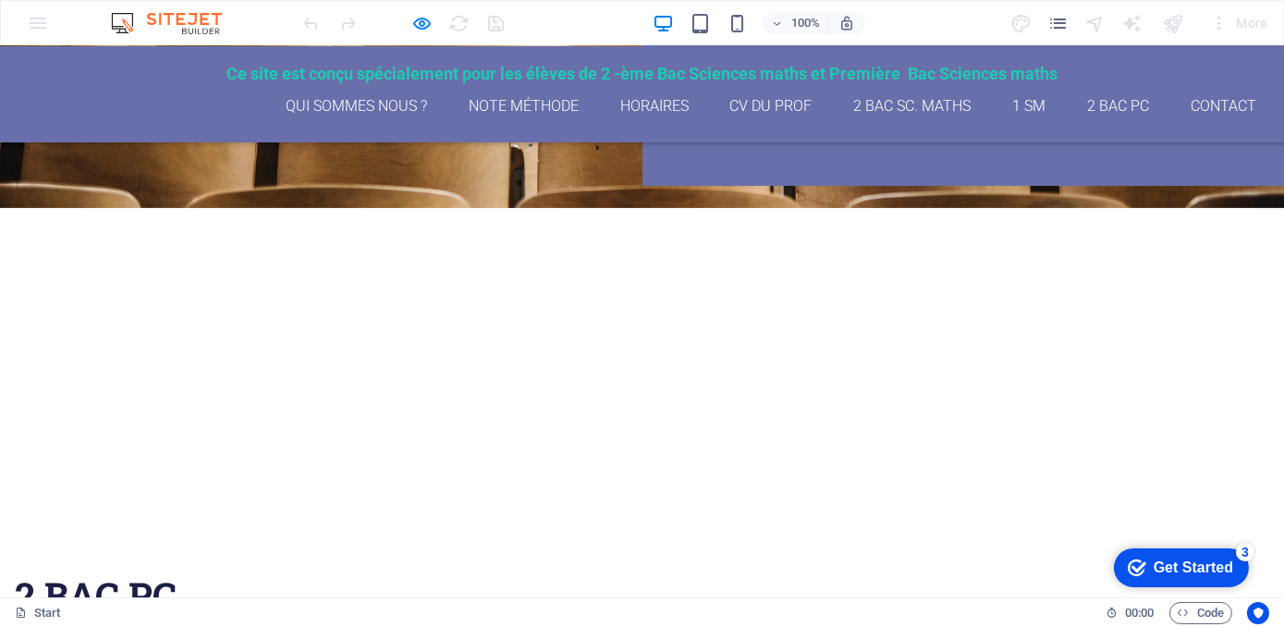
click at [15, 566] on button "button" at bounding box center [15, 566] width 0 height 0
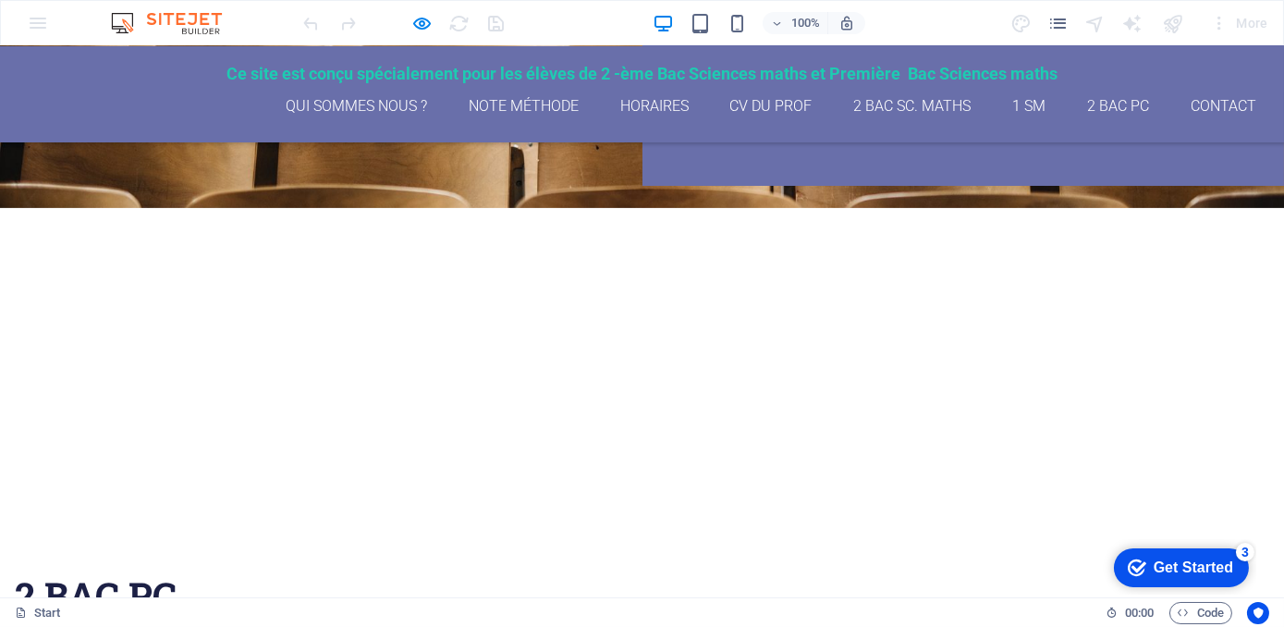
click at [15, 566] on button "button" at bounding box center [15, 566] width 0 height 0
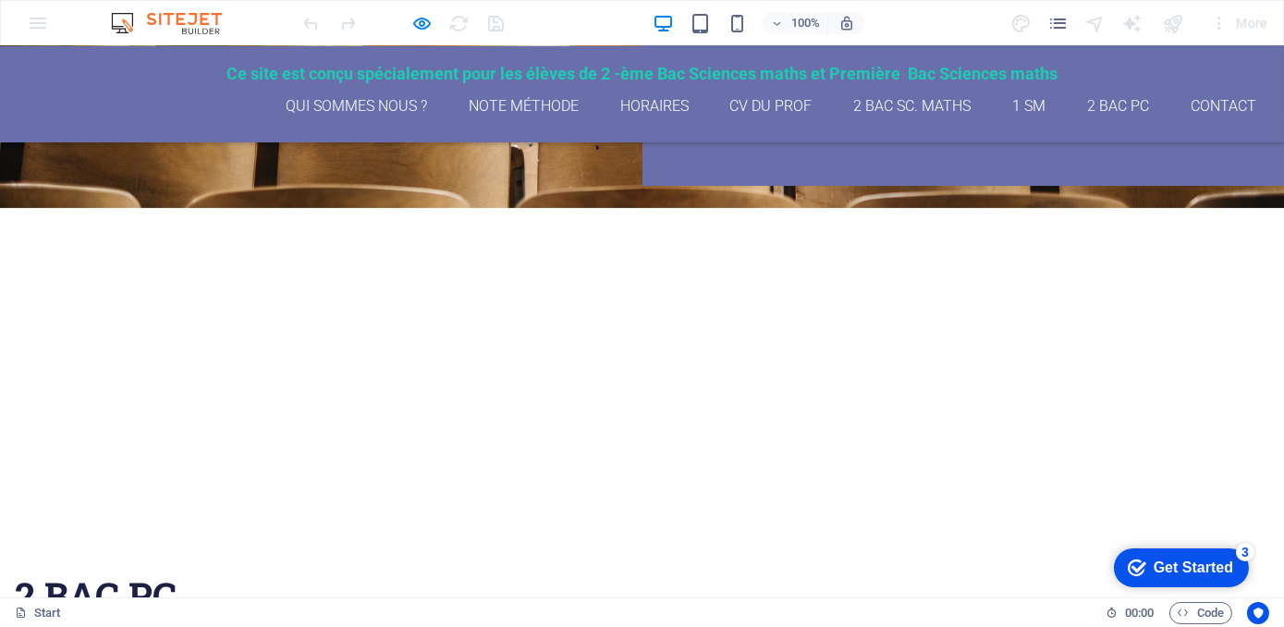
click at [15, 566] on button "button" at bounding box center [15, 566] width 0 height 0
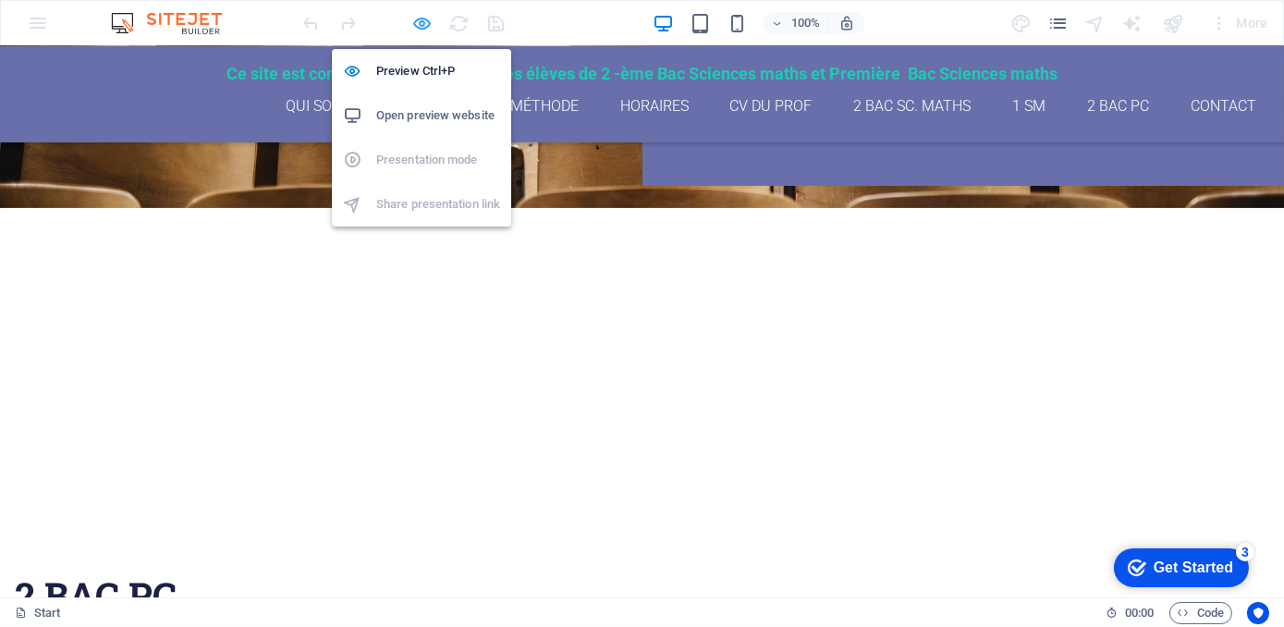
click at [426, 18] on icon "button" at bounding box center [422, 23] width 21 height 21
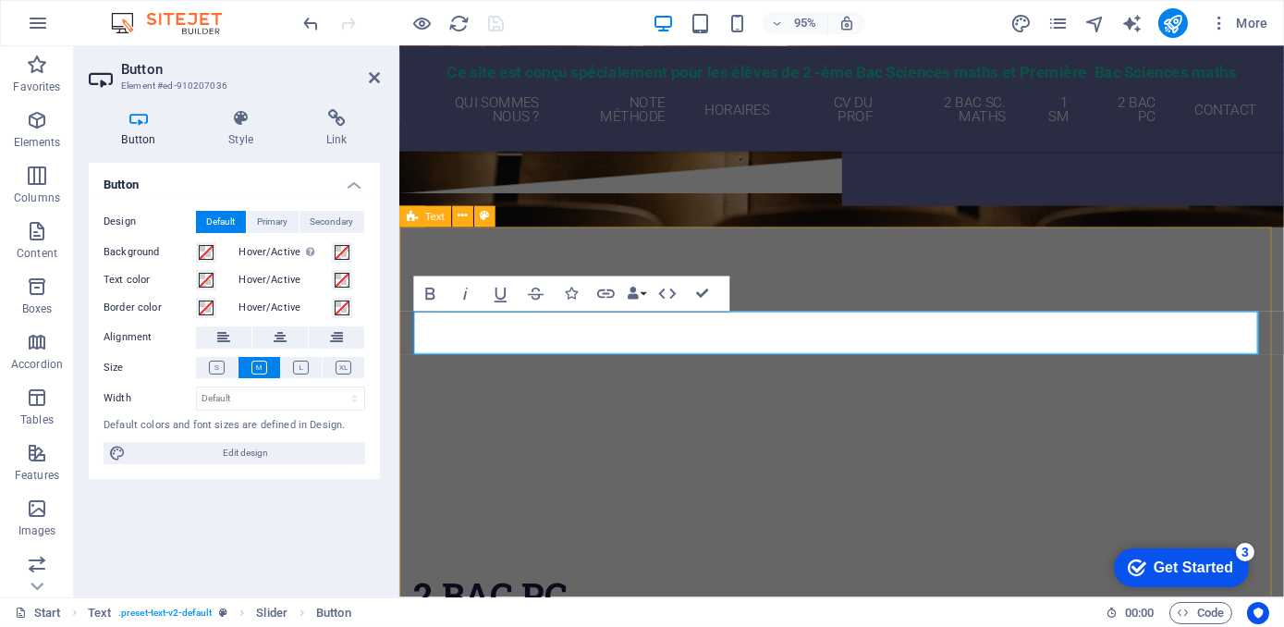
click at [413, 594] on button "button" at bounding box center [413, 594] width 0 height 0
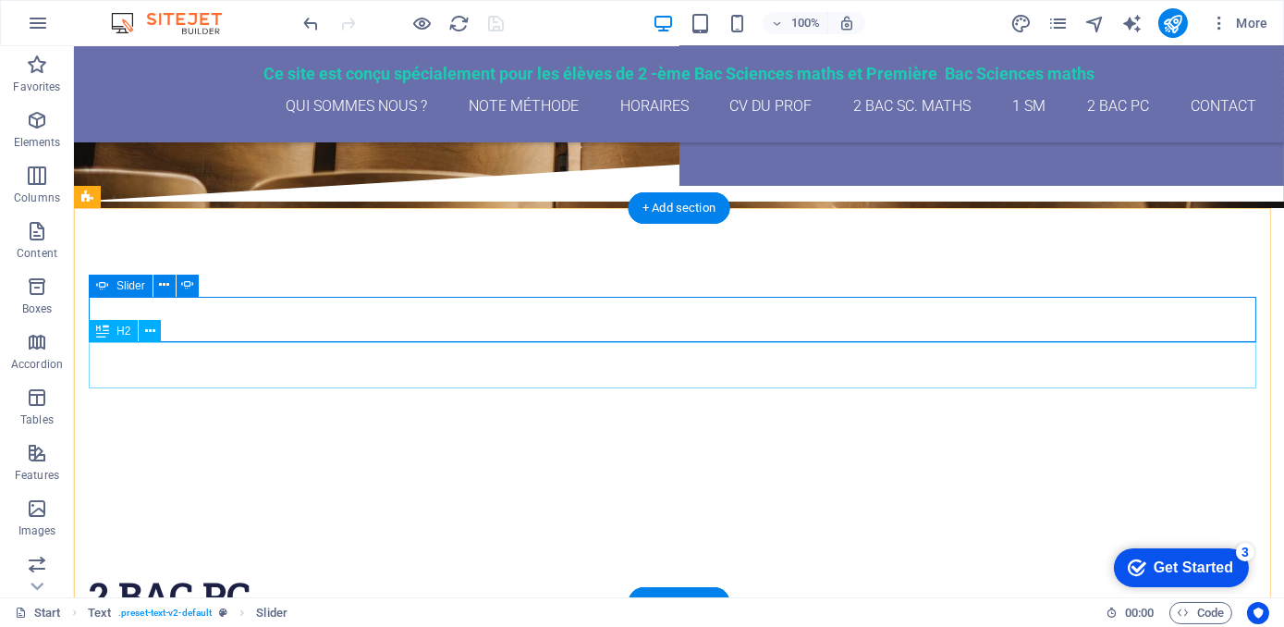
click at [257, 572] on div "2 Bac pc" at bounding box center [679, 595] width 1180 height 46
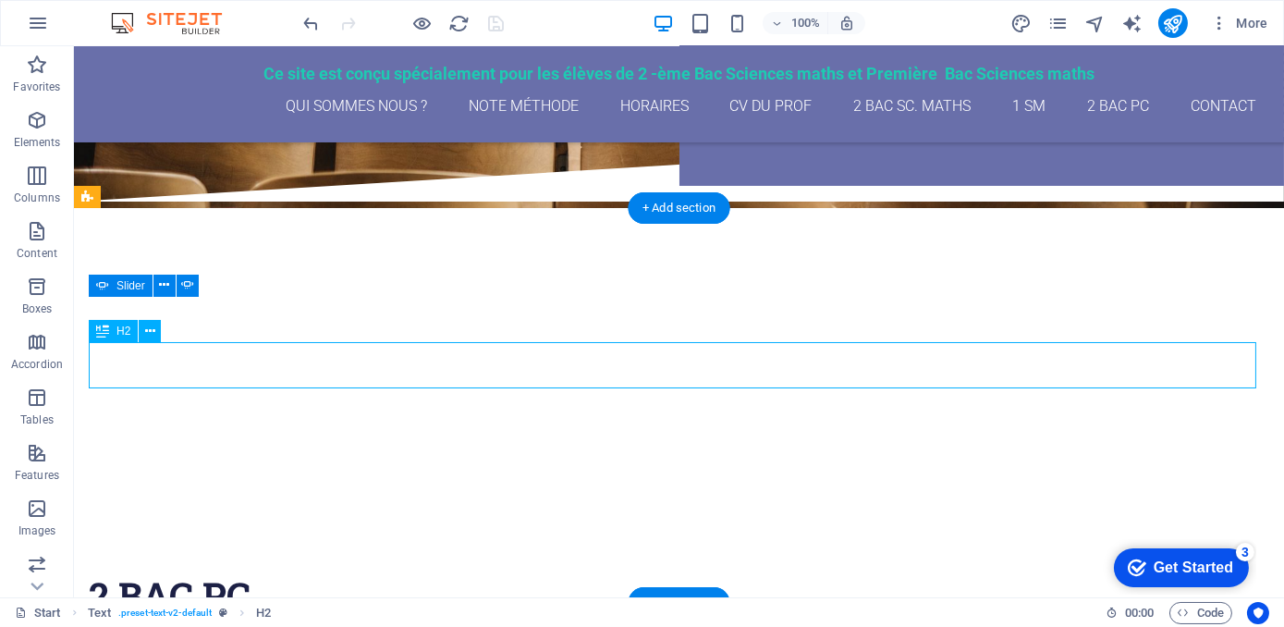
click at [257, 572] on div "2 Bac pc" at bounding box center [679, 595] width 1180 height 46
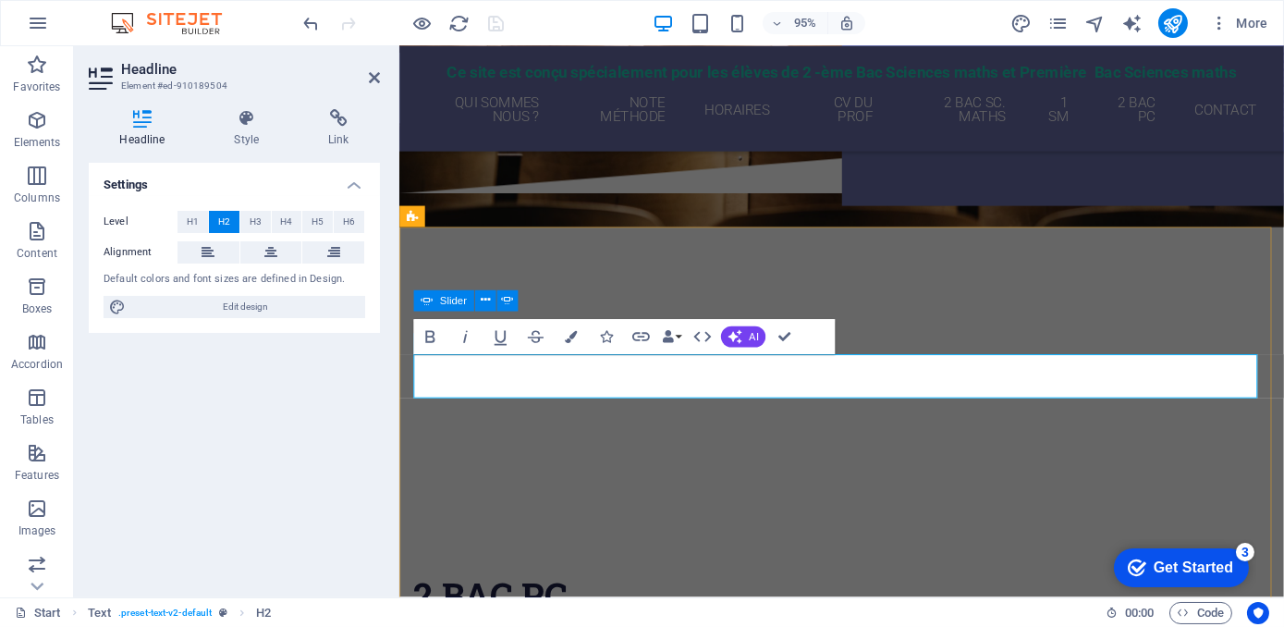
click at [578, 601] on h2 "2 Bac pc" at bounding box center [863, 624] width 901 height 46
drag, startPoint x: 179, startPoint y: 353, endPoint x: 42, endPoint y: 133, distance: 259.5
click at [42, 133] on span "Elements" at bounding box center [37, 131] width 74 height 44
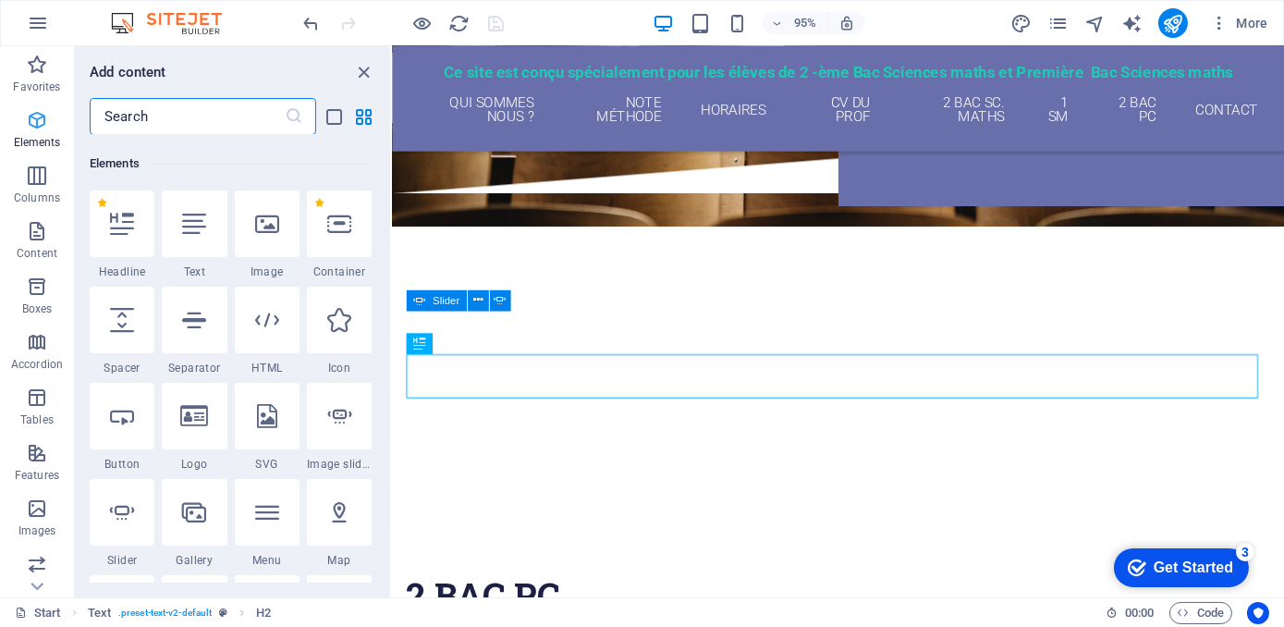
scroll to position [197, 0]
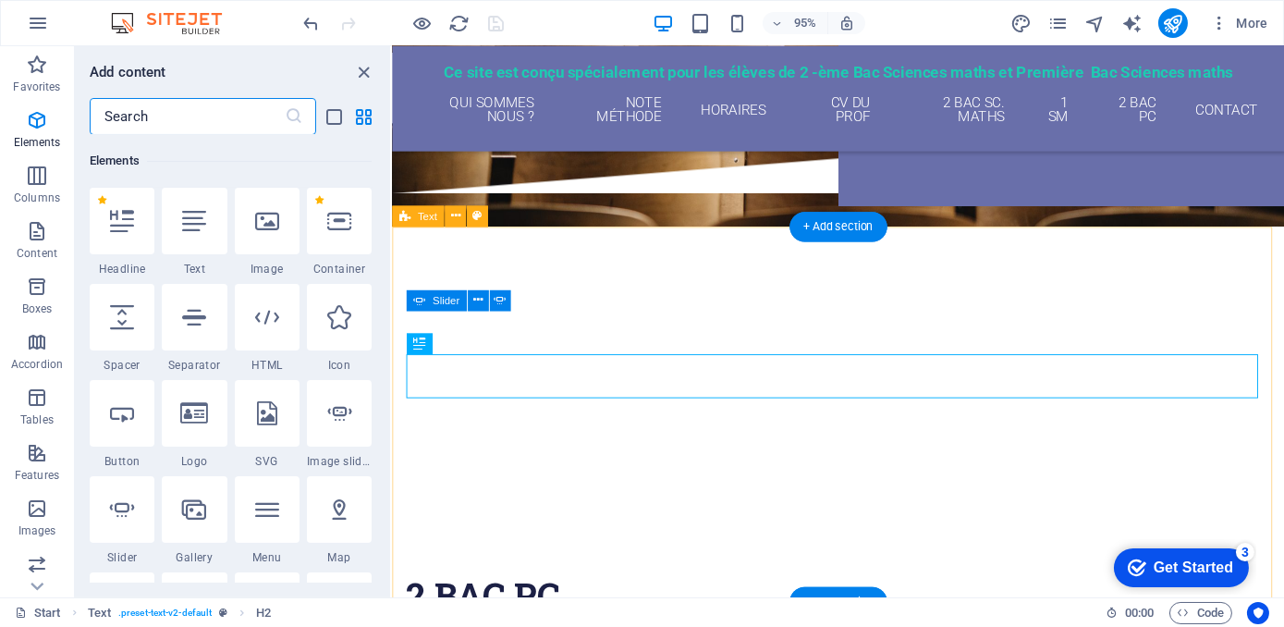
click at [579, 303] on div "chapitre 1 Révision chapitre 2 chapitre 1 Révision 2 Bac pc pour mes élèves de …" at bounding box center [860, 549] width 939 height 625
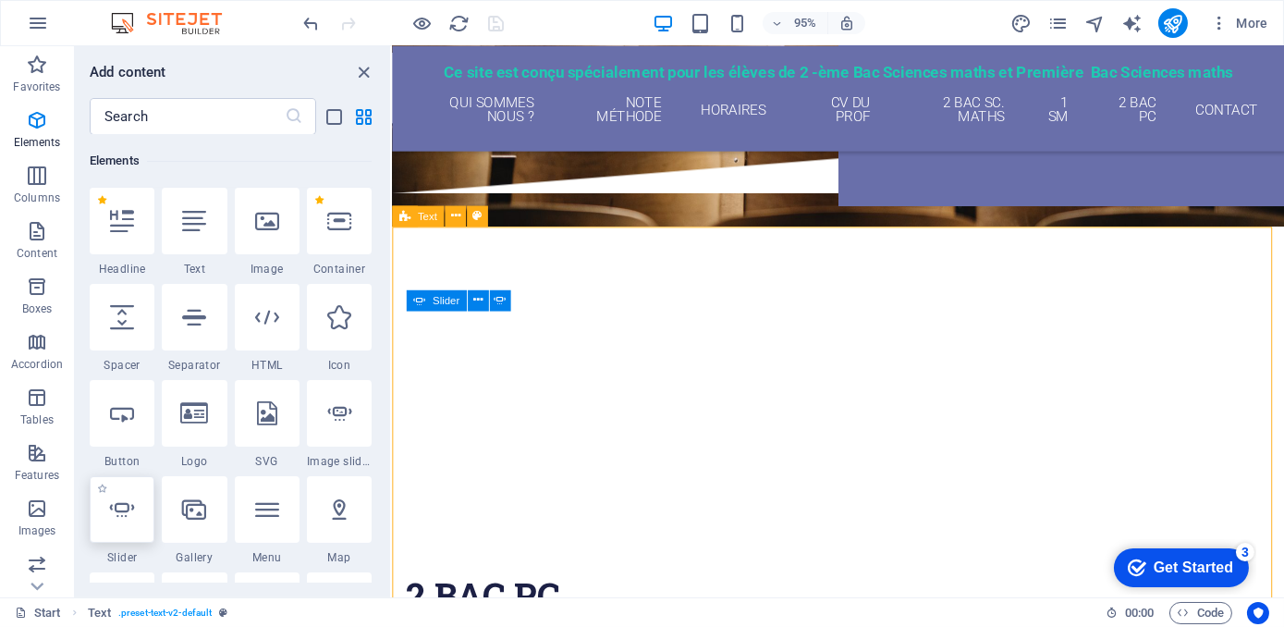
click at [126, 509] on icon at bounding box center [122, 509] width 24 height 24
select select "ms"
select select "s"
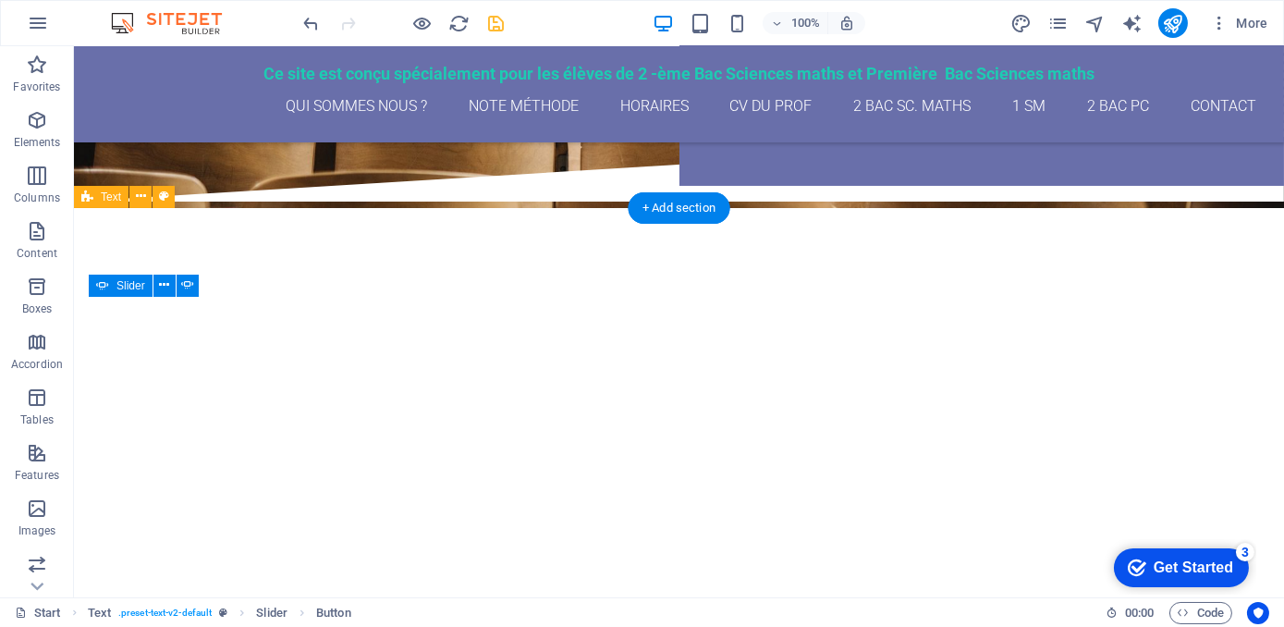
drag, startPoint x: 164, startPoint y: 489, endPoint x: 844, endPoint y: 381, distance: 688.6
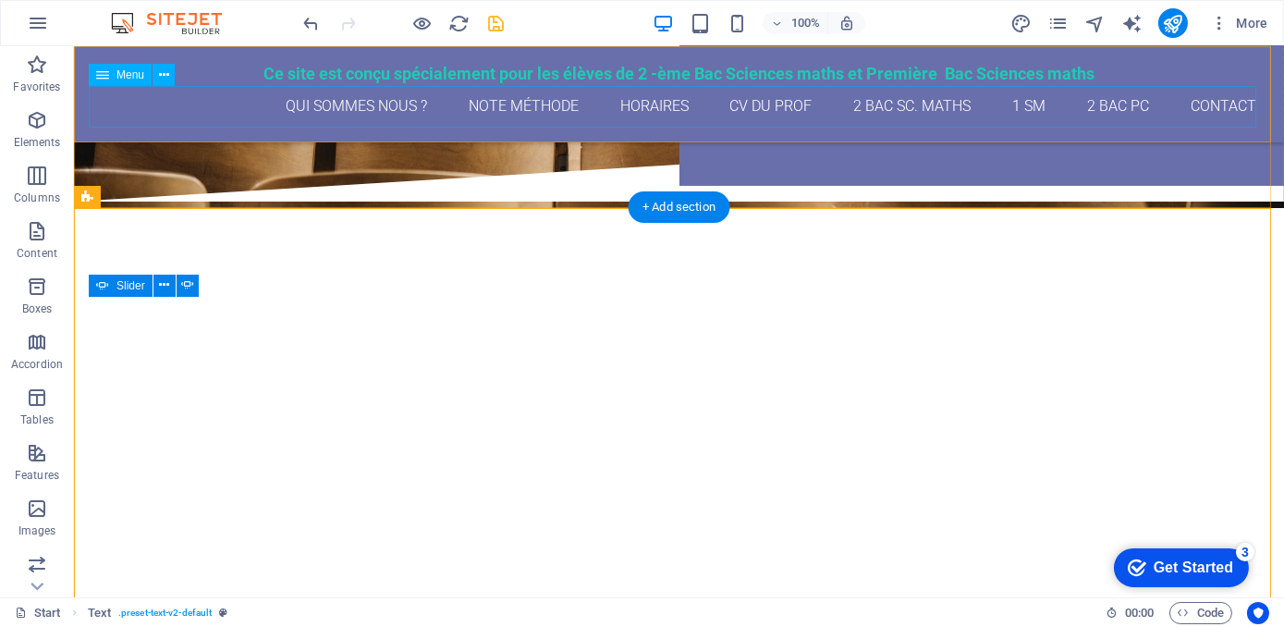
click at [744, 104] on nav "qui sommes nous ? Note méthode Horaires CV du Prof 2 Bac Sc. maths 1 SM 2 Bac P…" at bounding box center [679, 107] width 1180 height 42
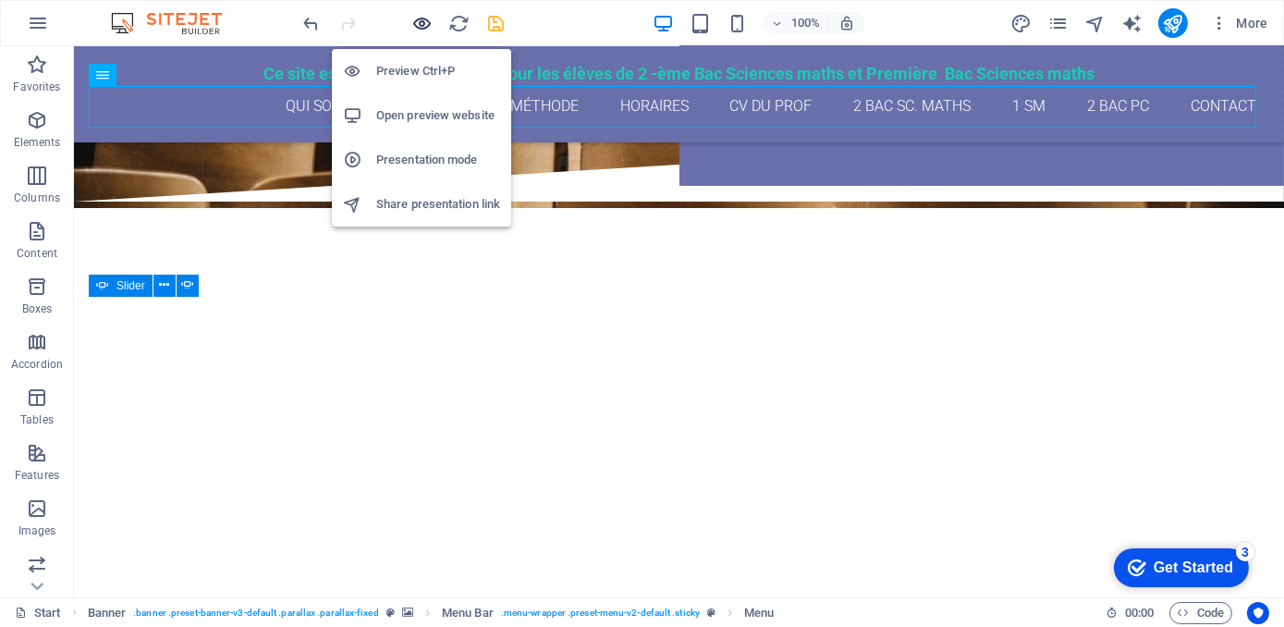
click at [419, 25] on icon "button" at bounding box center [422, 23] width 21 height 21
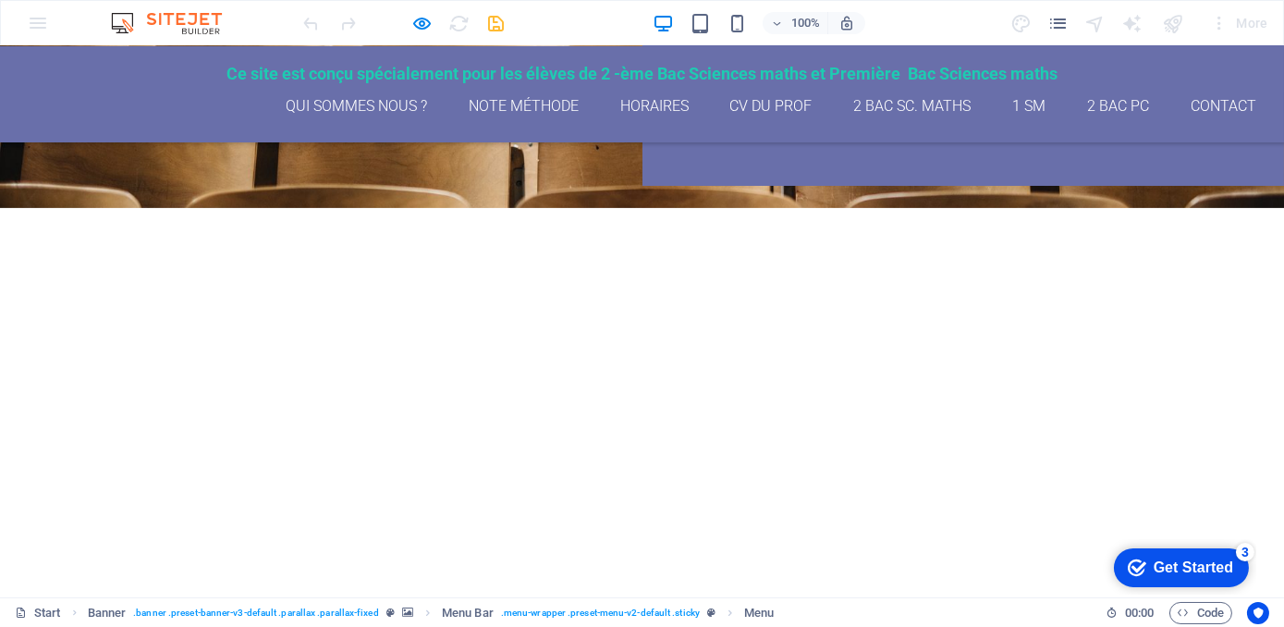
click at [15, 312] on button "button" at bounding box center [15, 312] width 0 height 0
click at [1190, 567] on div "Get Started" at bounding box center [1191, 566] width 79 height 17
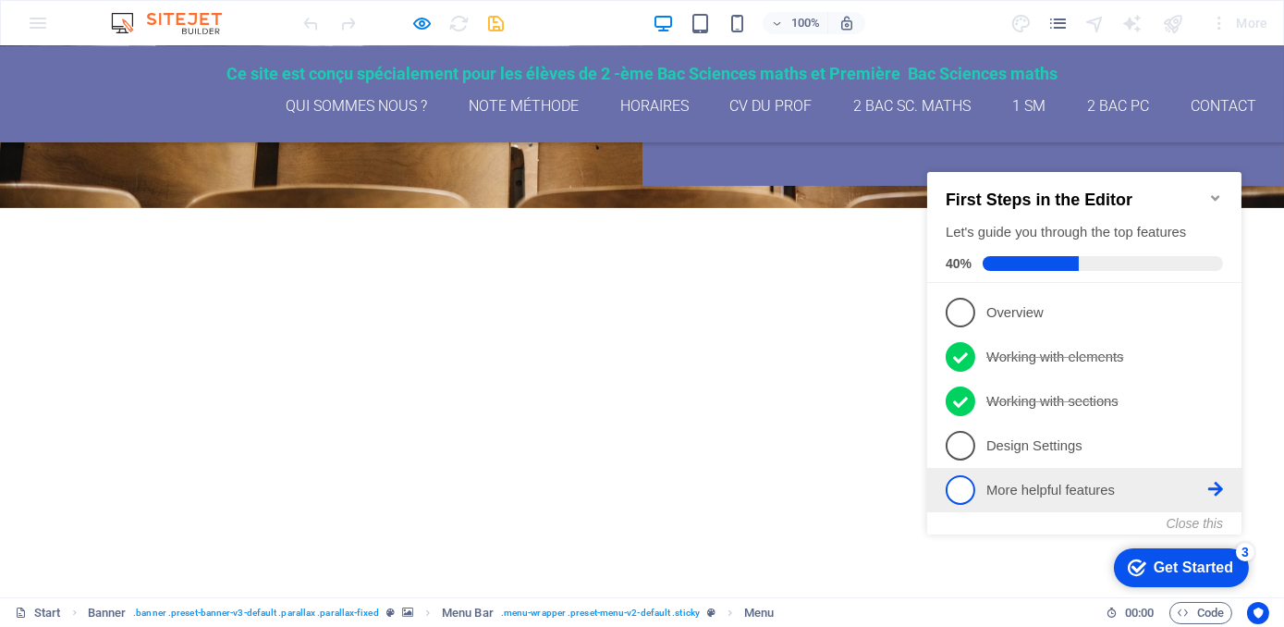
click at [1152, 480] on p "More helpful features - incomplete" at bounding box center [1096, 489] width 222 height 19
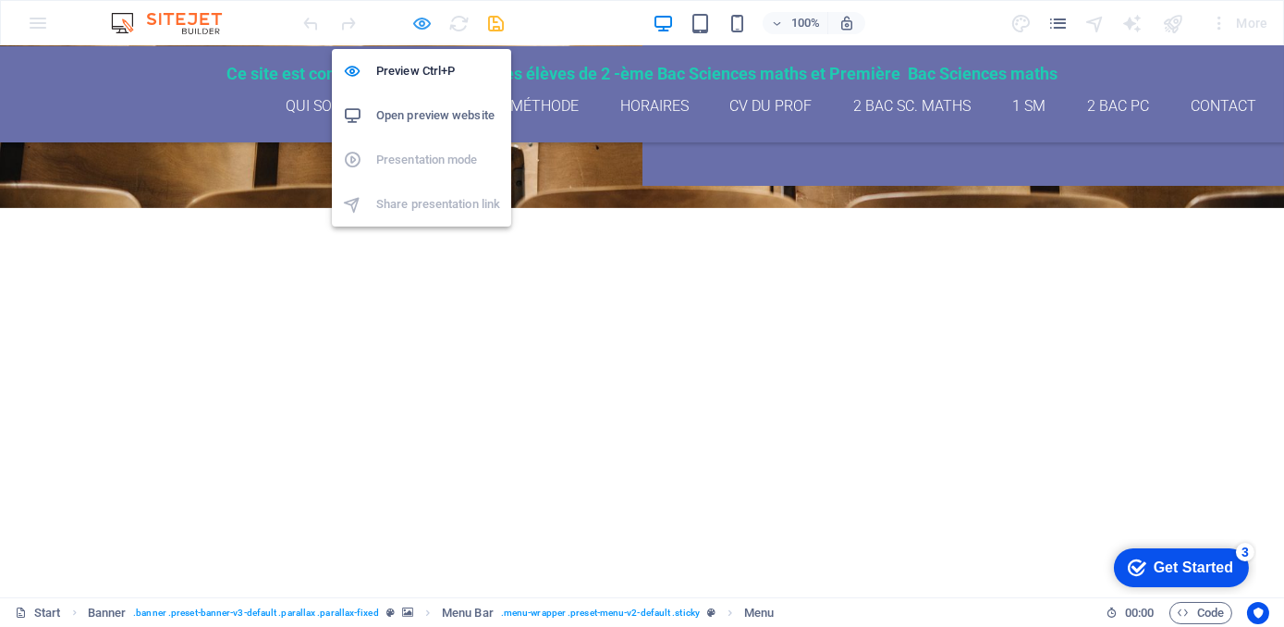
click at [419, 23] on icon "button" at bounding box center [422, 23] width 21 height 21
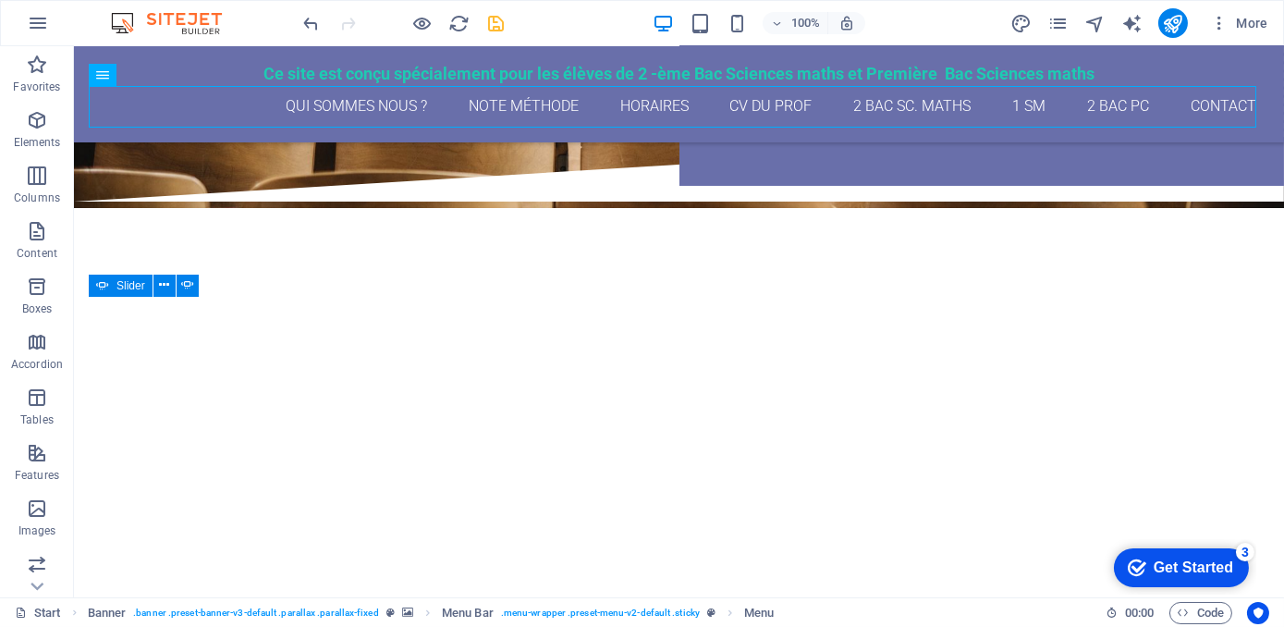
scroll to position [687, 0]
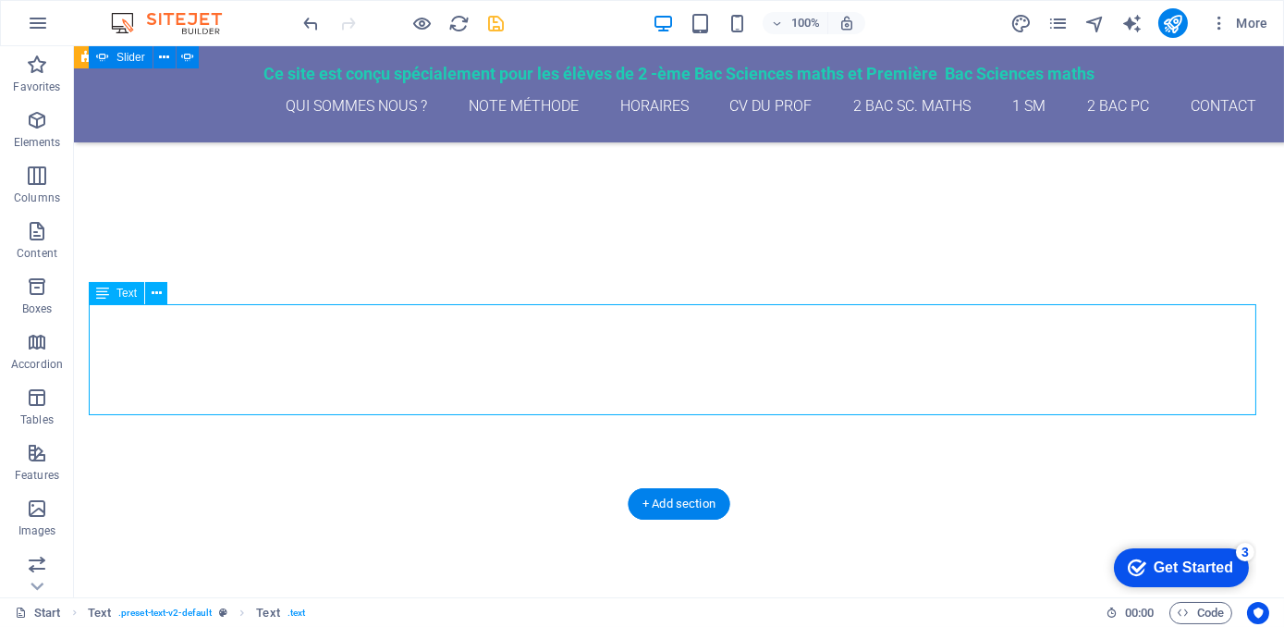
drag, startPoint x: 158, startPoint y: 334, endPoint x: 106, endPoint y: 338, distance: 52.0
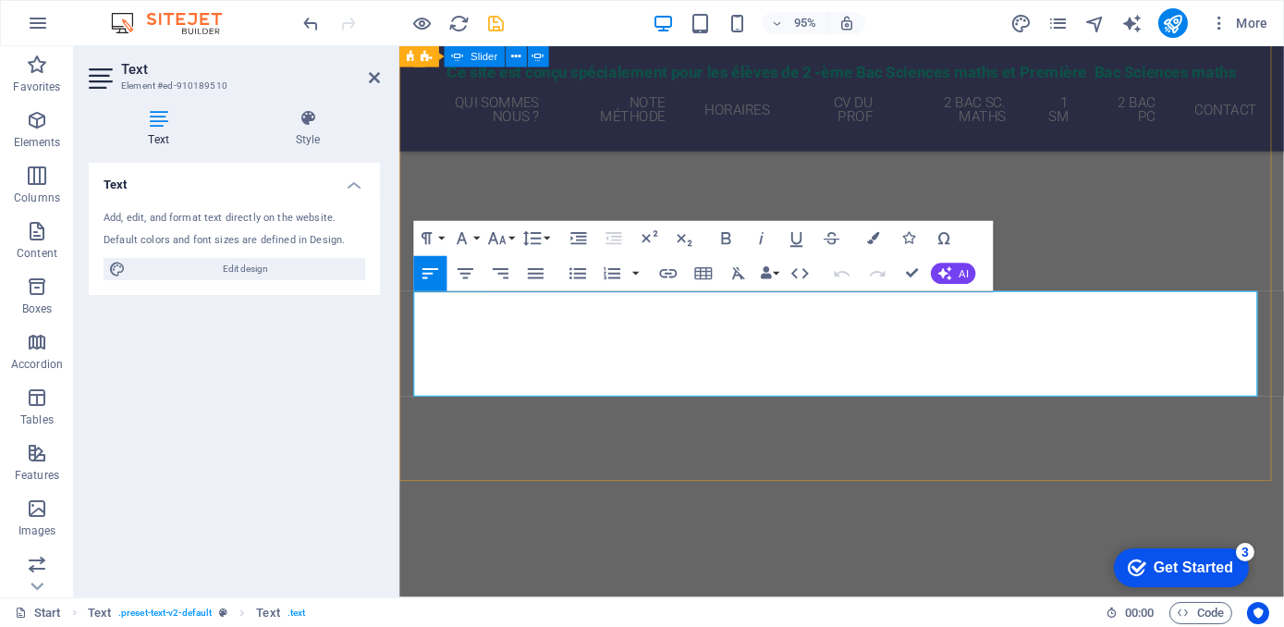
drag, startPoint x: 473, startPoint y: 341, endPoint x: 416, endPoint y: 341, distance: 57.3
drag, startPoint x: 42, startPoint y: 288, endPoint x: 361, endPoint y: 189, distance: 334.9
click at [361, 189] on h4 "Text" at bounding box center [234, 179] width 291 height 33
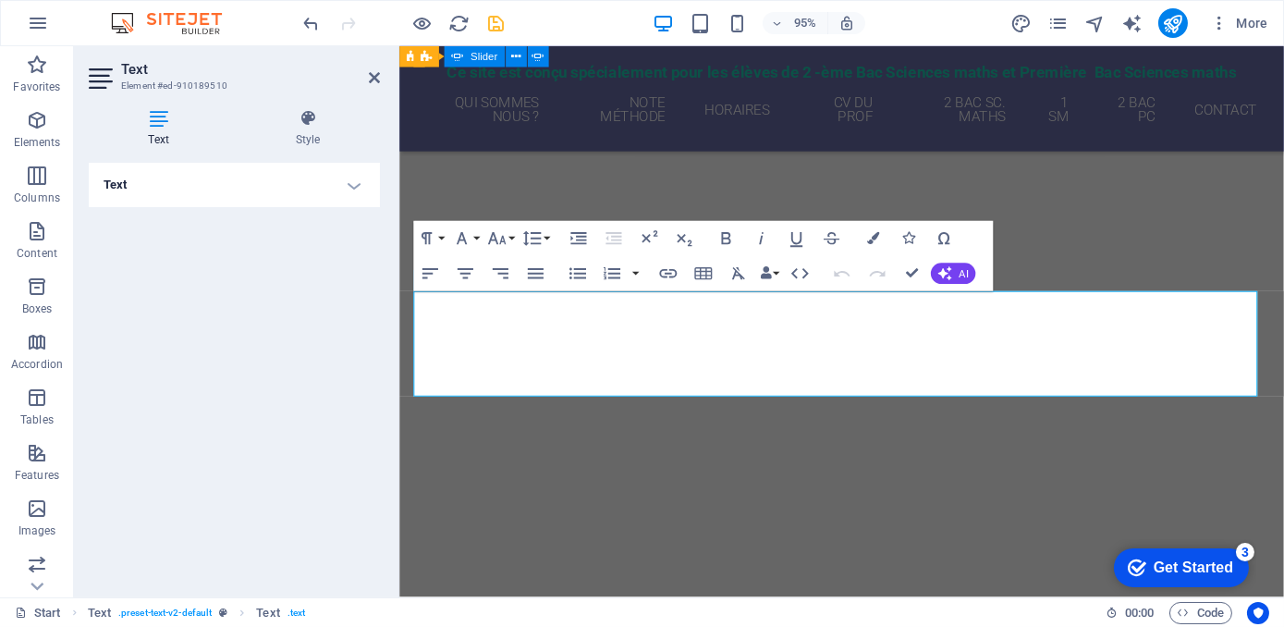
click at [361, 189] on h4 "Text" at bounding box center [234, 185] width 291 height 44
click at [315, 129] on h4 "Style" at bounding box center [308, 128] width 144 height 39
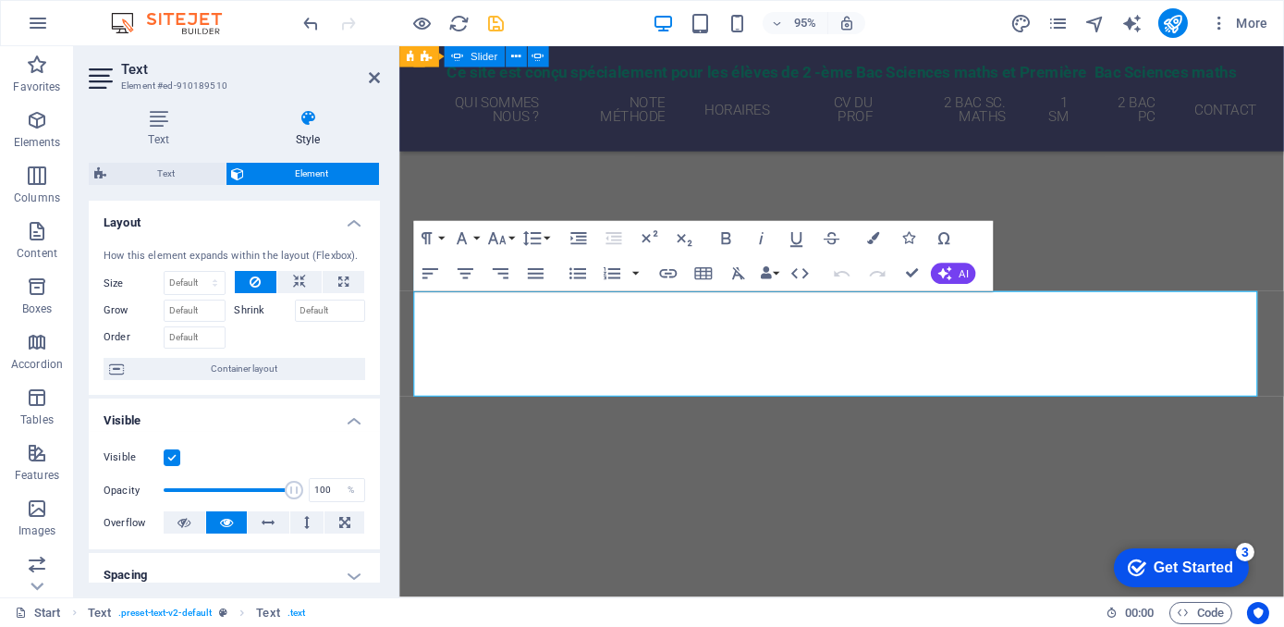
drag, startPoint x: 376, startPoint y: 322, endPoint x: 370, endPoint y: 359, distance: 36.6
click at [370, 359] on div "How this element expands within the layout (Flexbox). Size Default auto px % 1/…" at bounding box center [234, 315] width 291 height 162
drag, startPoint x: 379, startPoint y: 356, endPoint x: 378, endPoint y: 388, distance: 32.4
click at [378, 388] on div "Text Style Text Add, edit, and format text directly on the website. Default col…" at bounding box center [234, 345] width 321 height 503
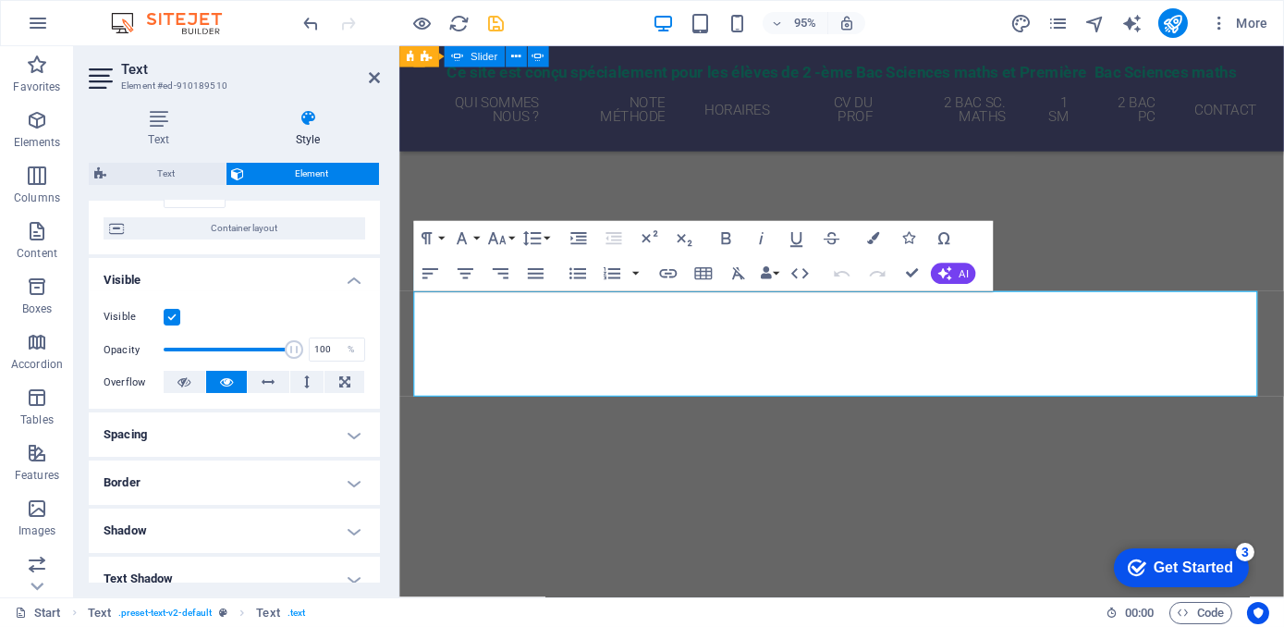
scroll to position [148, 0]
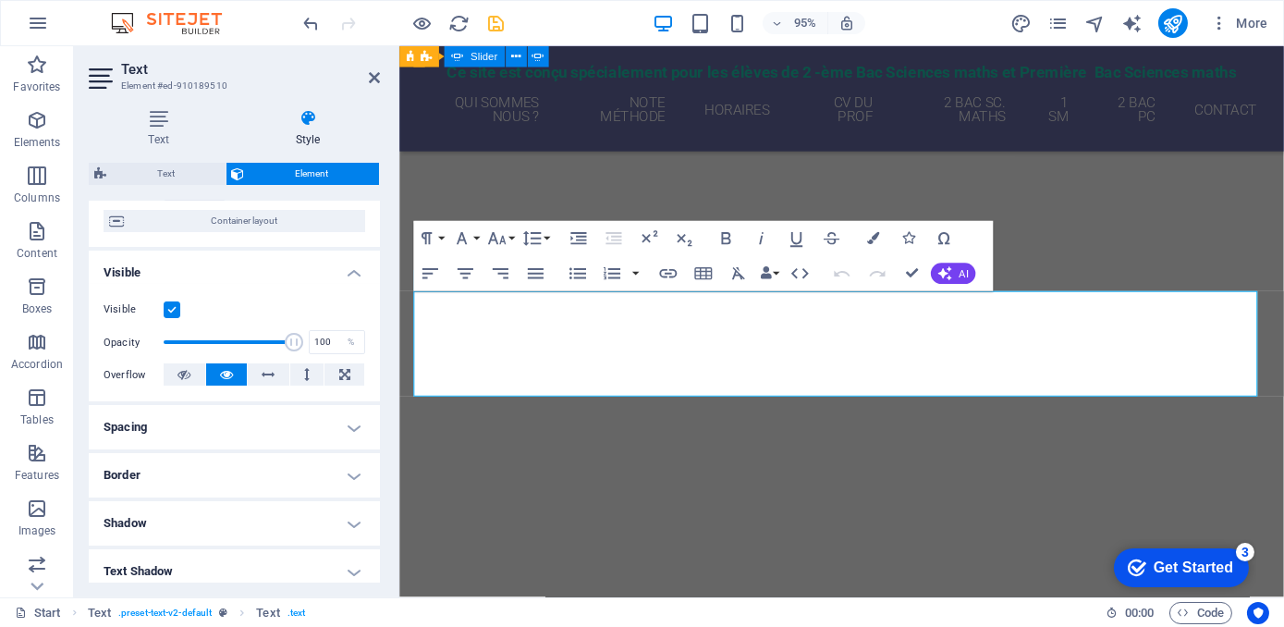
click at [349, 474] on h4 "Border" at bounding box center [234, 475] width 291 height 44
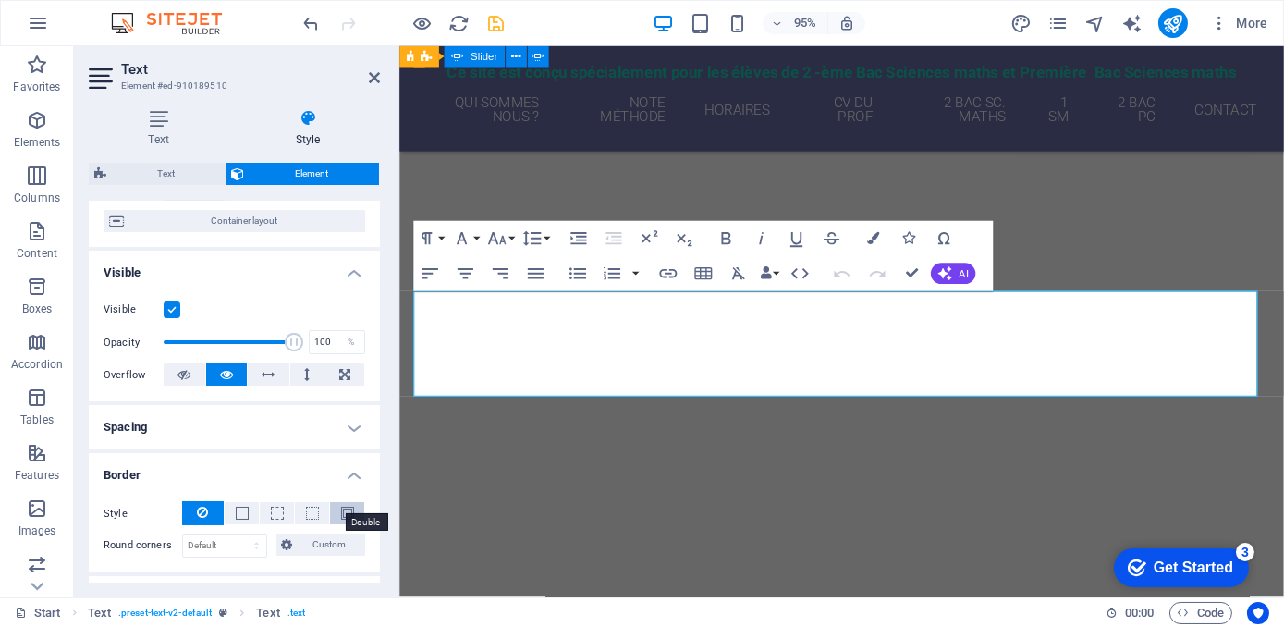
click at [342, 509] on span at bounding box center [347, 512] width 13 height 13
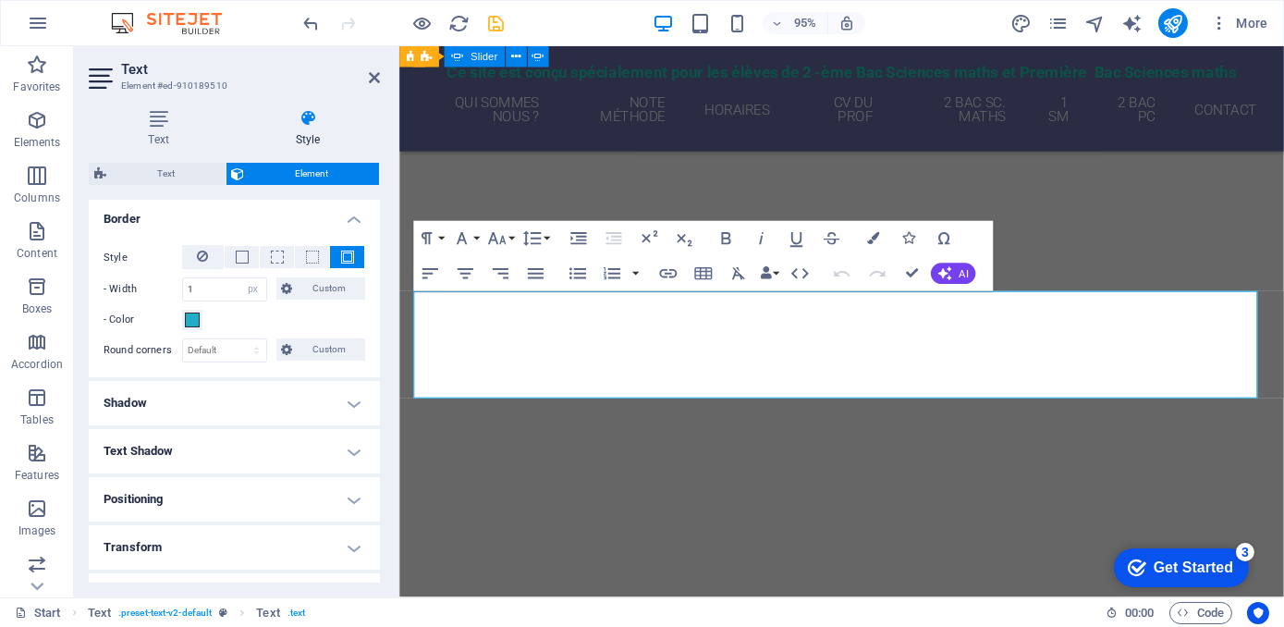
scroll to position [404, 0]
click at [265, 488] on h4 "Positioning" at bounding box center [234, 499] width 291 height 44
click at [207, 530] on span "Relative" at bounding box center [209, 536] width 30 height 22
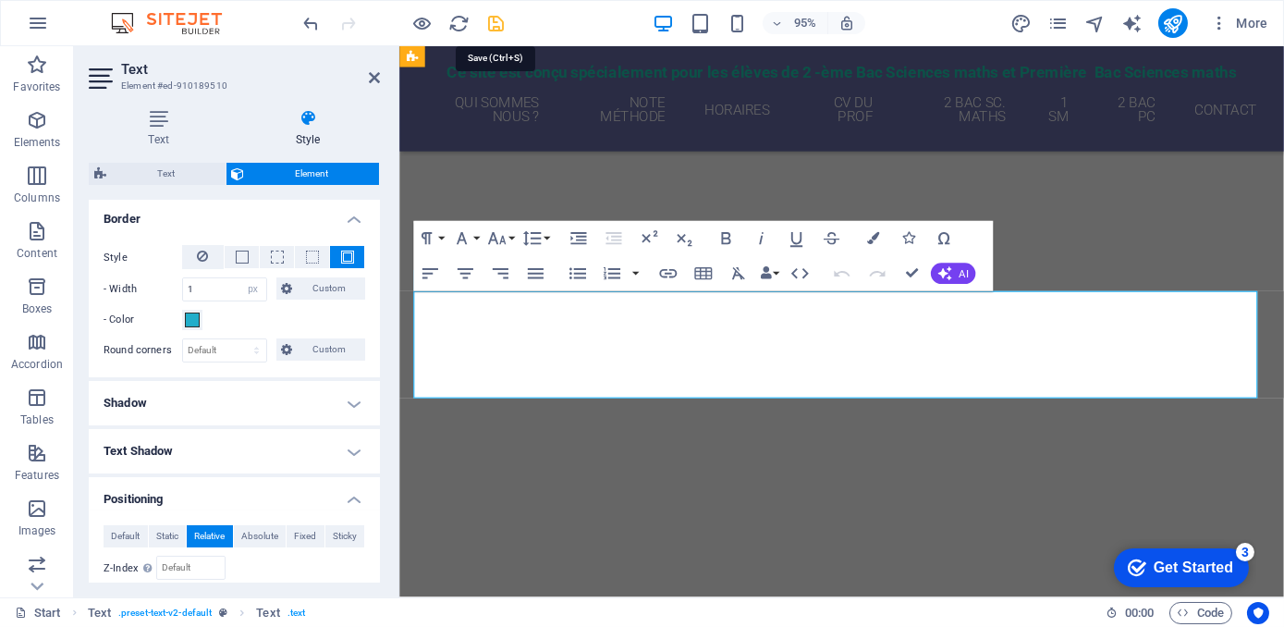
click at [498, 23] on icon "save" at bounding box center [496, 23] width 21 height 21
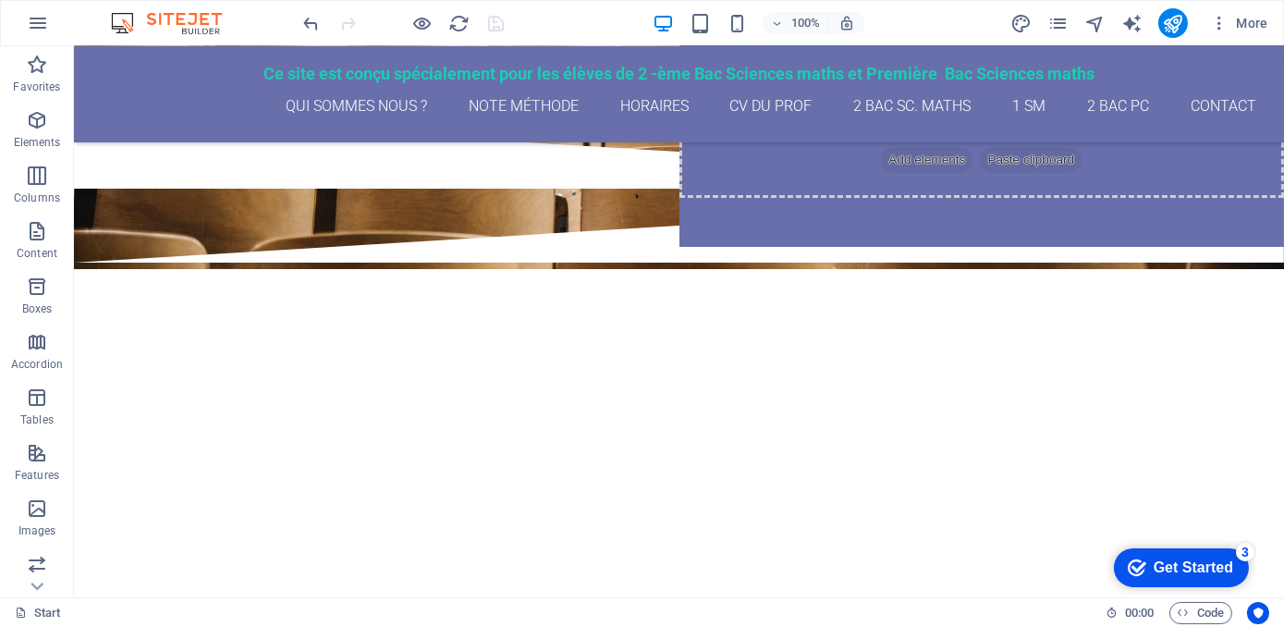
scroll to position [189, 0]
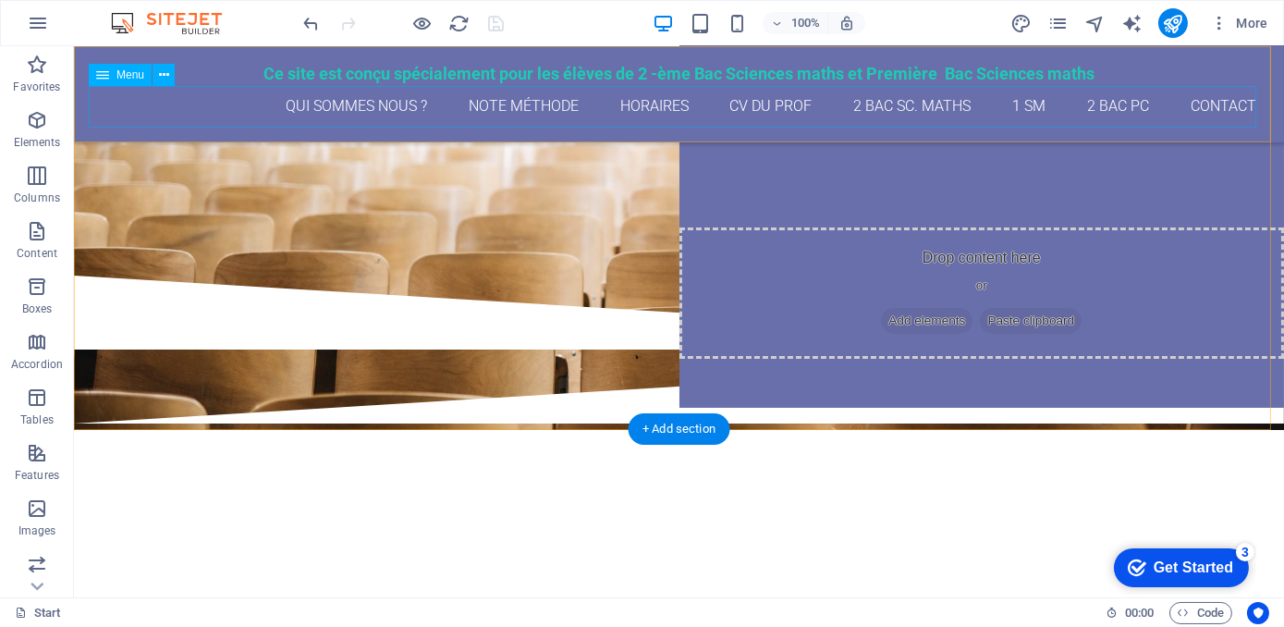
click at [1016, 111] on nav "qui sommes nous ? Note méthode Horaires CV du Prof 2 Bac Sc. maths 1 SM 2 Bac P…" at bounding box center [679, 107] width 1180 height 42
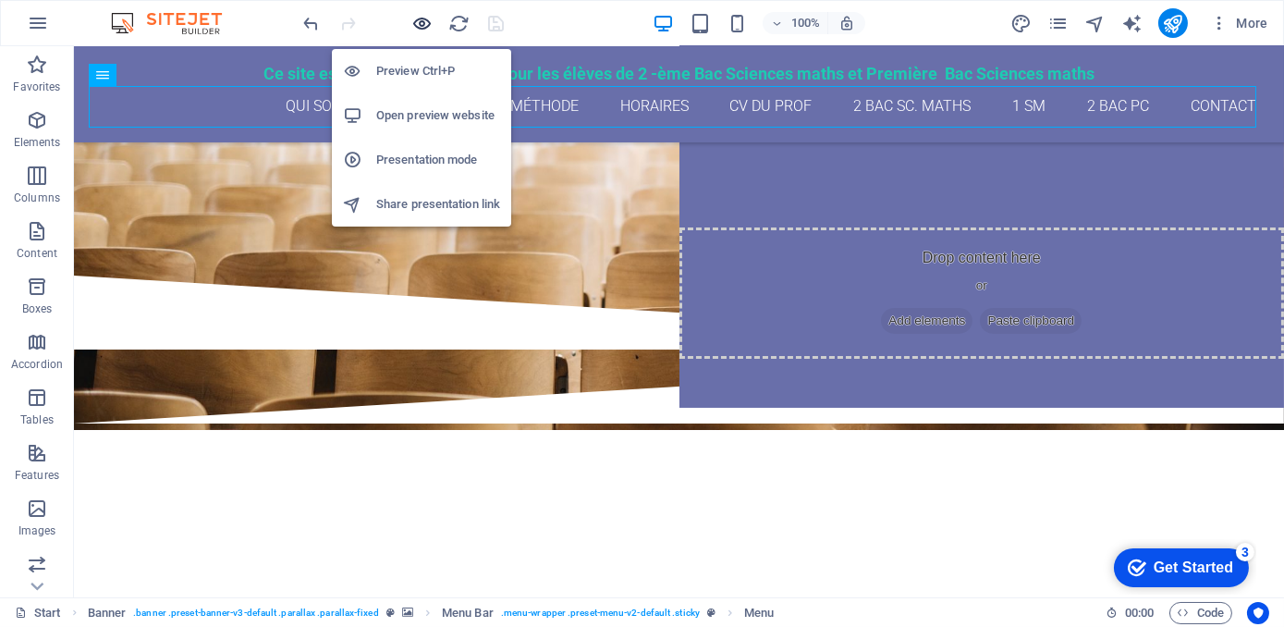
click at [423, 22] on icon "button" at bounding box center [422, 23] width 21 height 21
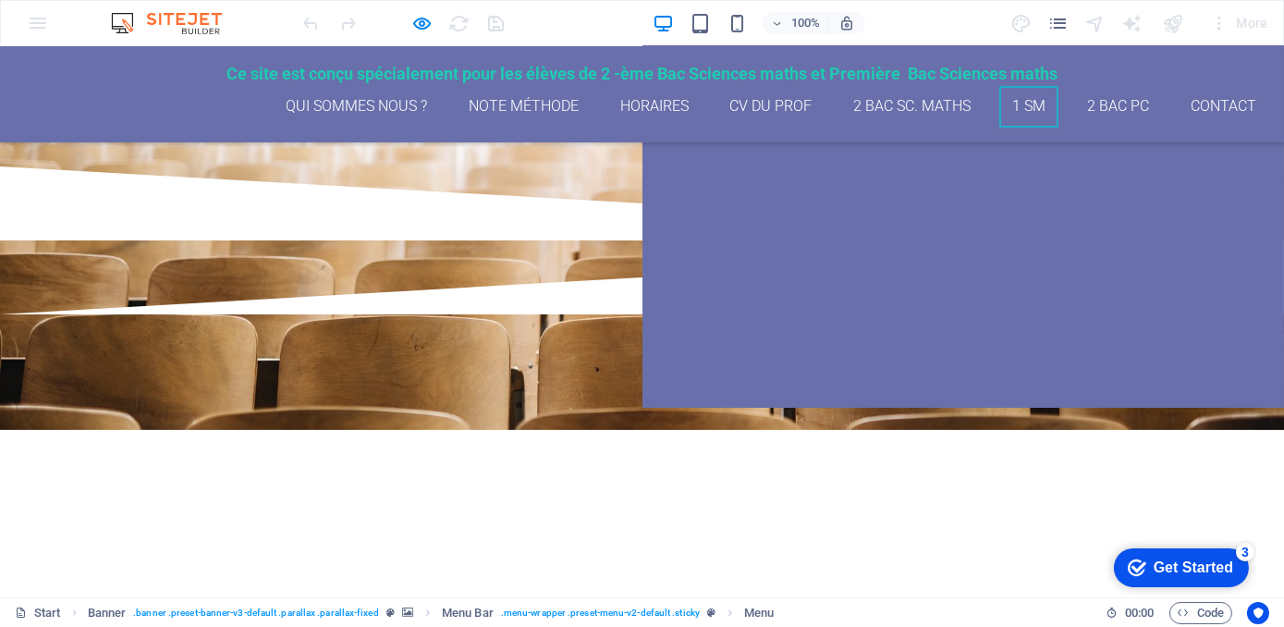
click at [1020, 112] on link "1 SM" at bounding box center [1029, 107] width 60 height 42
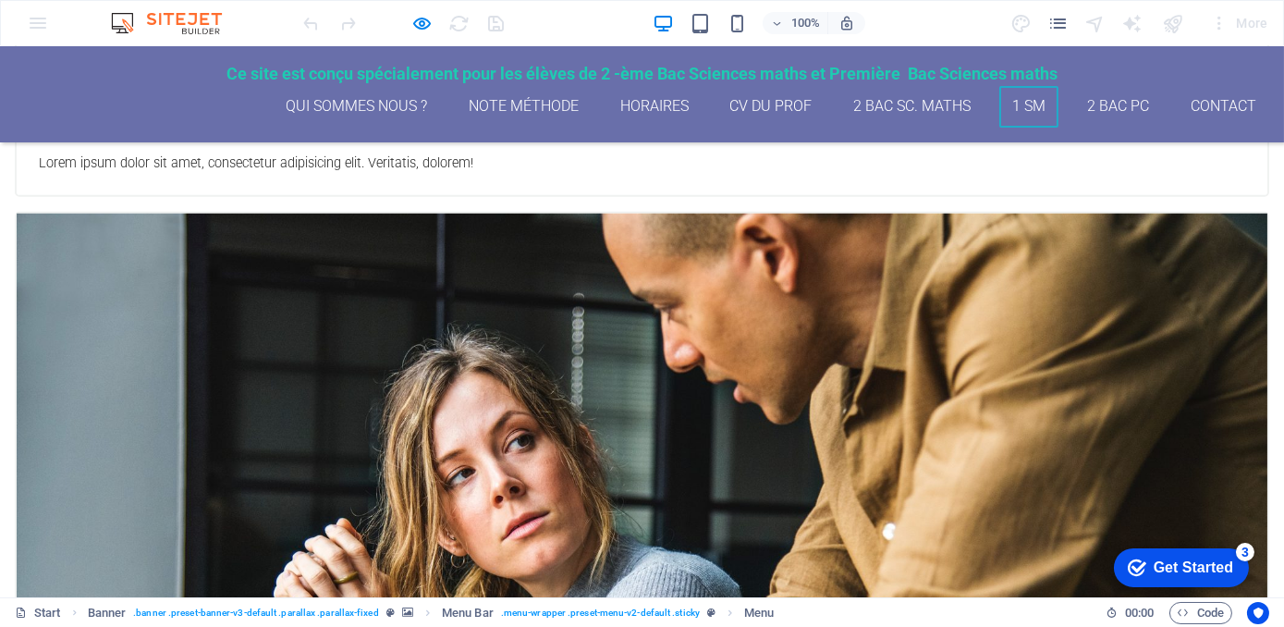
scroll to position [3041, 0]
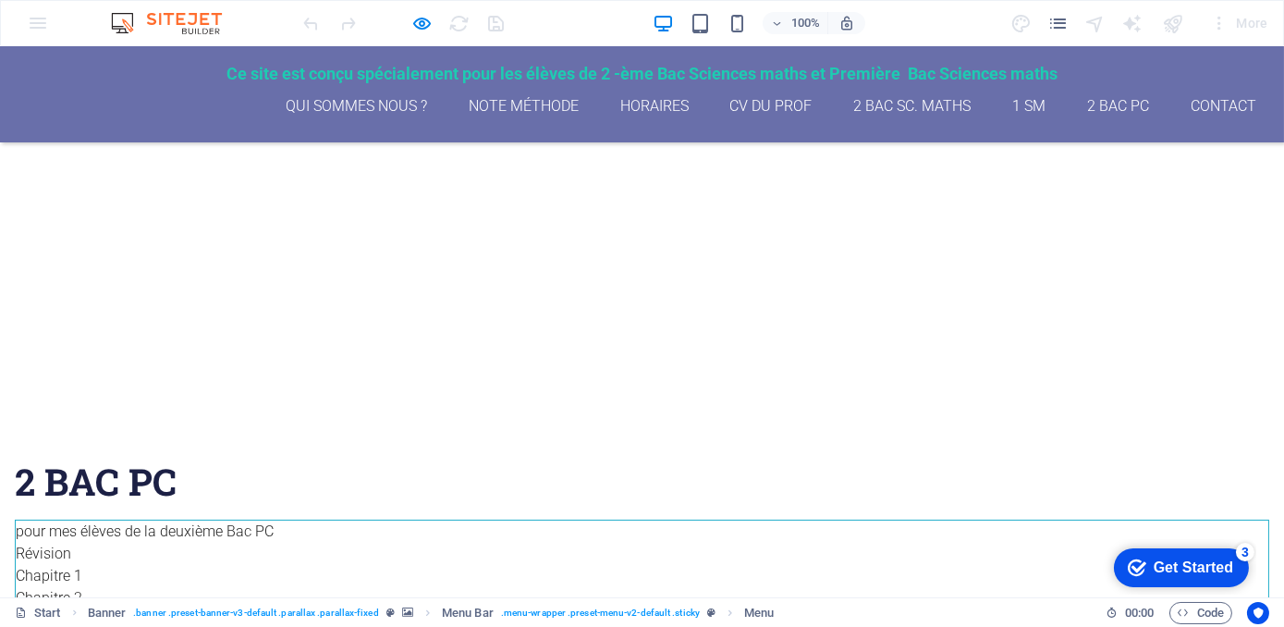
scroll to position [341, 0]
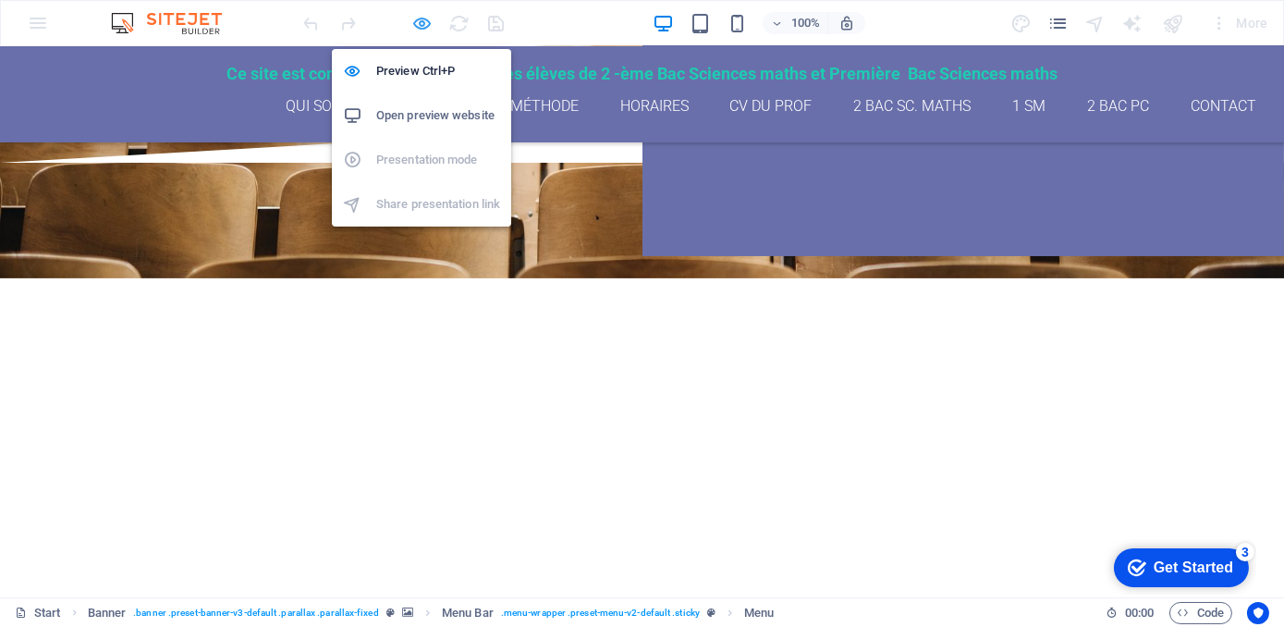
click at [426, 20] on icon "button" at bounding box center [422, 23] width 21 height 21
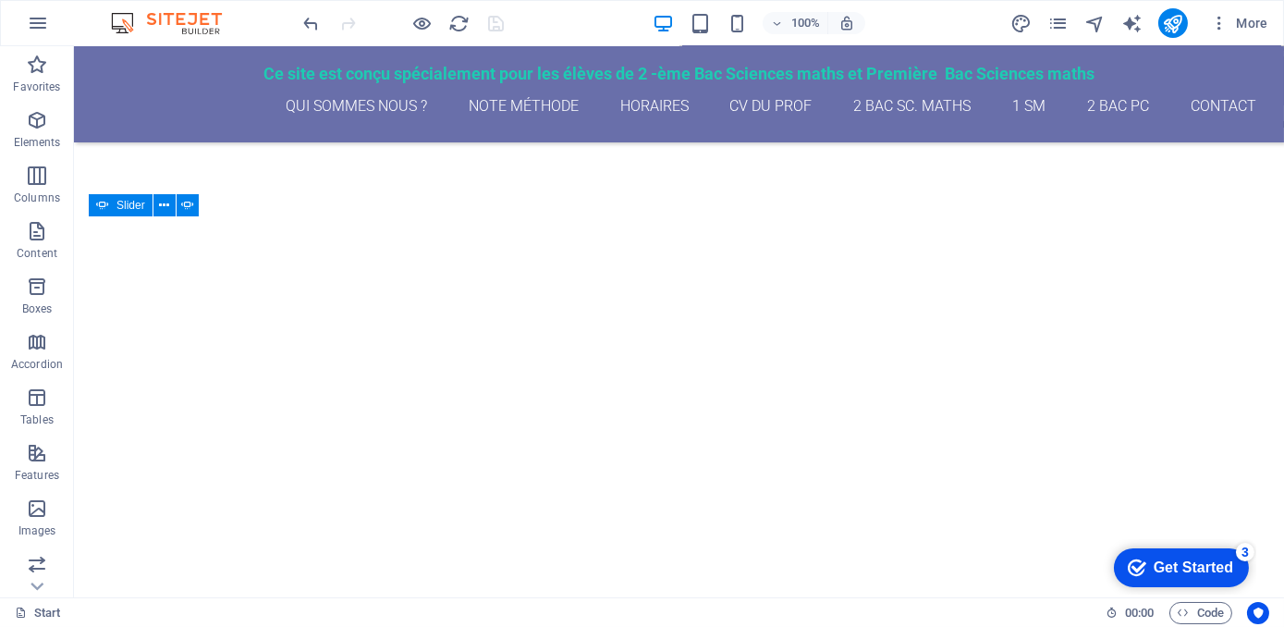
scroll to position [544, 0]
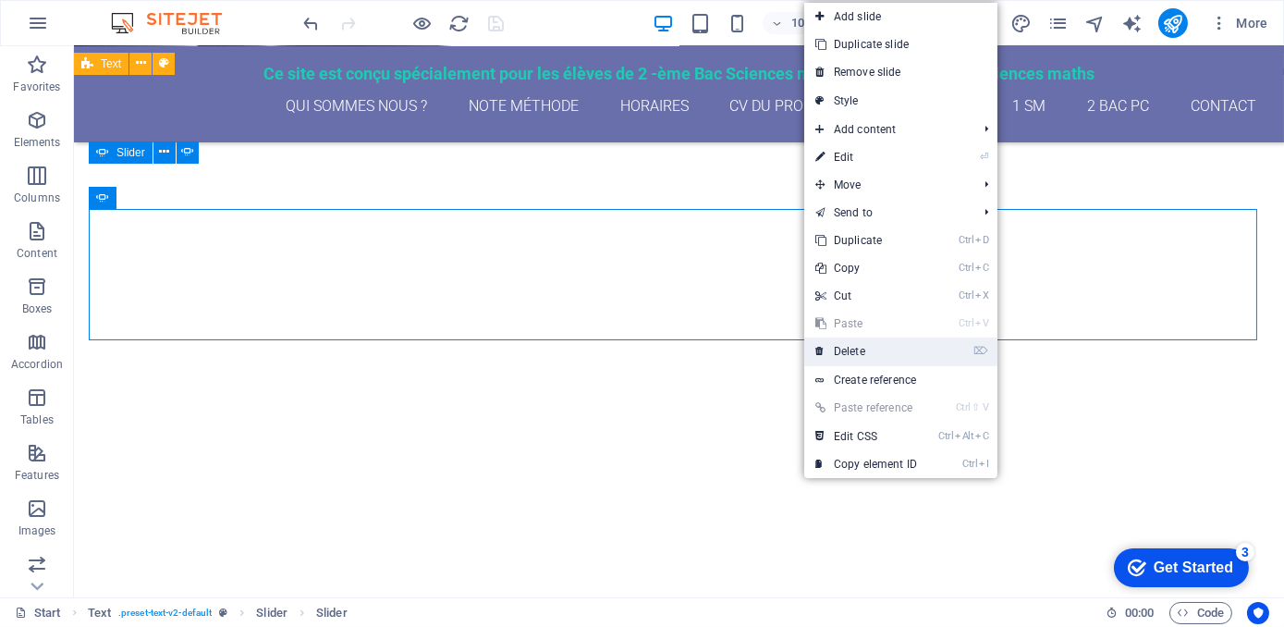
click at [854, 347] on link "⌦ Delete" at bounding box center [866, 351] width 124 height 28
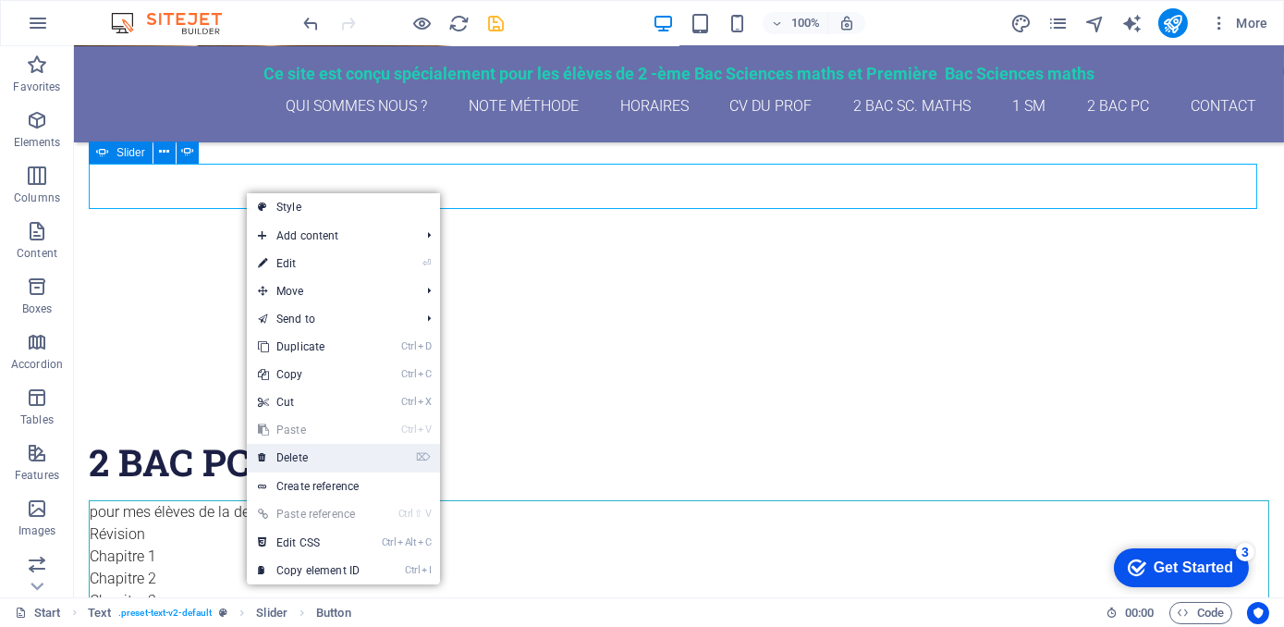
click at [288, 452] on link "⌦ Delete" at bounding box center [309, 458] width 124 height 28
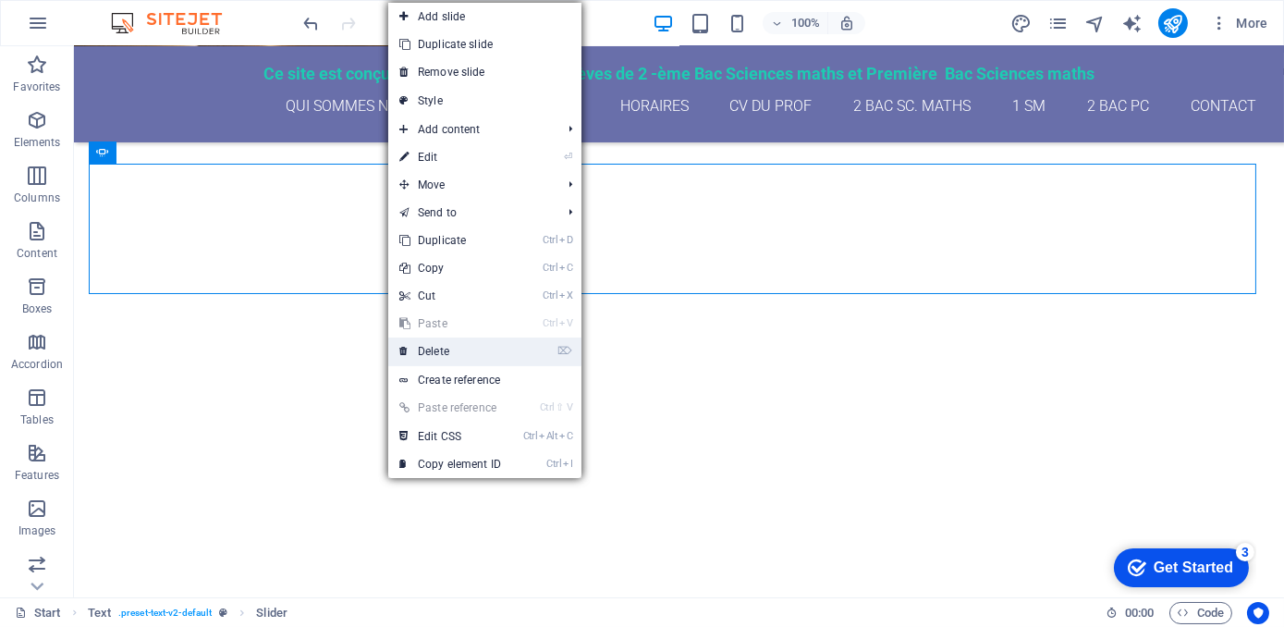
click at [433, 352] on link "⌦ Delete" at bounding box center [450, 351] width 124 height 28
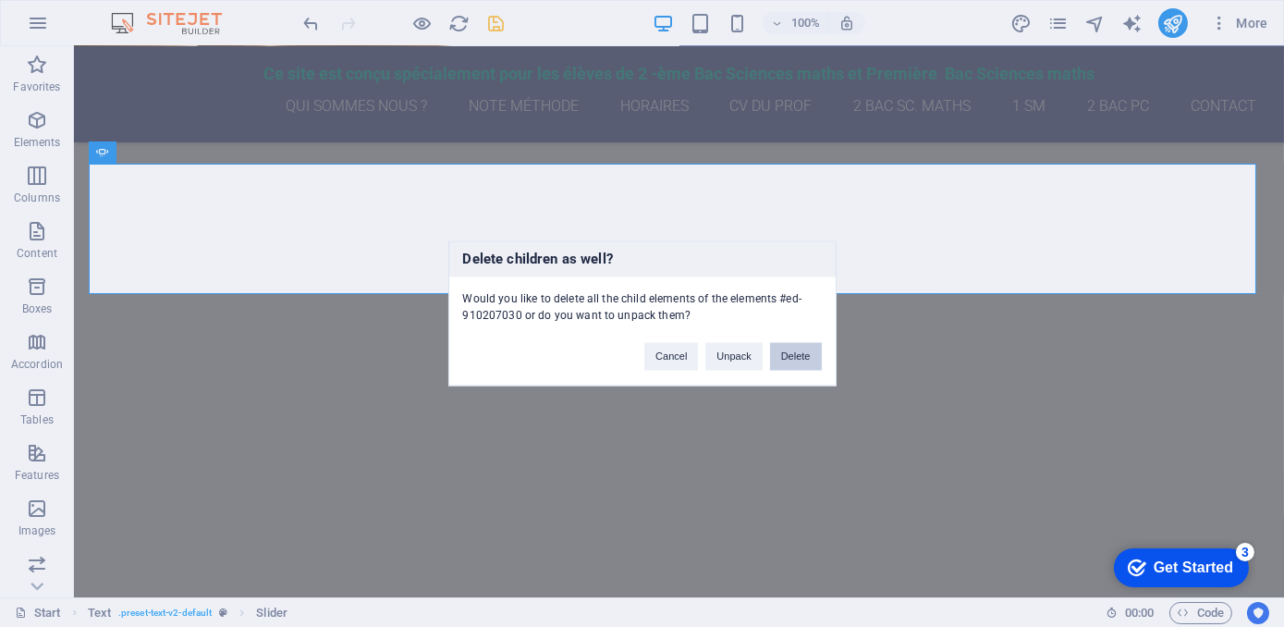
click at [791, 356] on button "Delete" at bounding box center [796, 357] width 52 height 28
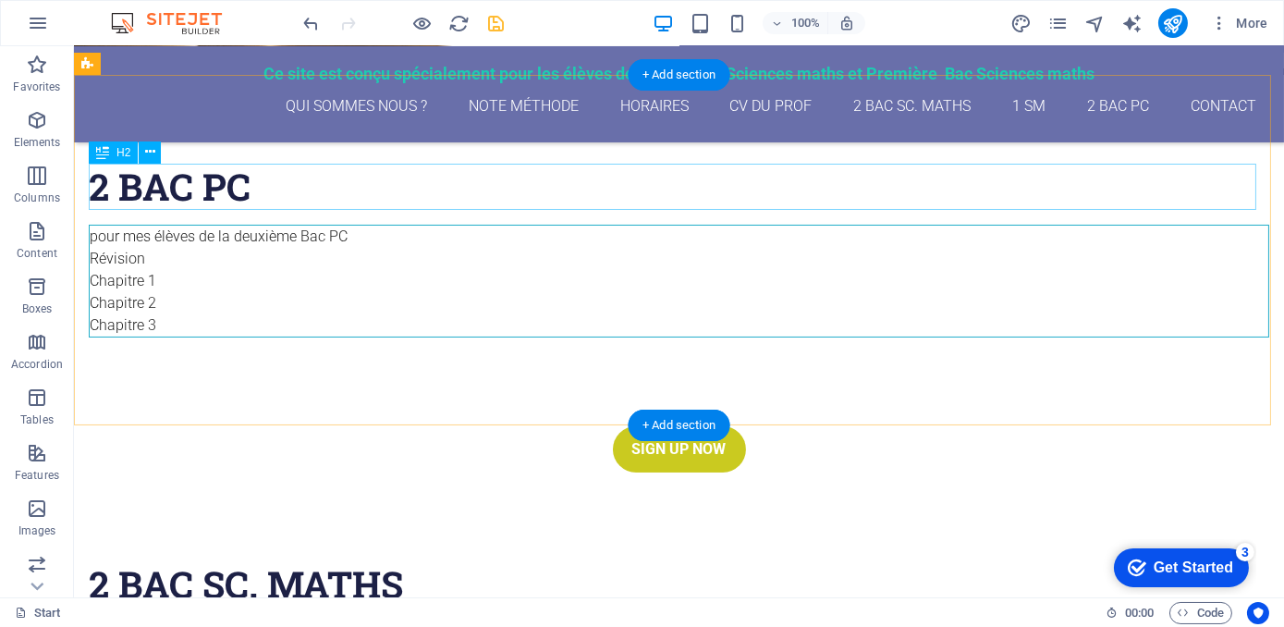
click at [383, 208] on div "2 Bac pc" at bounding box center [679, 187] width 1180 height 46
click at [342, 193] on div "2 Bac pc" at bounding box center [679, 187] width 1180 height 46
click at [342, 190] on div "2 Bac pc" at bounding box center [679, 187] width 1180 height 46
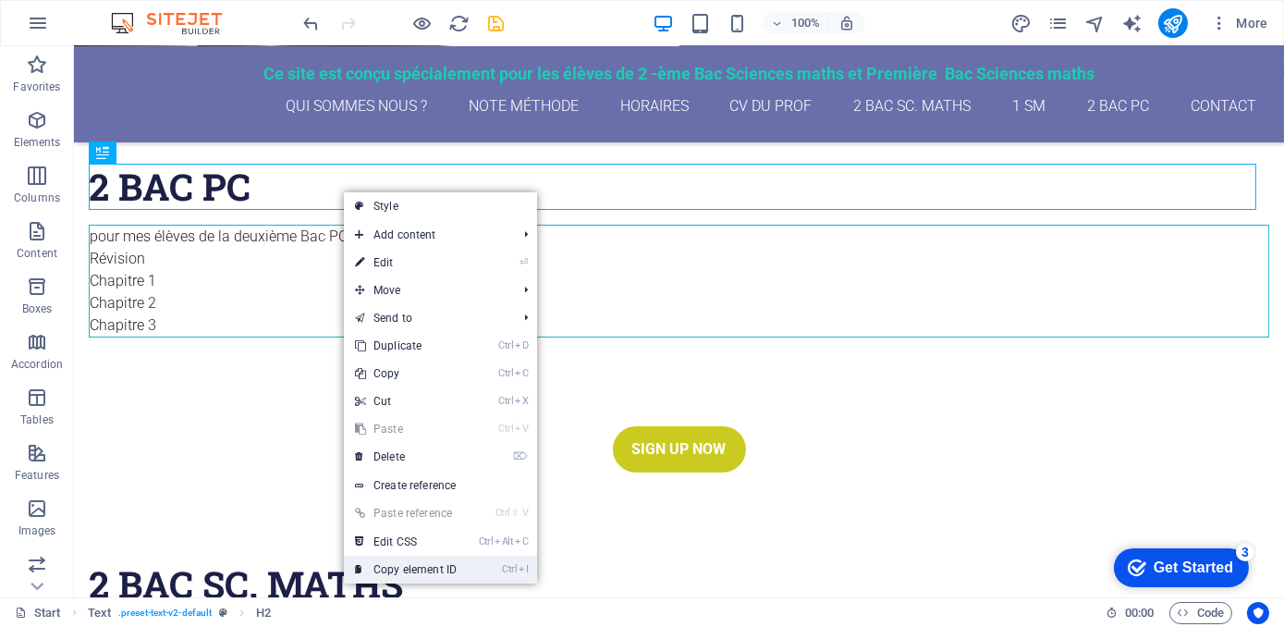
click at [402, 563] on link "Ctrl I Copy element ID" at bounding box center [406, 569] width 124 height 28
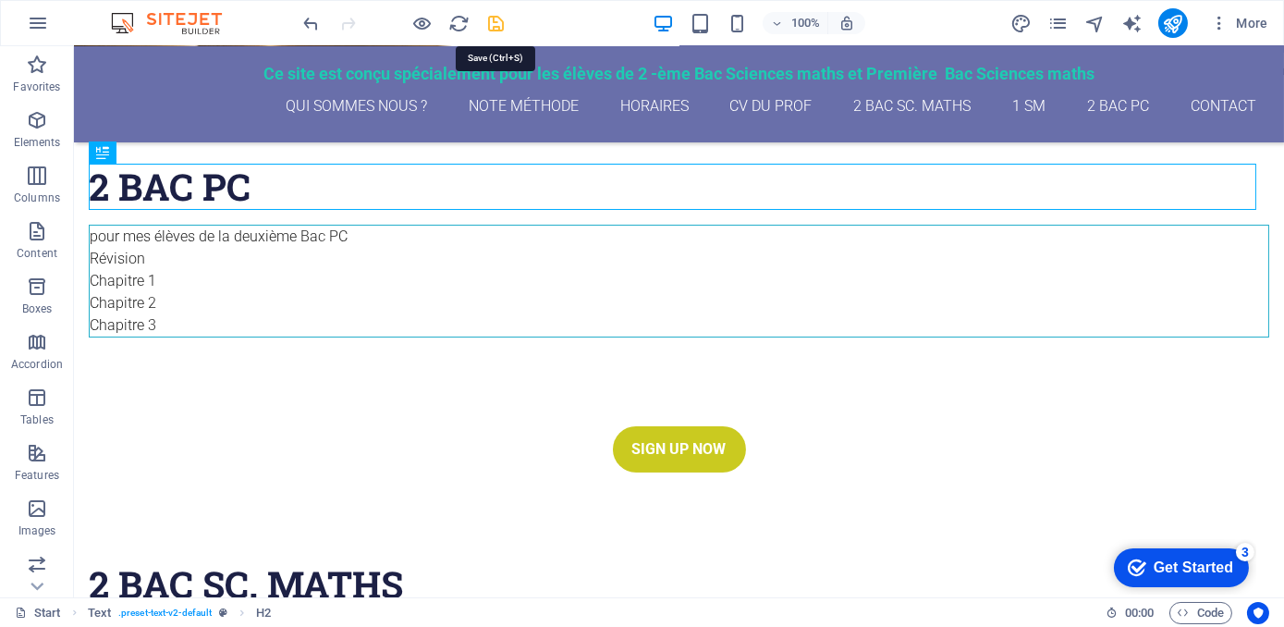
click at [498, 20] on icon "save" at bounding box center [496, 23] width 21 height 21
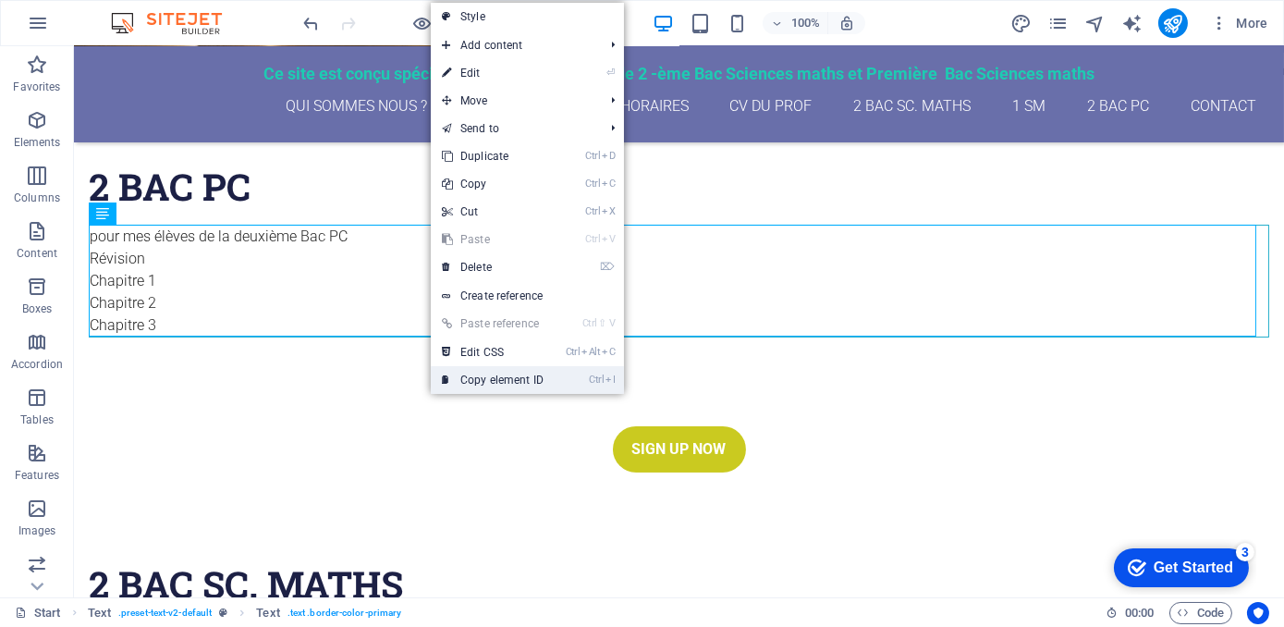
click at [495, 373] on link "Ctrl I Copy element ID" at bounding box center [493, 380] width 124 height 28
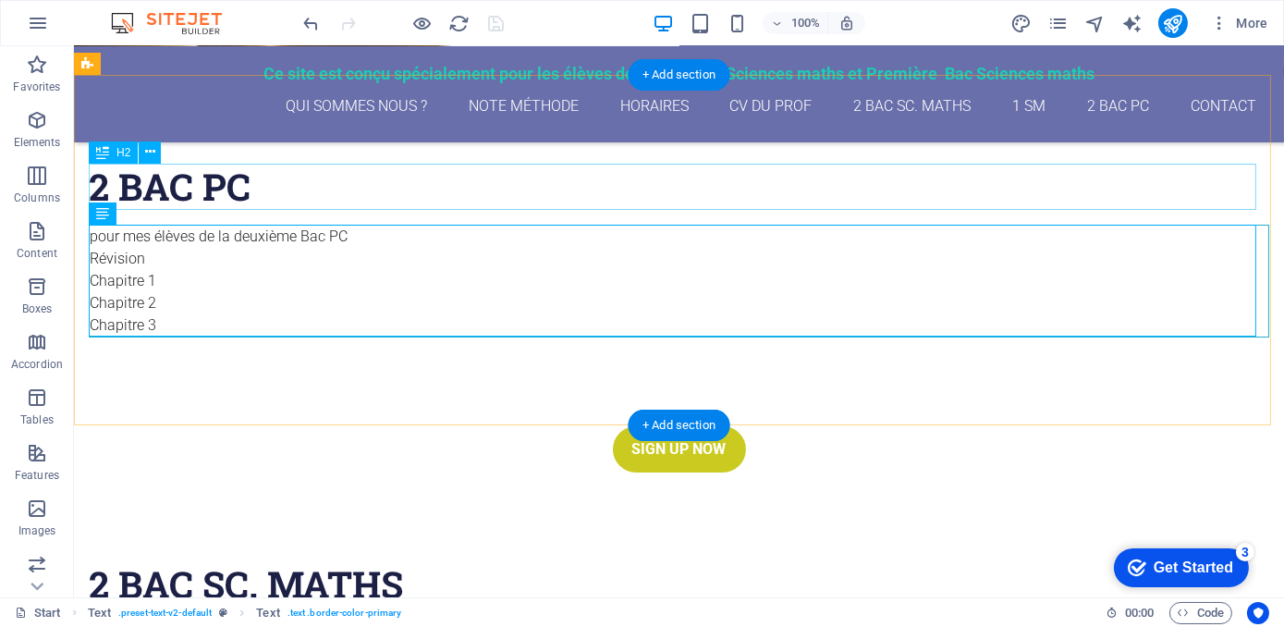
click at [349, 181] on div "2 Bac pc" at bounding box center [679, 187] width 1180 height 46
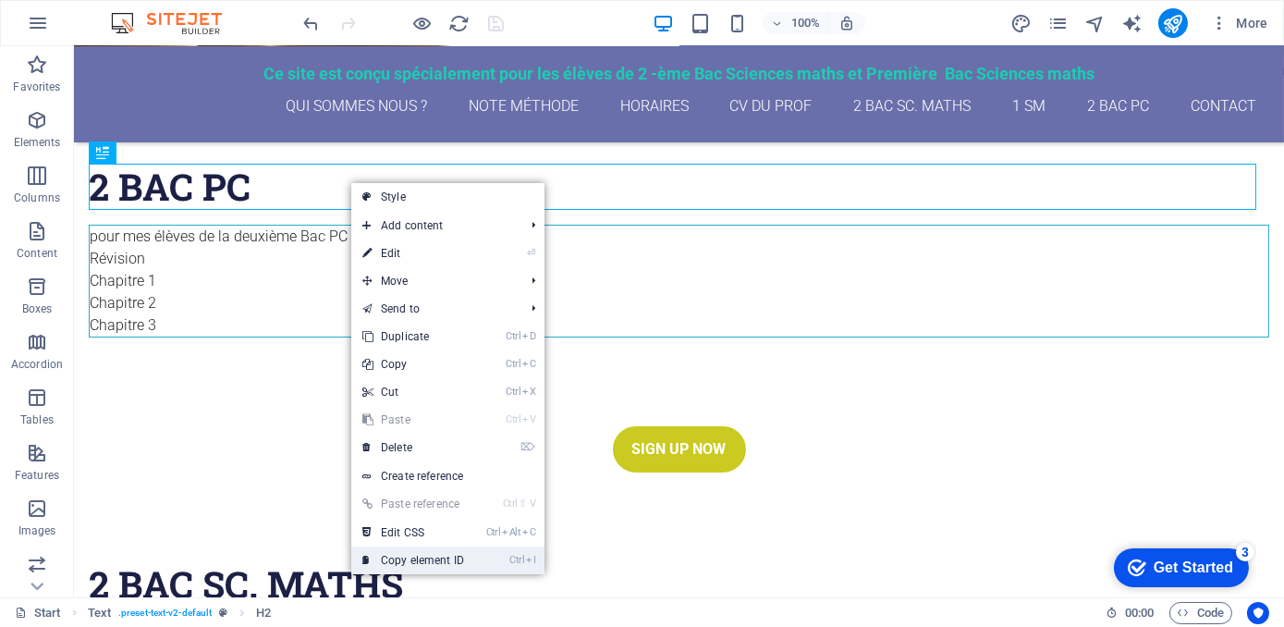
click at [396, 557] on link "Ctrl I Copy element ID" at bounding box center [413, 560] width 124 height 28
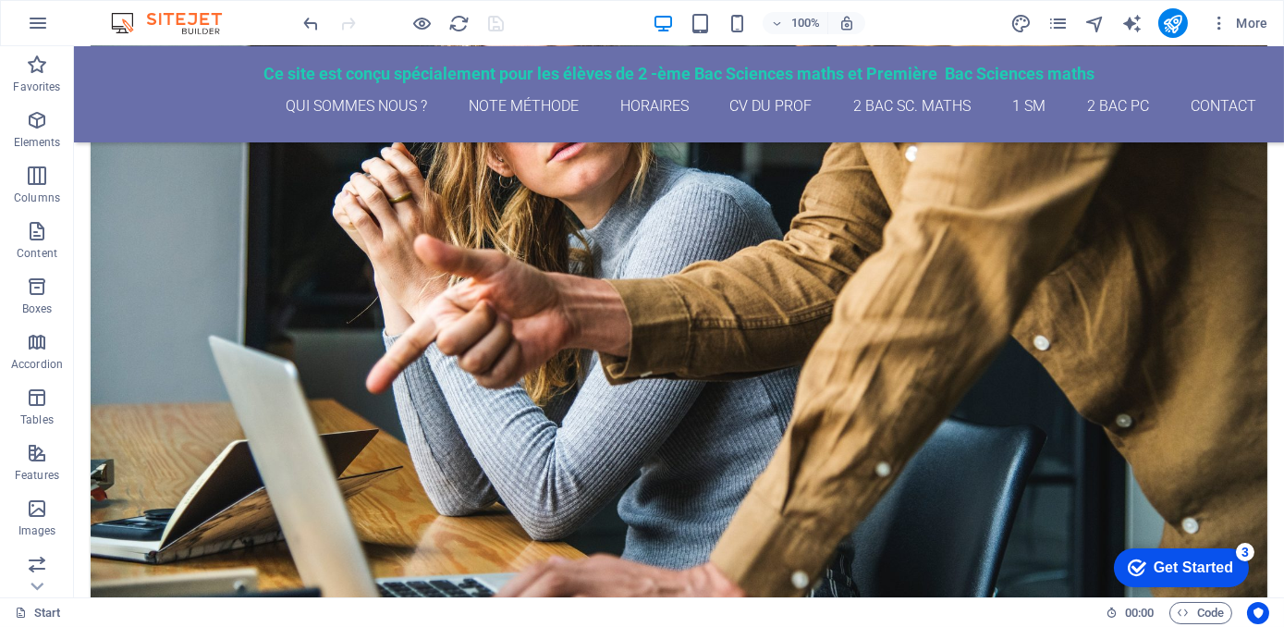
scroll to position [2990, 0]
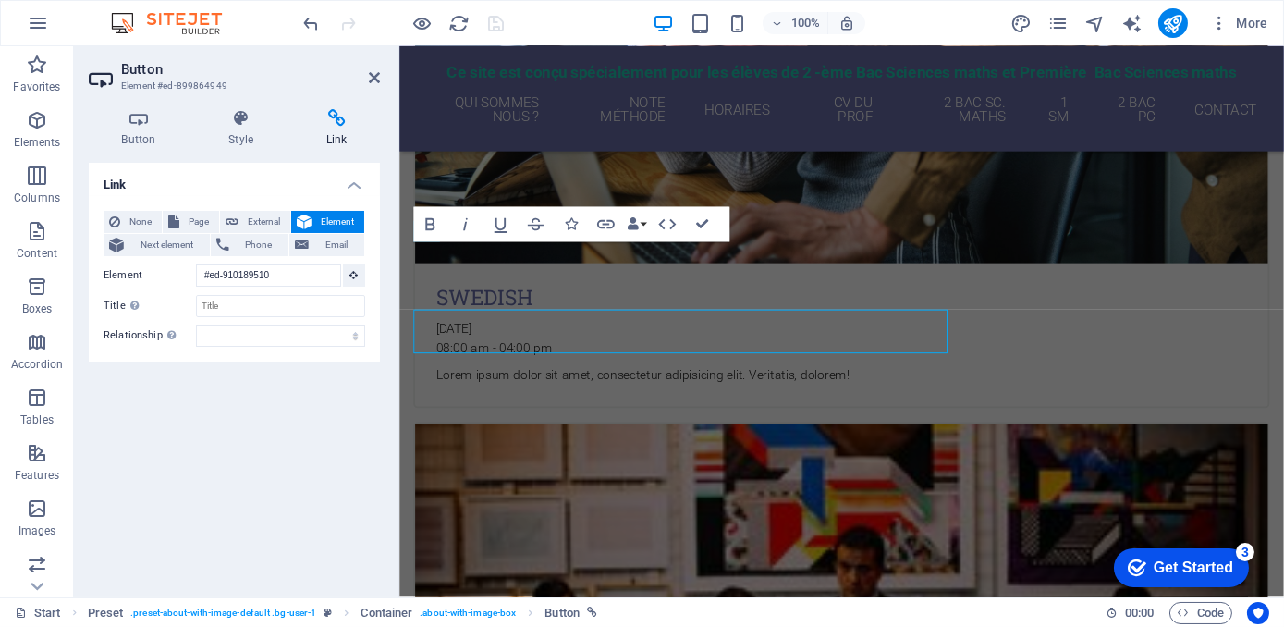
scroll to position [3019, 0]
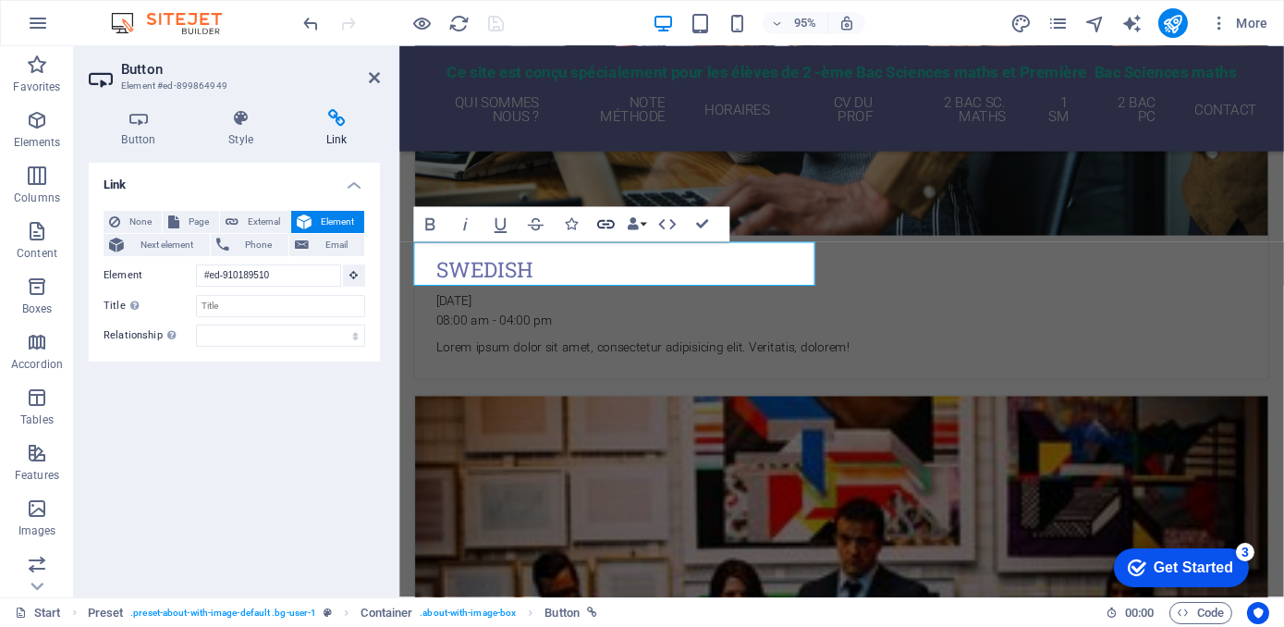
click at [603, 230] on icon "button" at bounding box center [605, 224] width 21 height 21
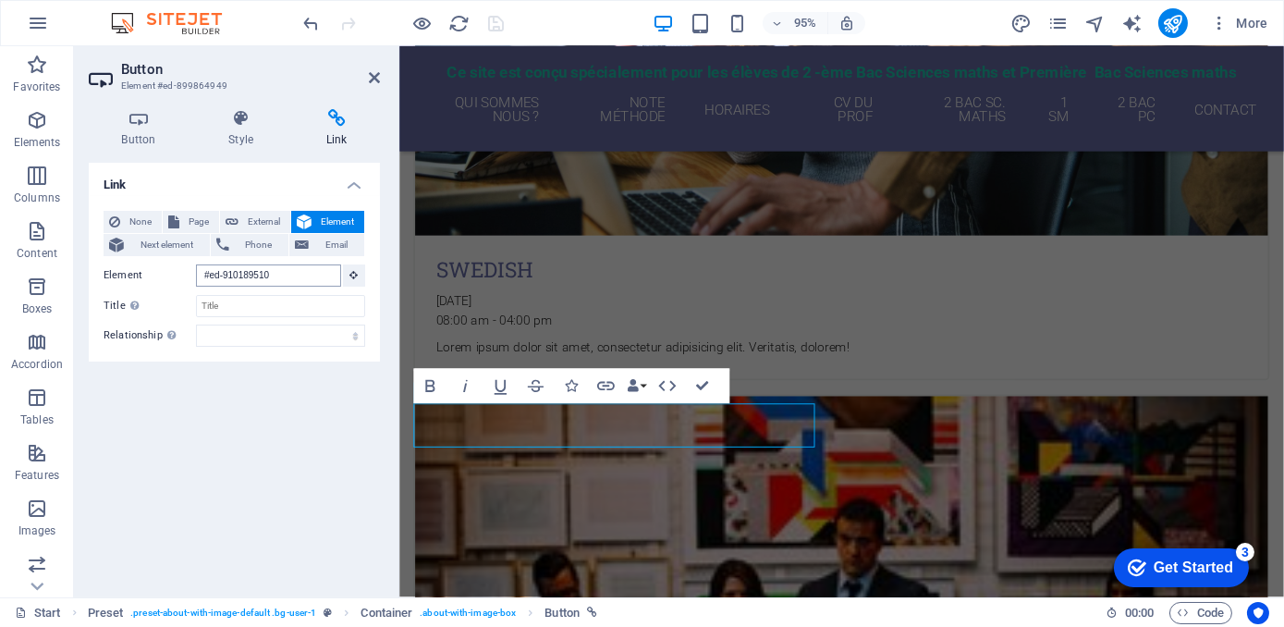
scroll to position [517, 0]
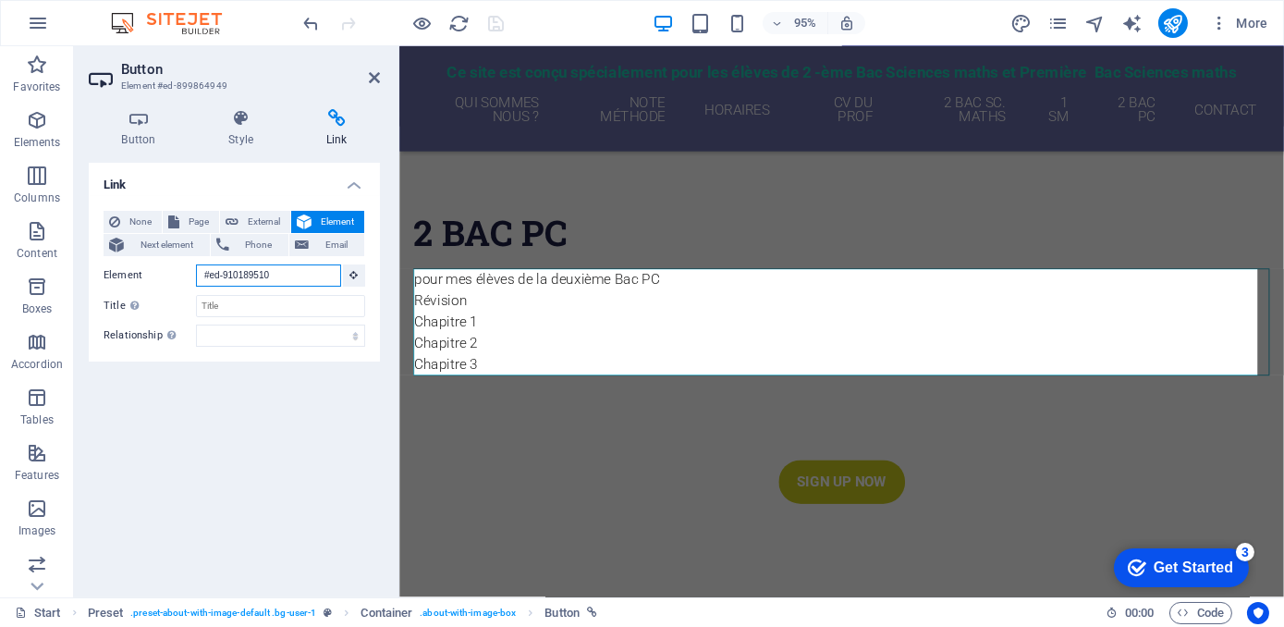
click at [280, 273] on input "#ed-910189510" at bounding box center [268, 275] width 145 height 22
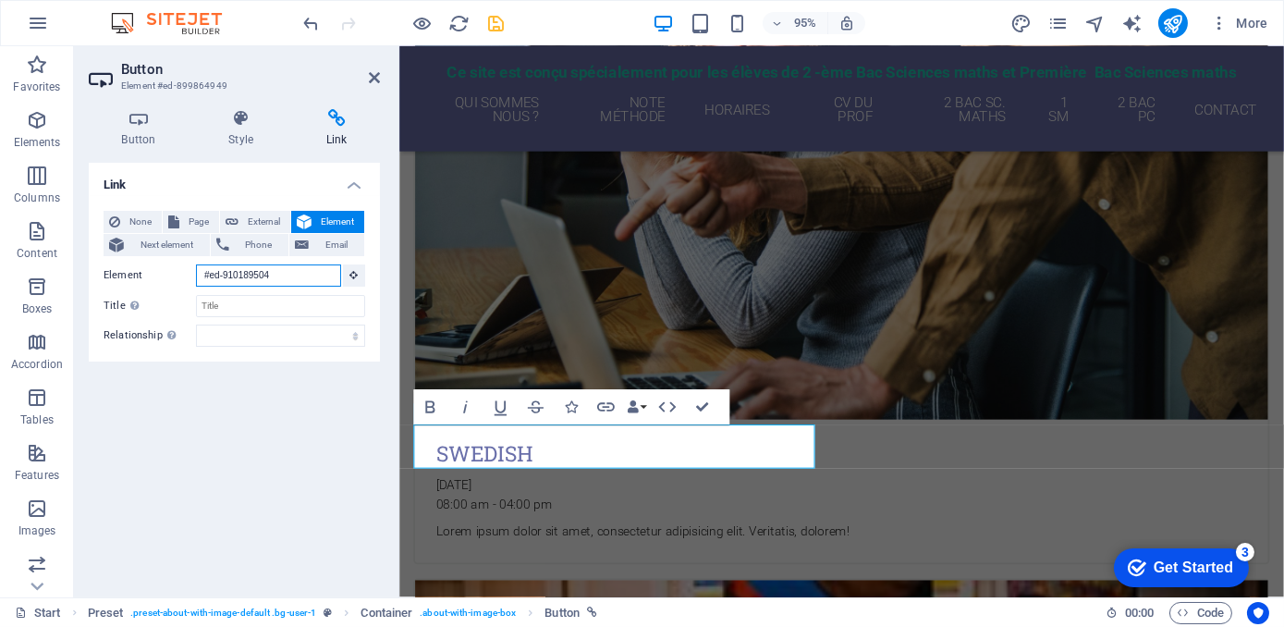
scroll to position [2827, 0]
type input "#ed-910189504"
click at [499, 23] on icon "save" at bounding box center [496, 23] width 21 height 21
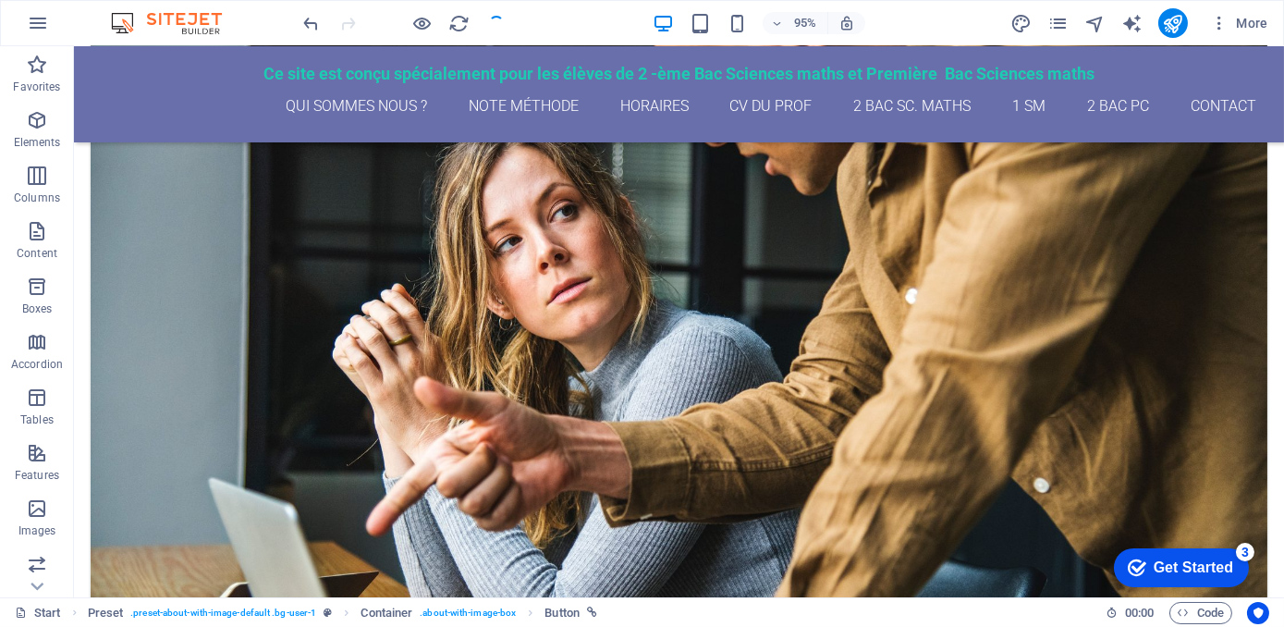
scroll to position [2964, 0]
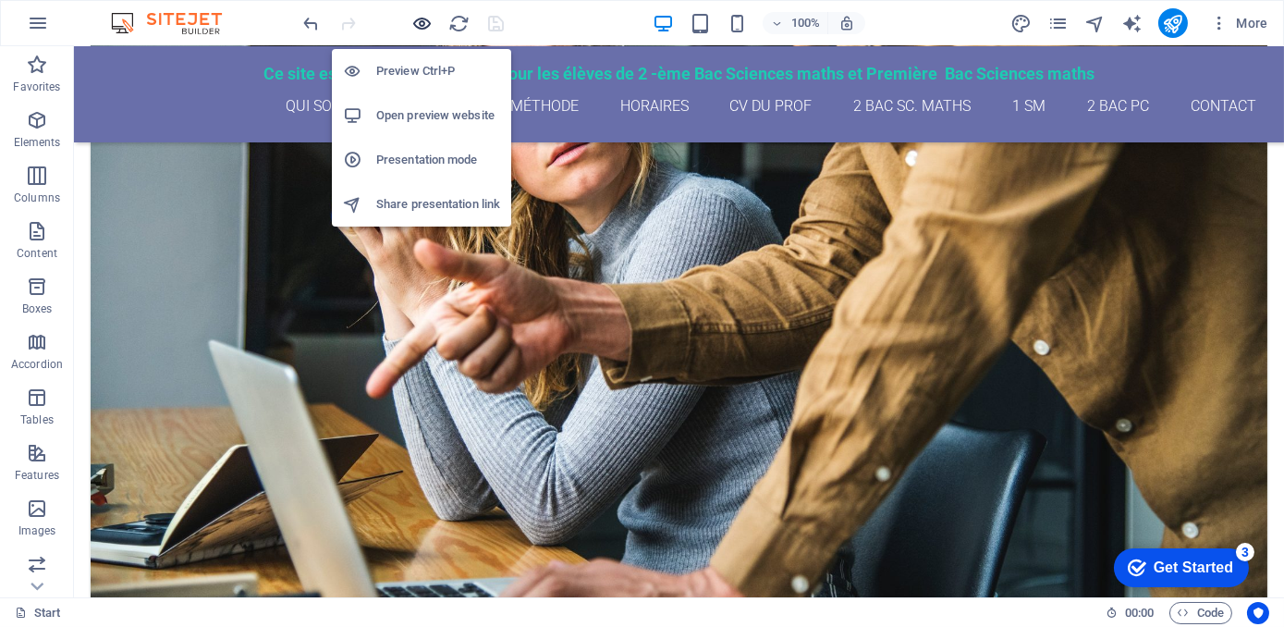
click at [430, 22] on icon "button" at bounding box center [422, 23] width 21 height 21
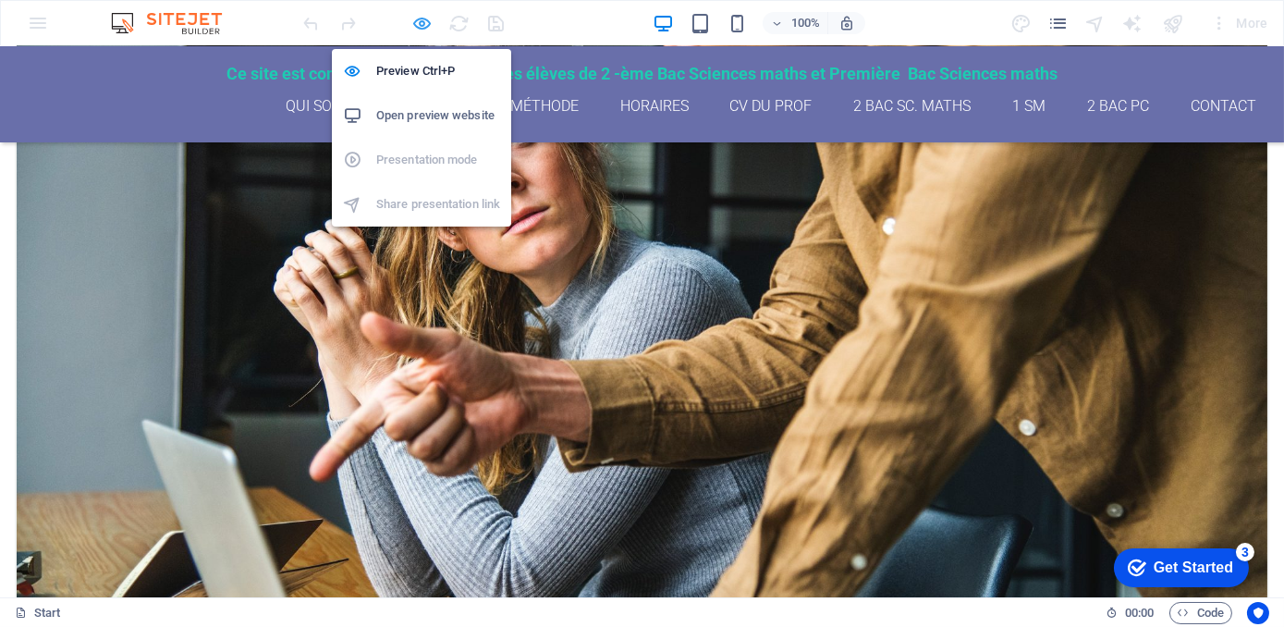
scroll to position [3013, 0]
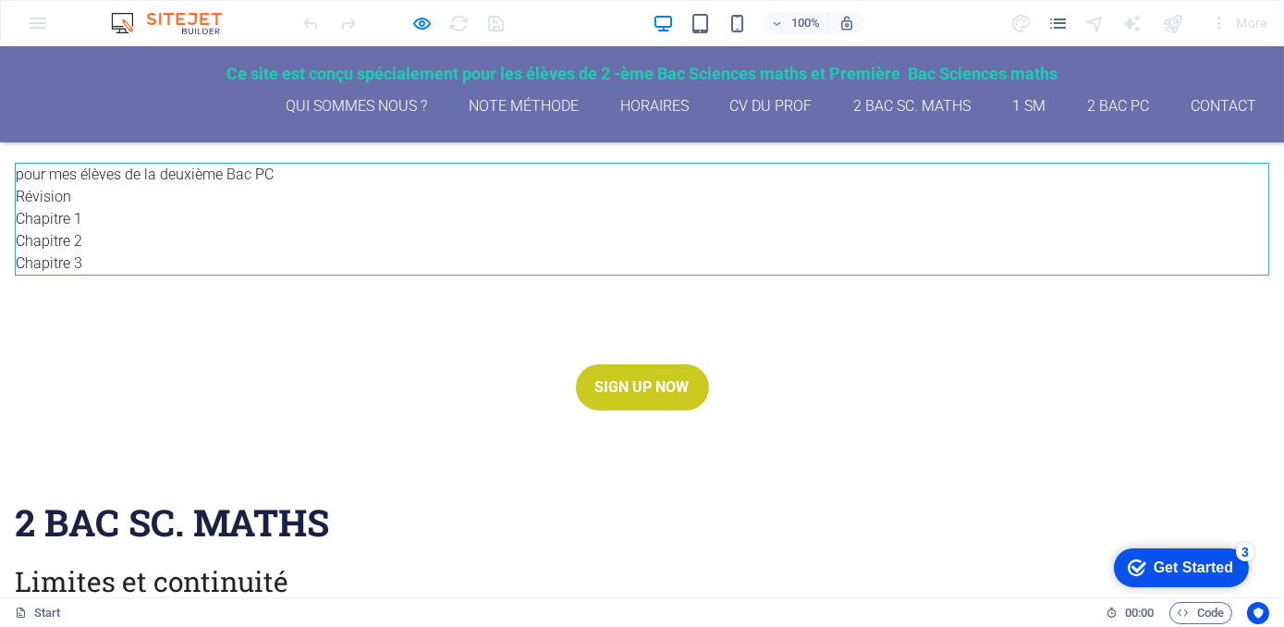
scroll to position [597, 0]
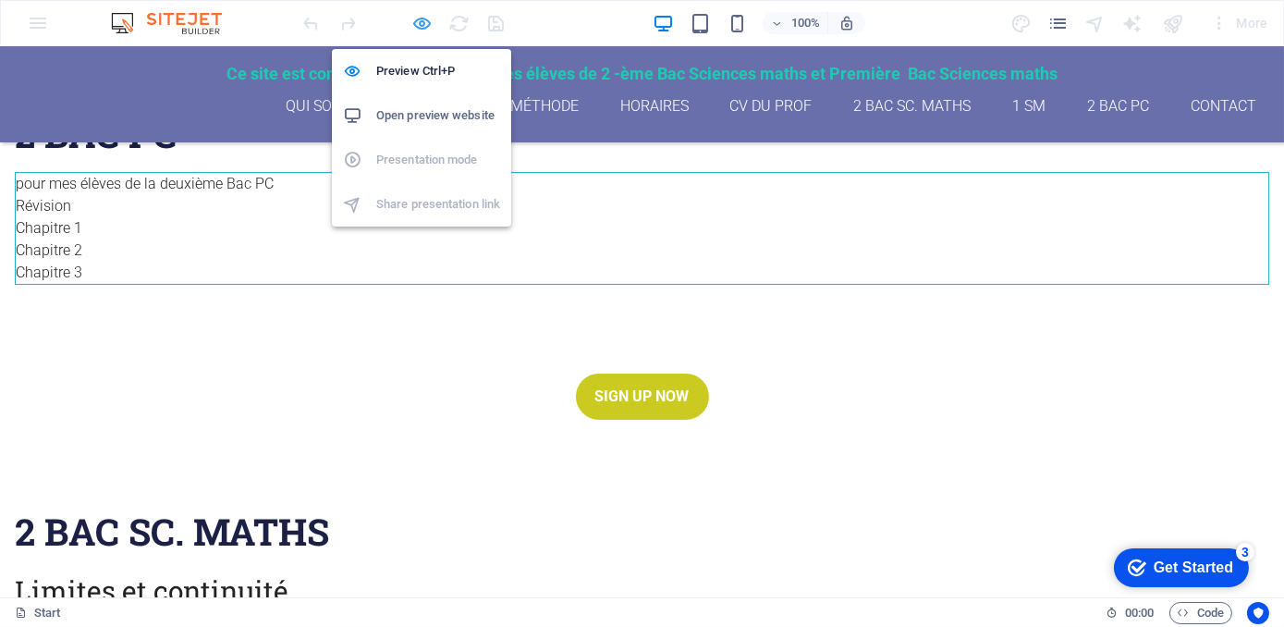
click at [429, 23] on icon "button" at bounding box center [422, 23] width 21 height 21
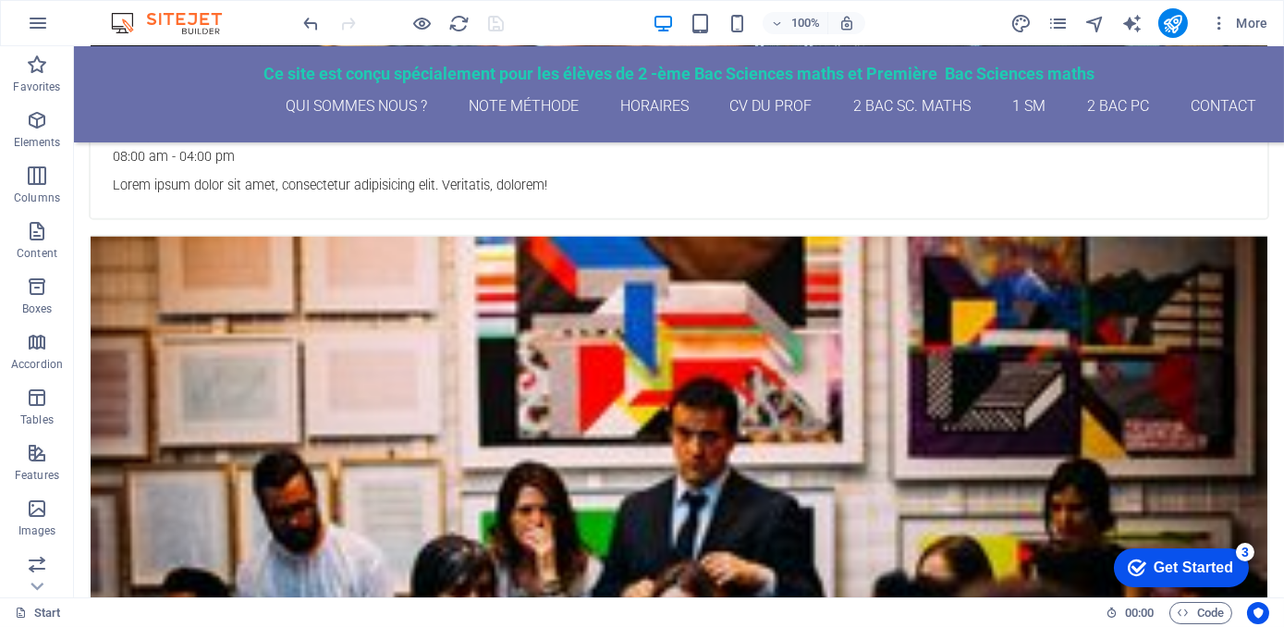
scroll to position [3530, 0]
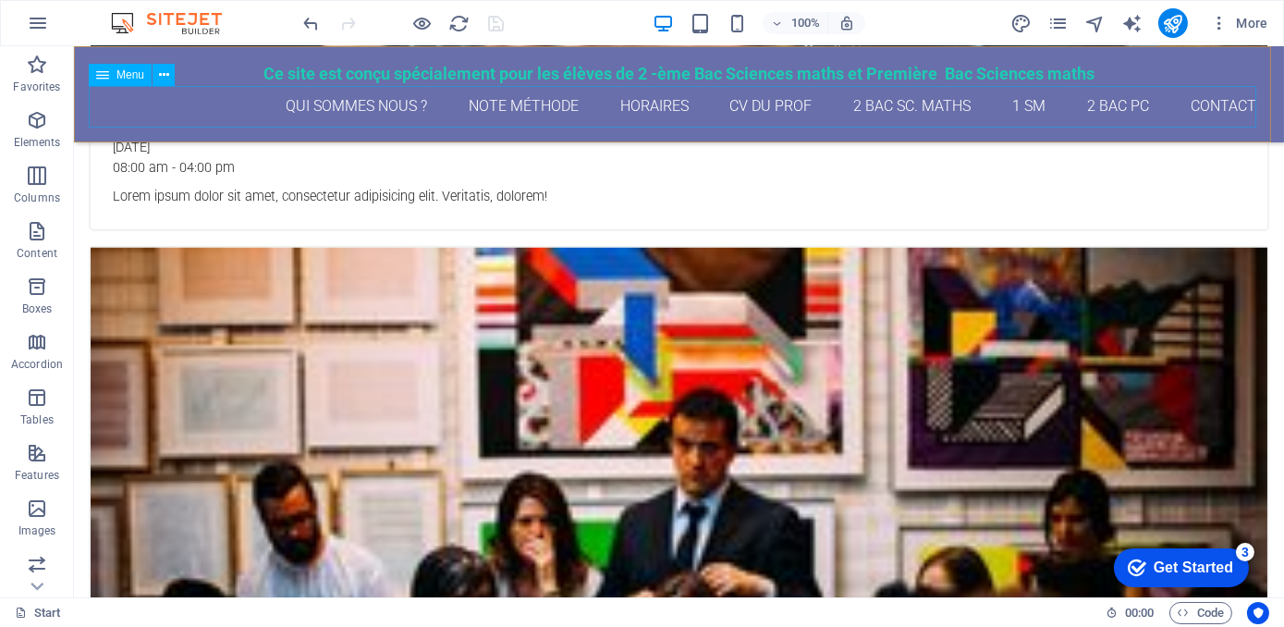
click at [663, 106] on nav "qui sommes nous ? Note méthode Horaires CV du Prof 2 Bac Sc. maths 1 SM 2 Bac P…" at bounding box center [679, 107] width 1180 height 42
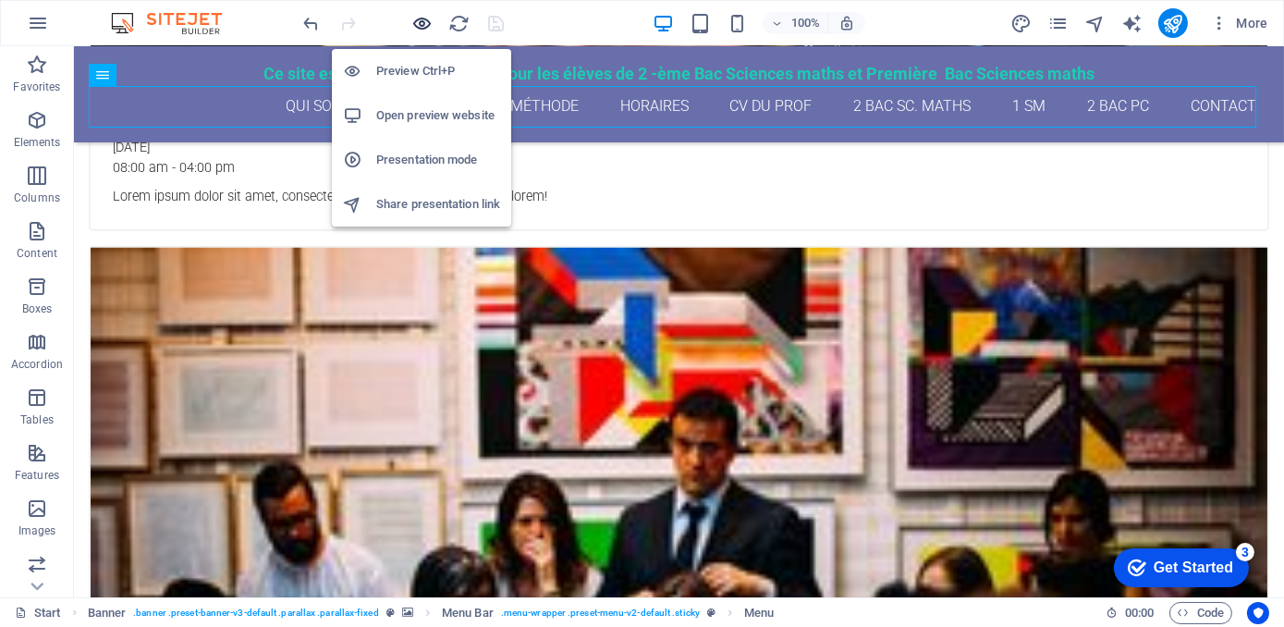
click at [428, 17] on icon "button" at bounding box center [422, 23] width 21 height 21
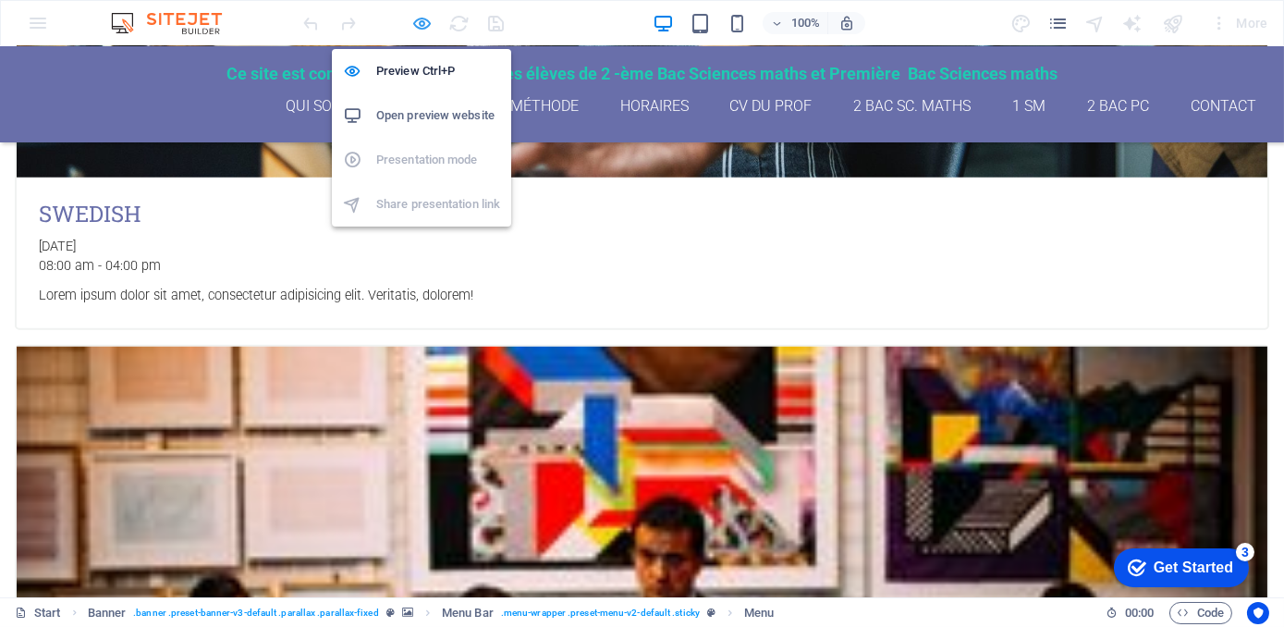
scroll to position [3579, 0]
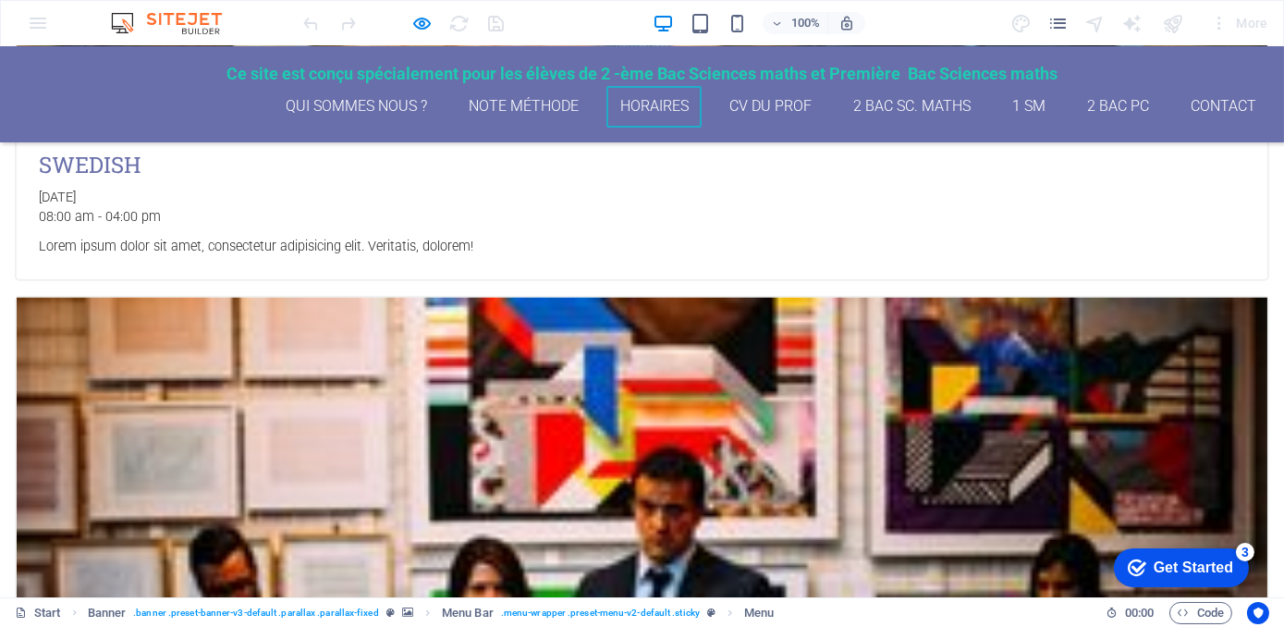
click at [633, 102] on link "Horaires" at bounding box center [653, 107] width 95 height 42
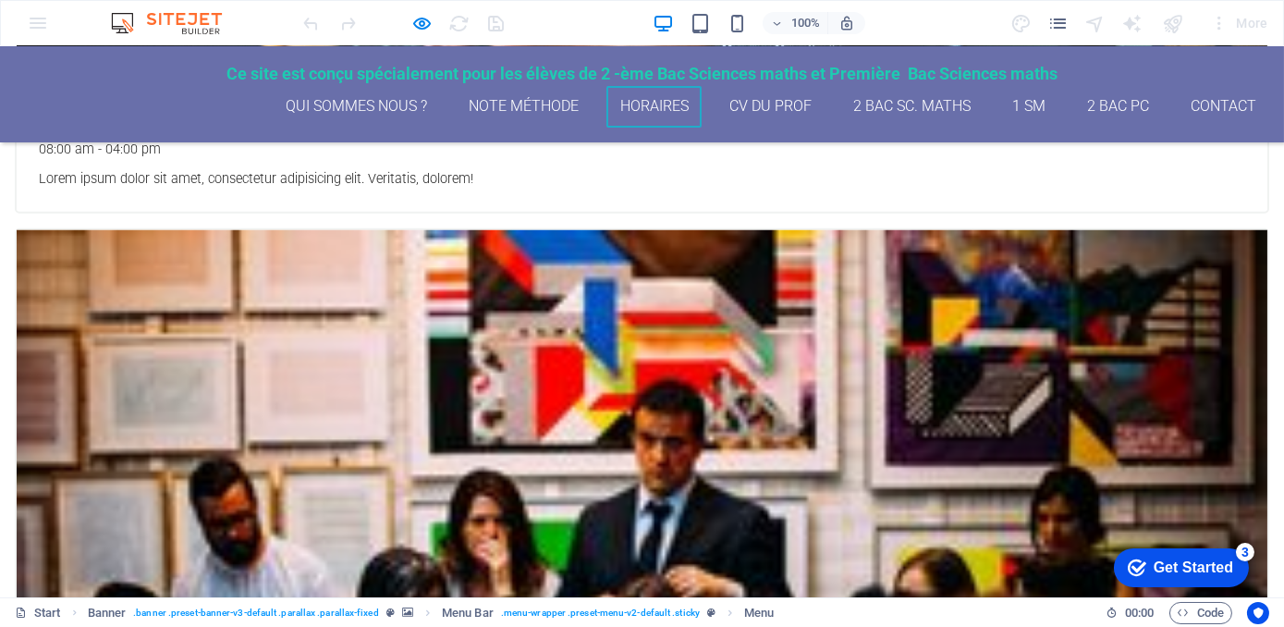
scroll to position [3648, 0]
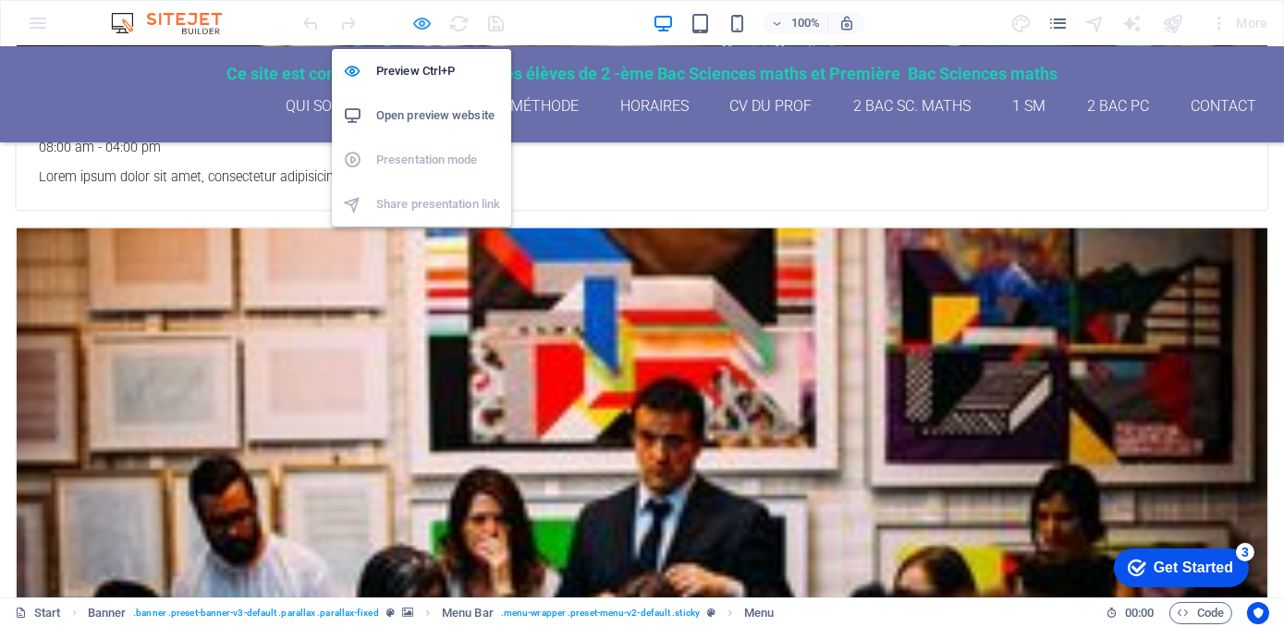
click at [421, 18] on icon "button" at bounding box center [422, 23] width 21 height 21
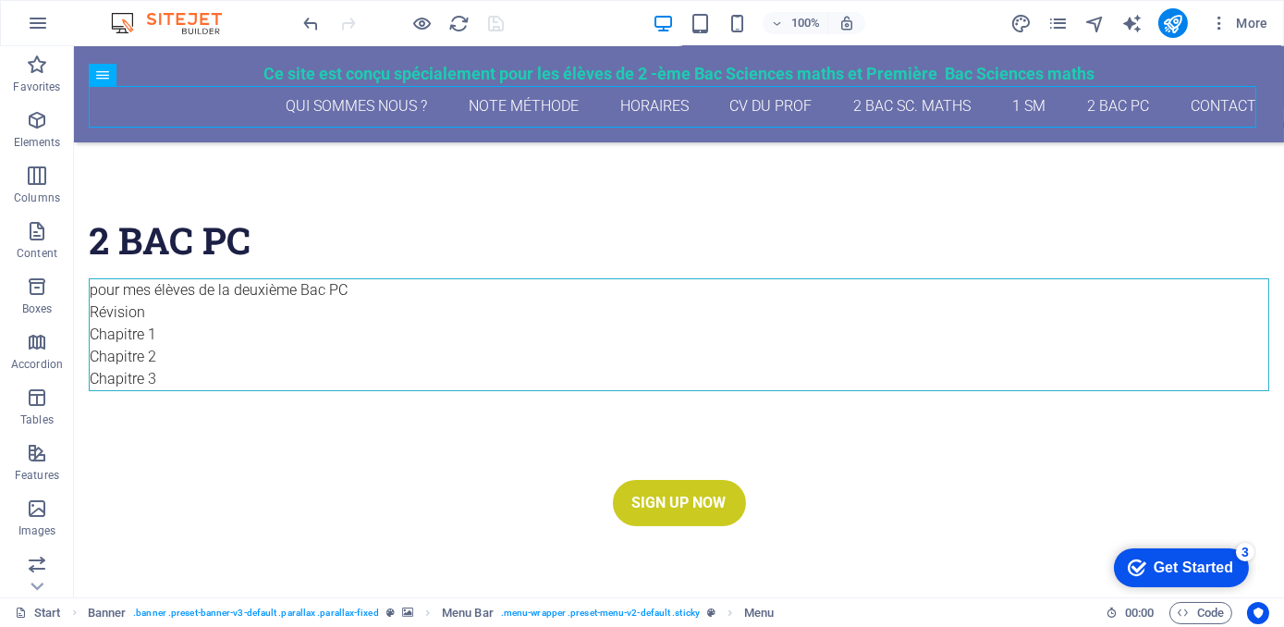
scroll to position [554, 0]
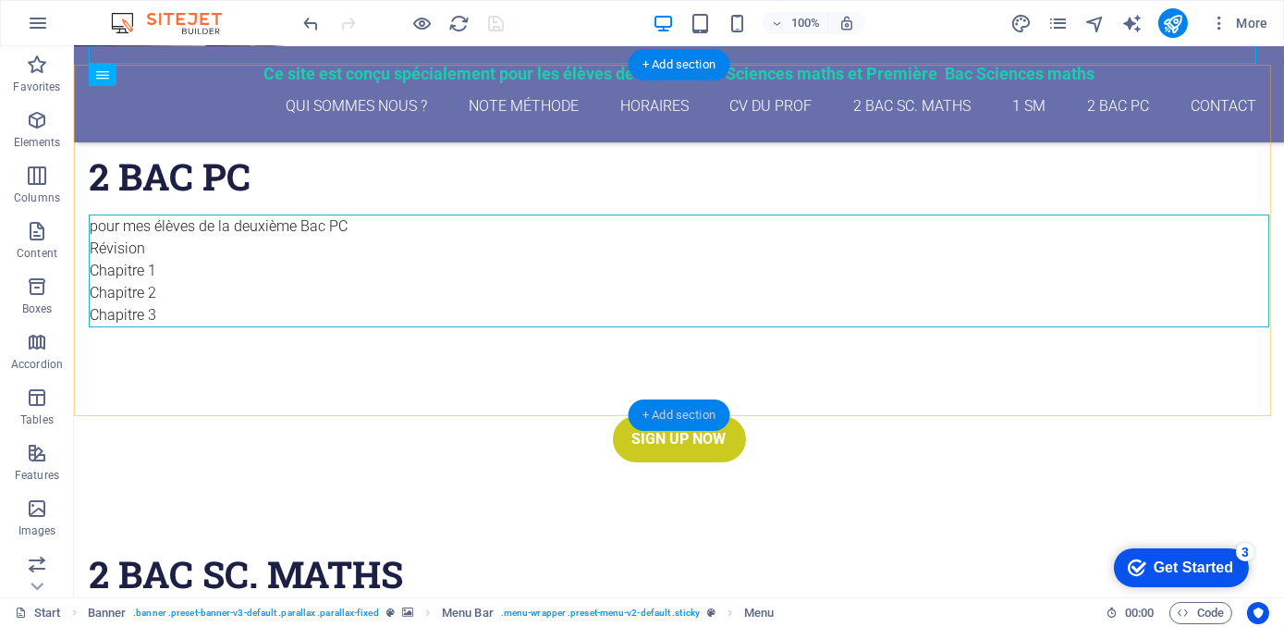
click at [652, 420] on div "+ Add section" at bounding box center [678, 414] width 103 height 31
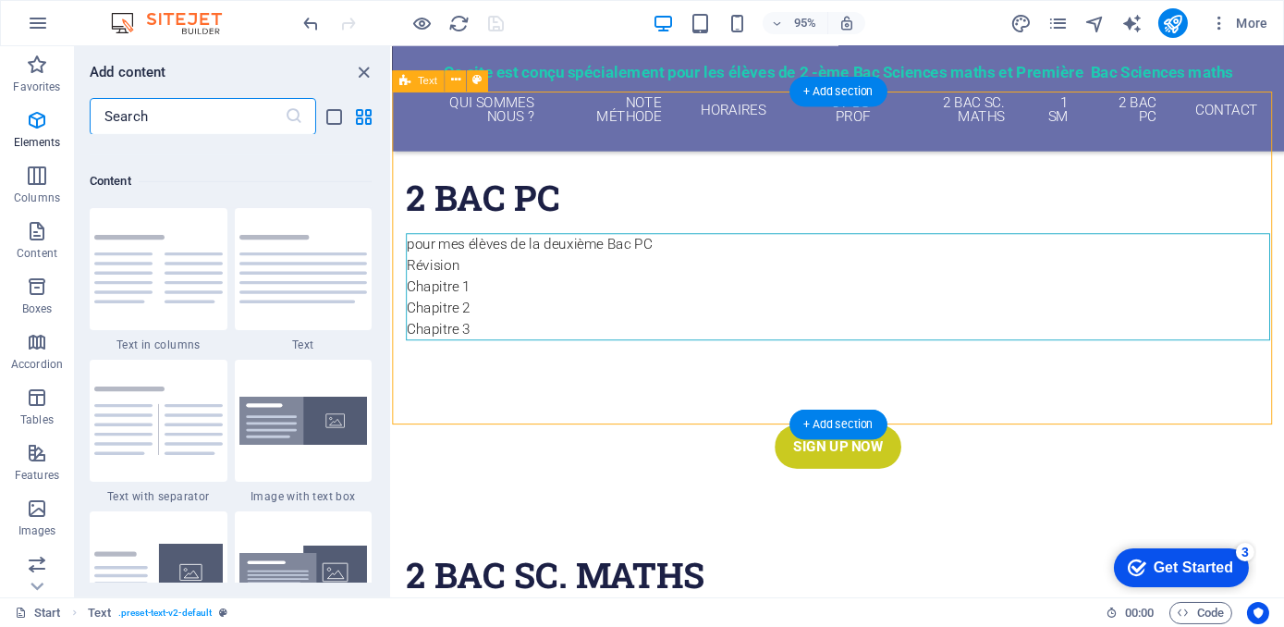
scroll to position [3232, 0]
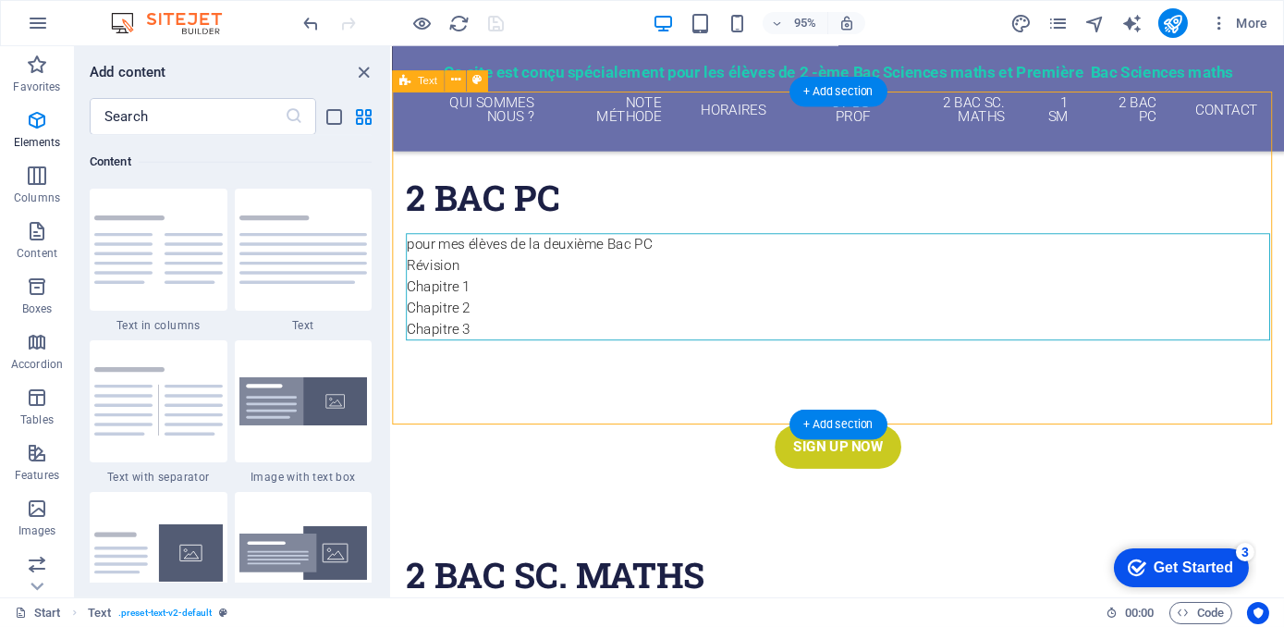
click at [671, 441] on div "2 Bac pc pour mes élèves de la deuxième Bac PC Révision Chapitre 1 Chapitre 2 C…" at bounding box center [860, 268] width 939 height 351
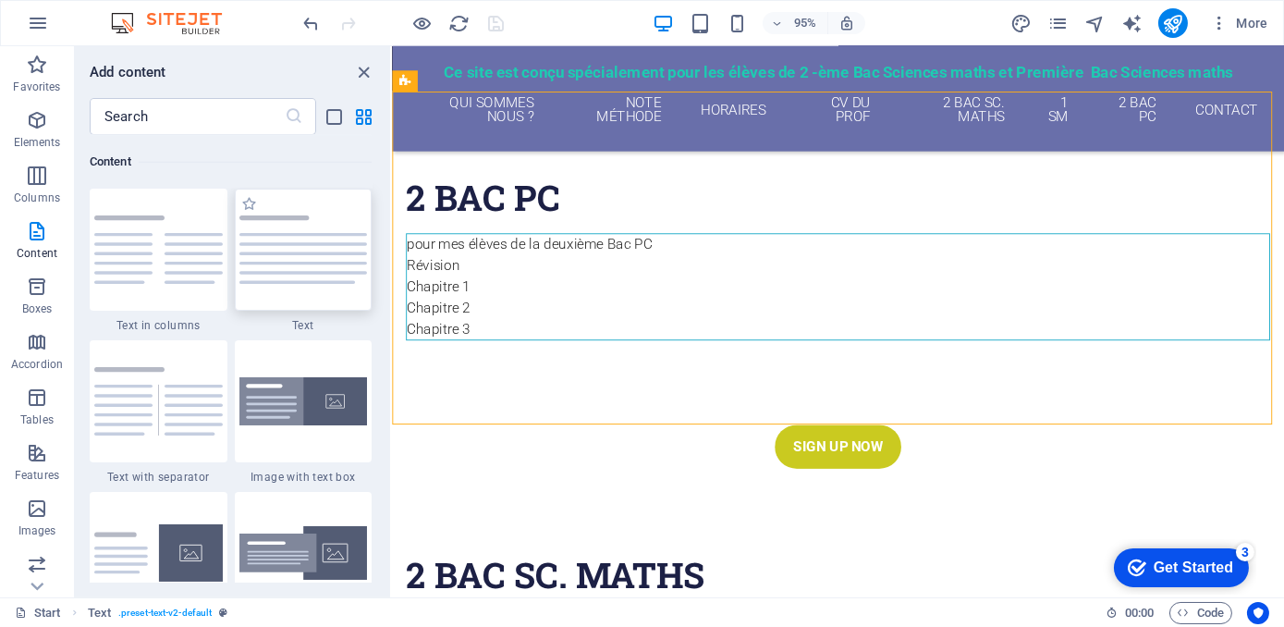
click at [310, 251] on img at bounding box center [303, 249] width 128 height 68
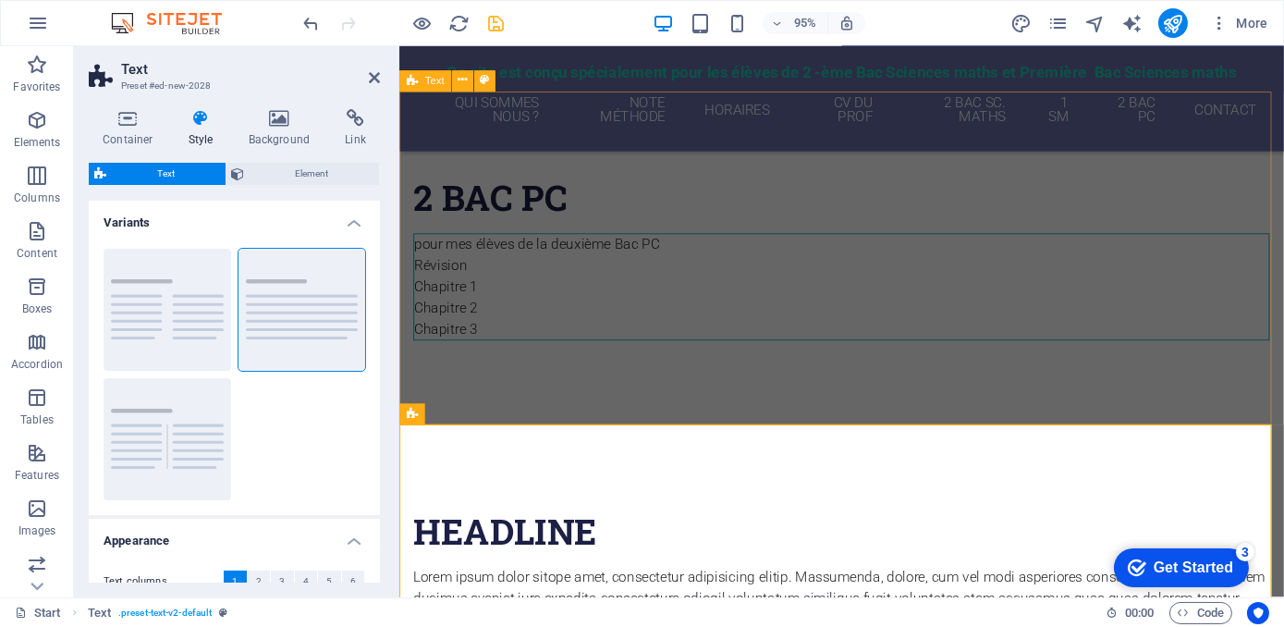
click at [591, 420] on div "2 Bac pc pour mes élèves de la deuxième Bac PC Révision Chapitre 1 Chapitre 2 C…" at bounding box center [863, 268] width 931 height 351
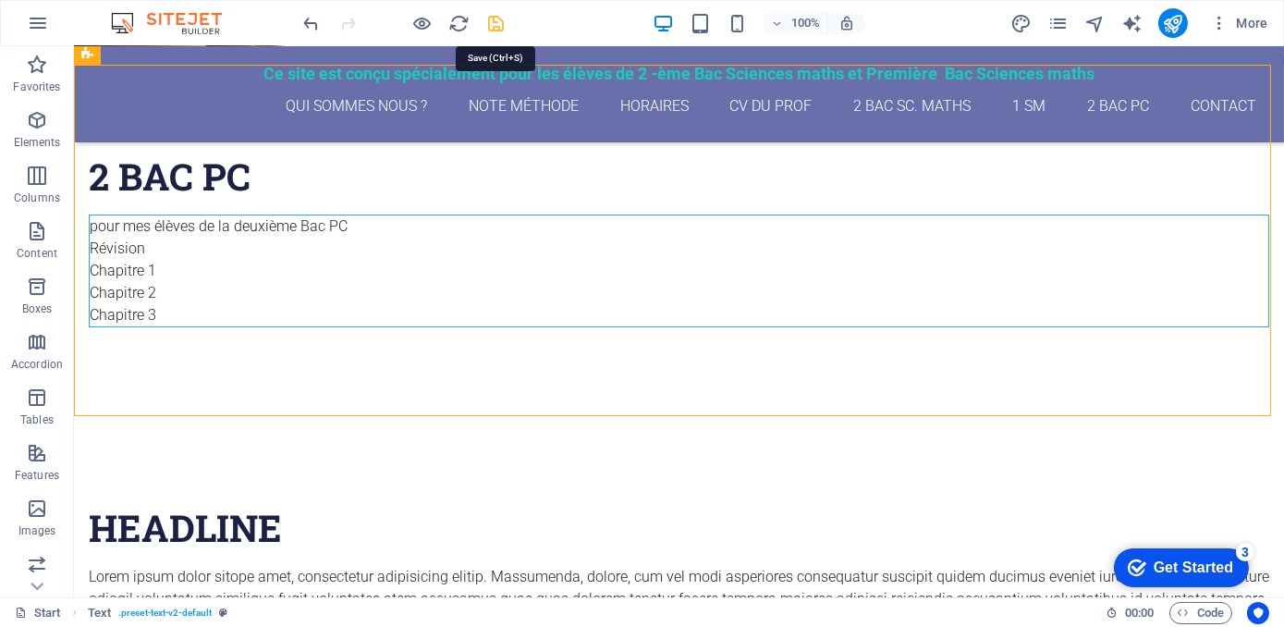
click at [496, 30] on icon "save" at bounding box center [496, 23] width 21 height 21
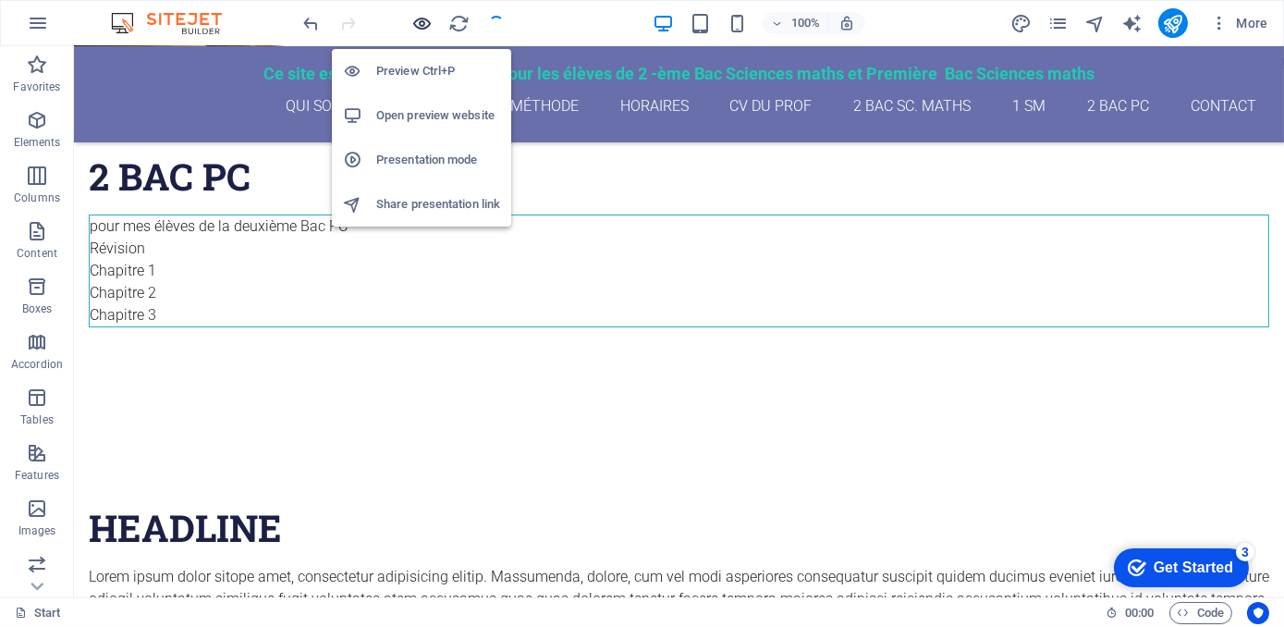
click at [426, 28] on icon "button" at bounding box center [422, 23] width 21 height 21
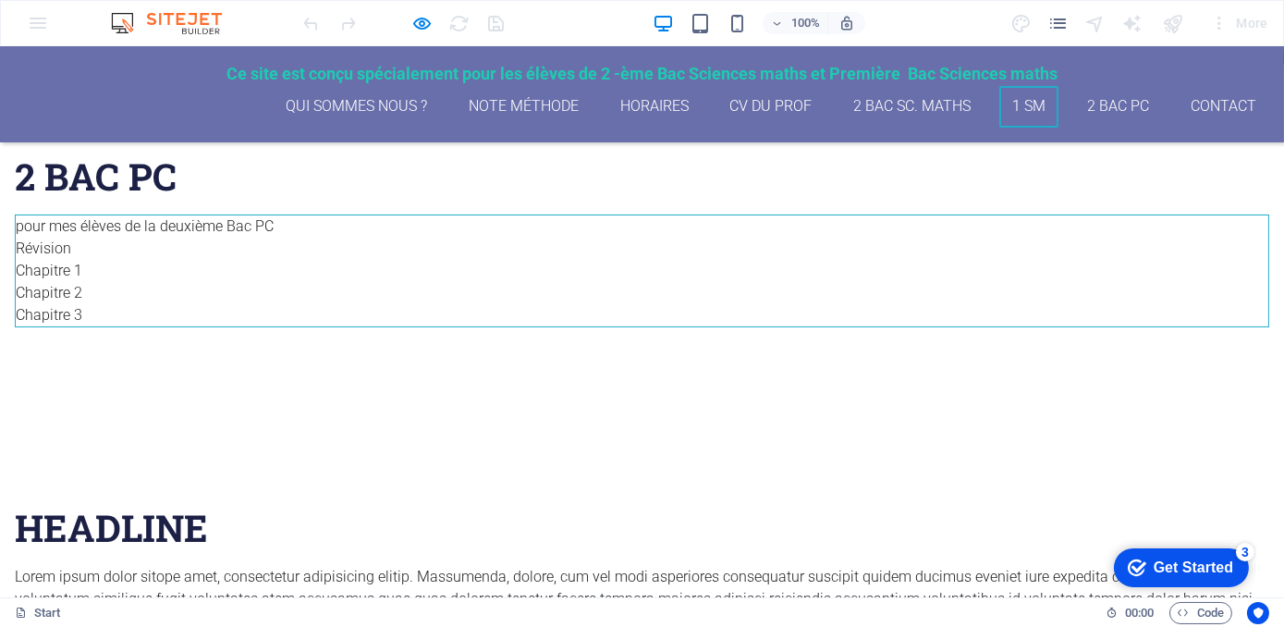
click at [1024, 109] on link "1 SM" at bounding box center [1029, 107] width 60 height 42
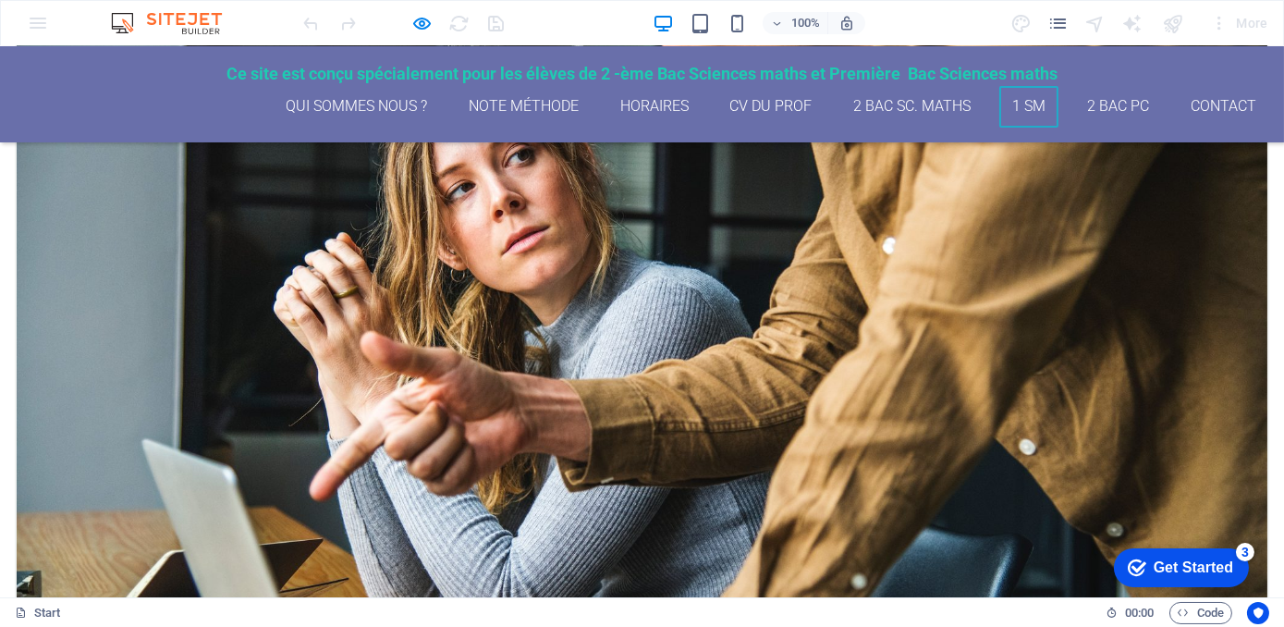
scroll to position [3321, 0]
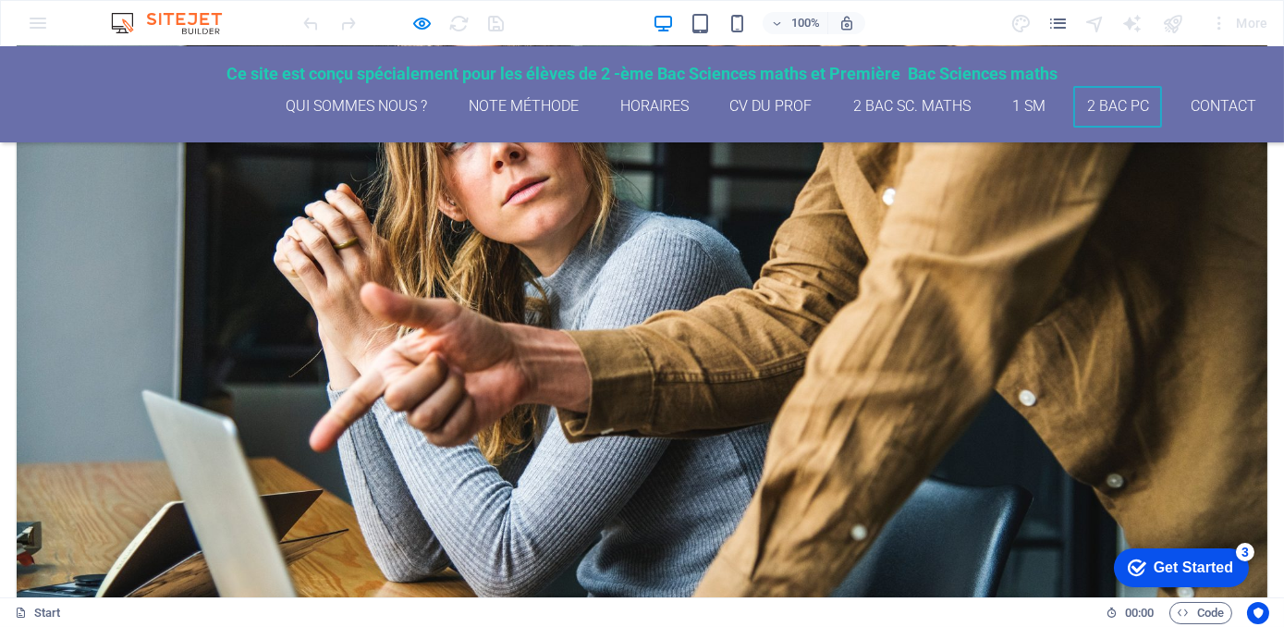
click at [1090, 113] on link "2 Bac PC" at bounding box center [1117, 107] width 89 height 42
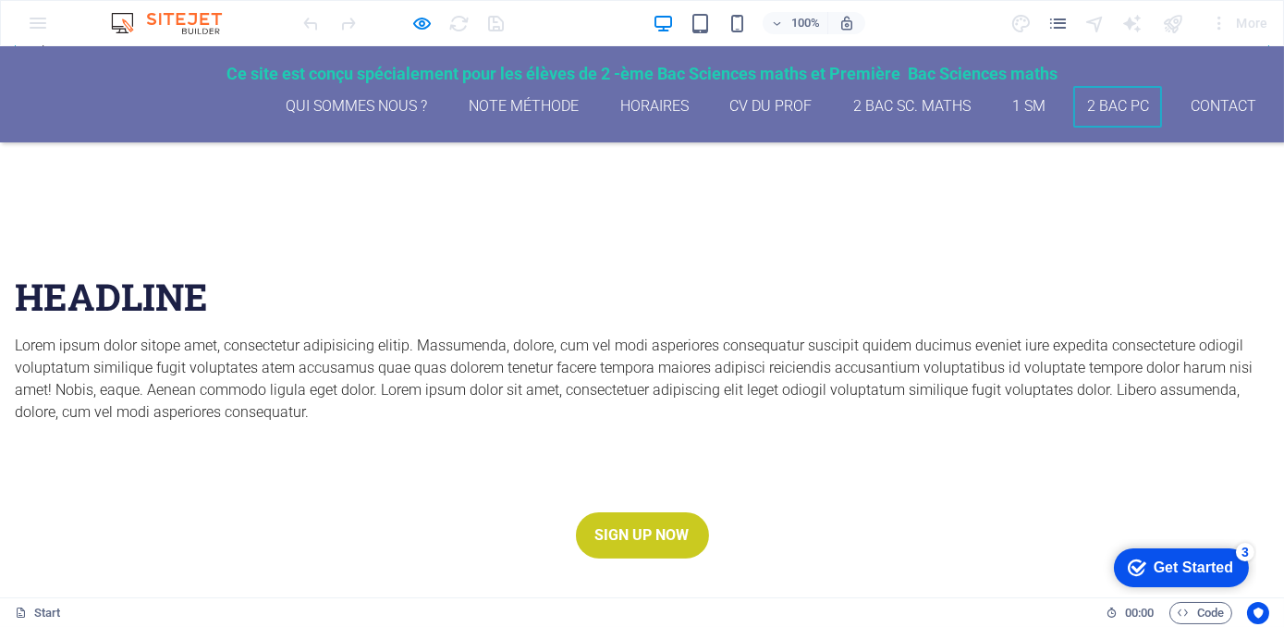
scroll to position [627, 0]
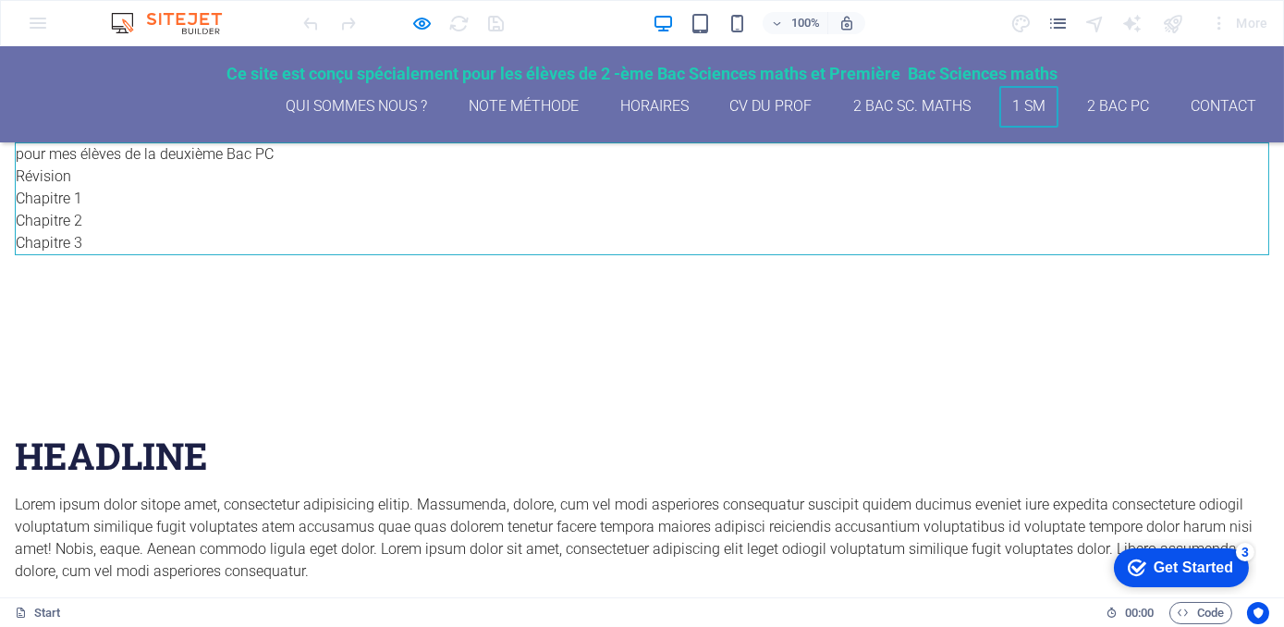
click at [1021, 103] on link "1 SM" at bounding box center [1029, 107] width 60 height 42
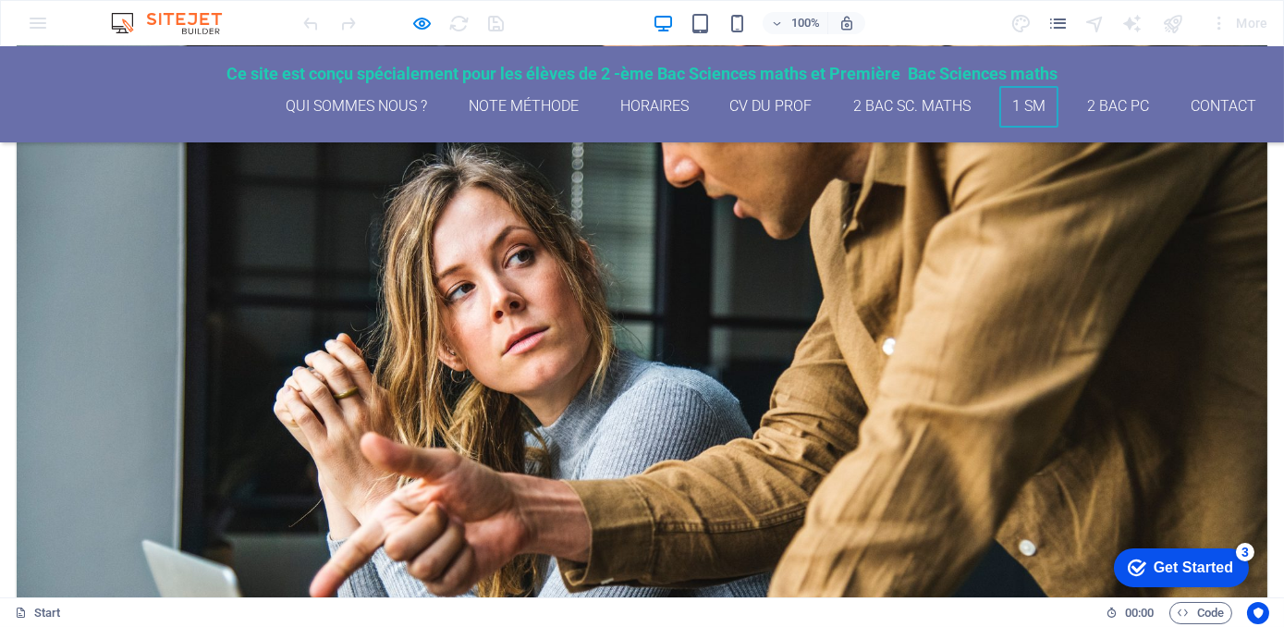
scroll to position [3321, 0]
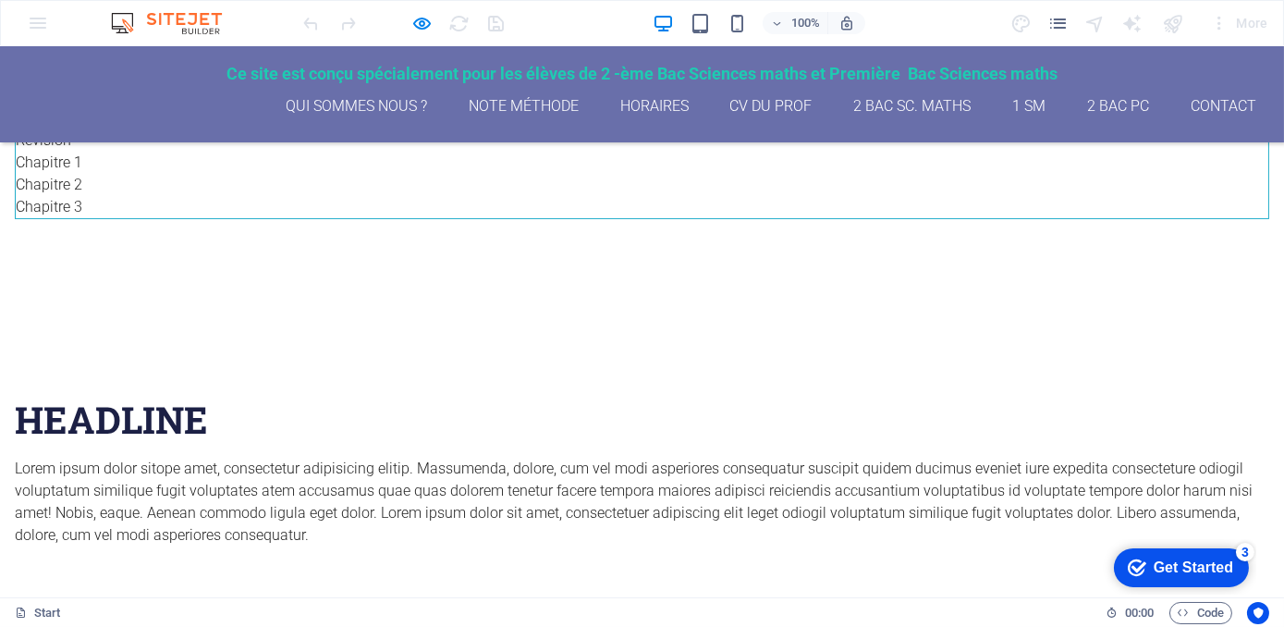
scroll to position [566, 0]
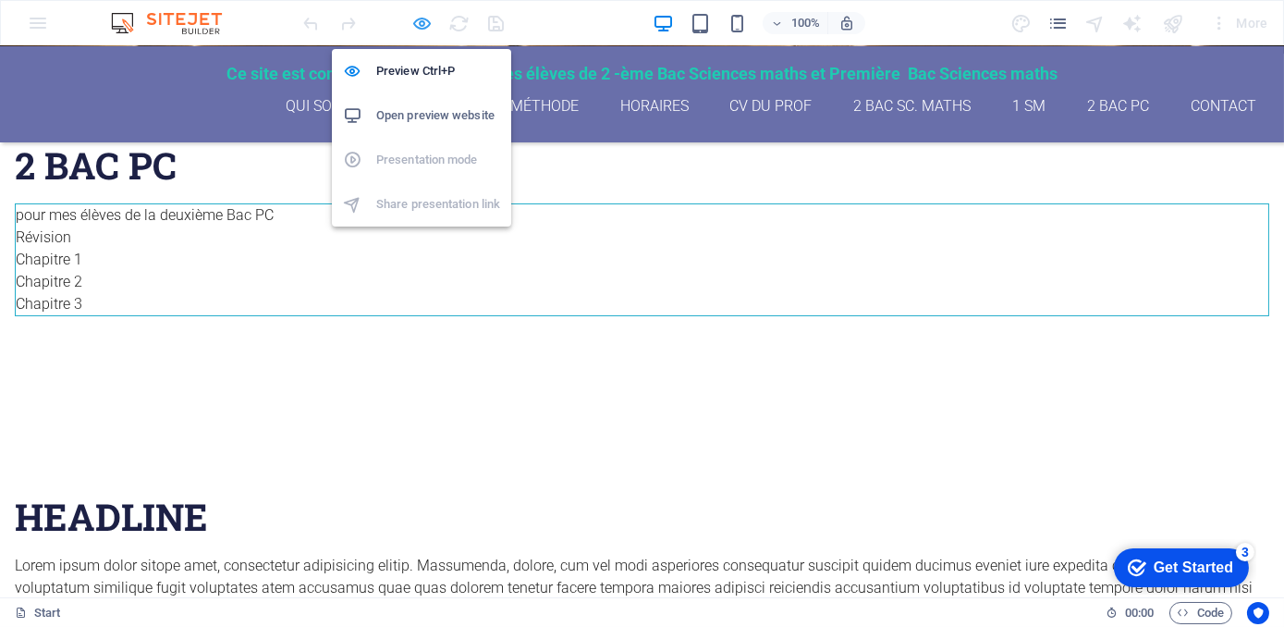
click at [423, 17] on icon "button" at bounding box center [422, 23] width 21 height 21
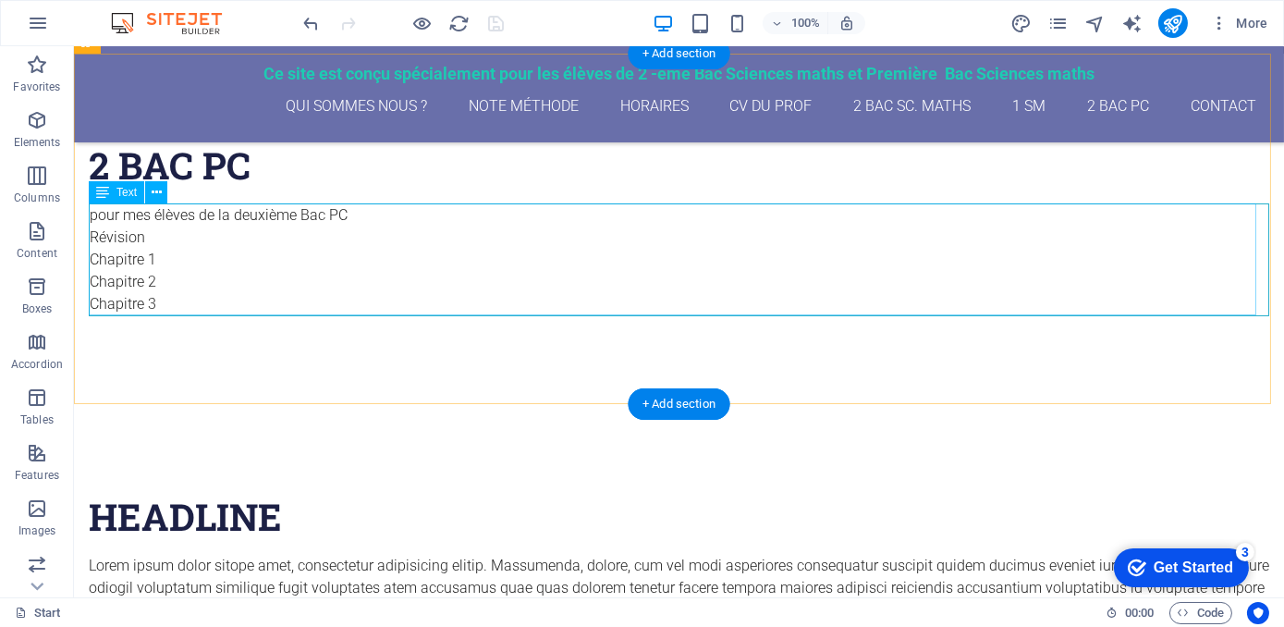
click at [170, 298] on div "pour mes élèves de la deuxième Bac PC Révision Chapitre 1 Chapitre 2 Chapitre 3" at bounding box center [679, 259] width 1180 height 113
select select "px"
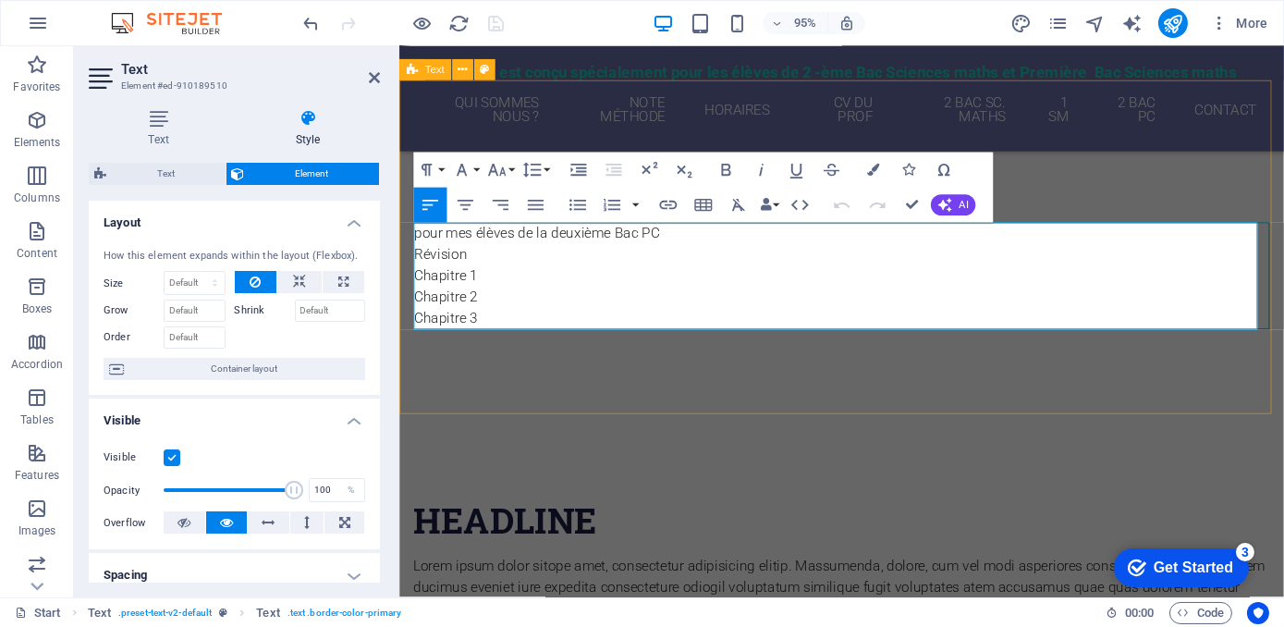
click at [506, 322] on p "Chapitre 3" at bounding box center [863, 333] width 899 height 22
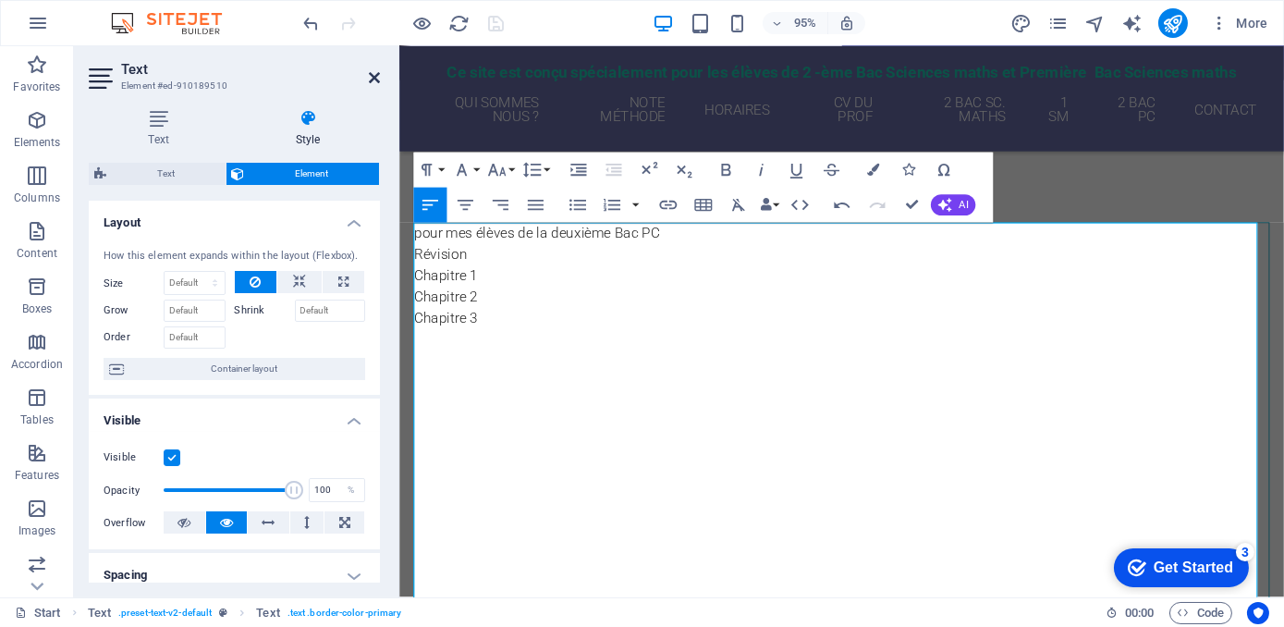
click at [375, 77] on icon at bounding box center [374, 77] width 11 height 15
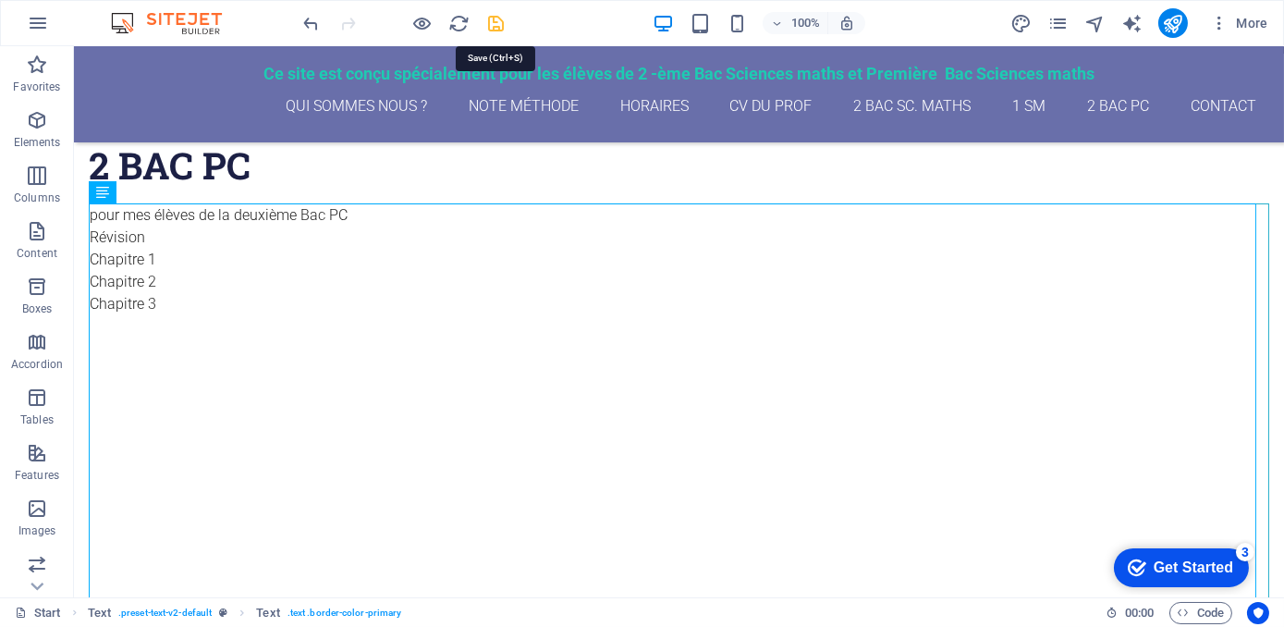
click at [496, 25] on icon "save" at bounding box center [496, 23] width 21 height 21
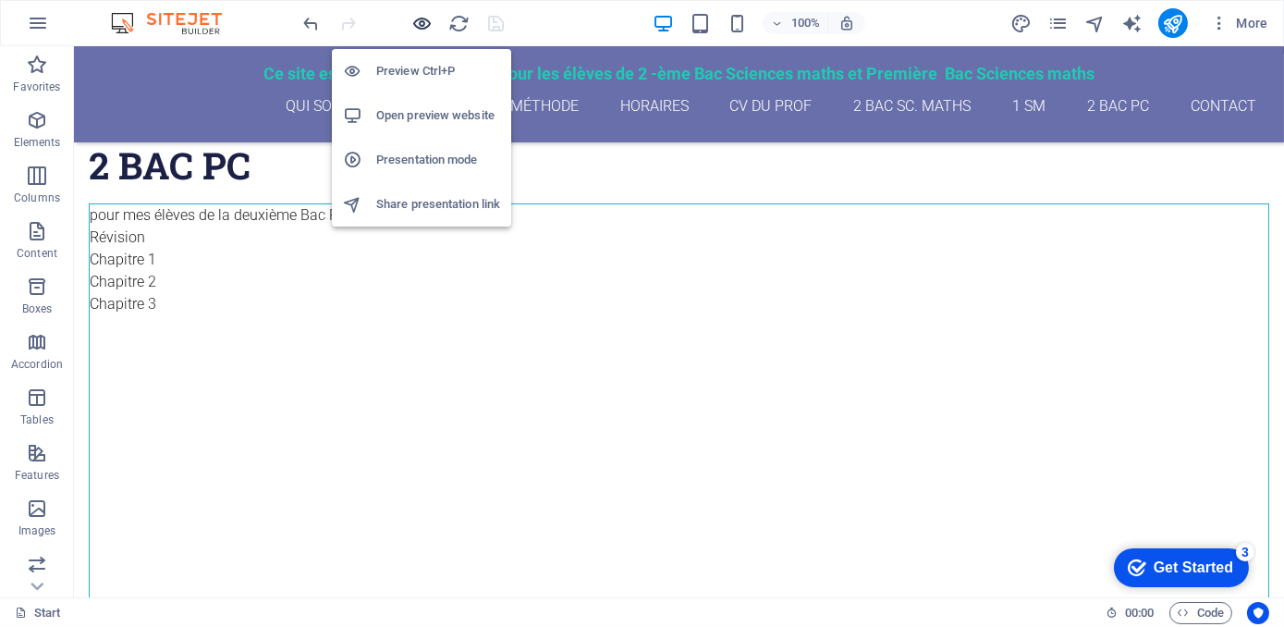
click at [422, 18] on icon "button" at bounding box center [422, 23] width 21 height 21
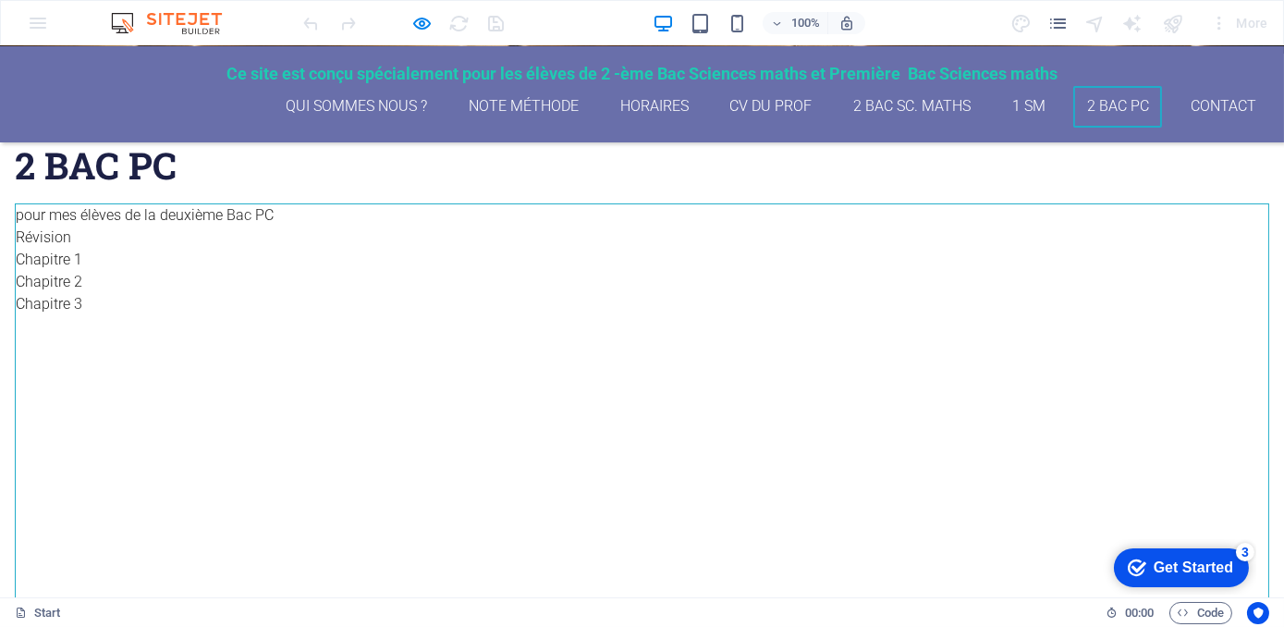
click at [1096, 109] on link "2 Bac PC" at bounding box center [1117, 107] width 89 height 42
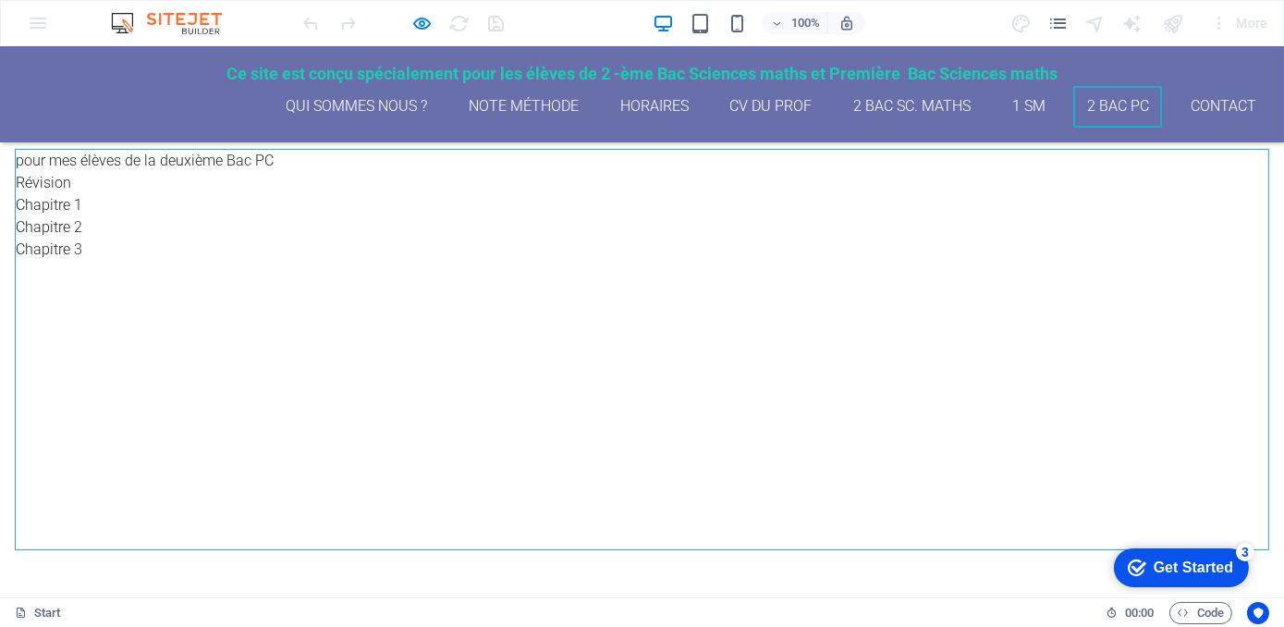
scroll to position [627, 0]
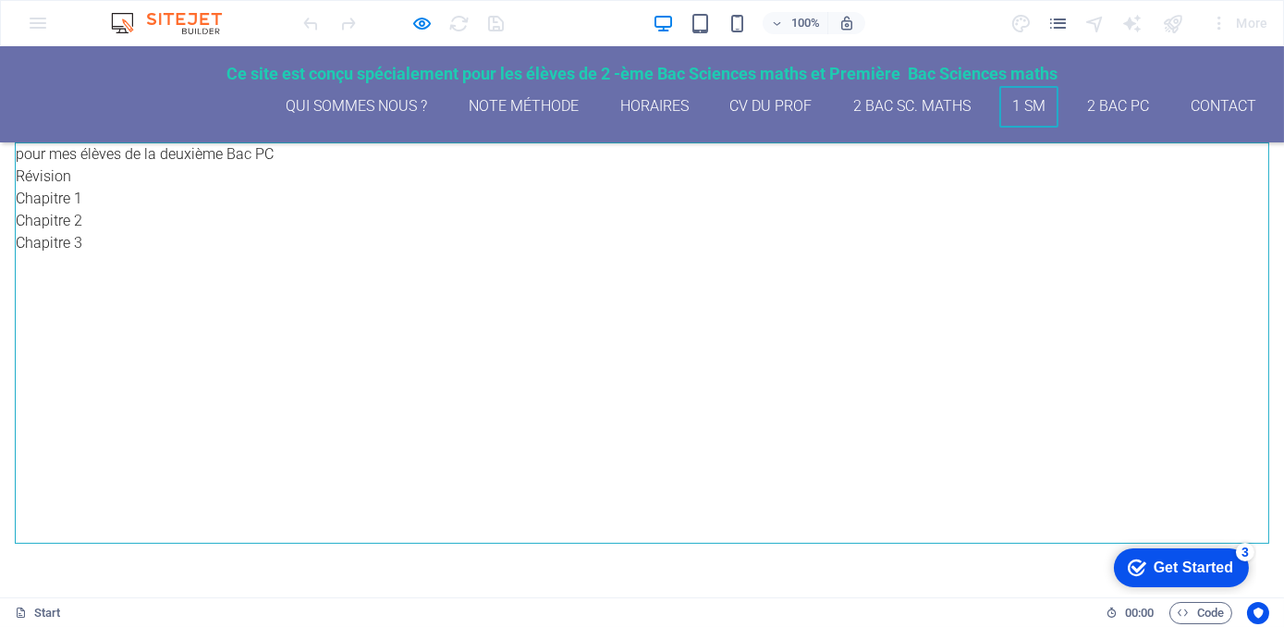
click at [1005, 99] on link "1 SM" at bounding box center [1029, 107] width 60 height 42
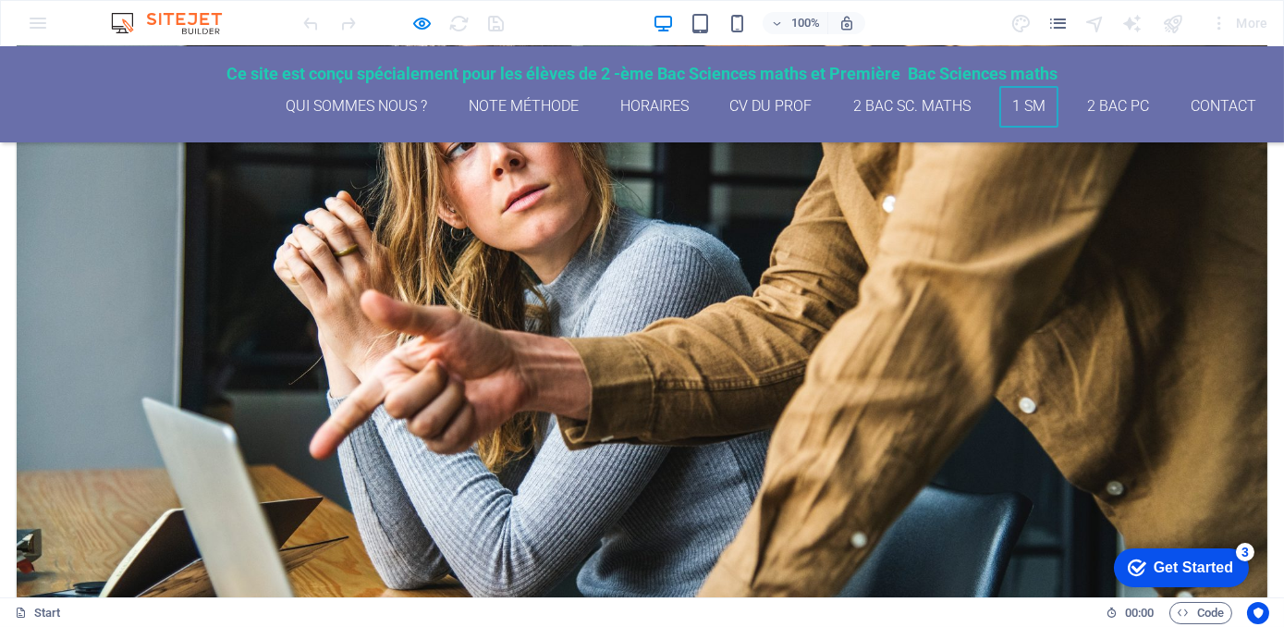
scroll to position [3609, 0]
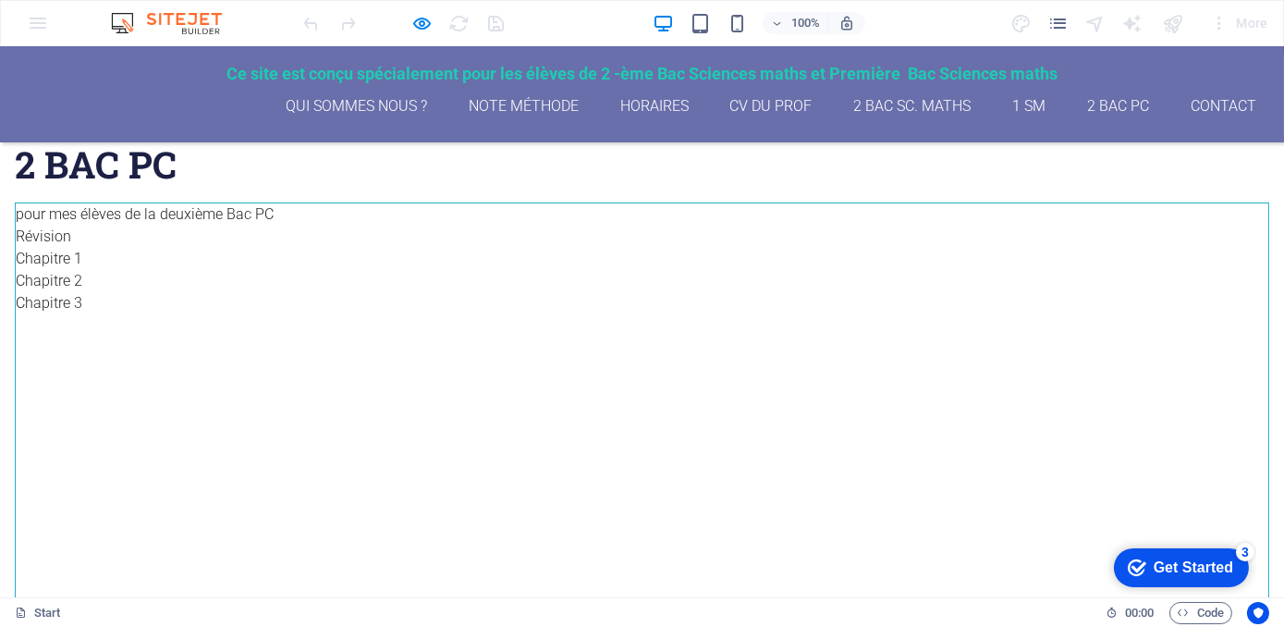
scroll to position [566, 0]
